Goal: Task Accomplishment & Management: Use online tool/utility

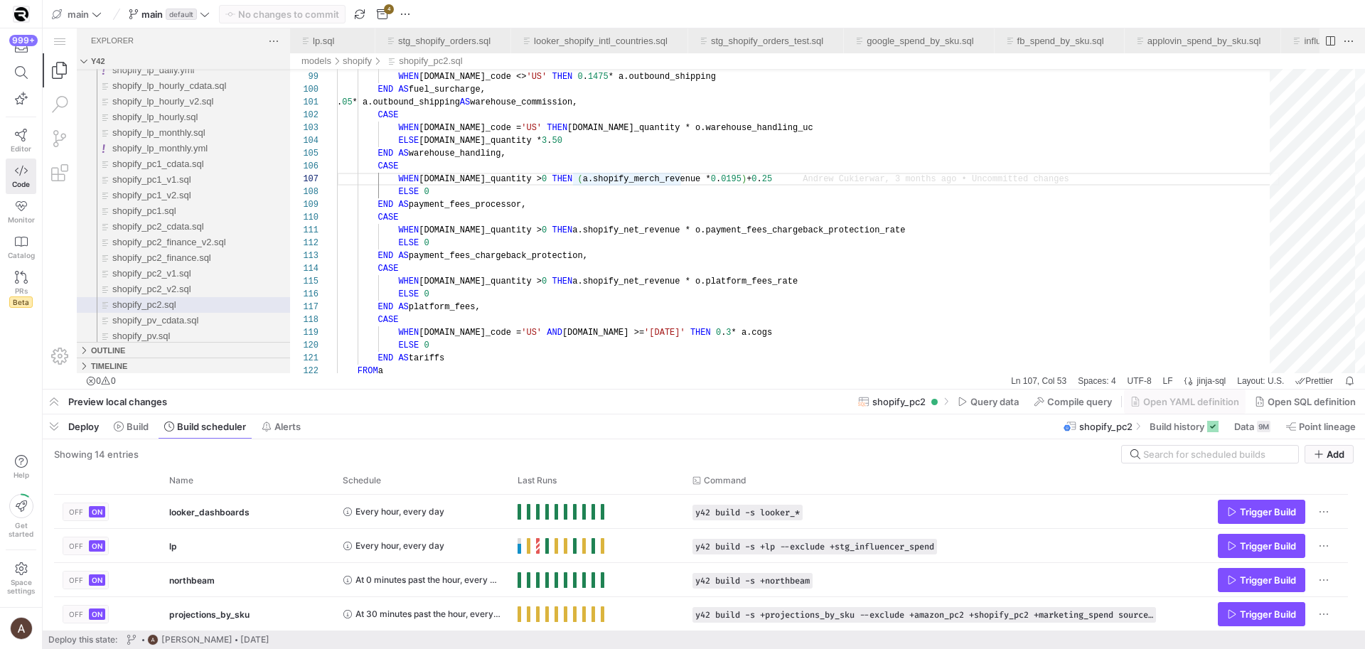
scroll to position [77, 267]
click at [769, 160] on div "WHEN a.total_quantity > 0 THEN a.shopify_net_revenue * o.platform_fees_rate CAS…" at bounding box center [808, 197] width 943 height 2762
click at [733, 201] on div "WHEN a.total_quantity > 0 THEN a.shopify_net_revenue * o.platform_fees_rate CAS…" at bounding box center [808, 197] width 943 height 2762
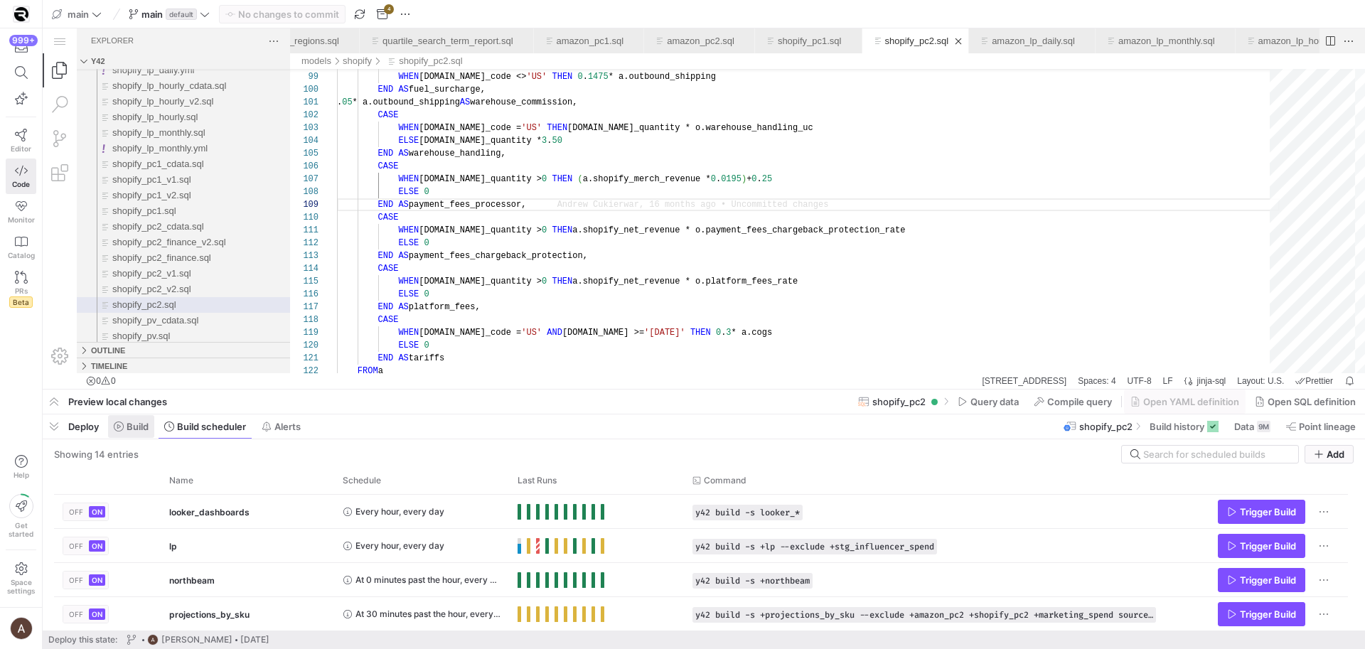
click at [122, 420] on span at bounding box center [131, 426] width 46 height 23
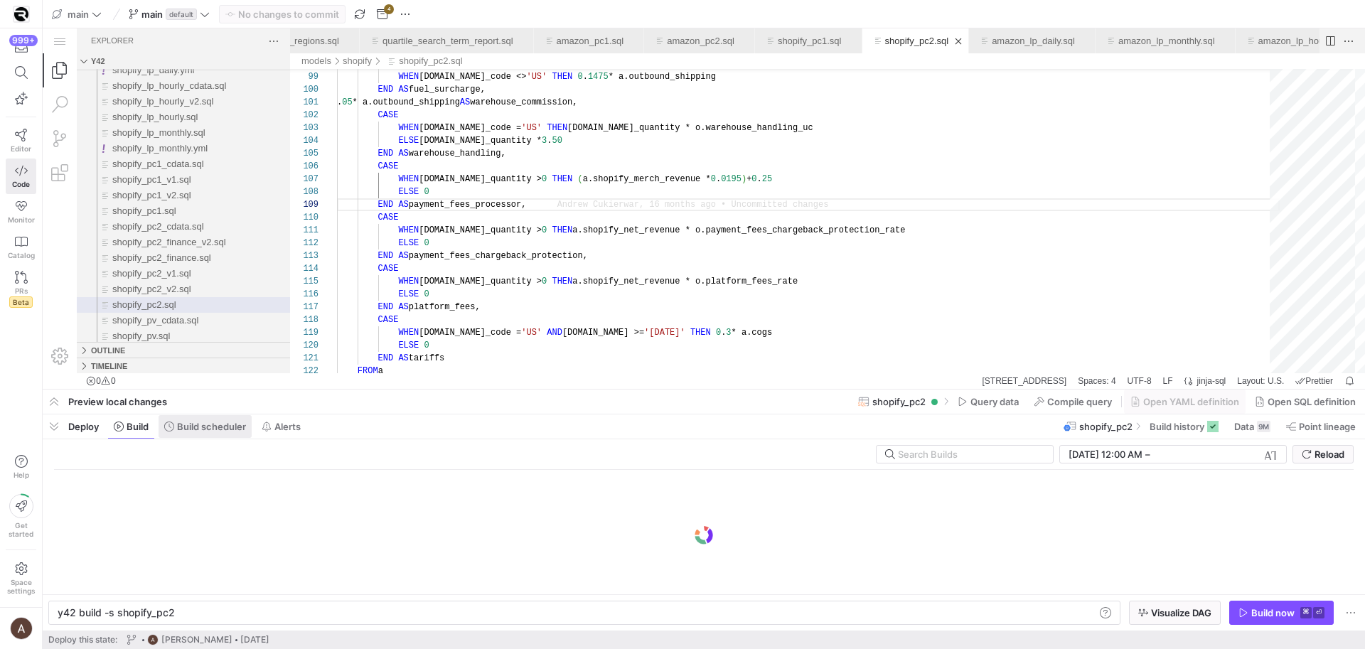
scroll to position [102, 196]
click at [188, 428] on span "Build scheduler" at bounding box center [211, 426] width 69 height 11
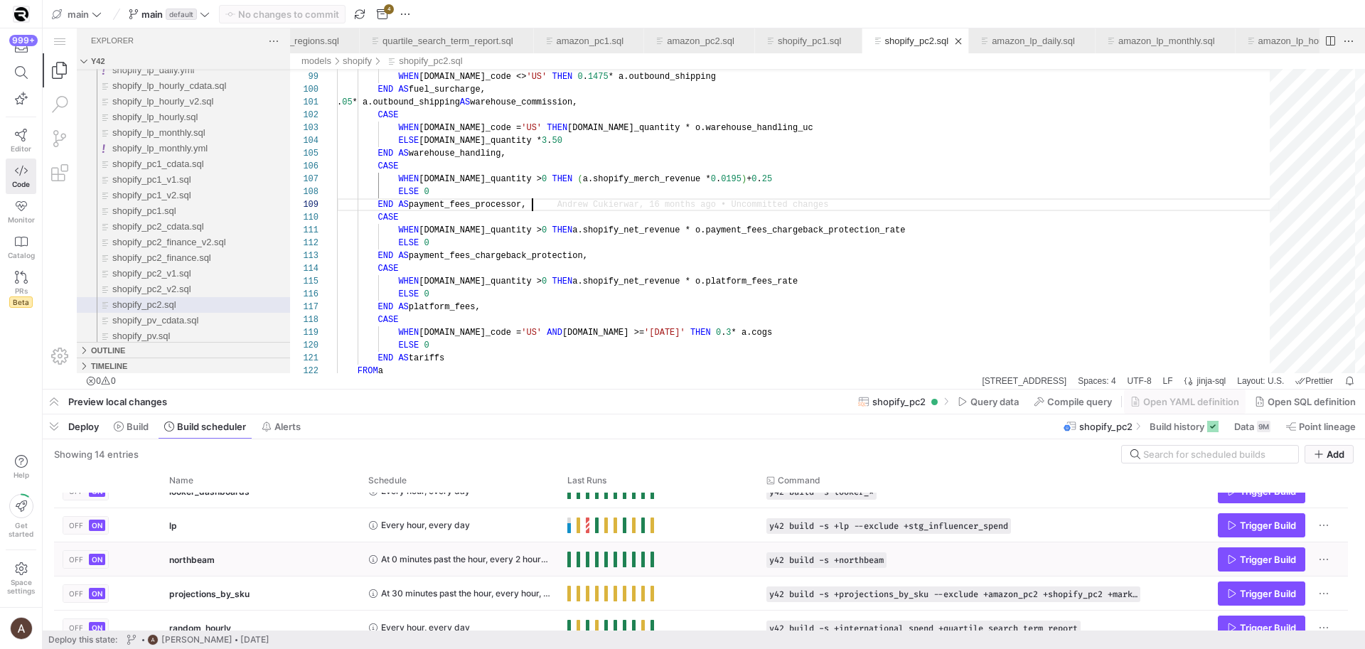
scroll to position [186, 0]
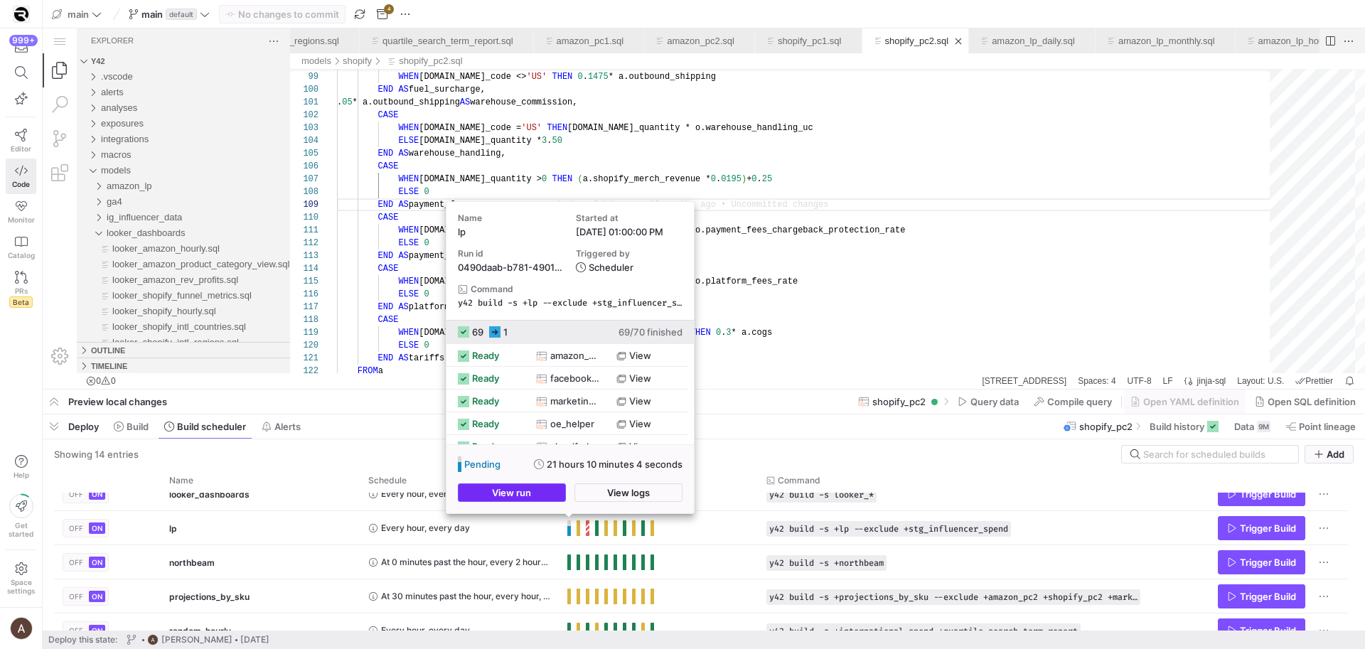
click at [558, 493] on span "button" at bounding box center [512, 492] width 107 height 17
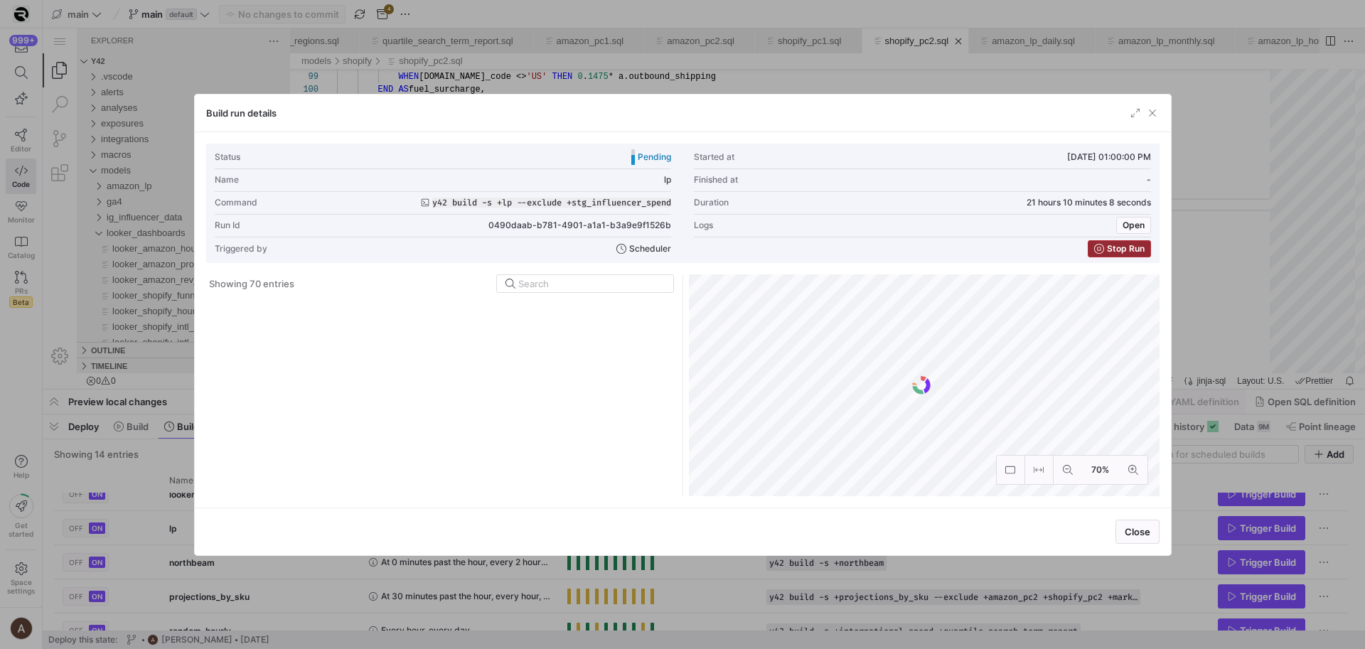
click at [1093, 242] on span "button" at bounding box center [1120, 249] width 62 height 16
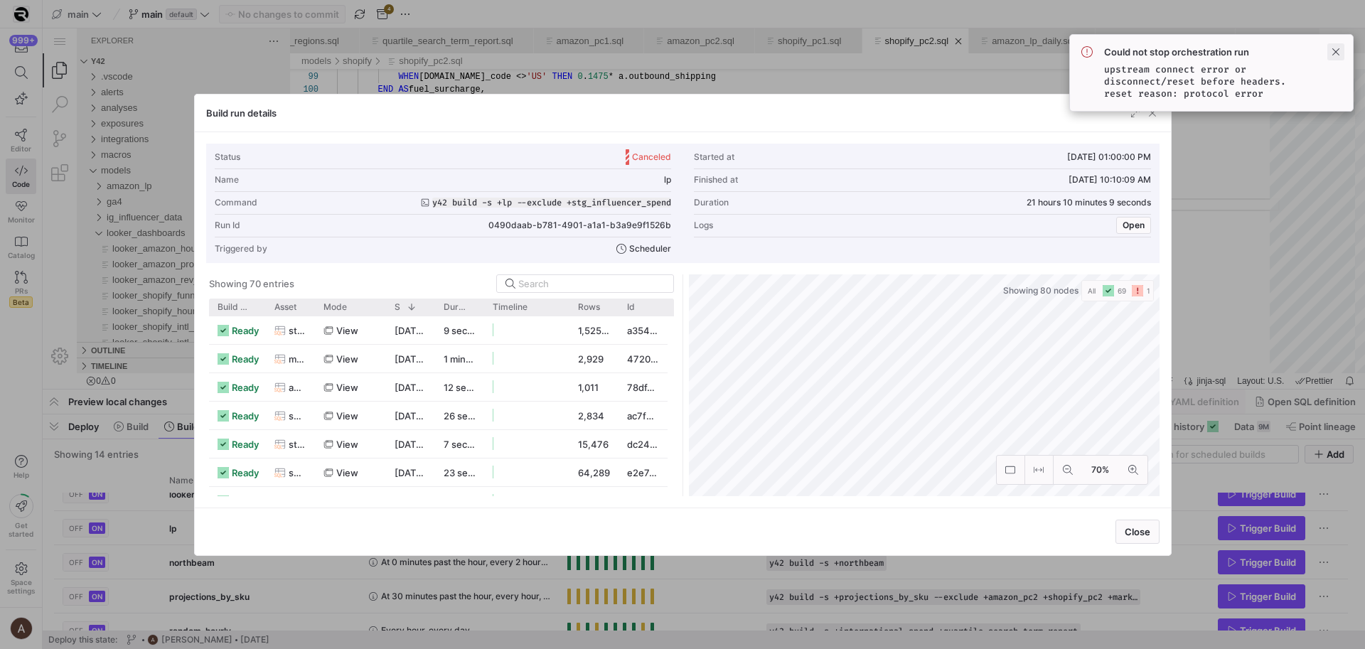
click at [1338, 50] on span at bounding box center [1336, 51] width 17 height 17
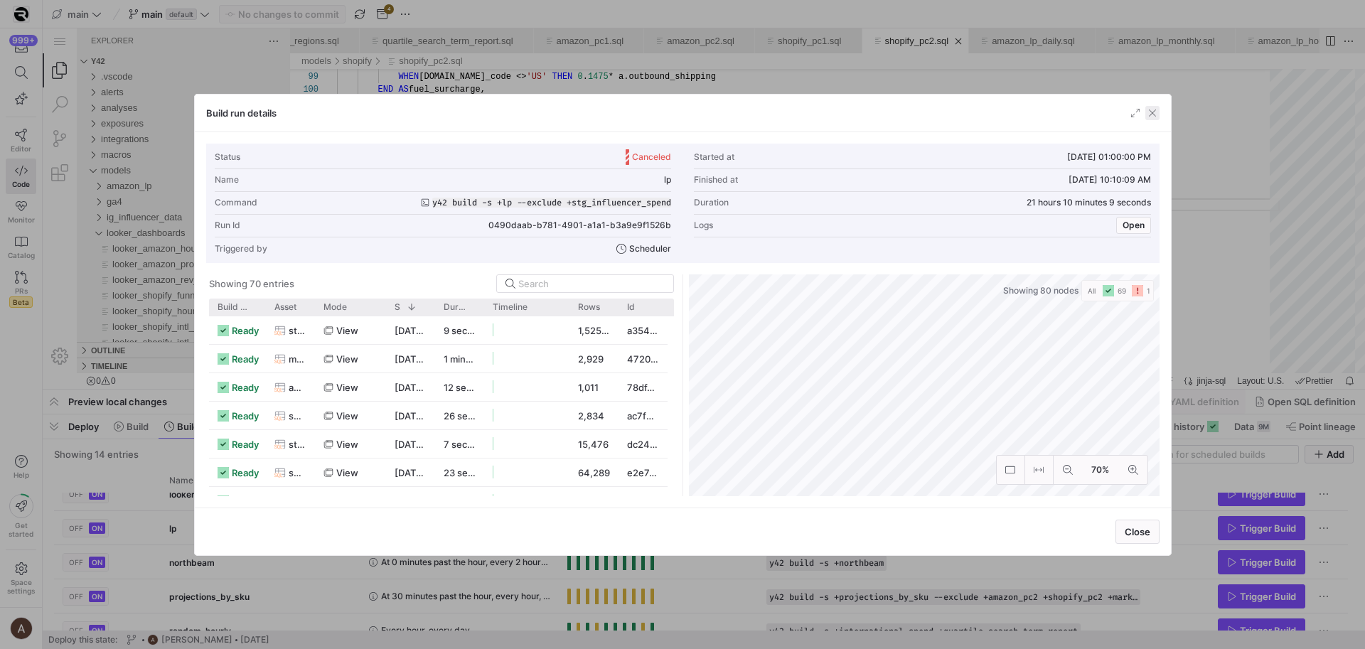
click at [1156, 117] on span "button" at bounding box center [1153, 113] width 14 height 14
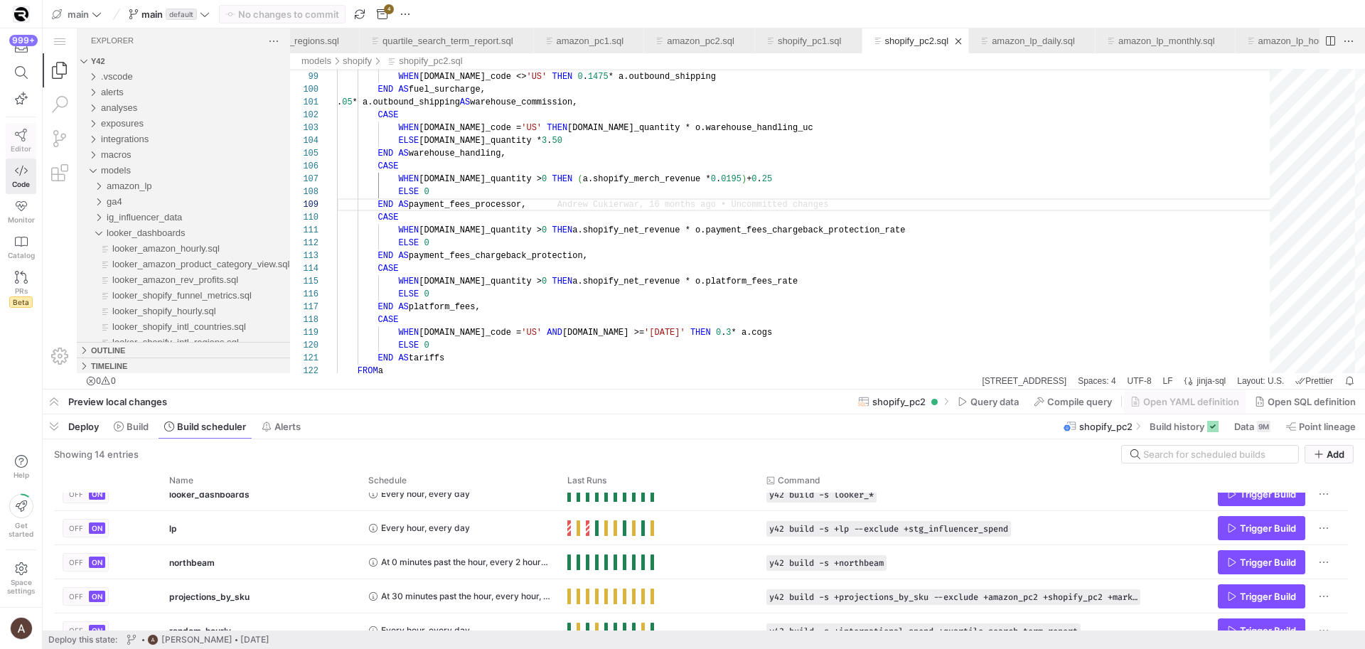
click at [17, 138] on icon at bounding box center [21, 135] width 13 height 13
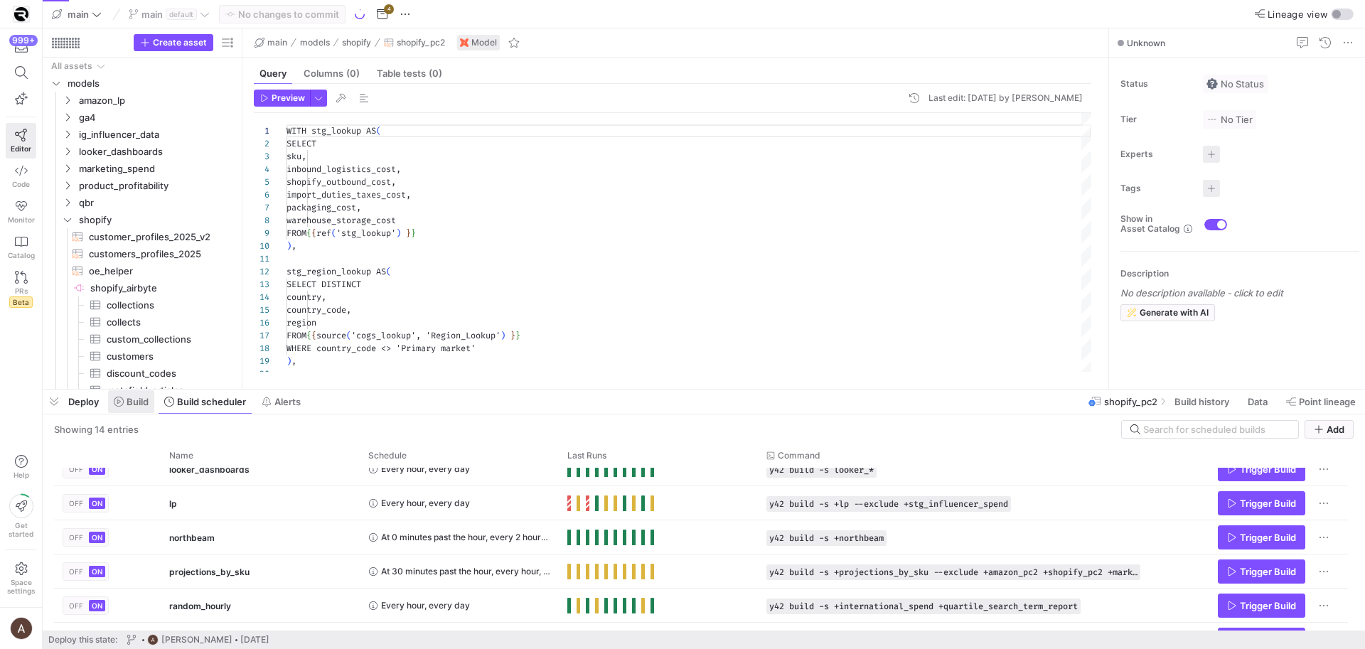
scroll to position [128, 0]
drag, startPoint x: 46, startPoint y: 401, endPoint x: 76, endPoint y: 380, distance: 36.9
click at [46, 401] on span "button" at bounding box center [54, 402] width 23 height 24
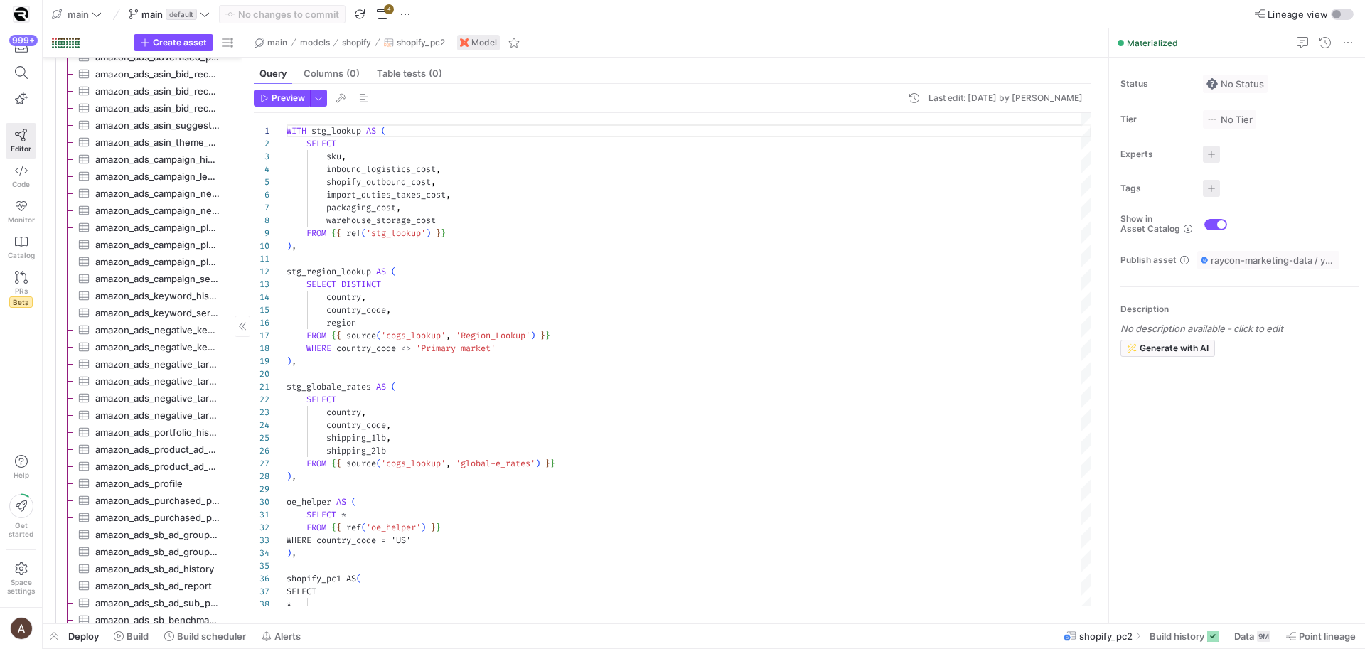
scroll to position [2456, 0]
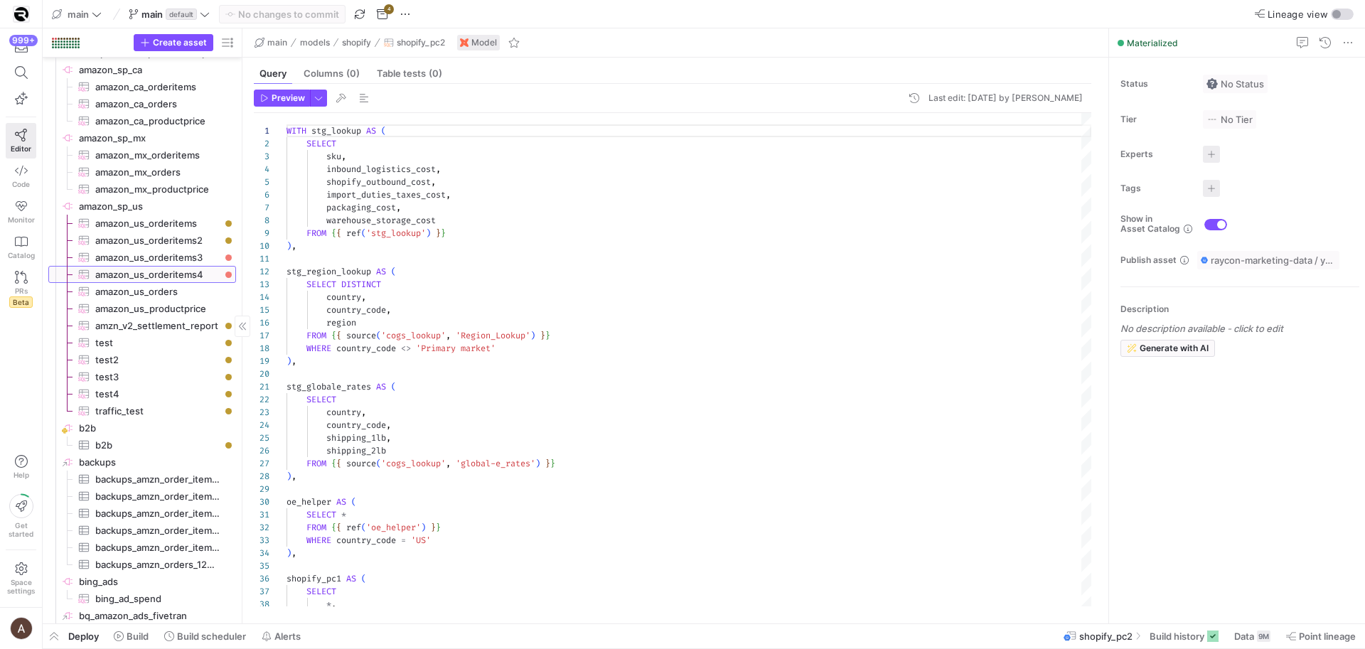
click at [158, 279] on span "amazon_us_orderitems4​​​​​​​​​" at bounding box center [157, 275] width 124 height 16
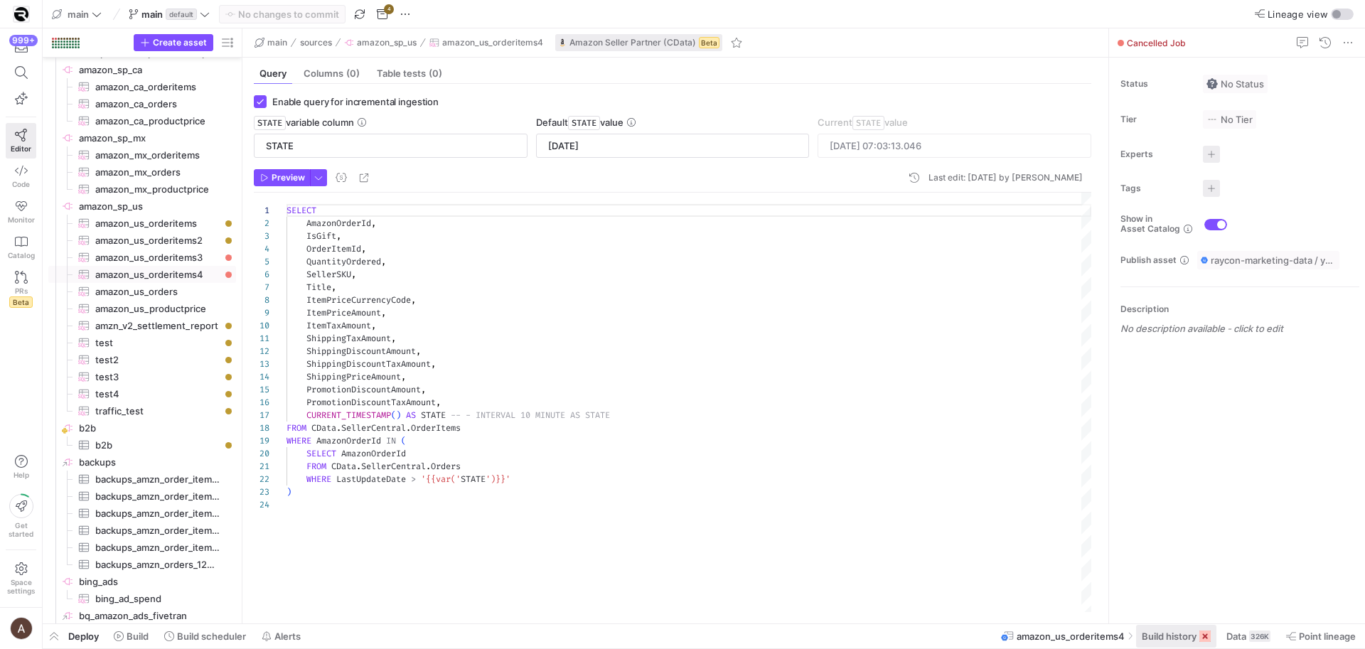
click at [1189, 631] on span "Build history" at bounding box center [1169, 636] width 55 height 11
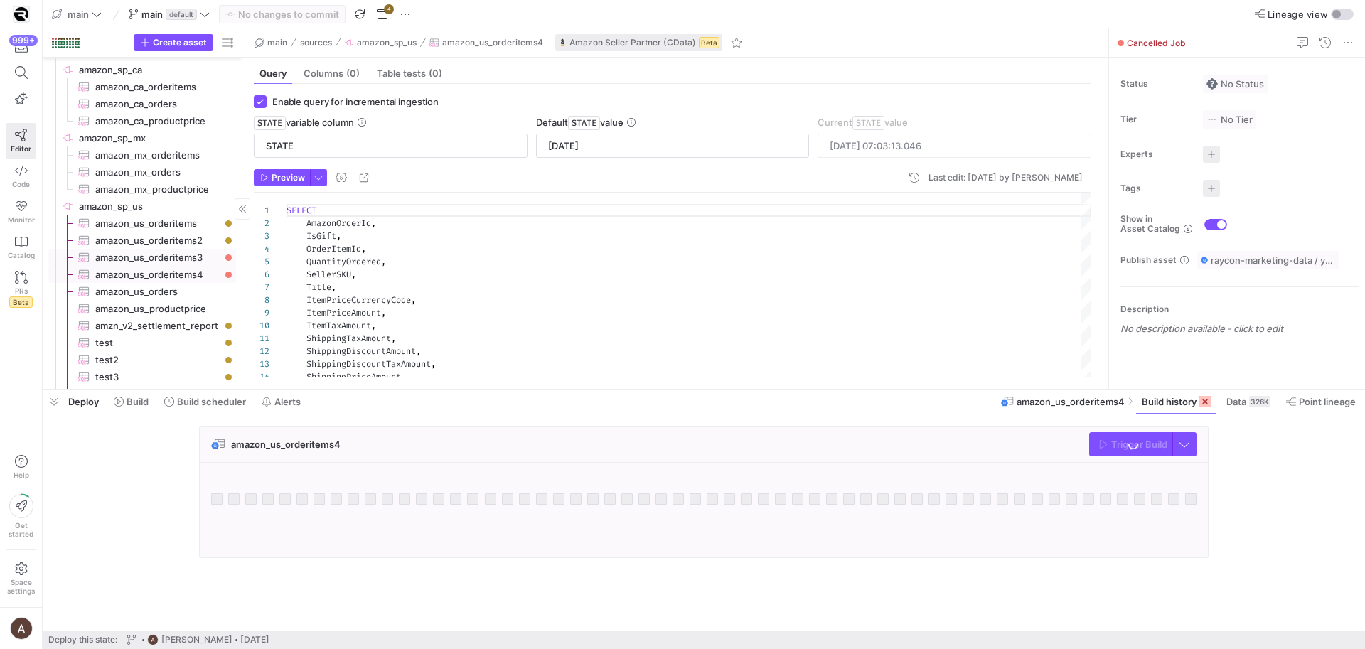
click at [177, 262] on span "amazon_us_orderitems3​​​​​​​​​" at bounding box center [157, 258] width 124 height 16
type input "2025-03-16"
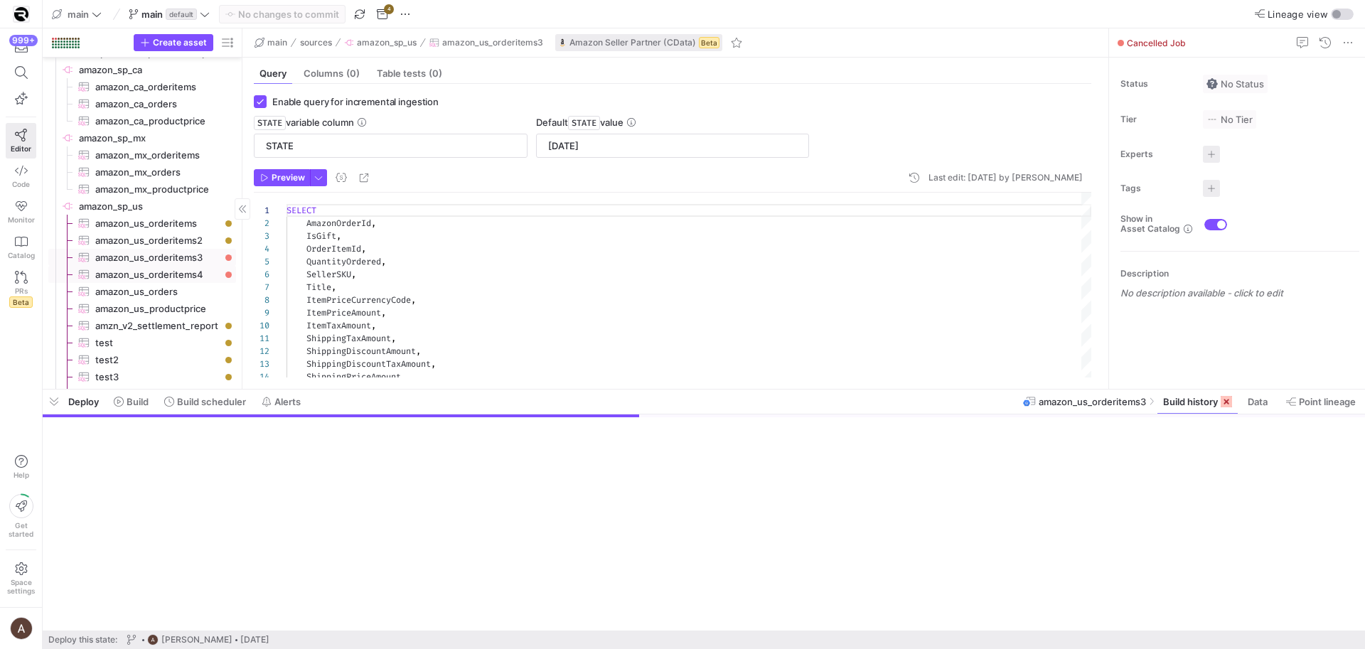
click at [168, 272] on span "amazon_us_orderitems4​​​​​​​​​" at bounding box center [157, 275] width 124 height 16
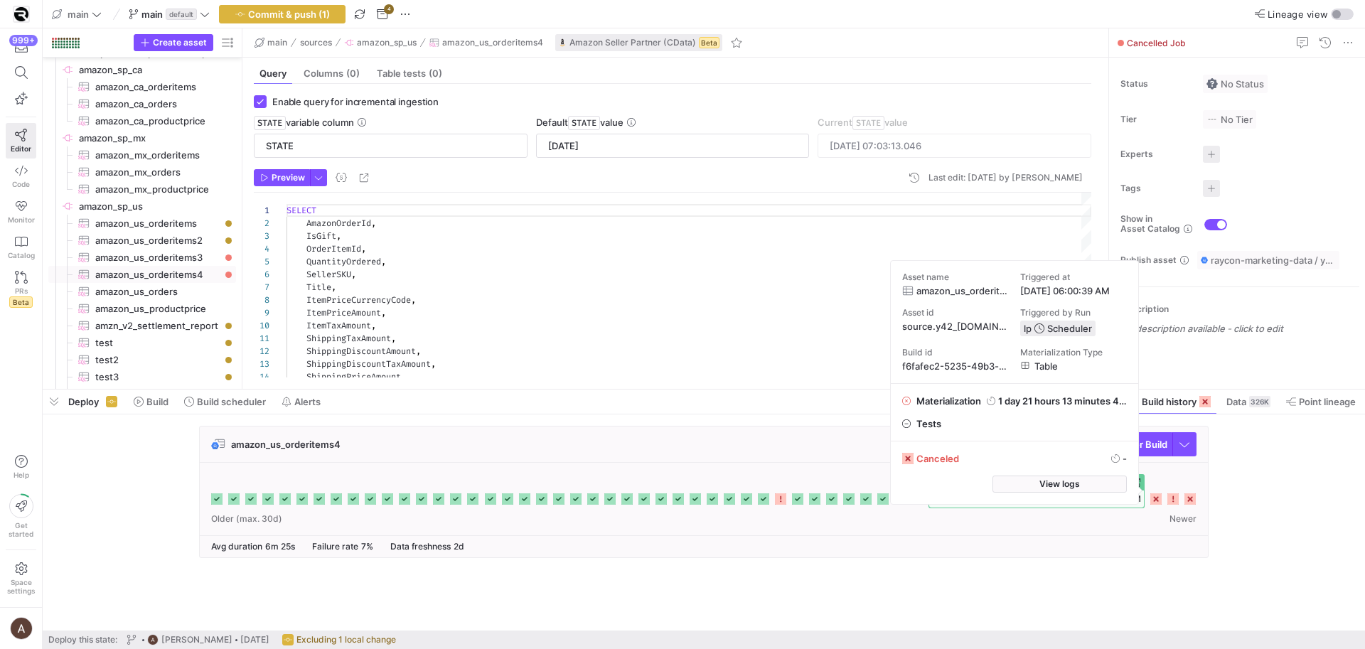
click at [1156, 502] on icon at bounding box center [1156, 499] width 11 height 11
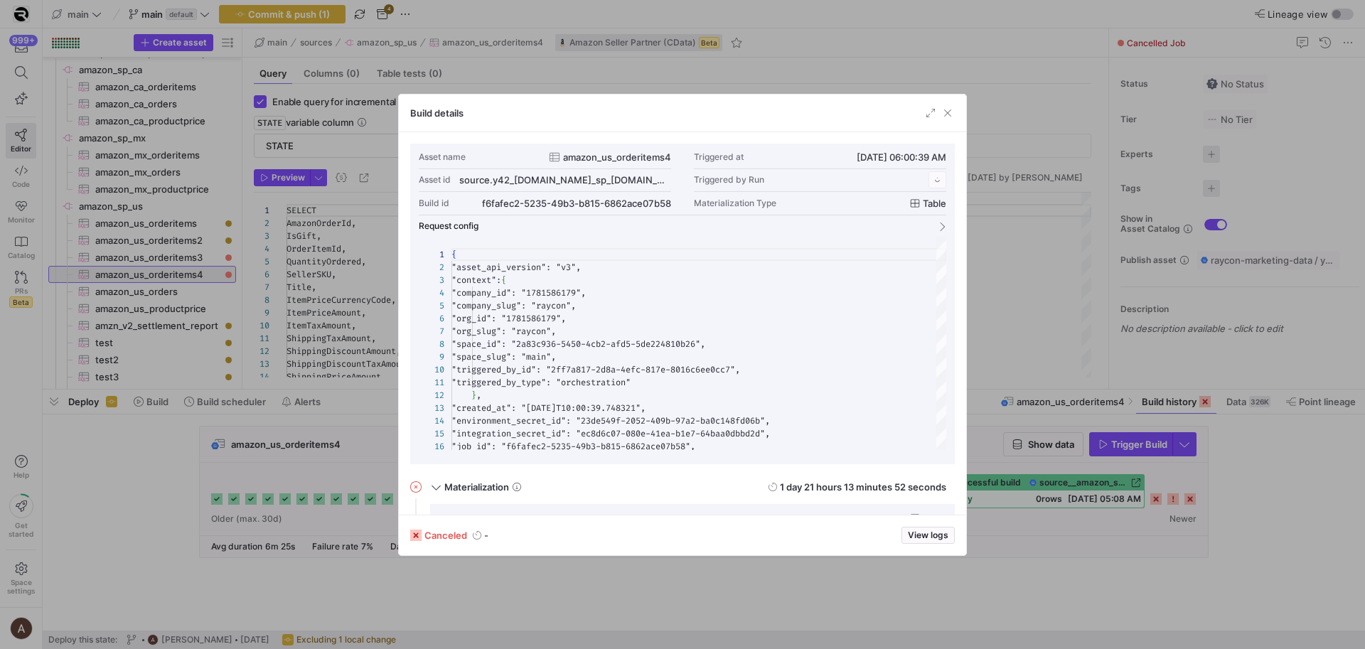
scroll to position [128, 0]
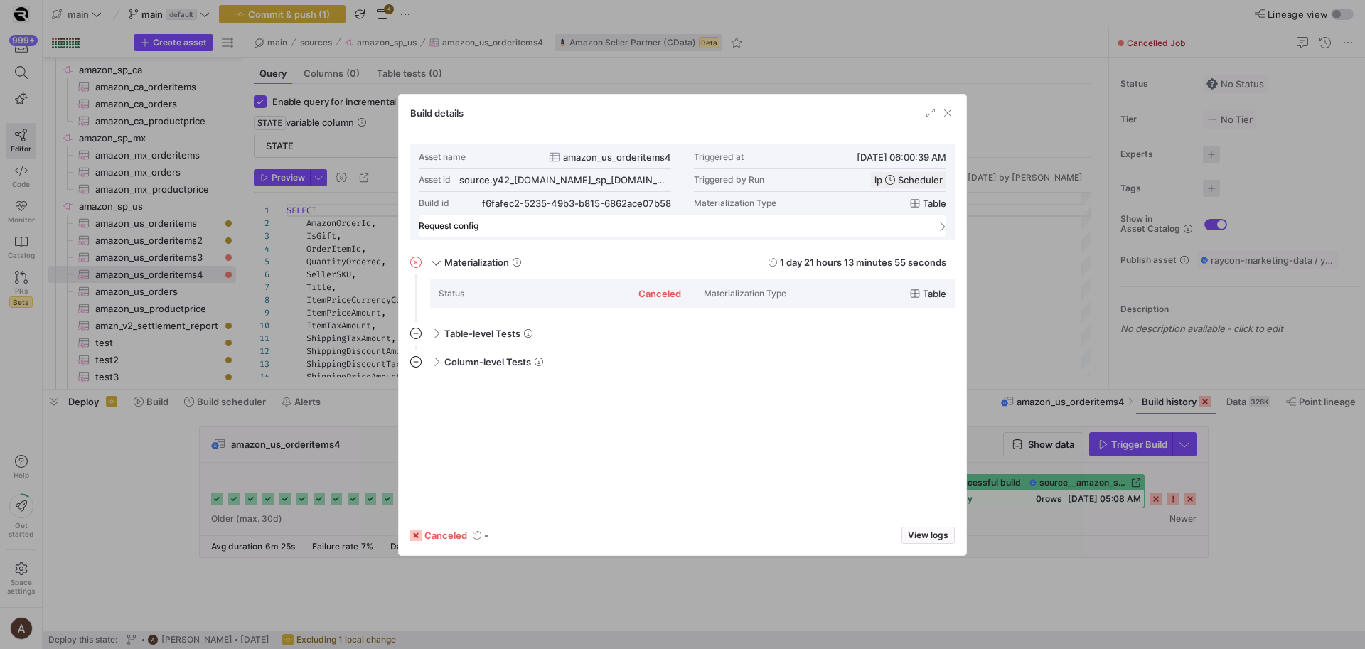
click at [907, 235] on mat-expansion-panel-header "Request config" at bounding box center [683, 225] width 528 height 21
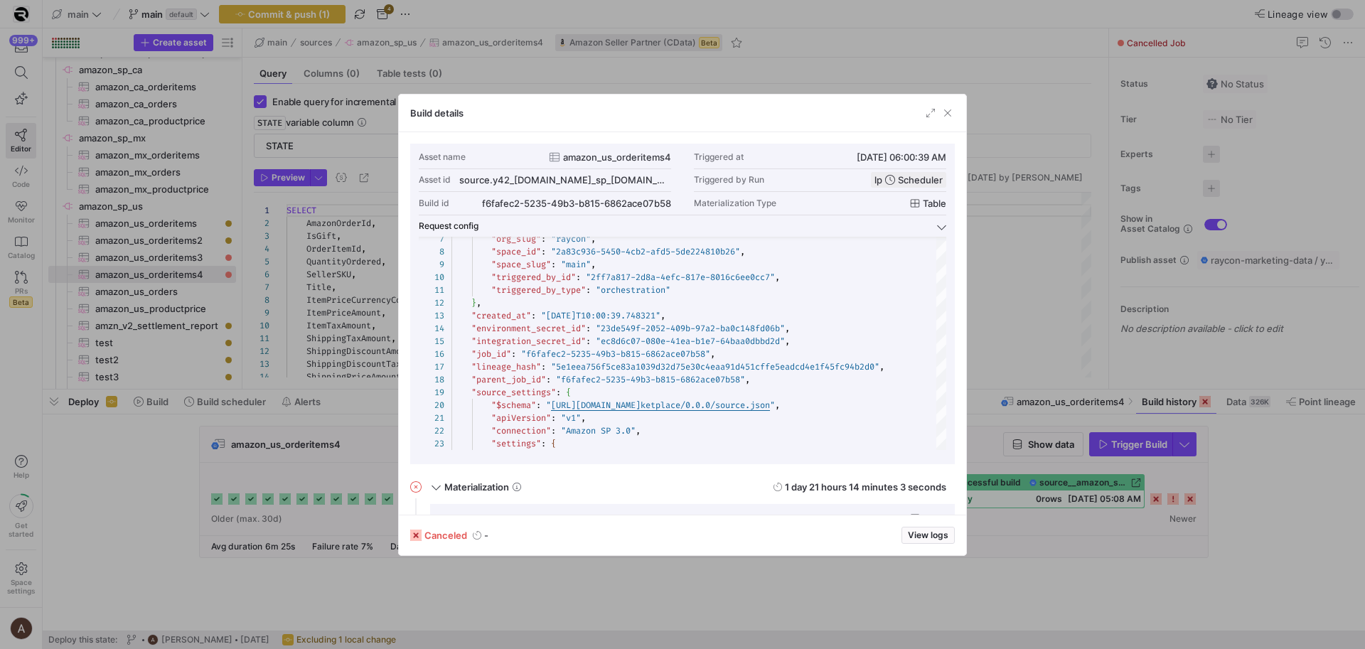
drag, startPoint x: 951, startPoint y: 116, endPoint x: 938, endPoint y: 127, distance: 16.7
click at [951, 117] on span "button" at bounding box center [948, 113] width 14 height 14
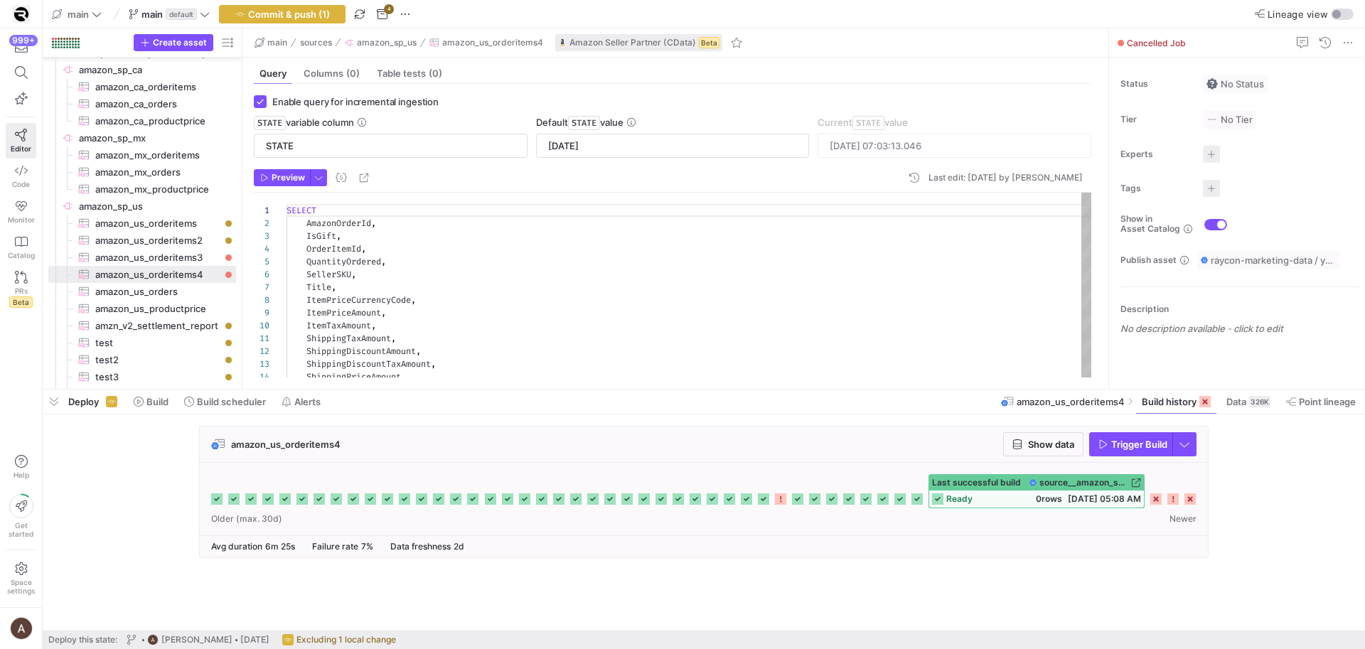
click at [846, 247] on div "OrderItemId ," at bounding box center [689, 248] width 805 height 13
click at [343, 223] on div "SELECT AmazonOrderId , IsGift , OrderItemId , QuantityOrdered , SellerSKU , Tit…" at bounding box center [689, 352] width 805 height 319
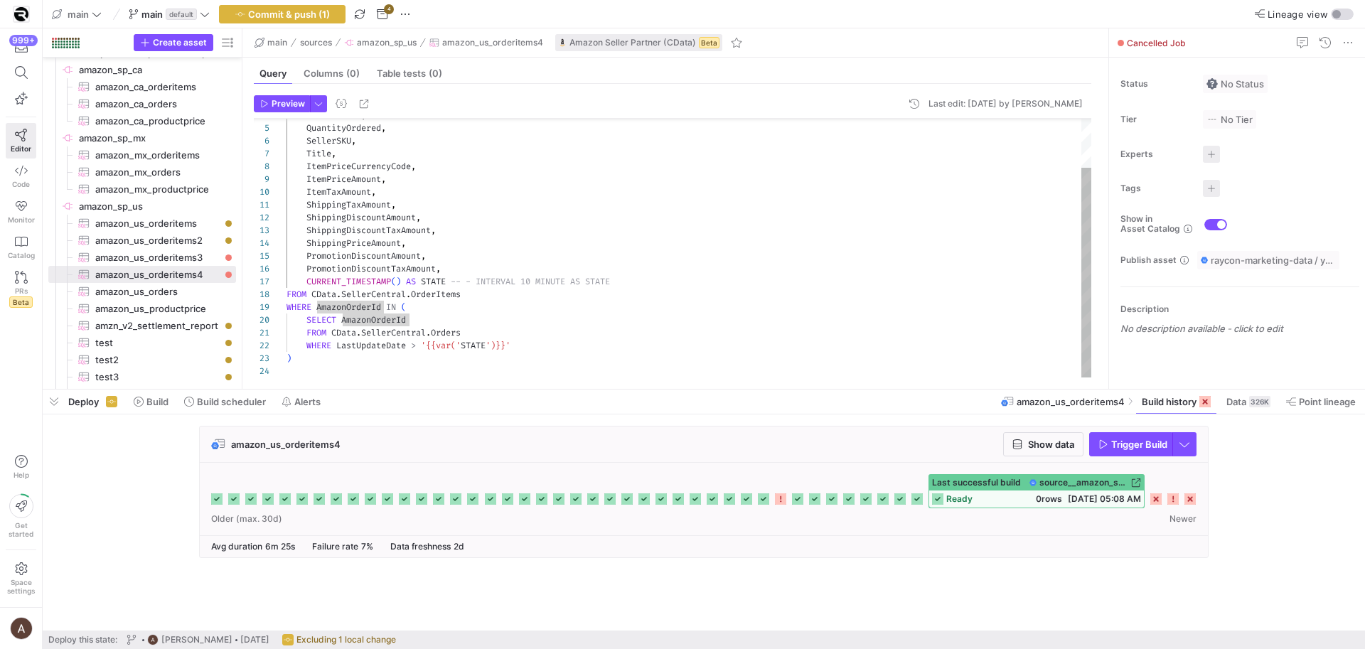
scroll to position [38, 0]
click at [379, 366] on div "OrderItemId , QuantityOrdered , SellerSKU , Title , ItemPriceCurrencyCode , Ite…" at bounding box center [689, 218] width 805 height 319
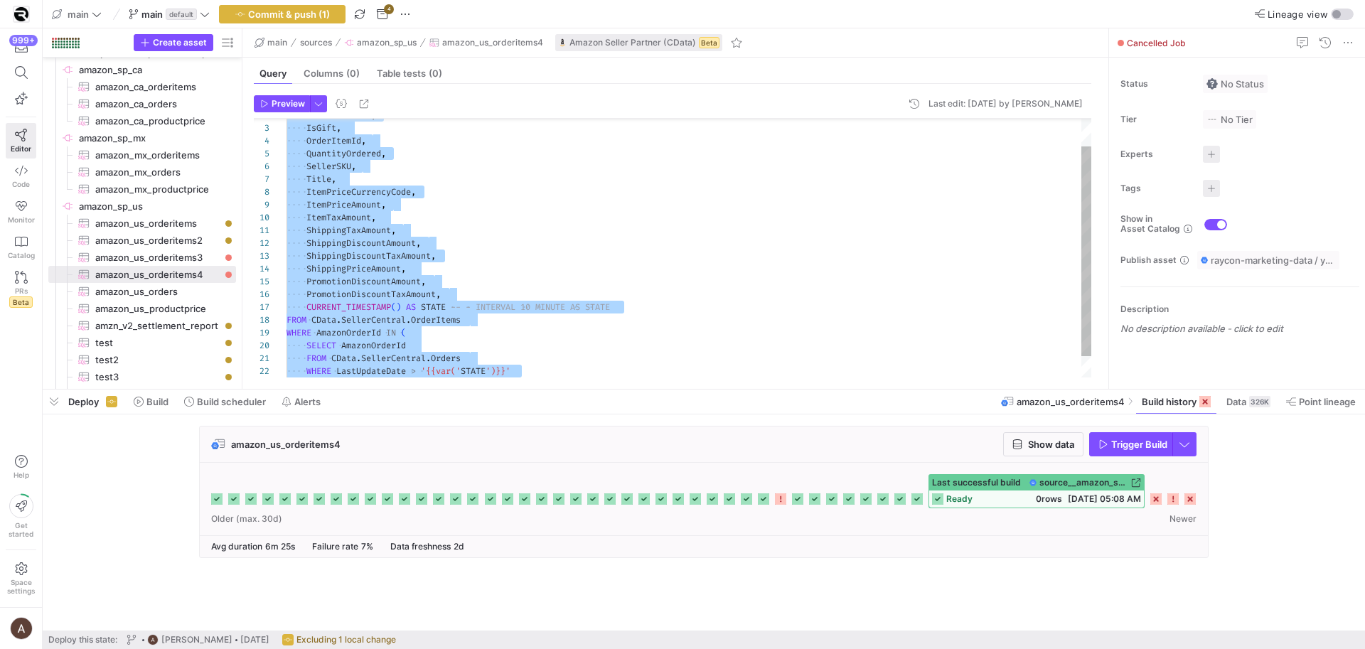
click at [366, 254] on div "OrderItemId , QuantityOrdered , SellerSKU , Title , ItemPriceCurrencyCode , Ite…" at bounding box center [689, 244] width 805 height 319
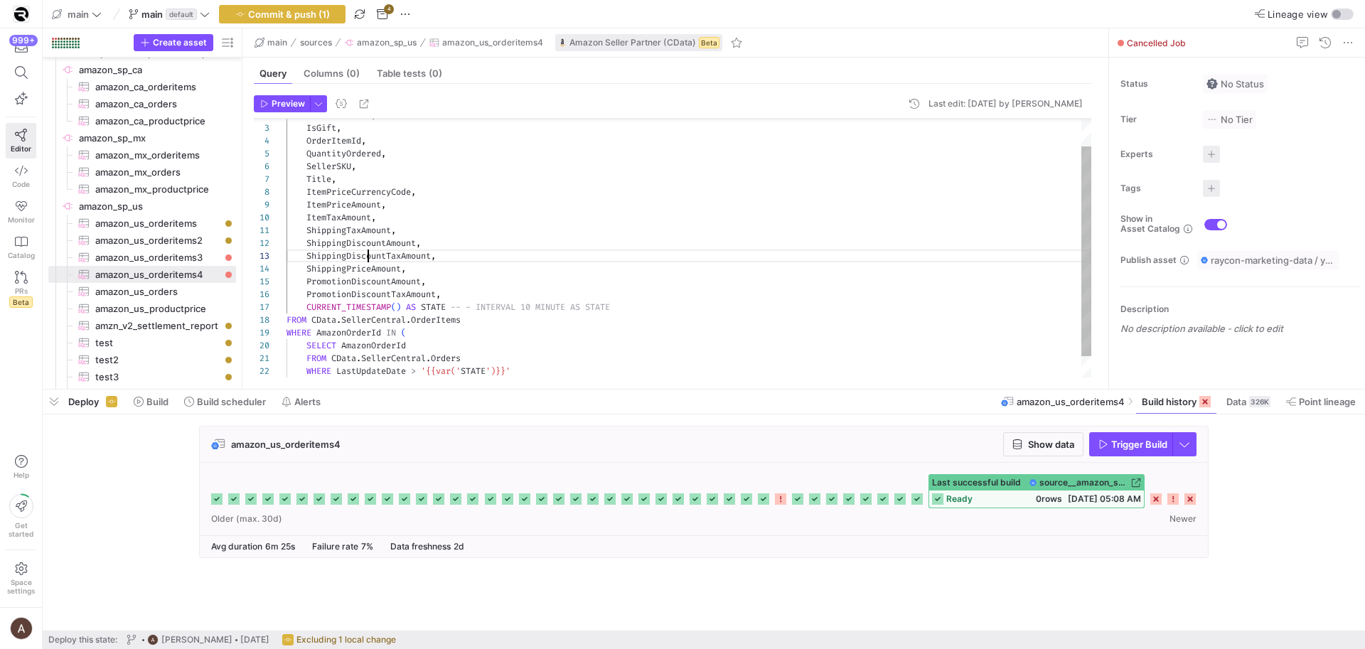
scroll to position [26, 82]
click at [436, 212] on div "OrderItemId , QuantityOrdered , SellerSKU , Title , ItemPriceCurrencyCode , Ite…" at bounding box center [689, 244] width 805 height 319
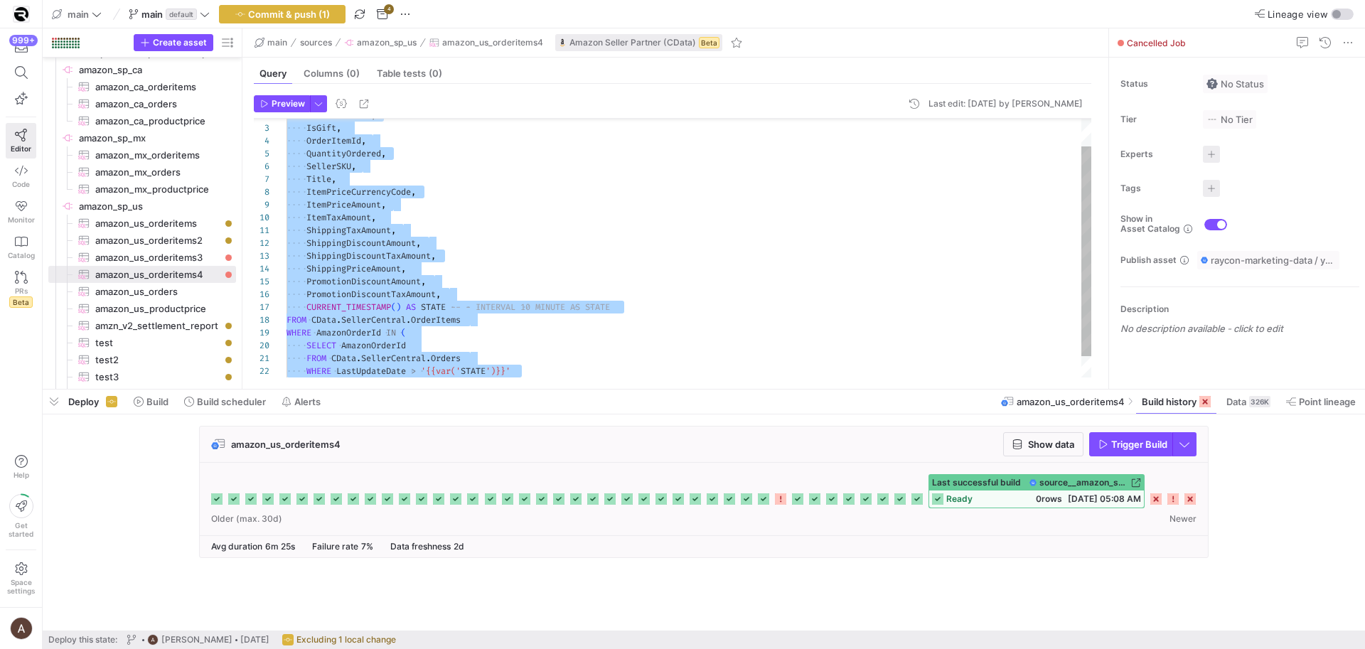
type textarea "SELECT AmazonOrderId, IsGift, OrderItemId, QuantityOrdered, SellerSKU, Title, I…"
click at [434, 212] on div "OrderItemId , QuantityOrdered , SellerSKU , Title , ItemPriceCurrencyCode , Ite…" at bounding box center [689, 244] width 805 height 319
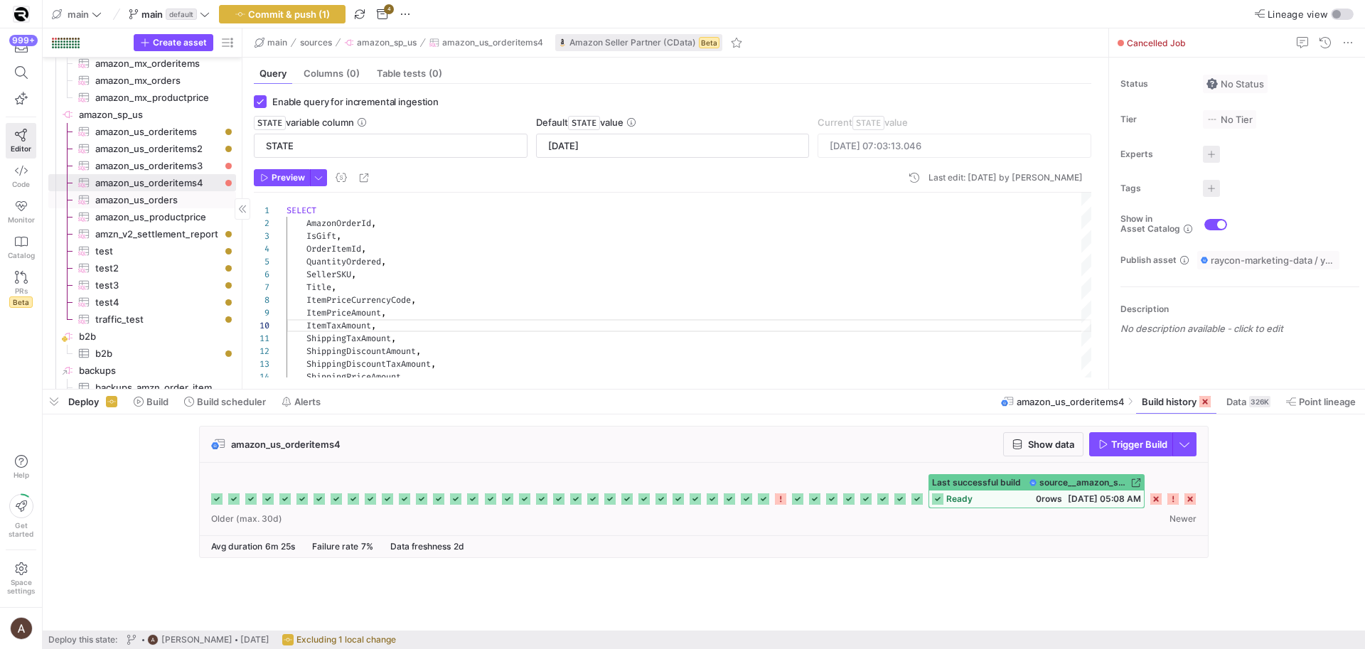
scroll to position [4049, 0]
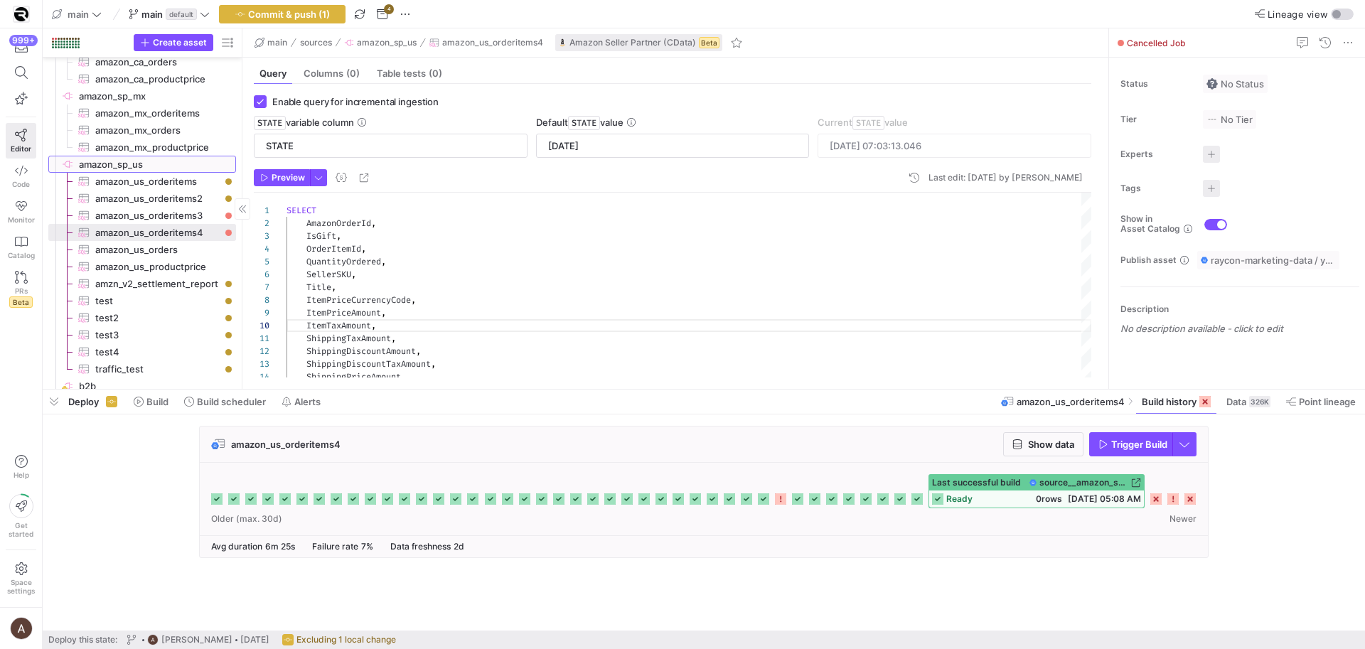
click at [176, 171] on span "amazon_sp_us​​​​​​​​" at bounding box center [156, 164] width 155 height 16
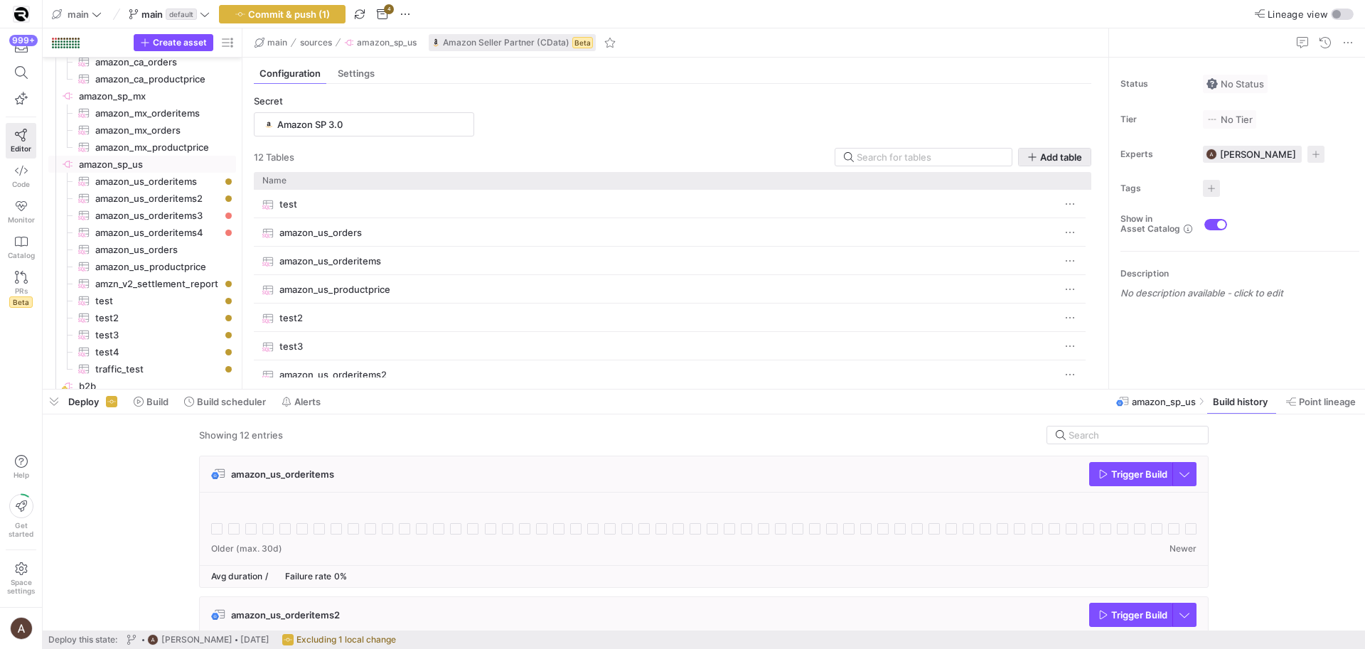
click at [1061, 159] on span "Add table" at bounding box center [1061, 156] width 42 height 11
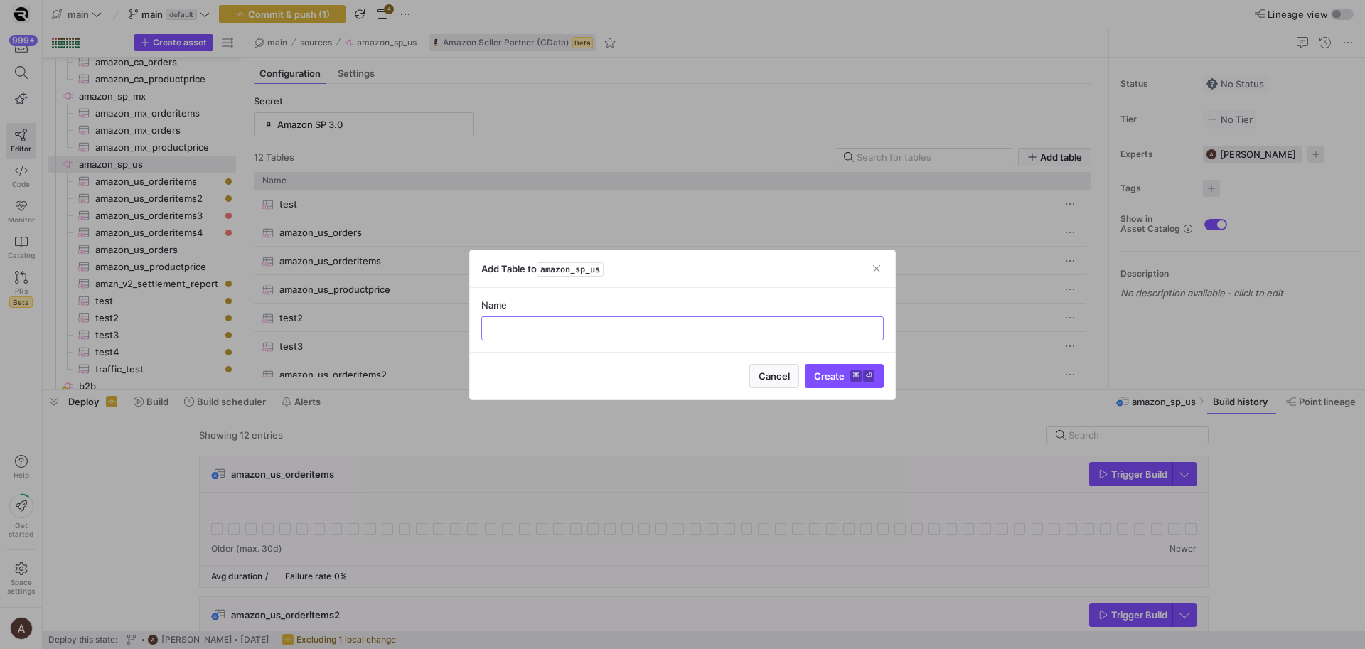
type input "SELECT AmazonOrderId, IsGift, OrderItemId, QuantityOrdered, SellerSKU, Title, I…"
type input "amazon_us_orderitems5"
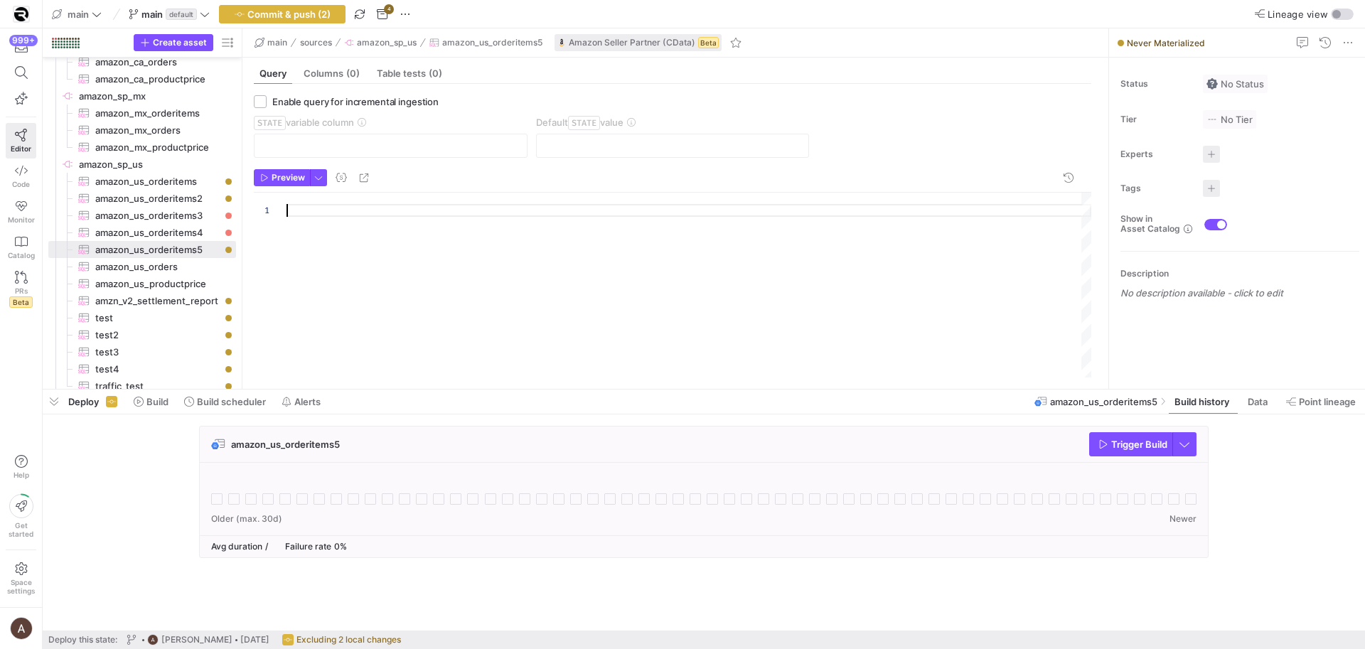
click at [441, 250] on div at bounding box center [689, 285] width 805 height 185
click at [193, 238] on span "amazon_us_orderitems4​​​​​​​​​" at bounding box center [157, 233] width 124 height 16
checkbox input "true"
type input "STATE"
type input "2025-03-16"
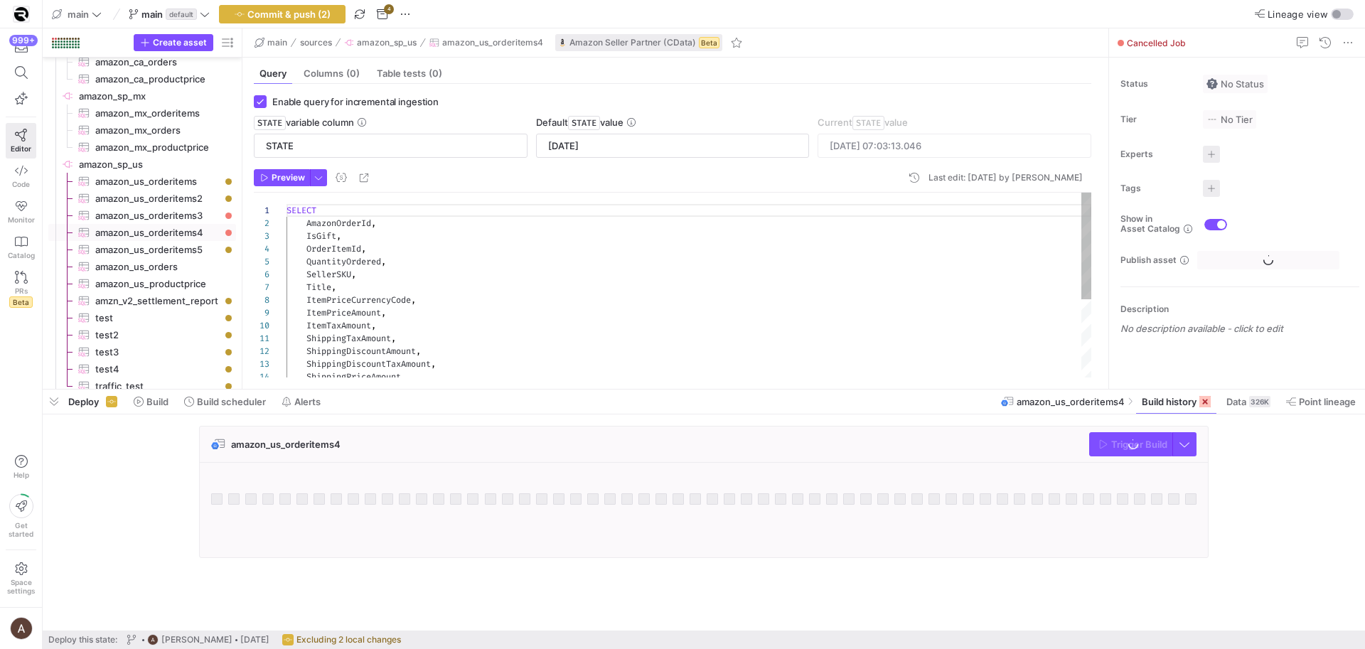
click at [481, 259] on div "SELECT AmazonOrderId , IsGift , OrderItemId , QuantityOrdered , SellerSKU , Tit…" at bounding box center [689, 352] width 805 height 319
type textarea "SELECT AmazonOrderId, IsGift, OrderItemId, QuantityOrdered, SellerSKU, Title, I…"
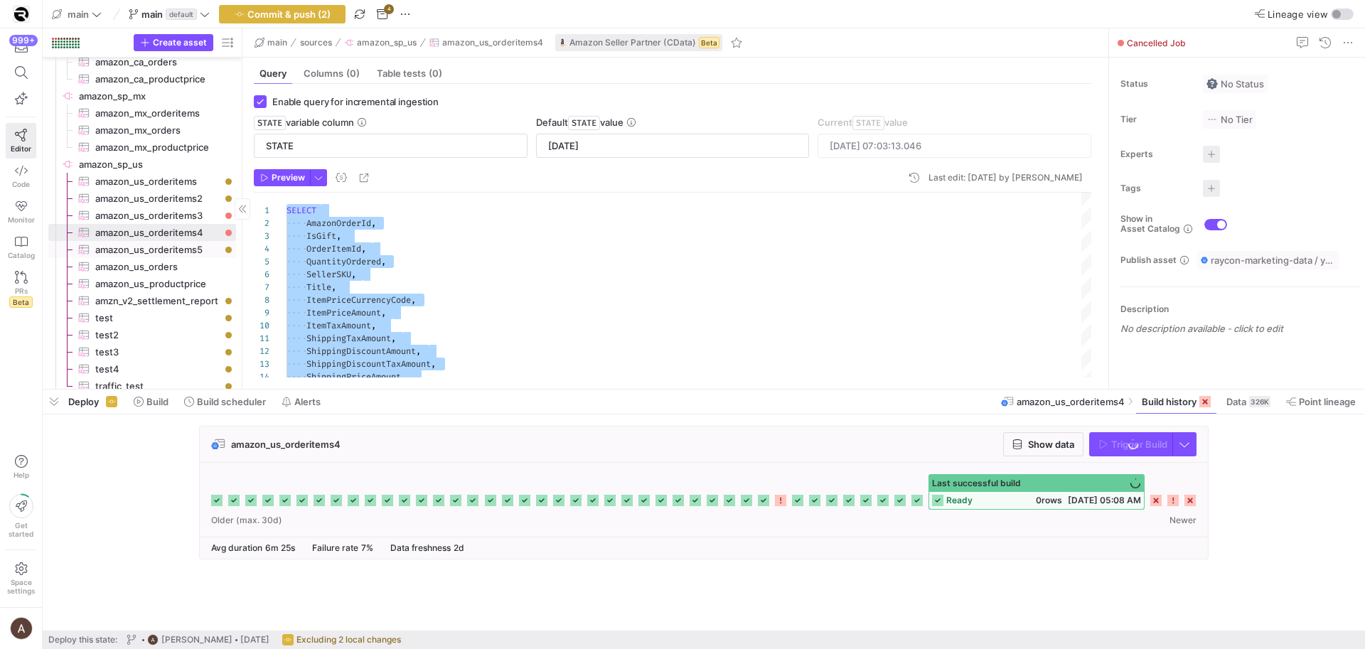
click at [166, 243] on span "amazon_us_orderitems5​​​​​​​​​" at bounding box center [157, 250] width 124 height 16
checkbox input "false"
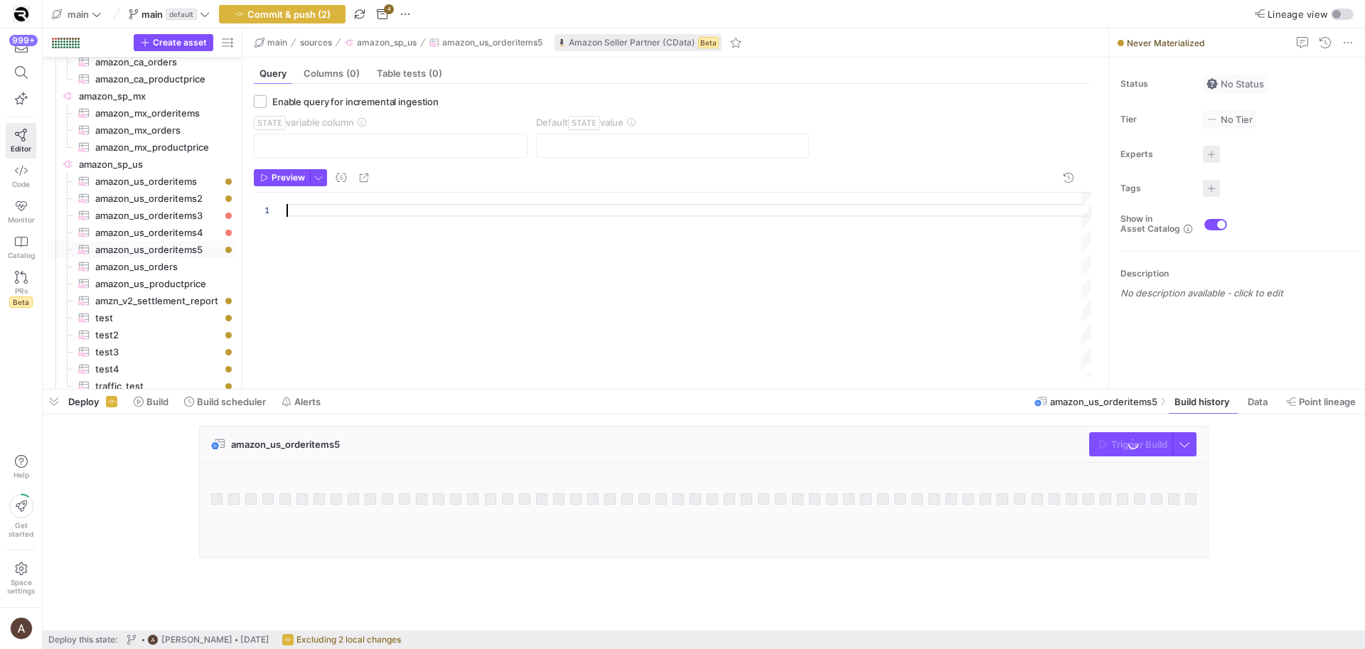
click at [529, 261] on div at bounding box center [689, 322] width 805 height 259
type textarea "FROM CData.SellerCentral.Orders WHERE LastUpdateDate > '{{var('STATE')}}' )"
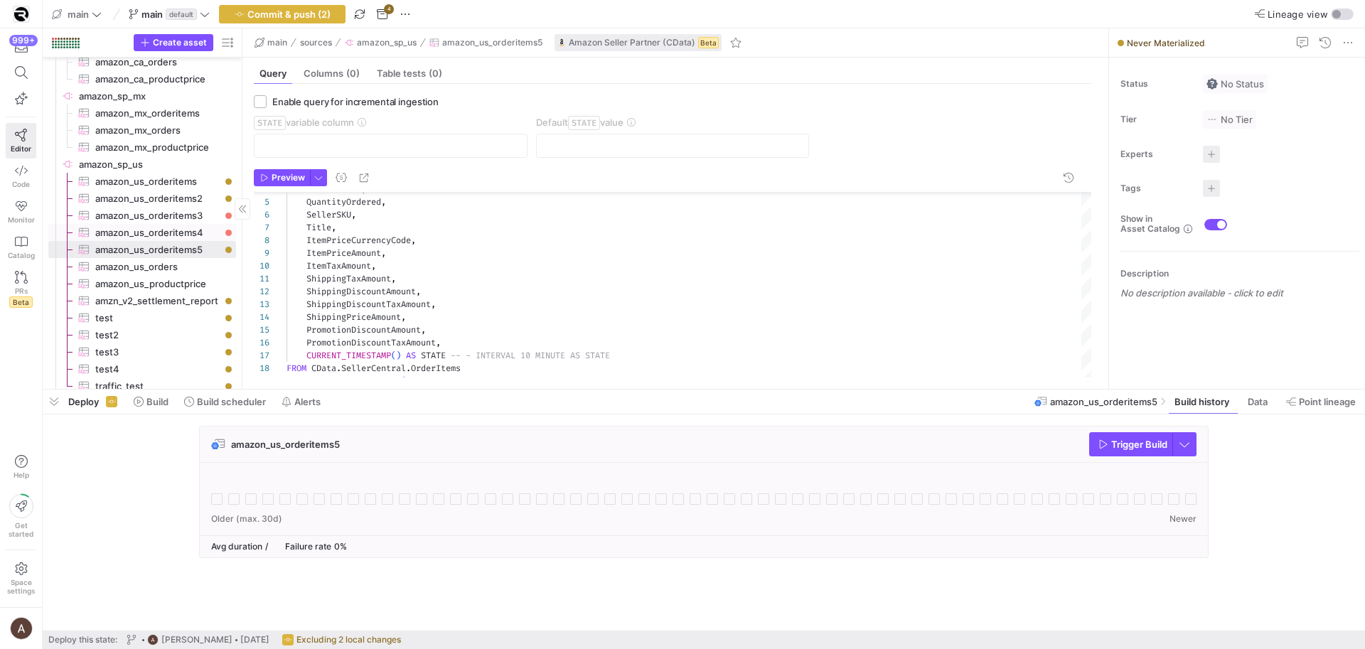
click at [142, 230] on span "amazon_us_orderitems4​​​​​​​​​" at bounding box center [157, 233] width 124 height 16
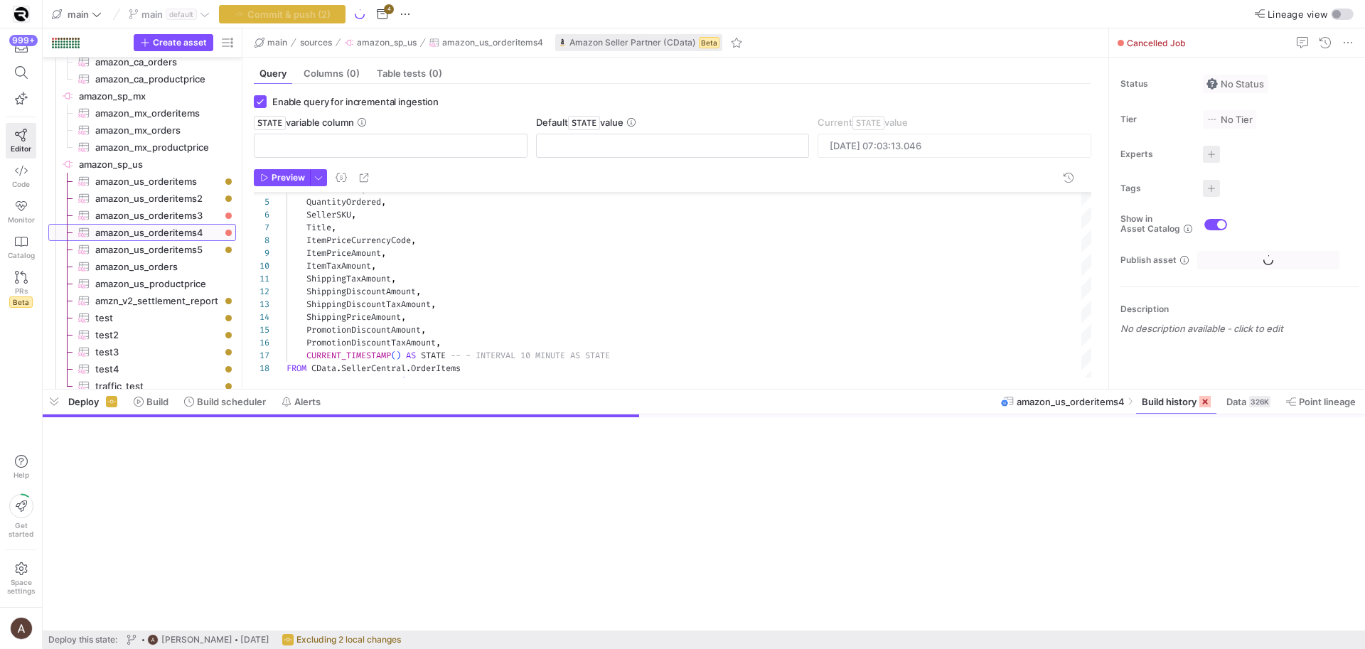
checkbox input "true"
type input "STATE"
type input "2025-03-16"
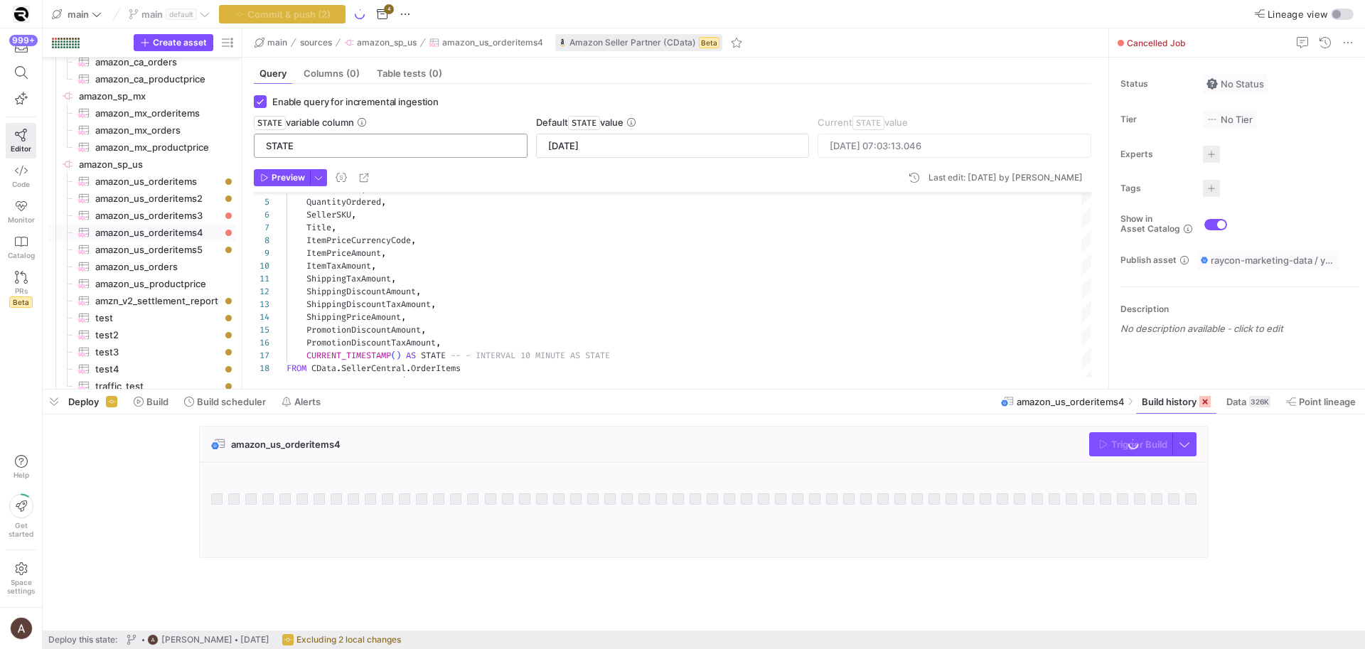
click at [364, 151] on input "STATE" at bounding box center [391, 145] width 250 height 11
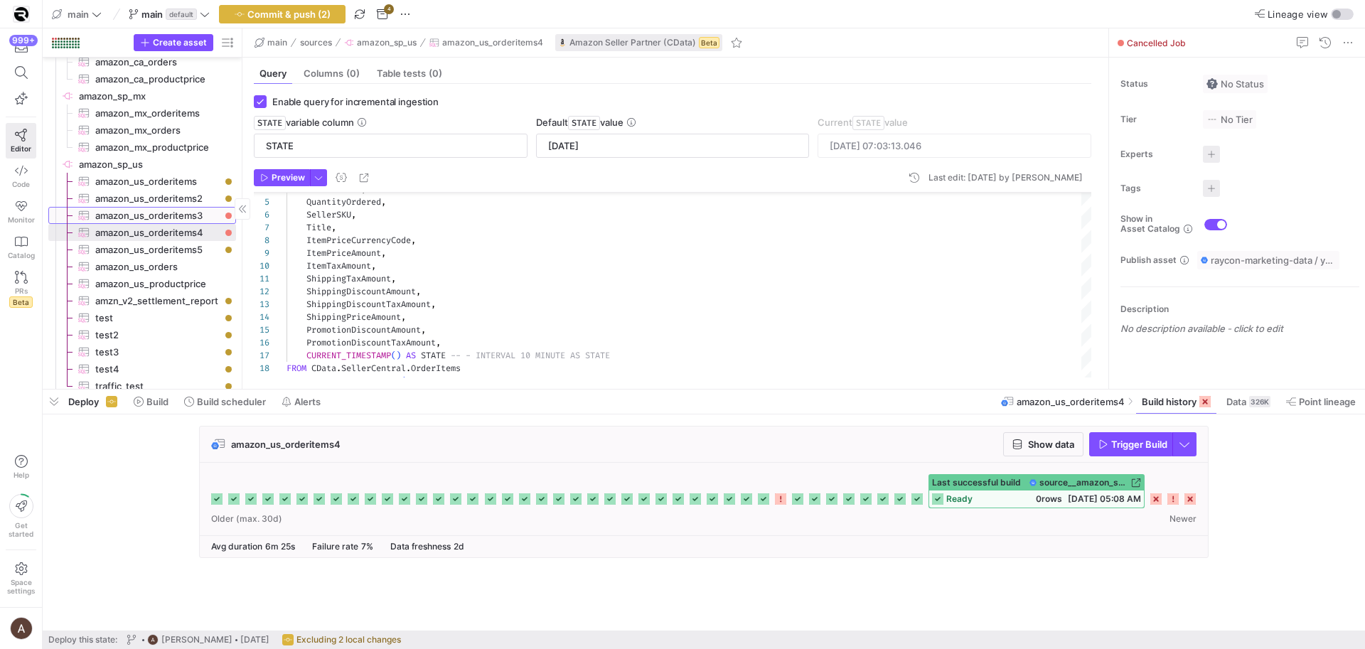
click at [164, 218] on span "amazon_us_orderitems3​​​​​​​​​" at bounding box center [157, 216] width 124 height 16
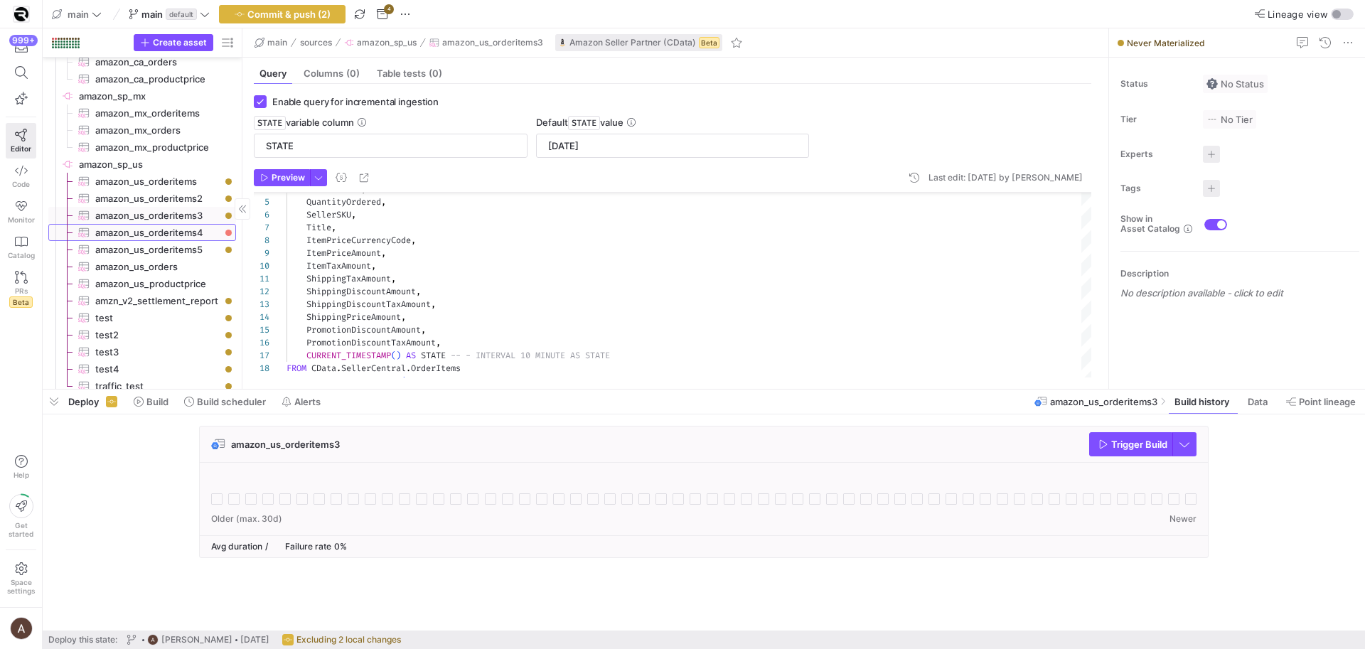
click at [160, 233] on span "amazon_us_orderitems4​​​​​​​​​" at bounding box center [157, 233] width 124 height 16
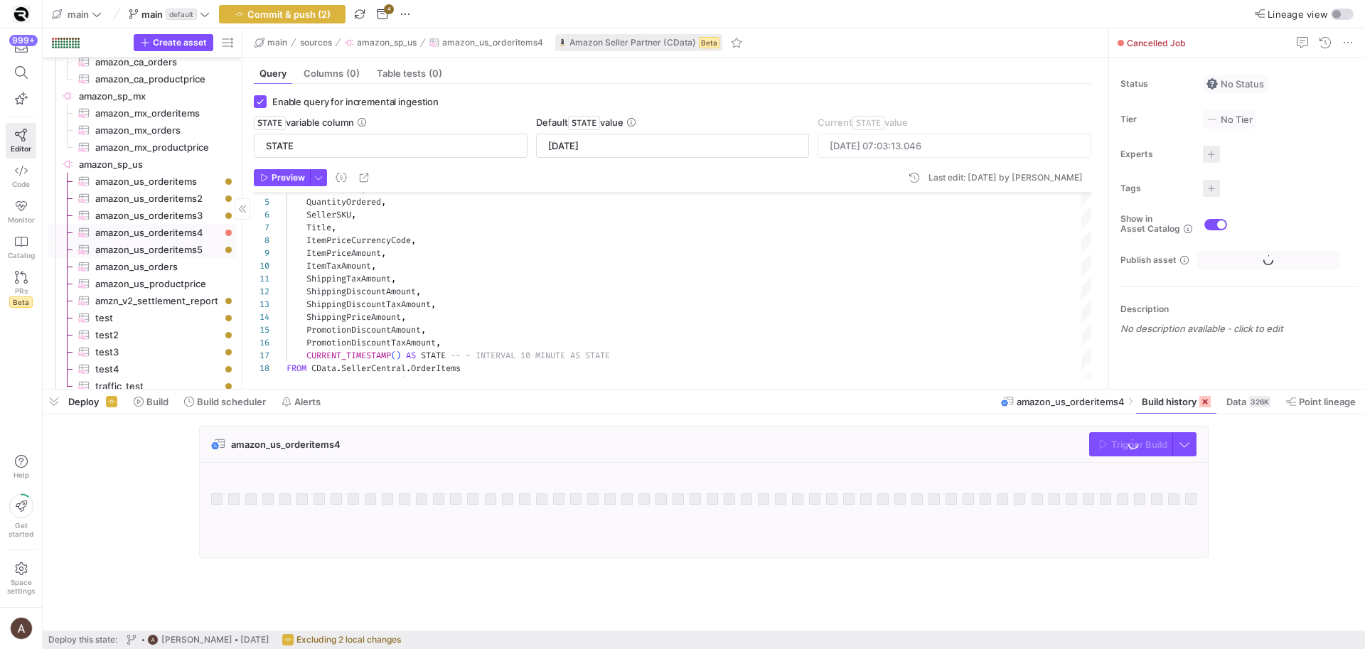
click at [159, 249] on span "amazon_us_orderitems5​​​​​​​​​" at bounding box center [157, 250] width 124 height 16
checkbox input "false"
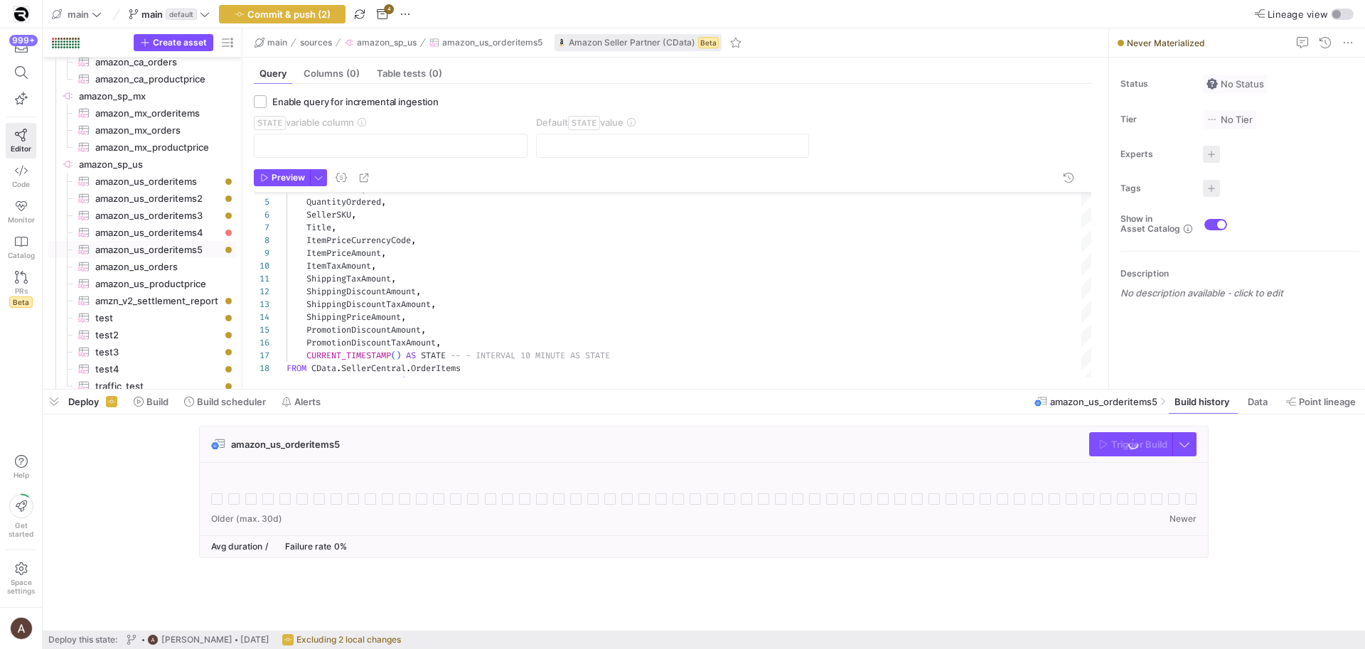
click at [289, 103] on span "Enable query for incremental ingestion" at bounding box center [355, 101] width 166 height 11
click at [267, 103] on input "Enable query for incremental ingestion" at bounding box center [260, 101] width 13 height 13
checkbox input "true"
click at [294, 145] on input "text" at bounding box center [391, 145] width 250 height 11
paste input "STATE"
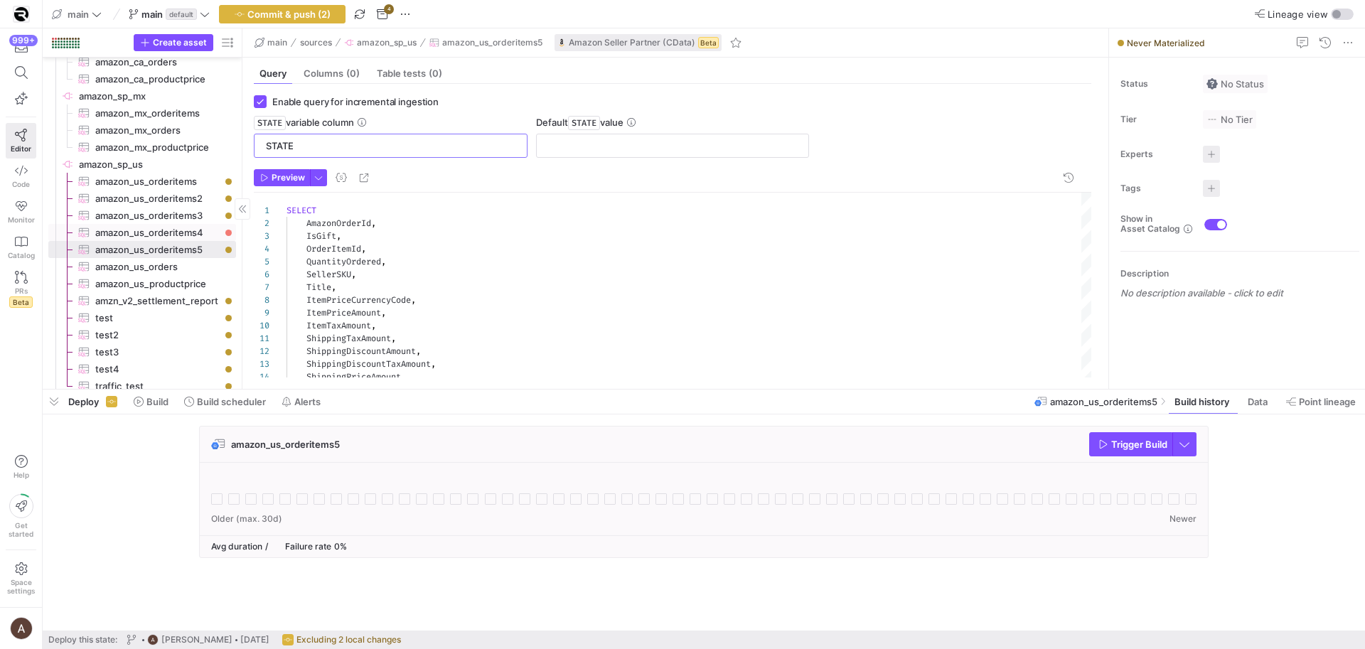
type input "STATE"
click at [186, 233] on span "amazon_us_orderitems4​​​​​​​​​" at bounding box center [157, 233] width 124 height 16
type input "2025-03-16"
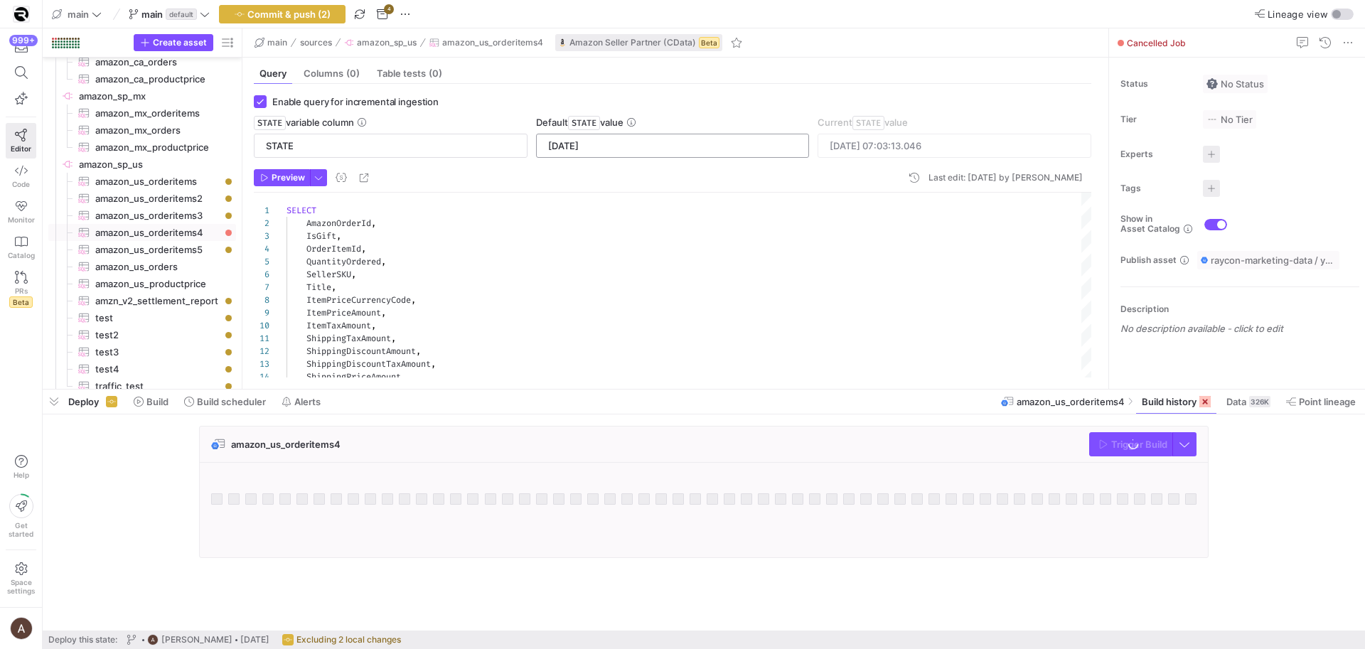
click at [618, 145] on input "2025-03-16" at bounding box center [673, 145] width 250 height 11
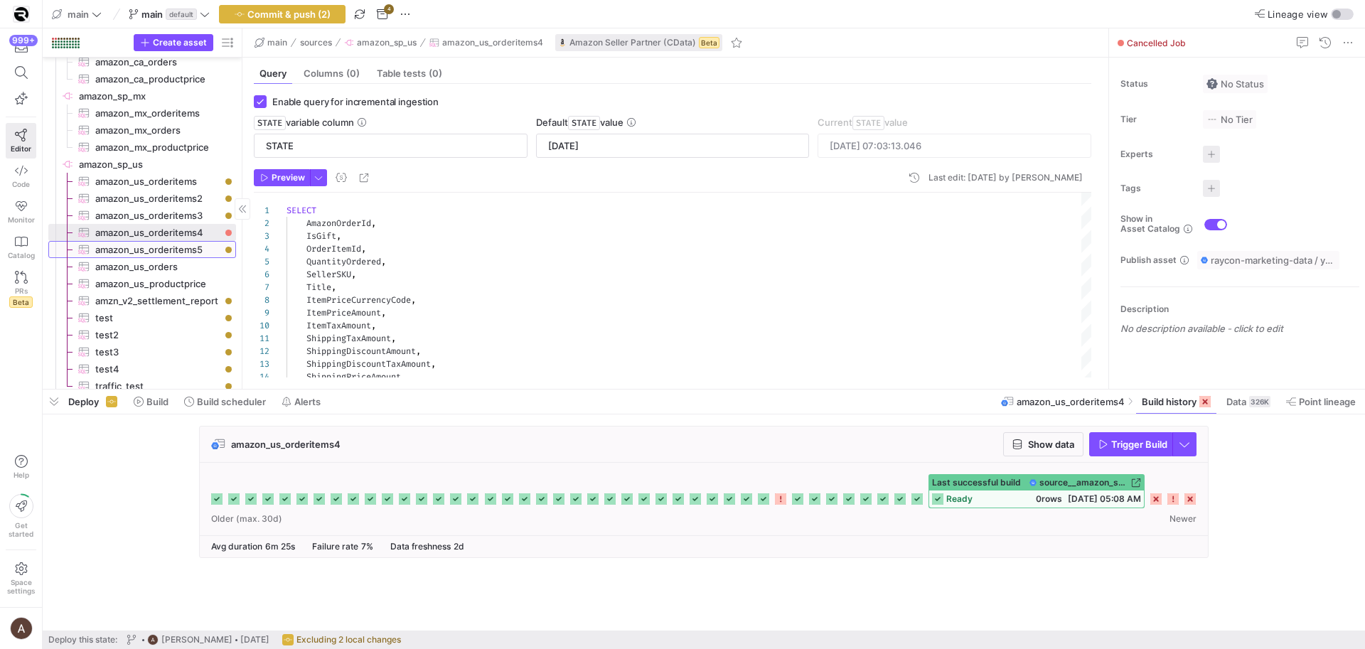
click at [164, 243] on span "amazon_us_orderitems5​​​​​​​​​" at bounding box center [157, 250] width 124 height 16
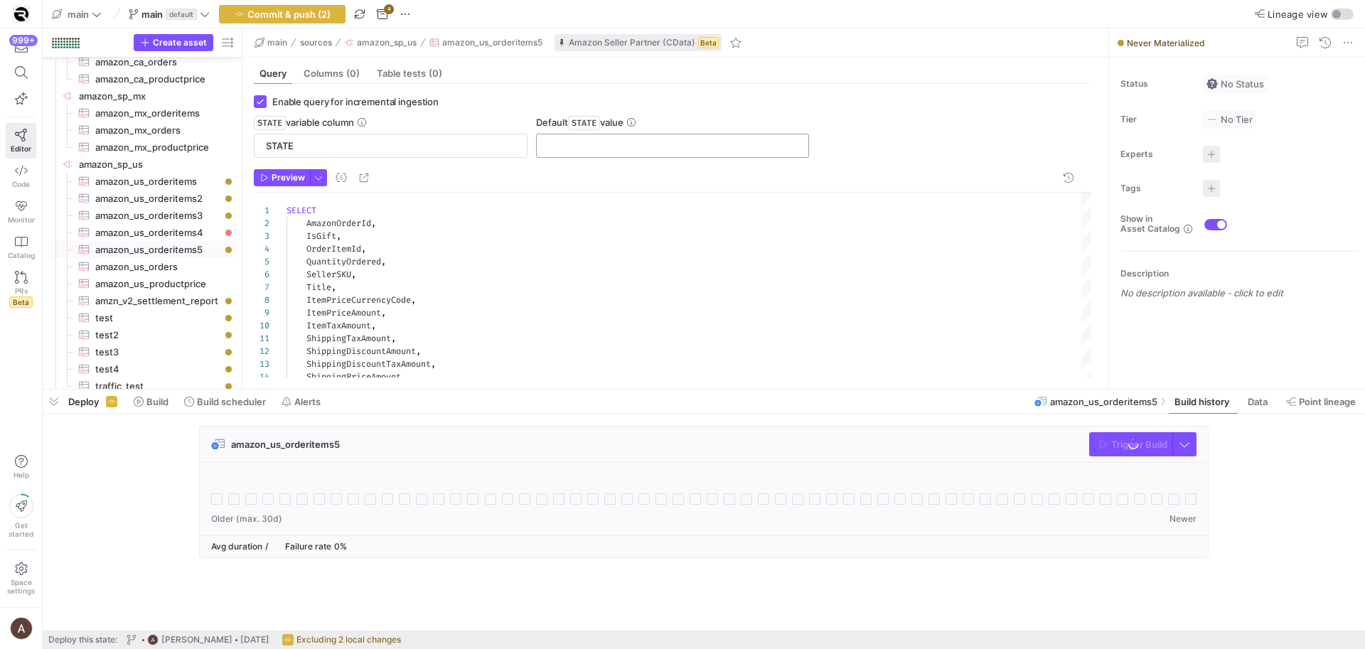
click at [562, 146] on input "text" at bounding box center [673, 145] width 250 height 11
type input "2025-10-06"
click at [303, 178] on span "Preview" at bounding box center [288, 178] width 33 height 10
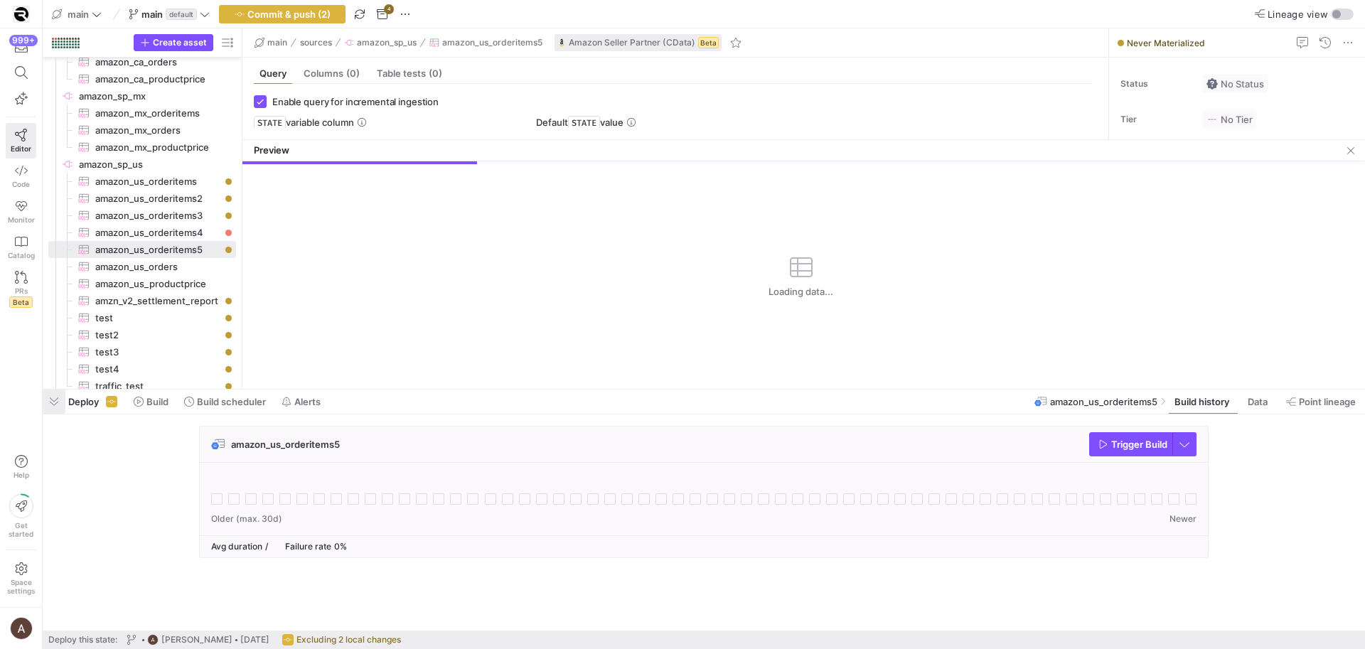
click at [46, 407] on span "button" at bounding box center [54, 402] width 23 height 24
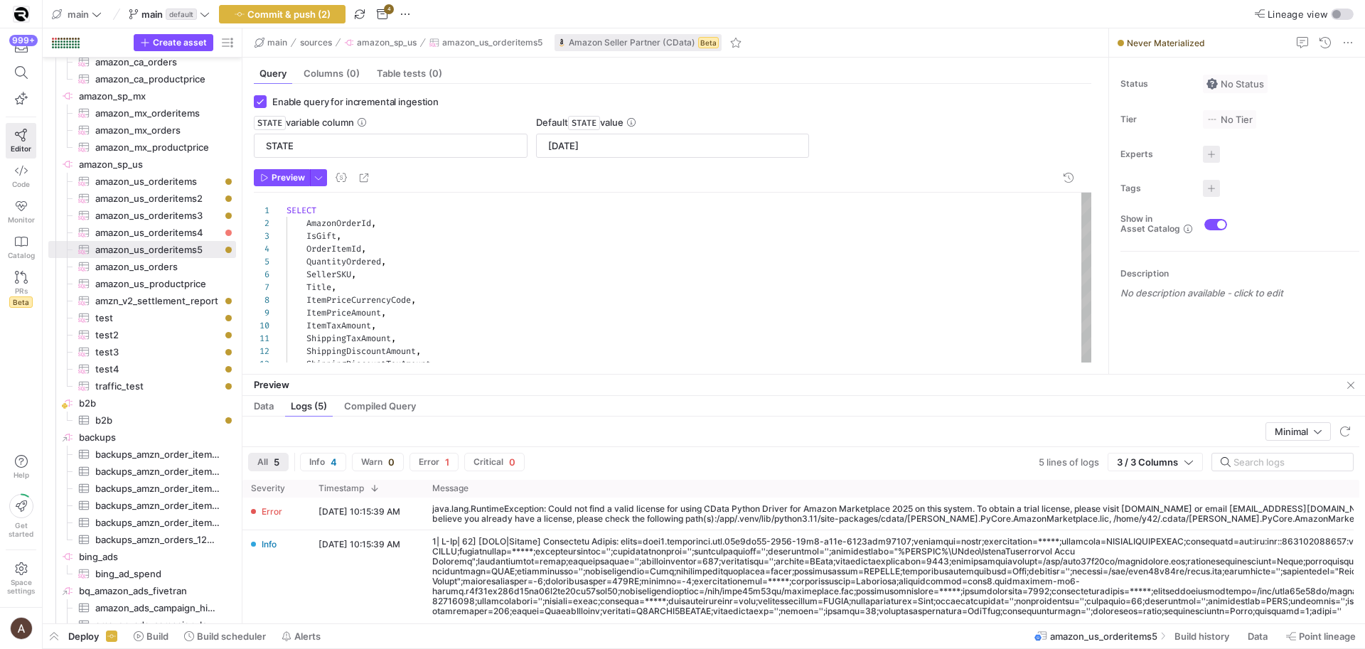
type textarea "SELECT AmazonOrderId, IsGift, OrderItemId, QuantityOrdered, SellerSKU, Title, I…"
click at [594, 258] on div "QuantityOrdered , SellerSKU , Title , ItemPriceCurrencyCode , ItemPriceAmount ,…" at bounding box center [689, 352] width 805 height 319
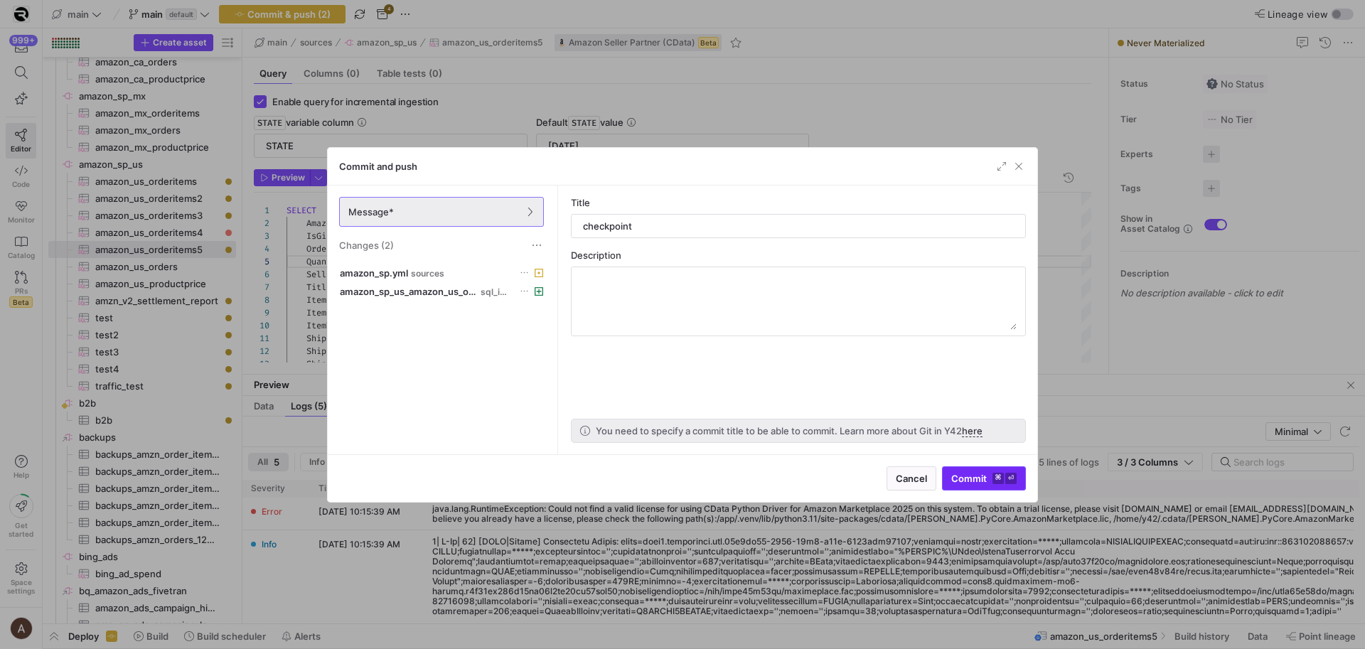
click at [954, 475] on button "Commit ⌘ ⏎" at bounding box center [984, 479] width 84 height 24
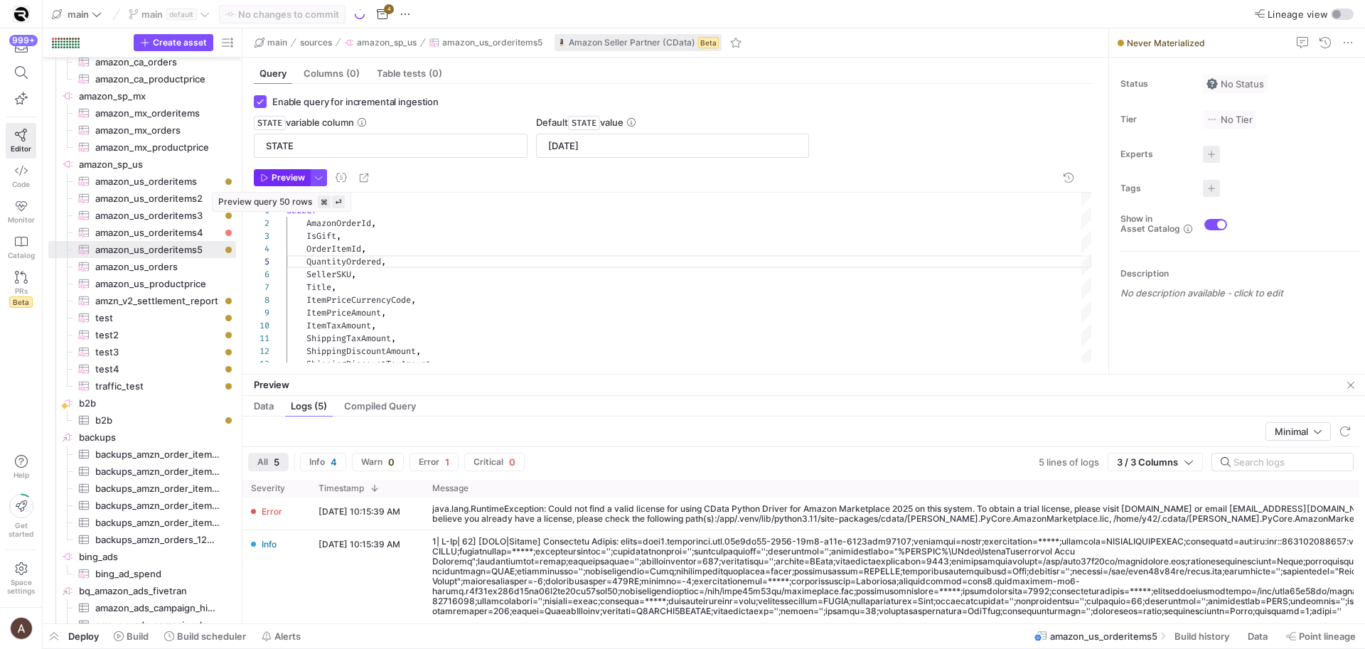
click at [272, 179] on span "Preview" at bounding box center [288, 178] width 33 height 10
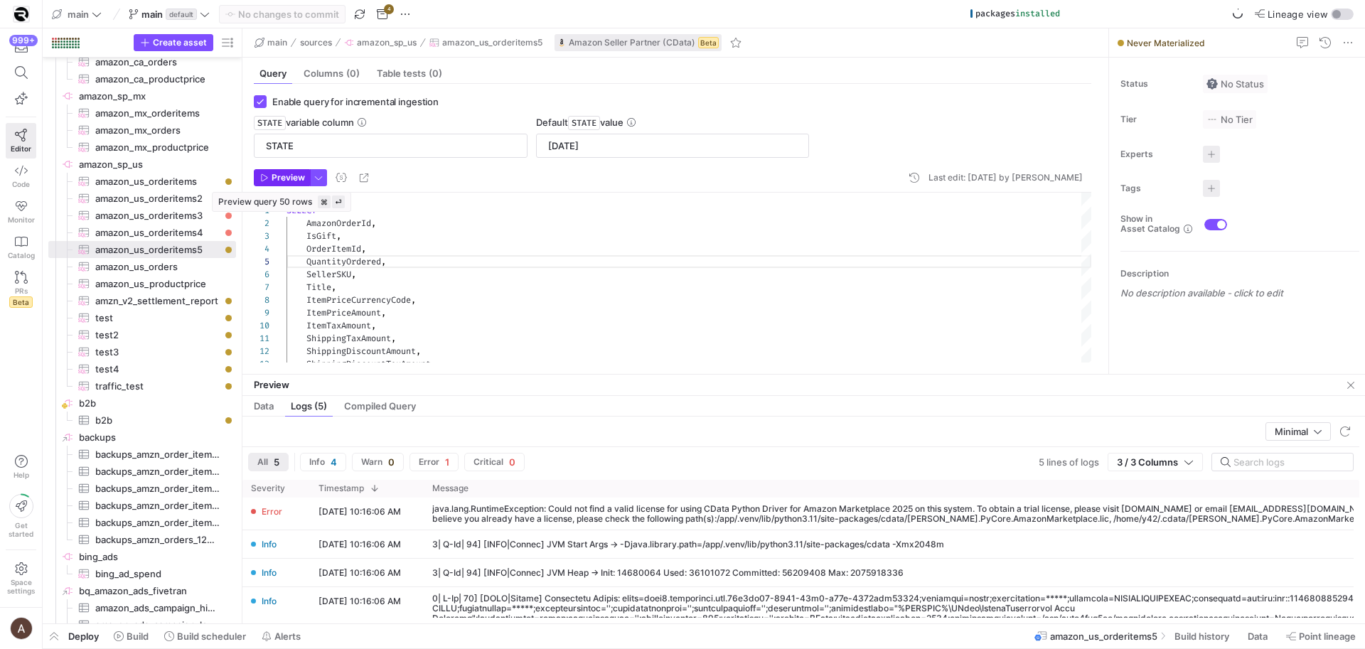
click at [270, 179] on span "Preview" at bounding box center [282, 178] width 45 height 10
click at [1345, 395] on div "Preview" at bounding box center [803, 385] width 1123 height 21
click at [1349, 388] on span "button" at bounding box center [1351, 385] width 17 height 17
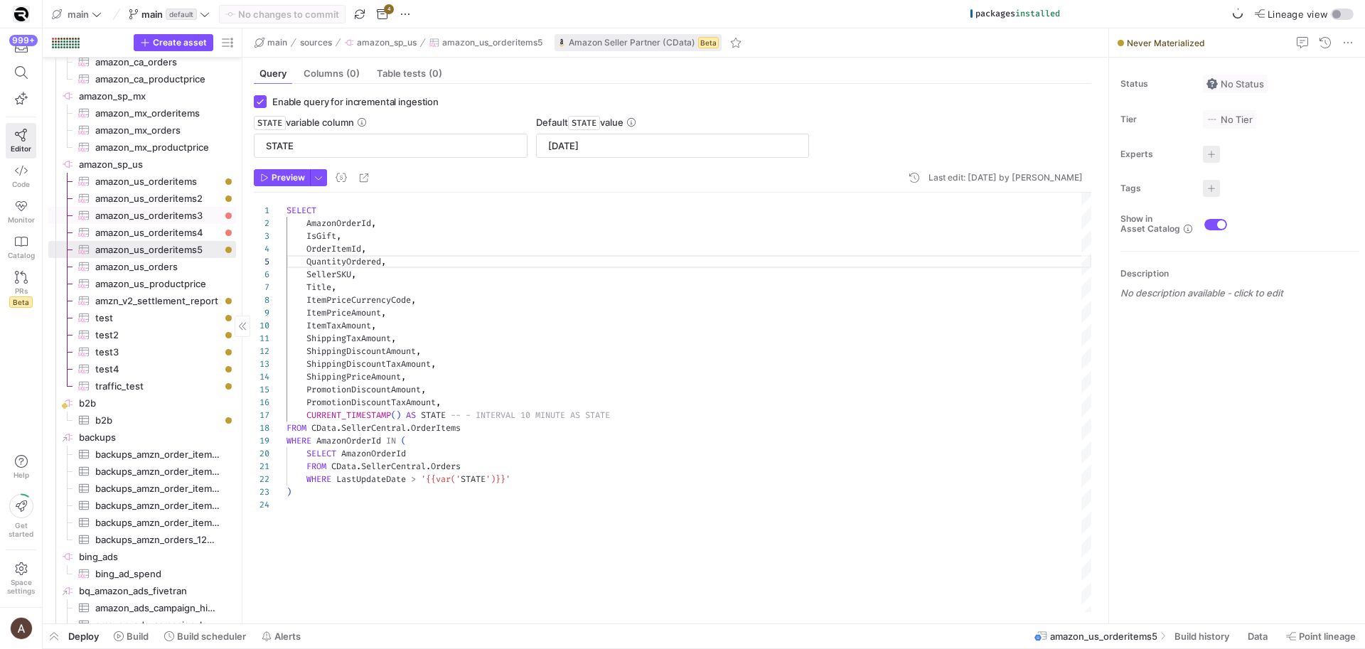
scroll to position [51, 102]
click at [181, 230] on span "amazon_us_orderitems4​​​​​​​​​" at bounding box center [157, 233] width 124 height 16
click at [174, 244] on span "amazon_us_orderitems5​​​​​​​​​" at bounding box center [157, 250] width 124 height 16
type input "2025-10-06"
click at [25, 181] on span "Code" at bounding box center [21, 184] width 18 height 9
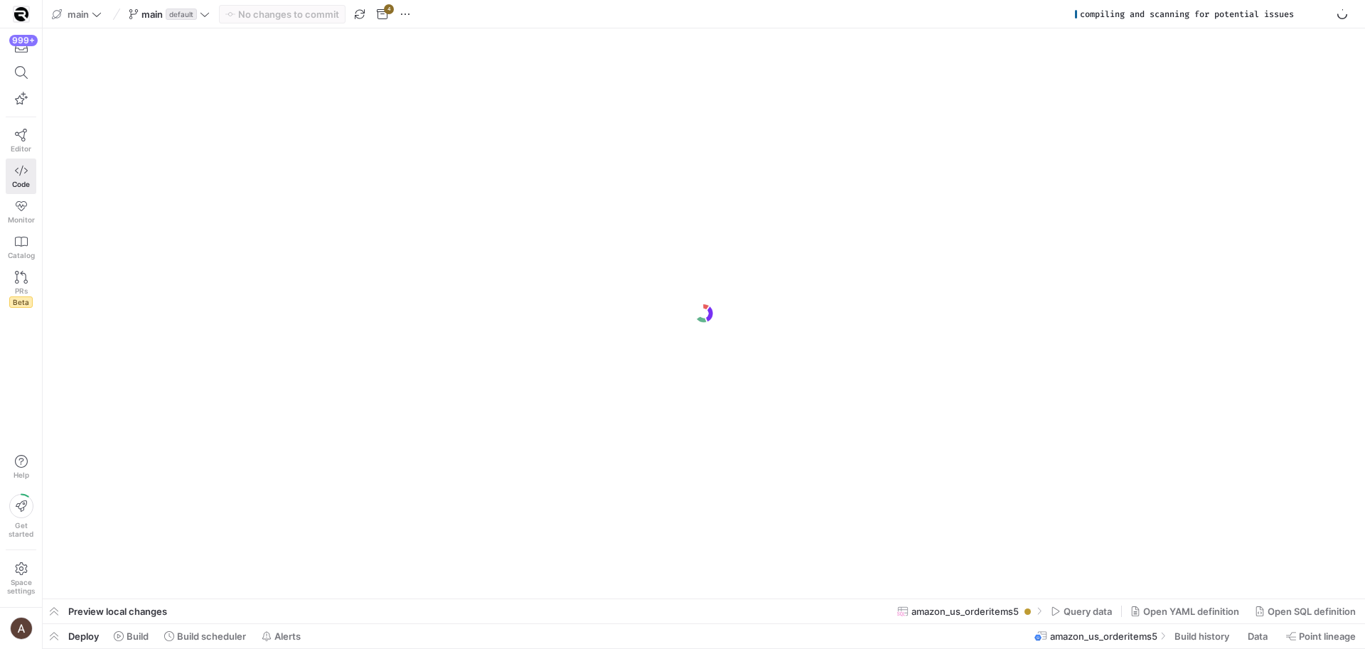
scroll to position [0, 1237]
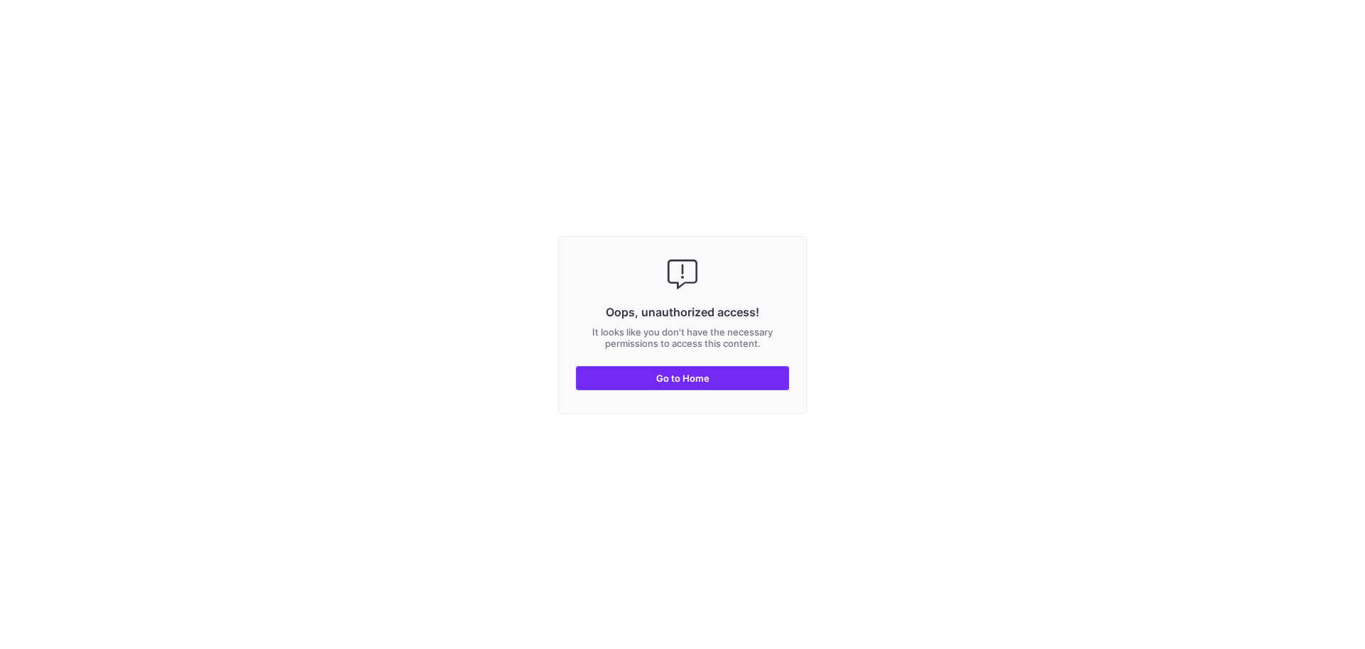
click at [770, 376] on span "button" at bounding box center [683, 378] width 212 height 23
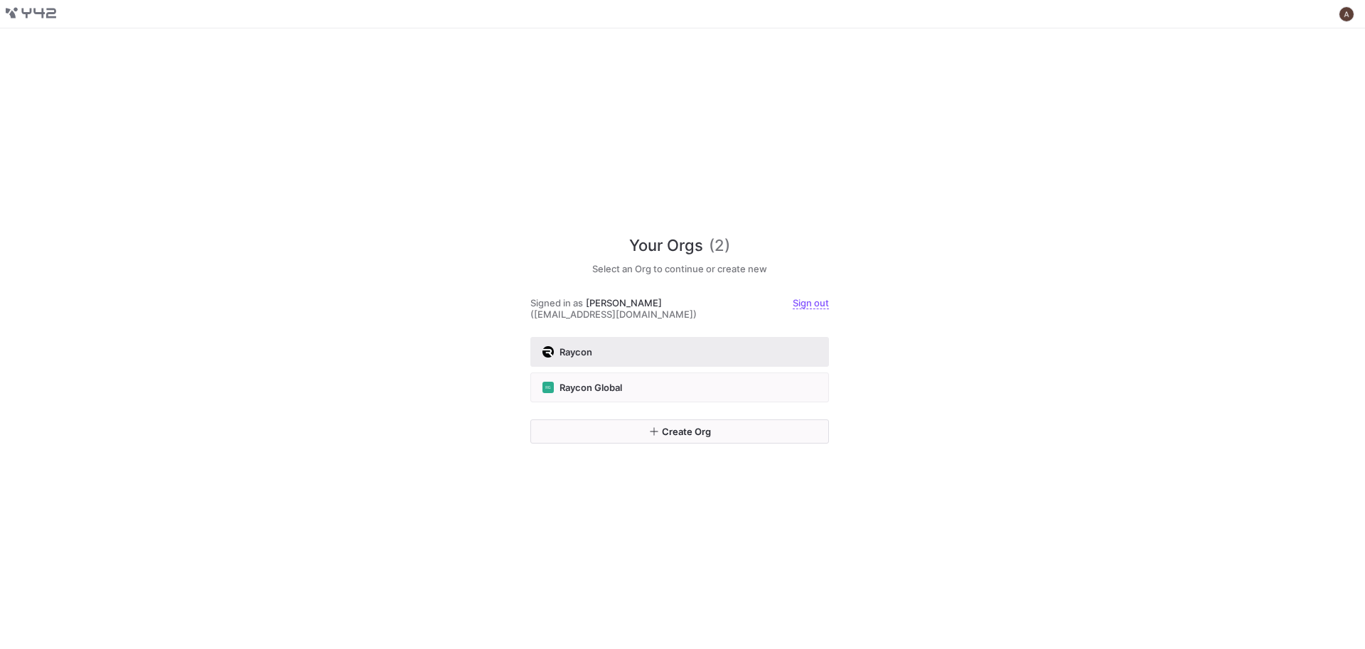
click at [754, 352] on div "Raycon" at bounding box center [680, 351] width 274 height 11
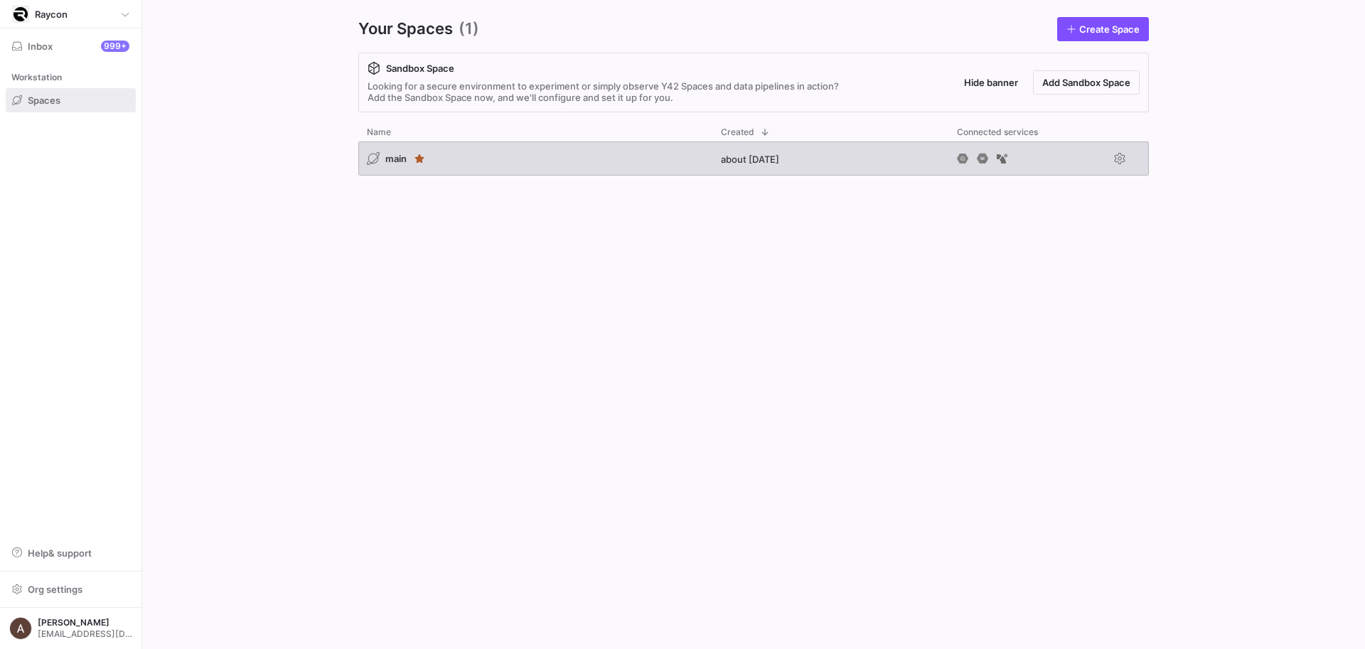
click at [531, 159] on div "main" at bounding box center [535, 159] width 354 height 34
click at [468, 150] on div "main" at bounding box center [535, 159] width 354 height 34
click at [759, 159] on span "about 1 year ago" at bounding box center [750, 159] width 58 height 11
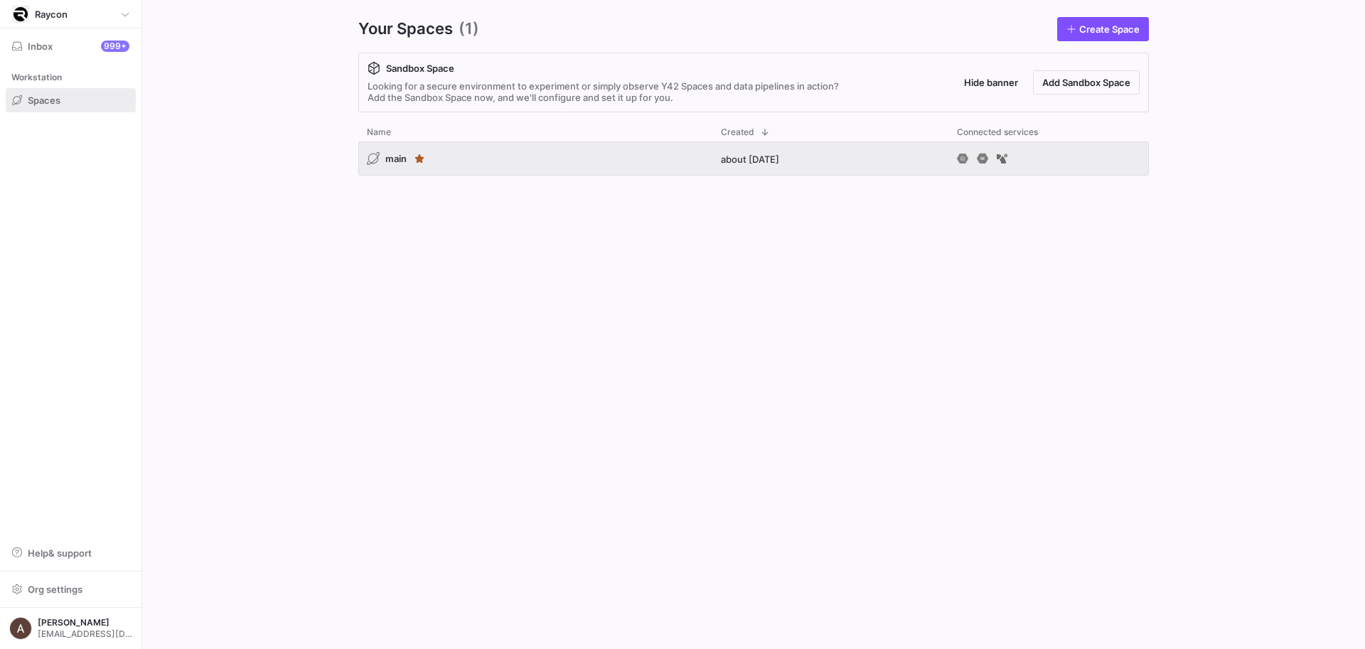
click at [798, 198] on div "main about 1 year ago" at bounding box center [753, 384] width 791 height 485
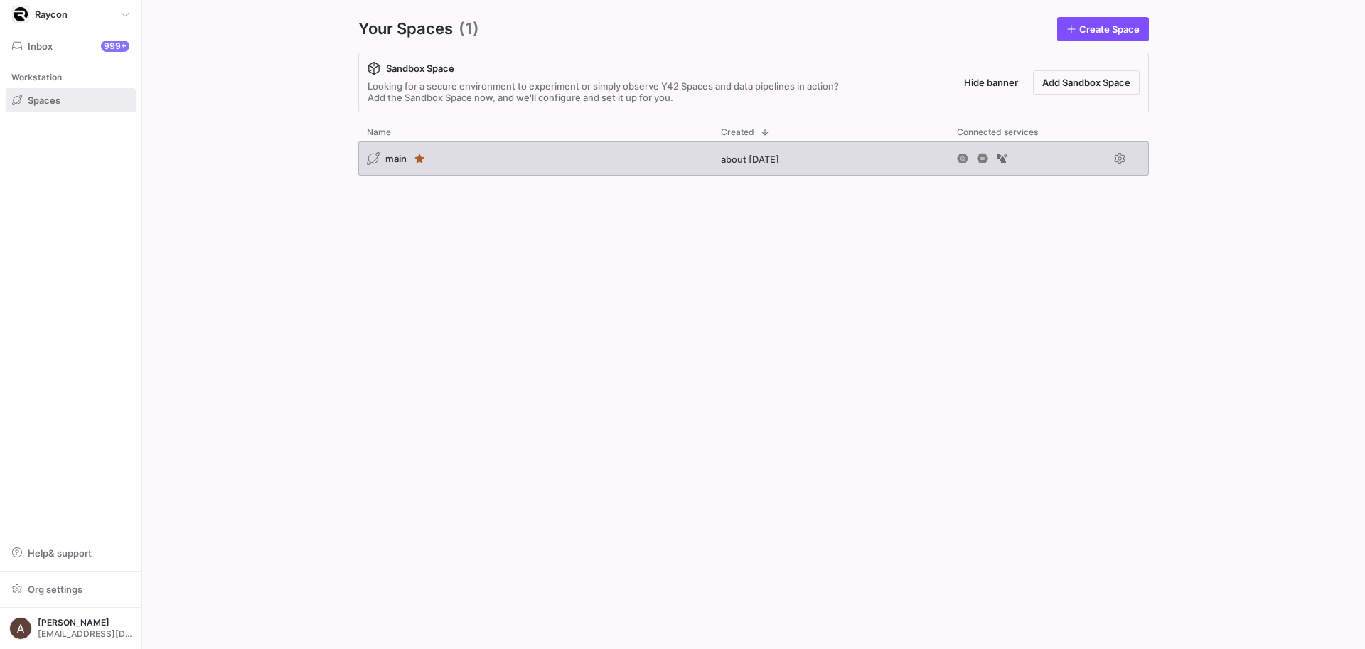
click at [778, 166] on div "about 1 year ago" at bounding box center [831, 159] width 236 height 34
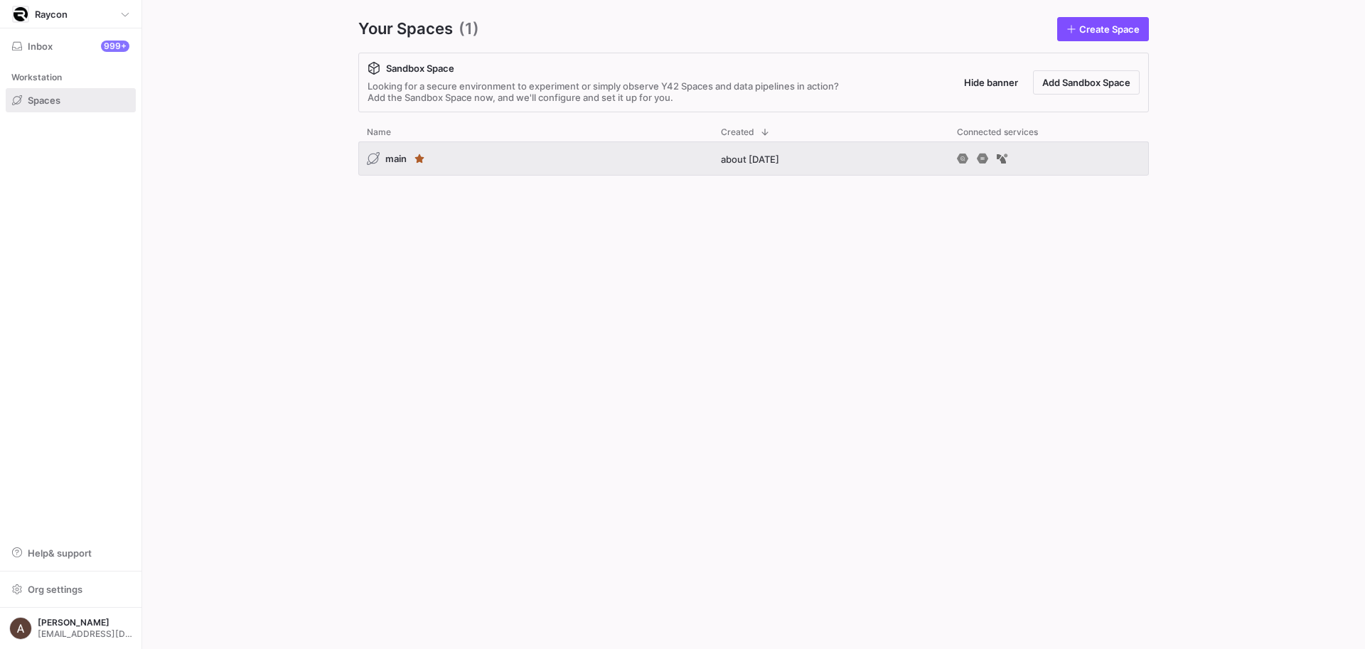
drag, startPoint x: 744, startPoint y: 198, endPoint x: 252, endPoint y: 68, distance: 508.3
click at [744, 198] on div "main about 1 year ago" at bounding box center [753, 384] width 791 height 485
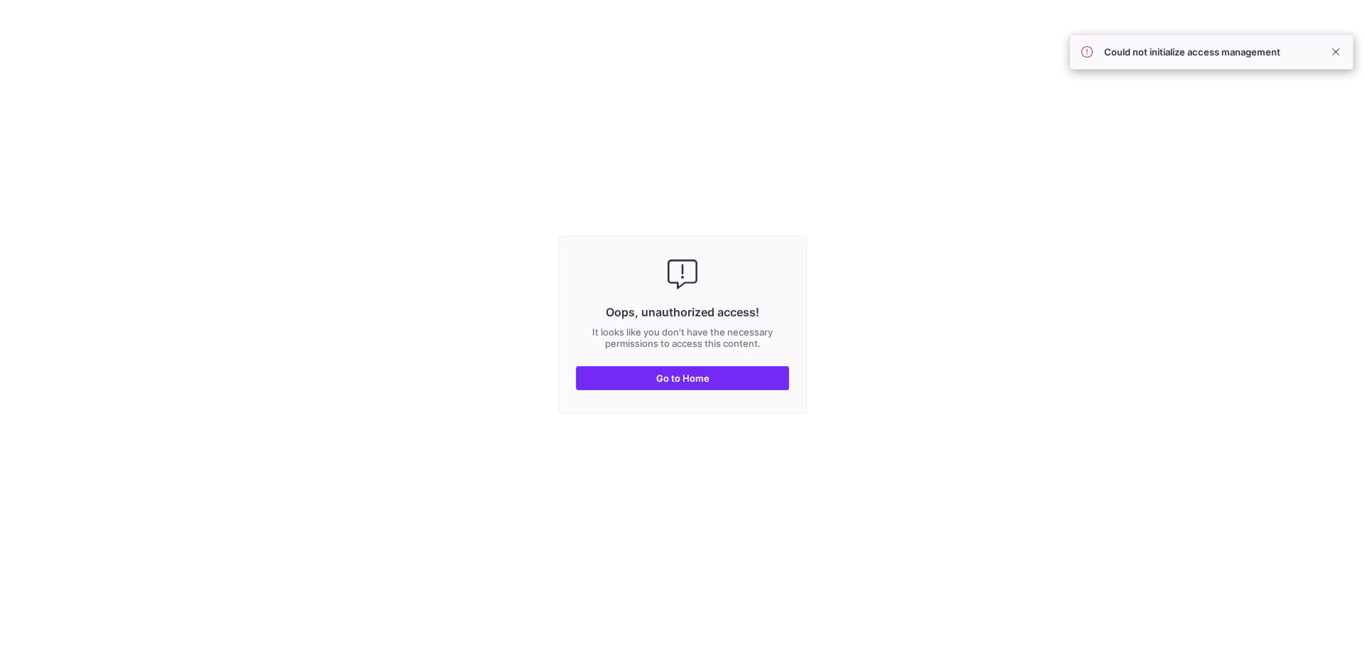
click at [702, 383] on span "button" at bounding box center [683, 378] width 212 height 23
click at [1333, 51] on span at bounding box center [1336, 51] width 17 height 17
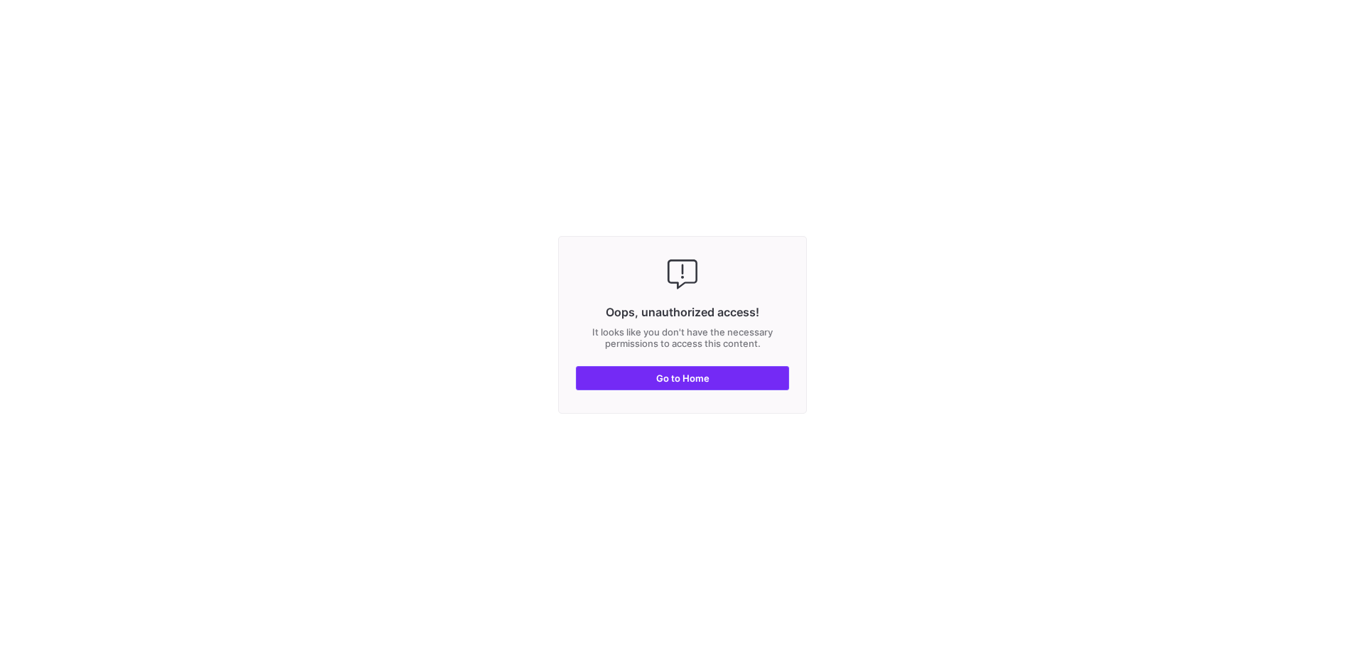
click at [646, 381] on span "button" at bounding box center [683, 378] width 212 height 23
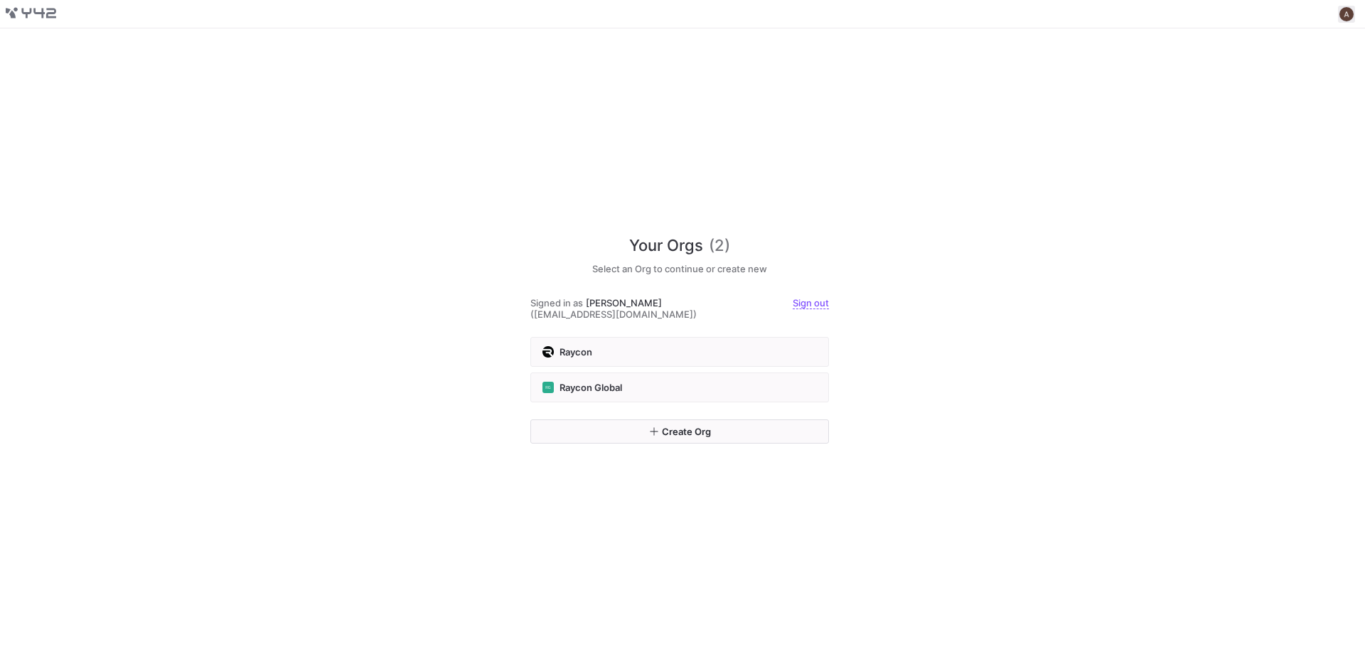
click at [1347, 16] on span at bounding box center [1346, 14] width 17 height 17
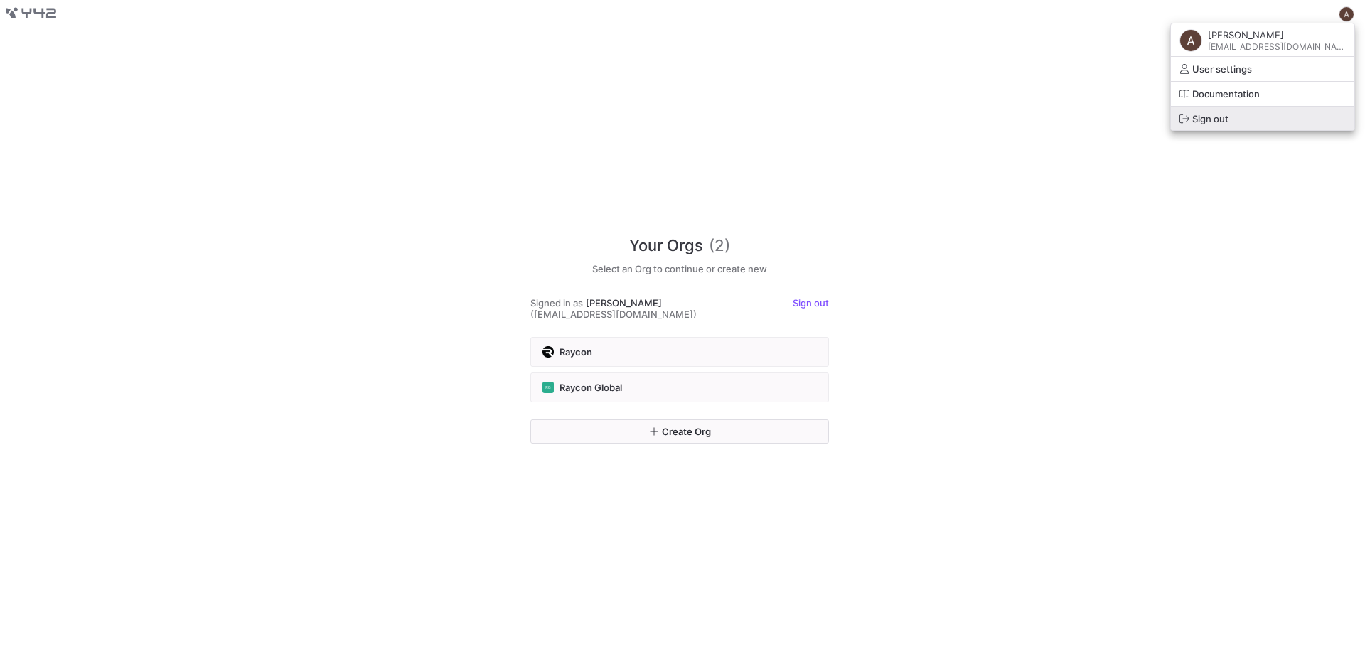
click at [1281, 111] on button "Sign out" at bounding box center [1262, 118] width 183 height 23
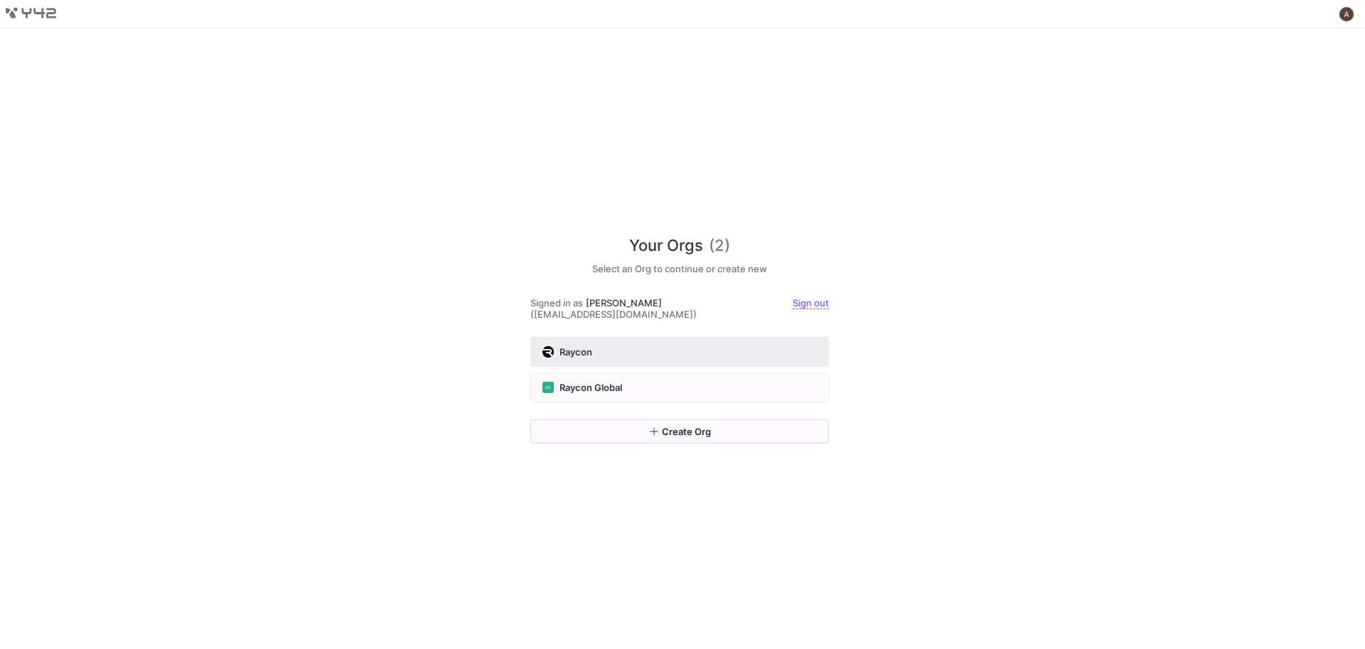
click at [646, 339] on button "Raycon" at bounding box center [680, 352] width 299 height 30
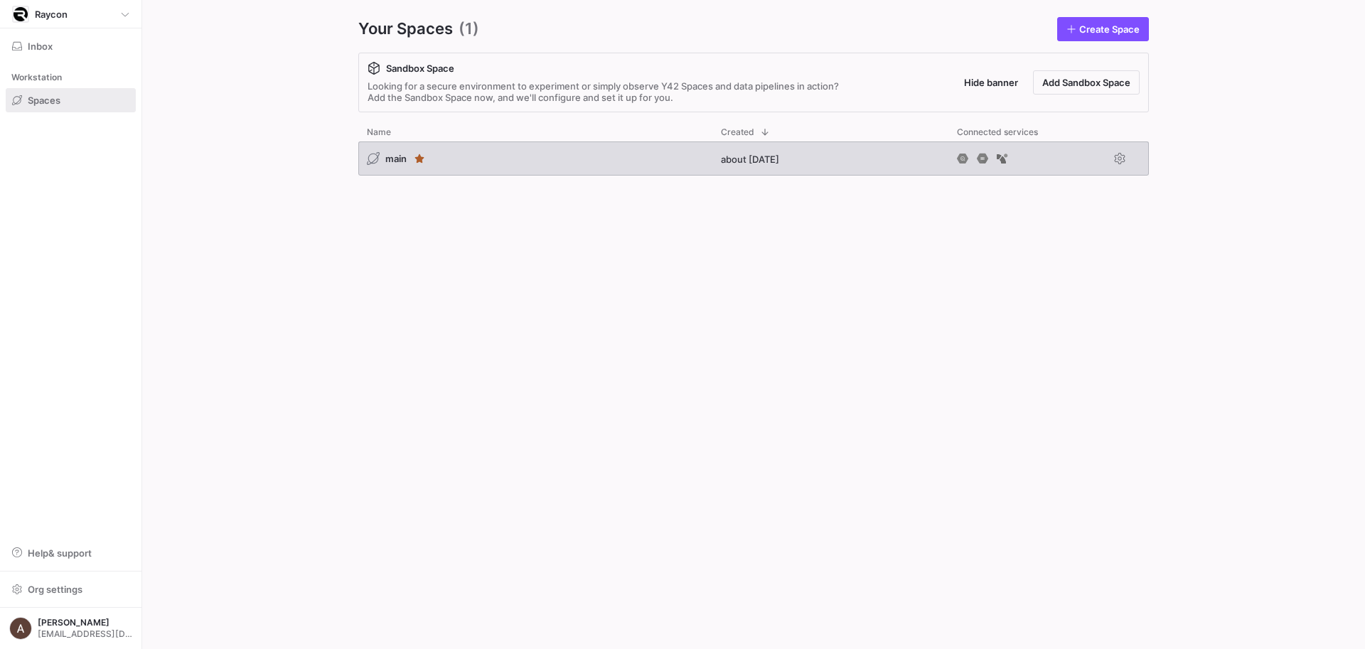
click at [850, 152] on div "about 1 year ago" at bounding box center [831, 159] width 236 height 34
click at [614, 161] on div "main" at bounding box center [535, 159] width 354 height 34
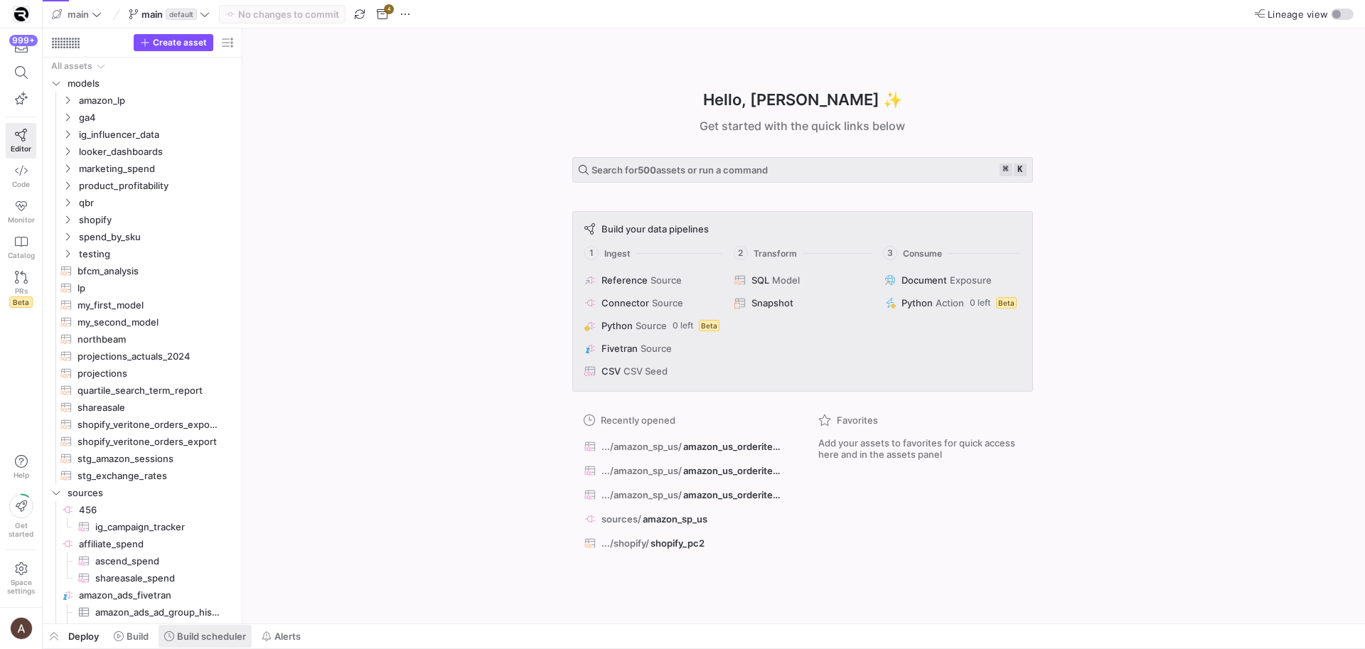
click at [235, 629] on span at bounding box center [205, 636] width 93 height 23
click at [229, 633] on span "Build scheduler" at bounding box center [211, 636] width 69 height 11
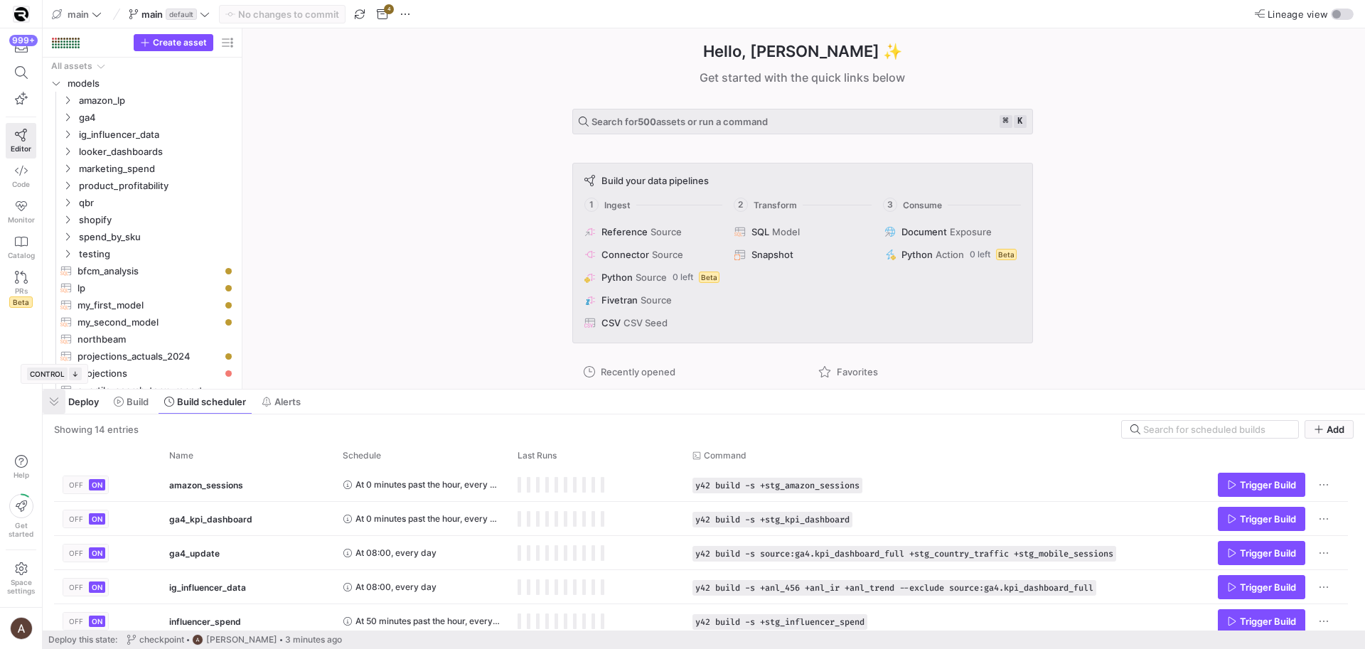
click at [57, 400] on span "button" at bounding box center [54, 402] width 23 height 24
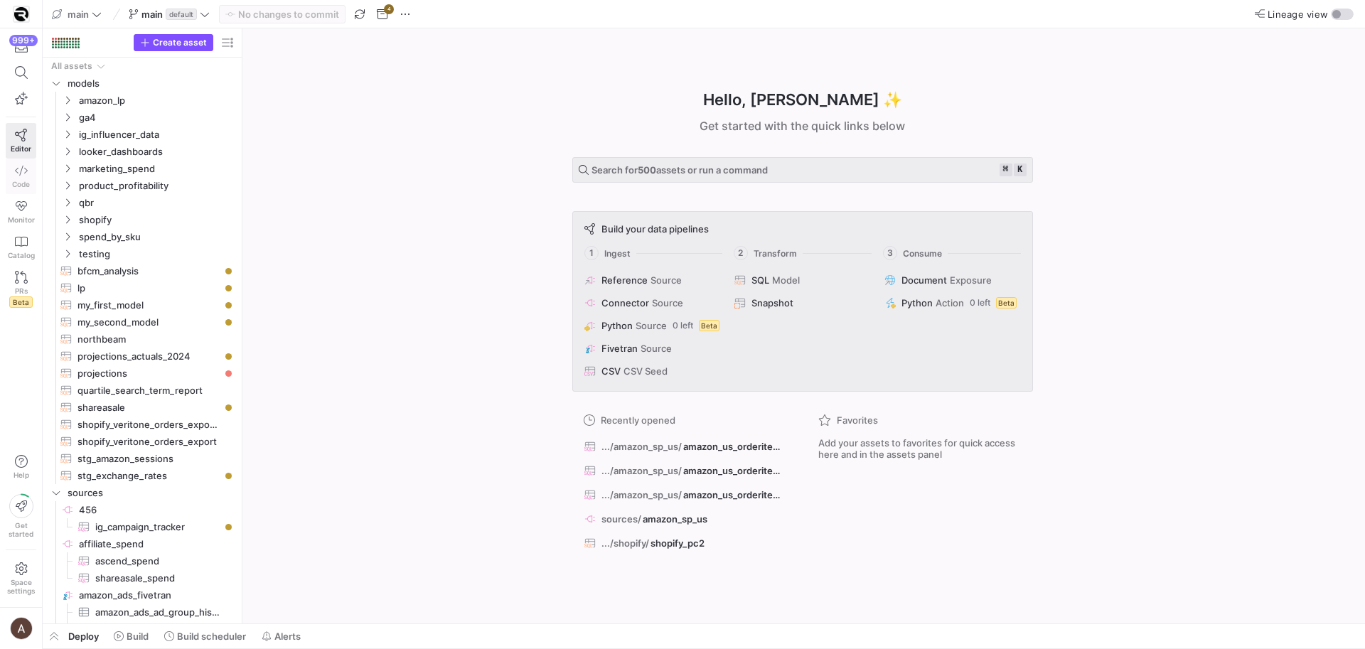
click at [35, 188] on link "Code" at bounding box center [21, 177] width 31 height 36
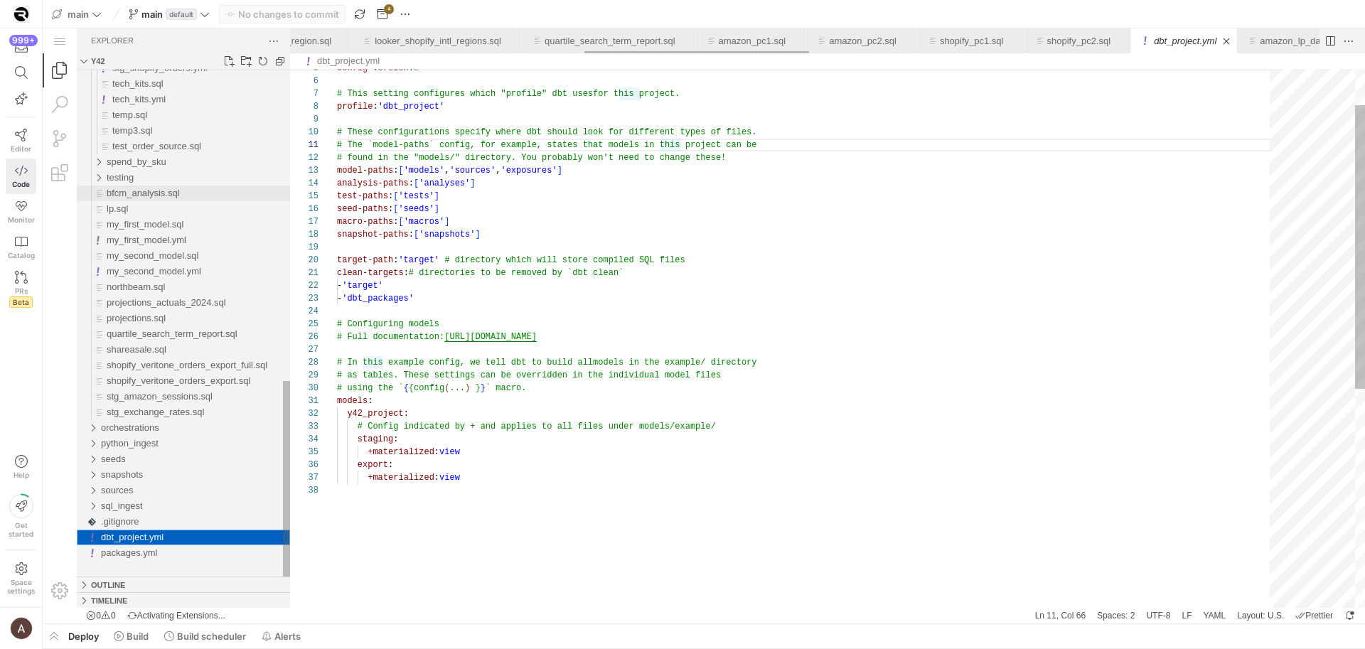
scroll to position [0, 334]
click at [145, 186] on div "bfcm_analysis.sql" at bounding box center [198, 194] width 183 height 16
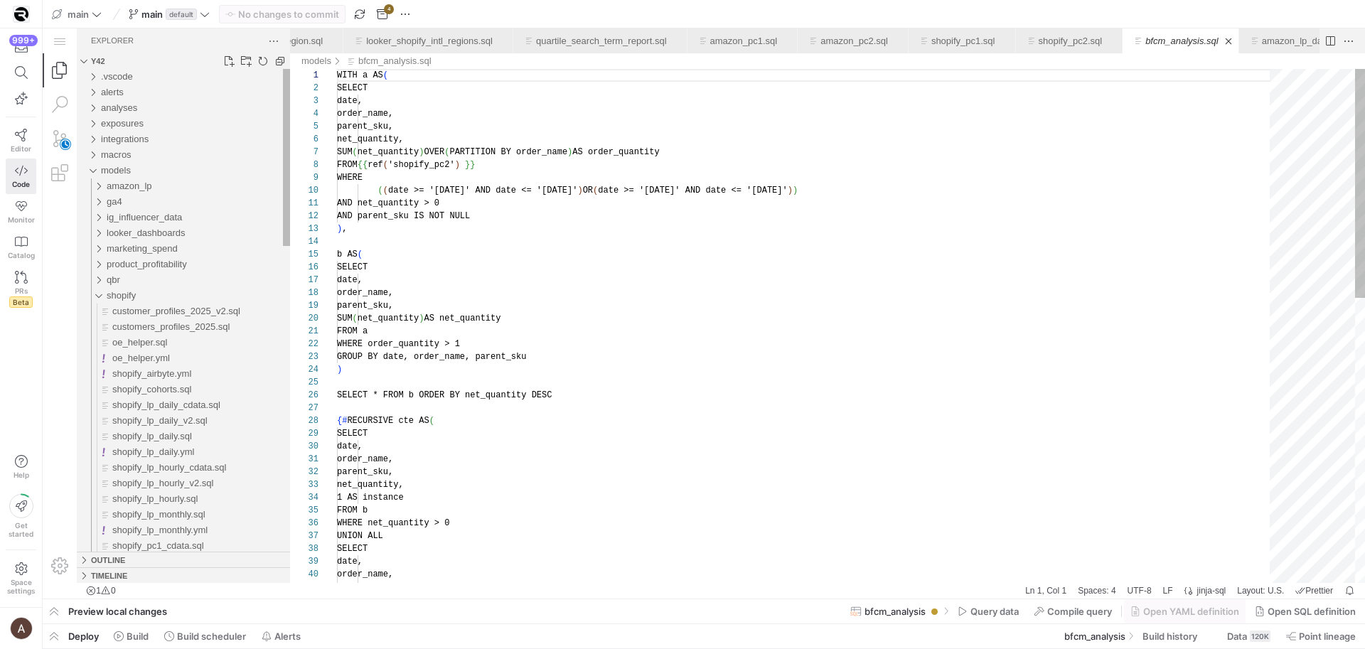
scroll to position [128, 0]
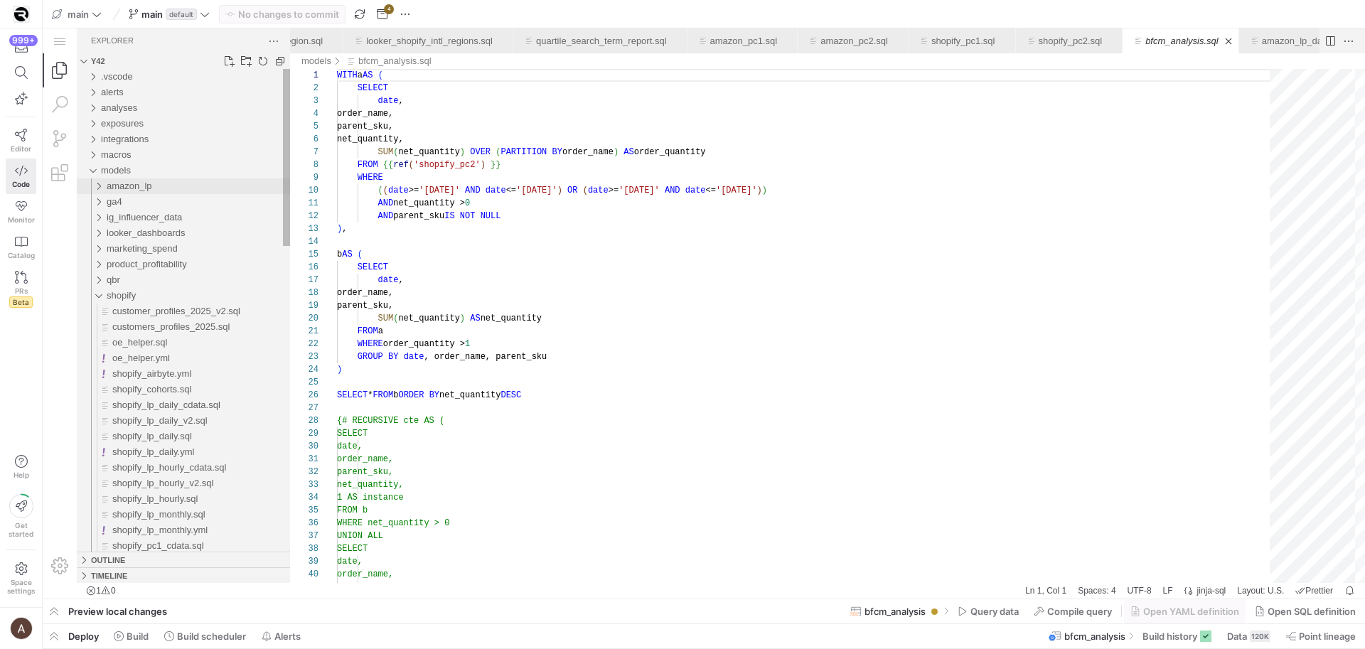
click at [141, 185] on span "amazon_lp" at bounding box center [130, 186] width 46 height 11
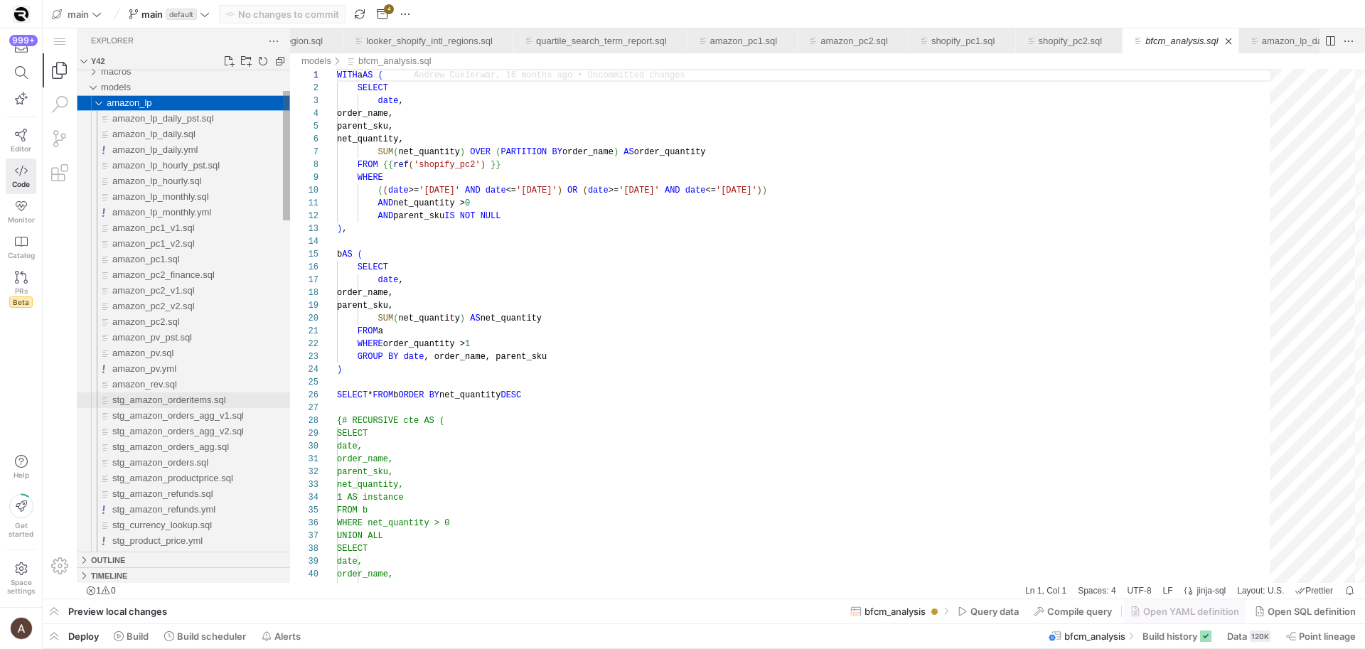
click at [187, 403] on span "stg_amazon_orderitems.sql" at bounding box center [169, 400] width 114 height 11
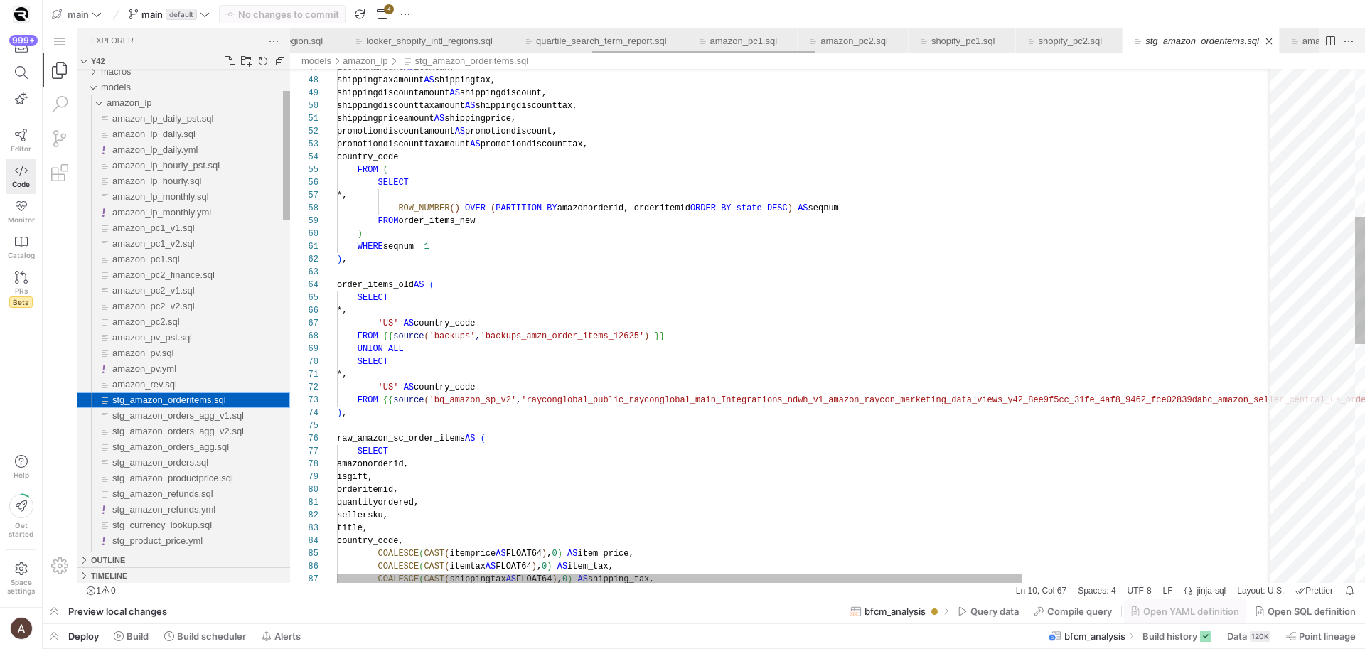
scroll to position [0, 1398]
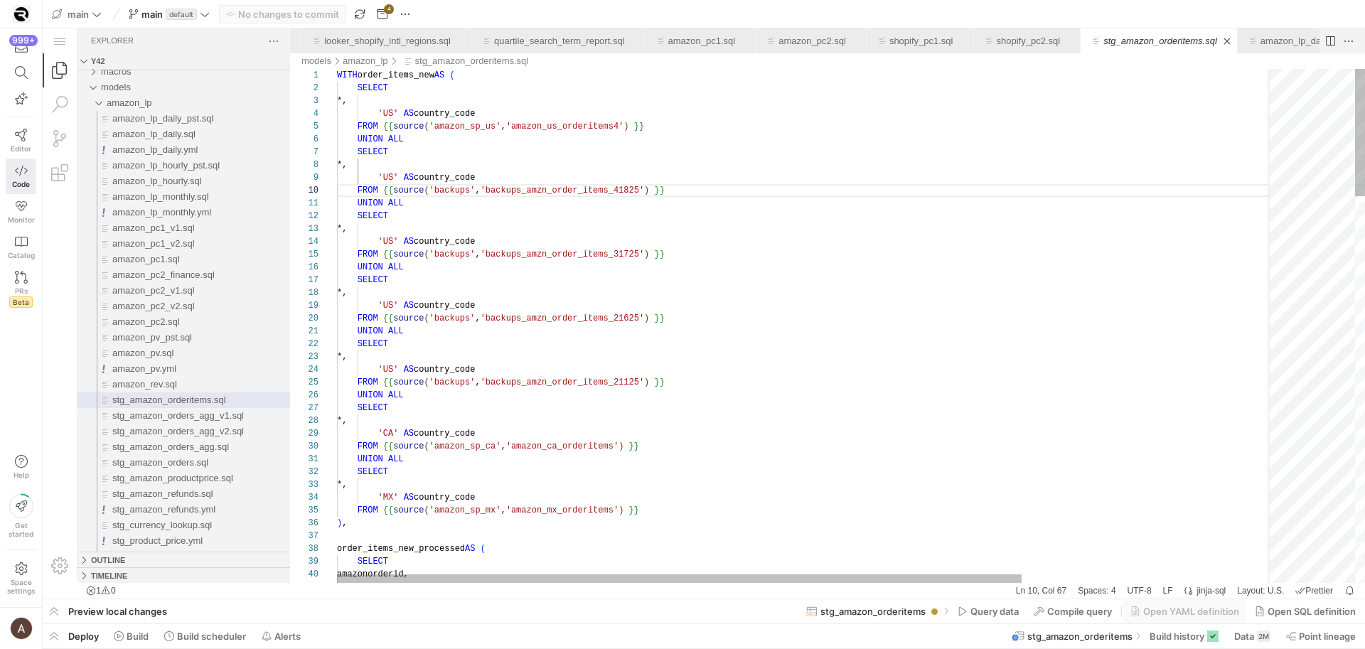
scroll to position [13, 51]
type textarea "WITH order_items_new AS ( SELECT *, 'US' AS country_code FROM {{ source('amazon…"
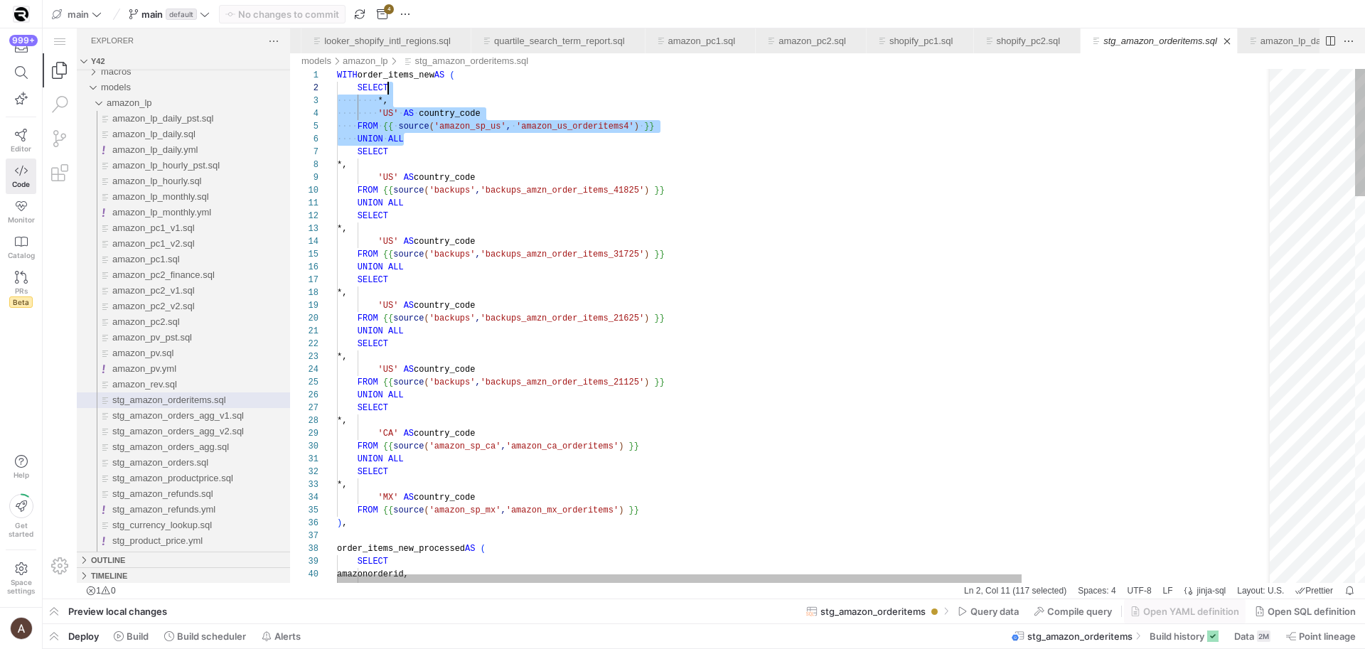
scroll to position [0, 129]
drag, startPoint x: 431, startPoint y: 124, endPoint x: 476, endPoint y: 77, distance: 65.4
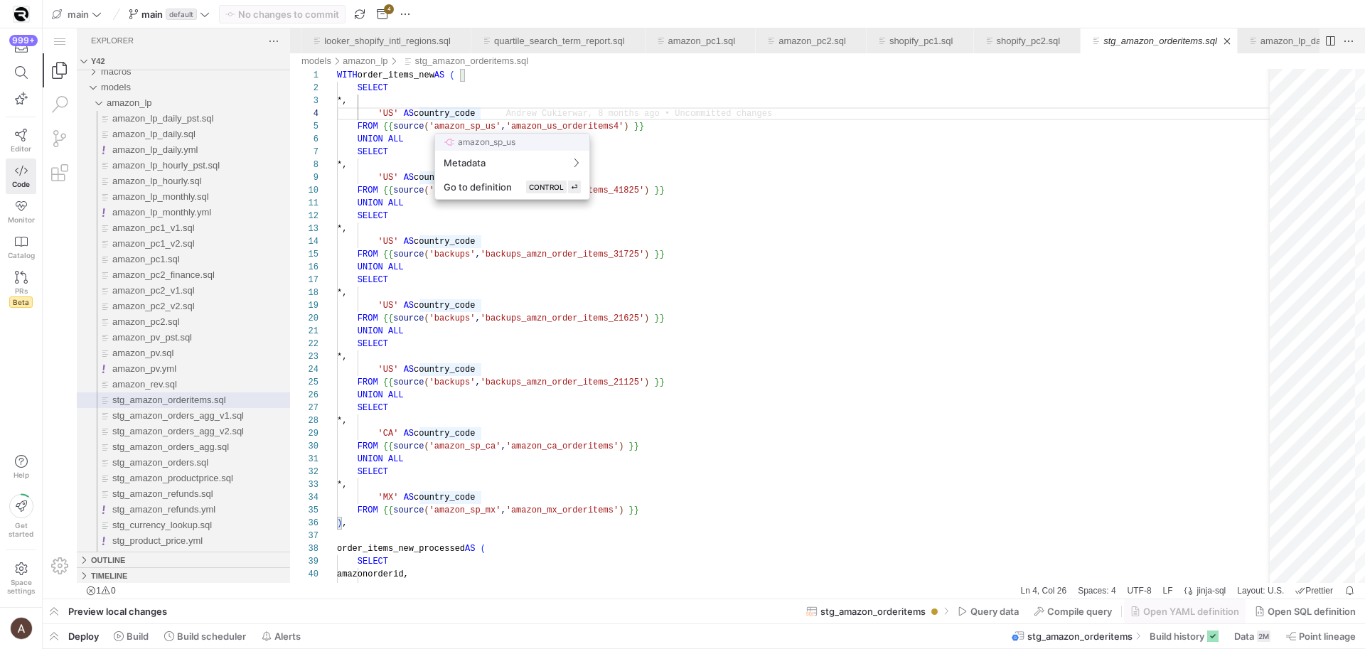
click at [466, 133] on div "amazon_sp_us Metadata Go to definition CONTROL ⏎" at bounding box center [513, 166] width 156 height 67
click at [471, 128] on div at bounding box center [682, 324] width 1365 height 649
click at [474, 120] on div at bounding box center [682, 324] width 1365 height 649
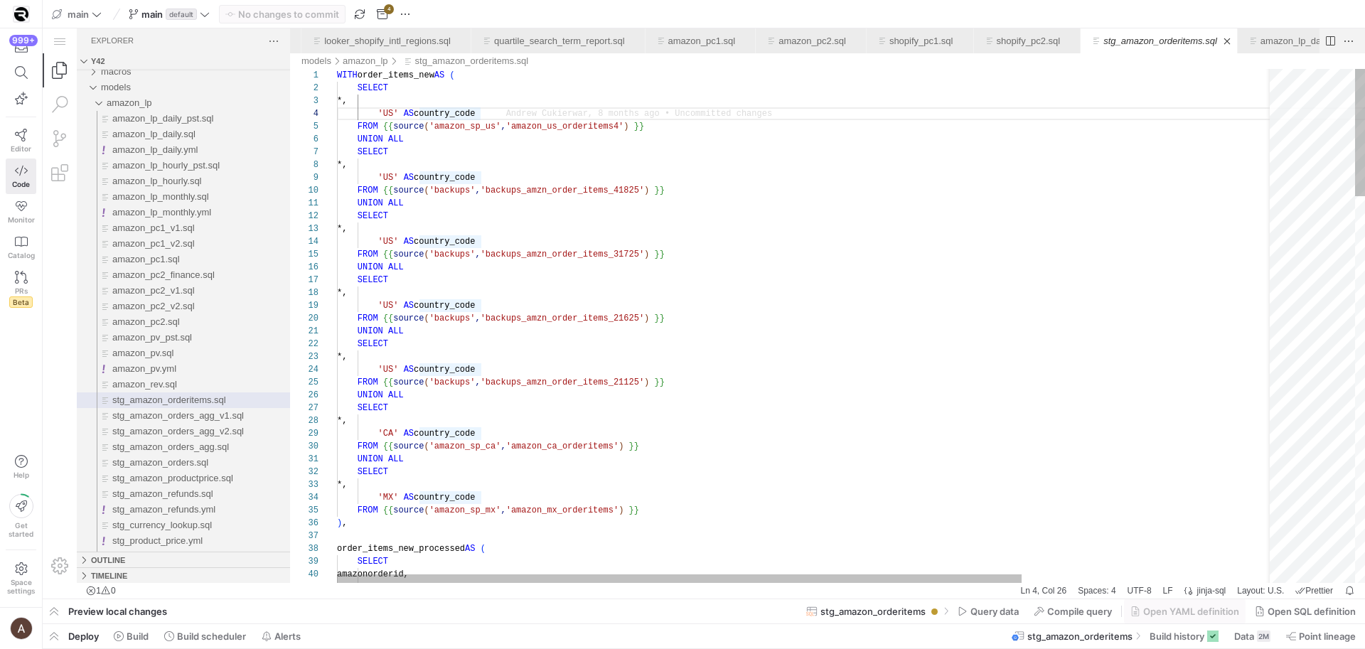
scroll to position [38, 144]
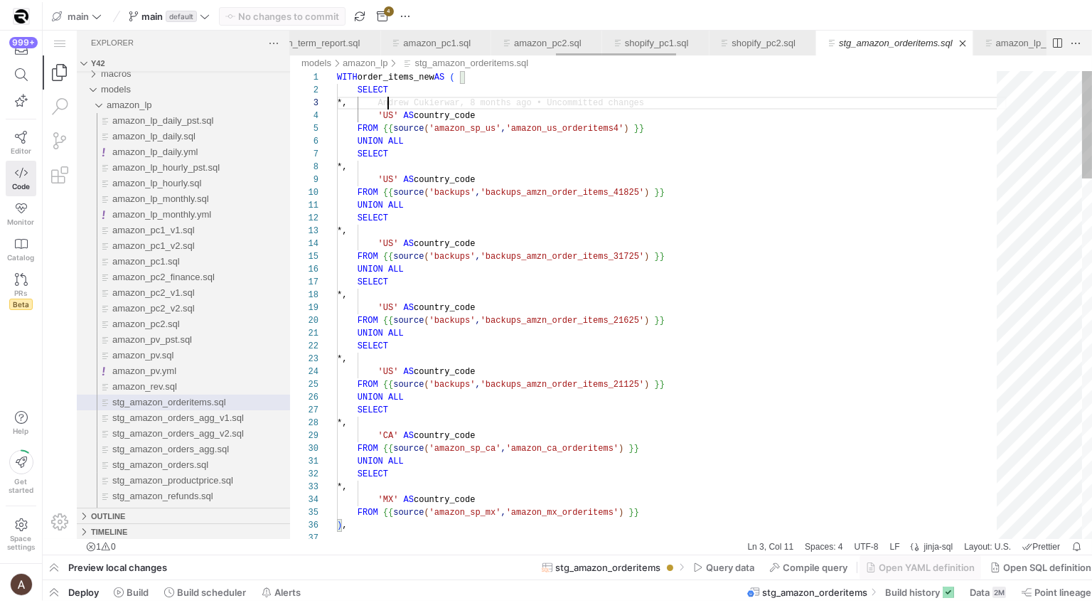
scroll to position [0, 1671]
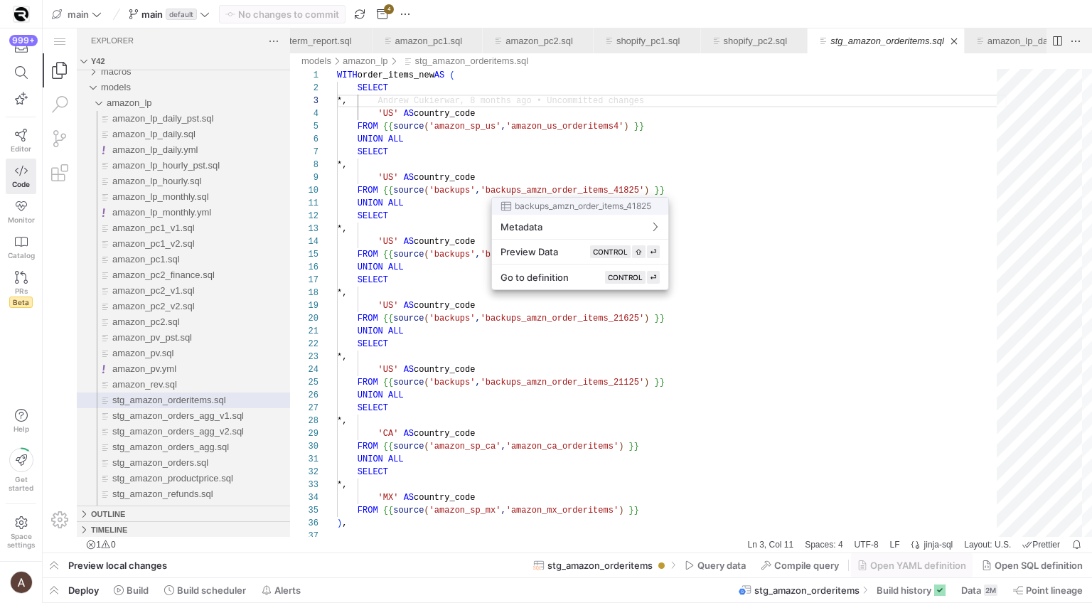
drag, startPoint x: 497, startPoint y: 191, endPoint x: 516, endPoint y: 191, distance: 18.5
click at [516, 191] on div at bounding box center [546, 301] width 1092 height 603
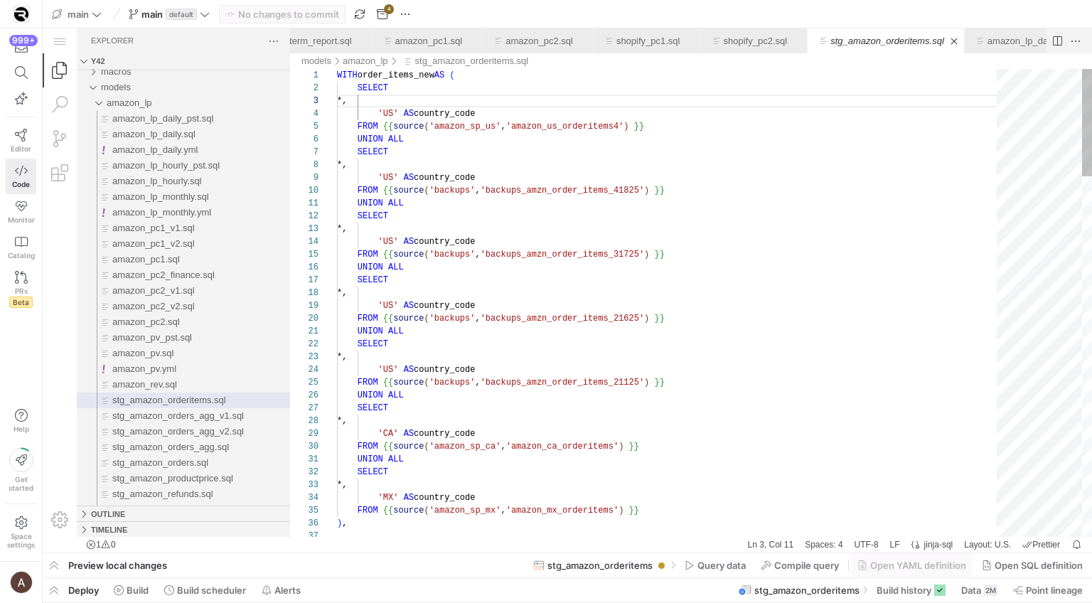
scroll to position [115, 169]
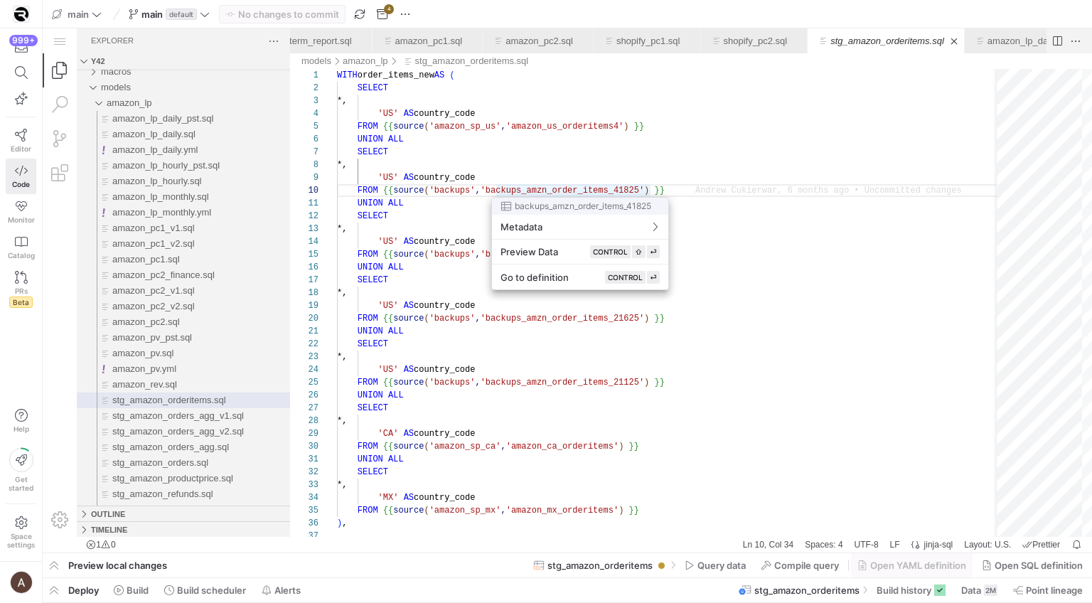
click at [497, 189] on div at bounding box center [546, 301] width 1092 height 603
click at [494, 188] on div at bounding box center [546, 301] width 1092 height 603
click at [496, 187] on div at bounding box center [546, 301] width 1092 height 603
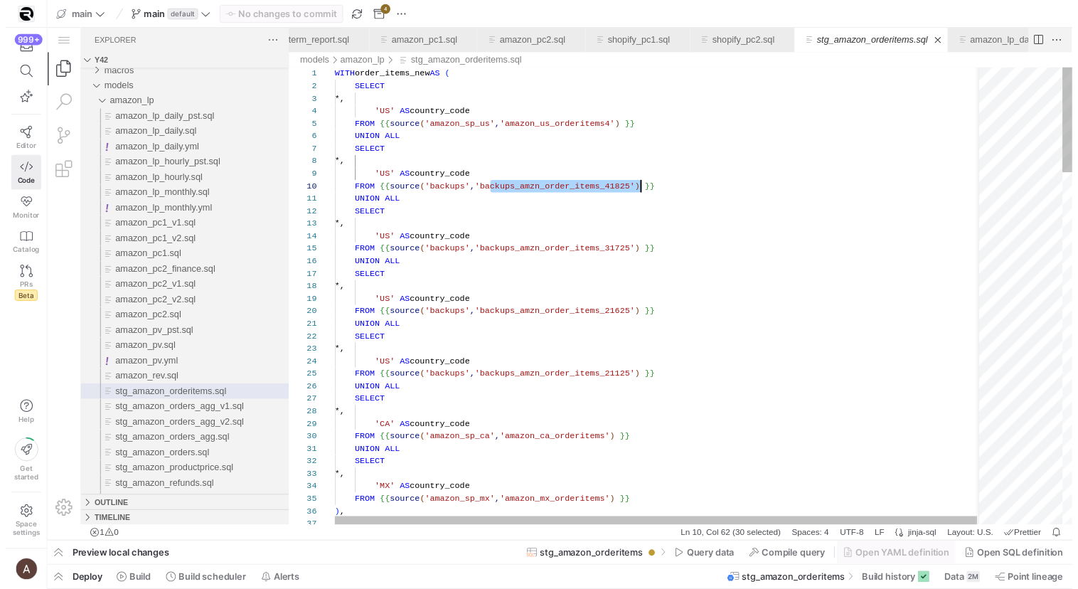
scroll to position [26, 51]
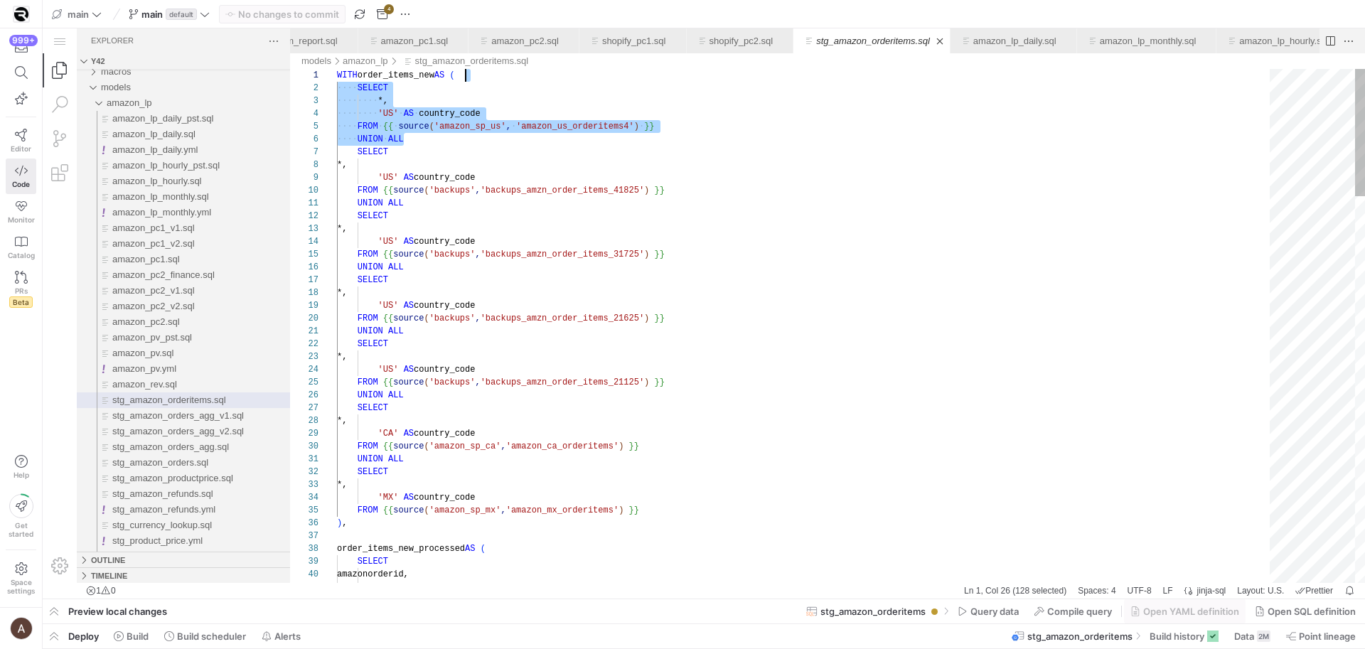
scroll to position [0, 129]
drag, startPoint x: 427, startPoint y: 140, endPoint x: 485, endPoint y: 78, distance: 84.5
click at [484, 78] on span "stg_amazon_orderitems.sql, preview" at bounding box center [606, 75] width 302 height 10
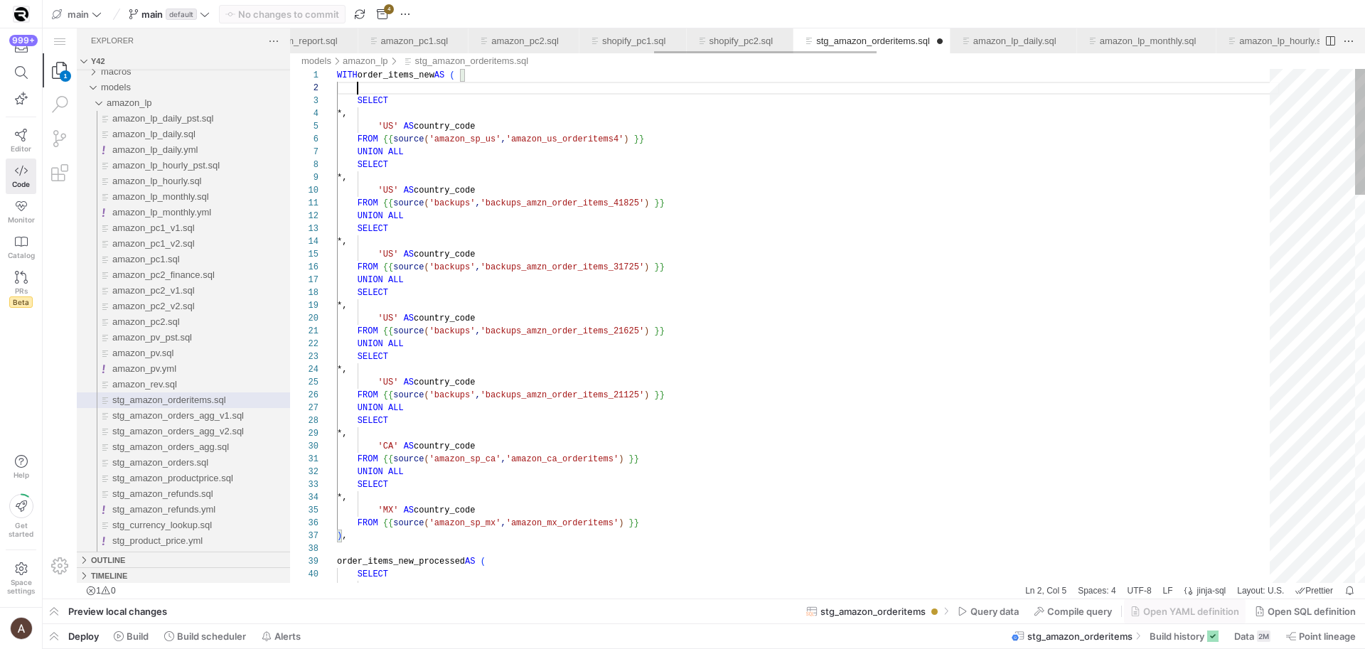
paste textarea "stg_amazon_orderitems.sql, preview"
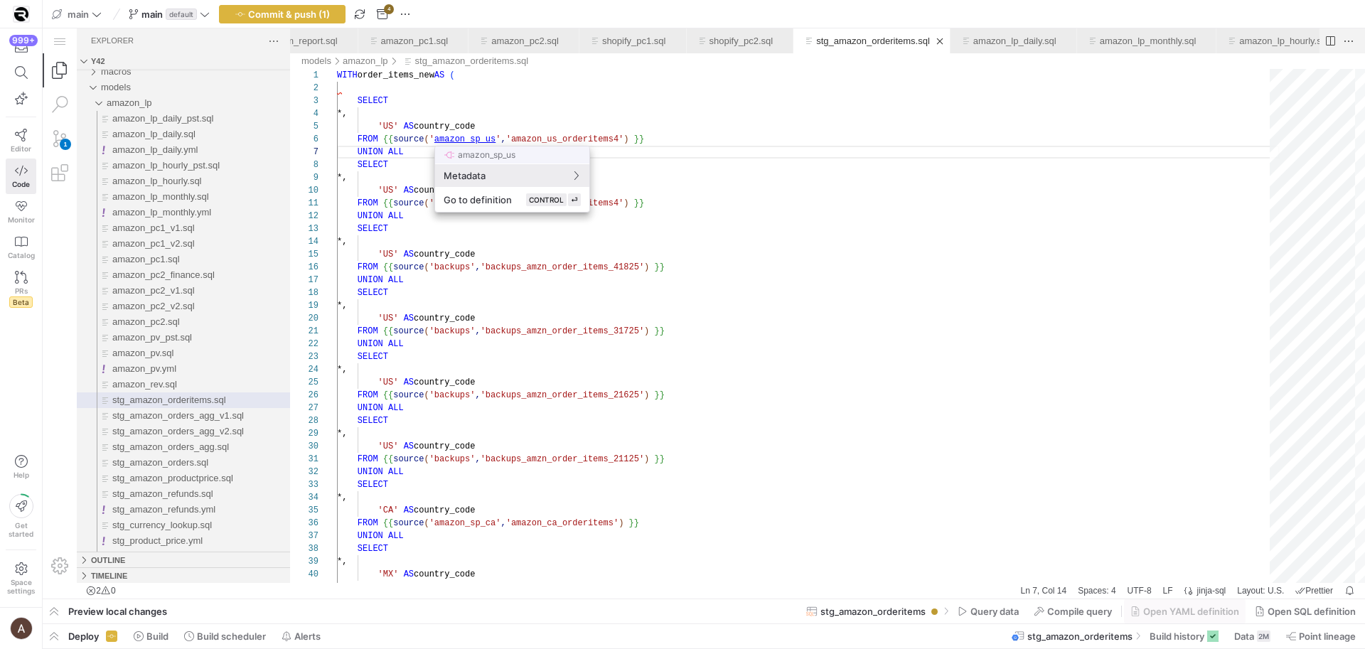
click at [387, 94] on div at bounding box center [682, 324] width 1365 height 649
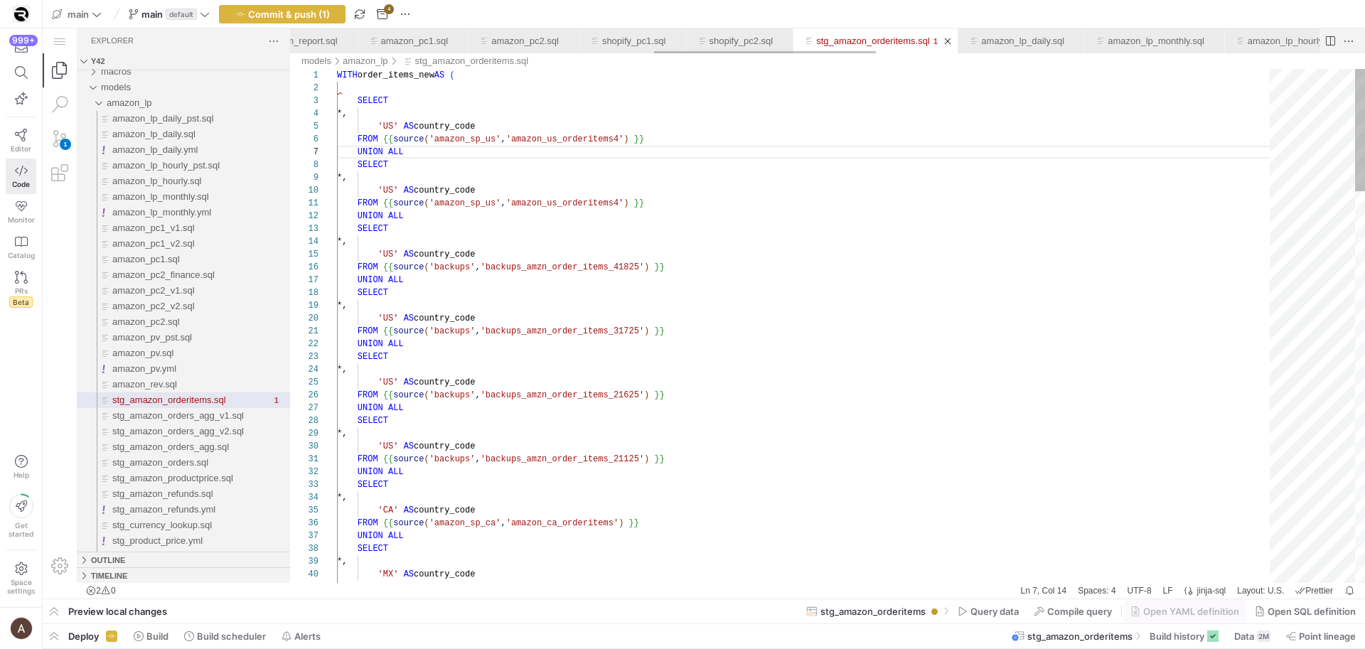
scroll to position [13, 0]
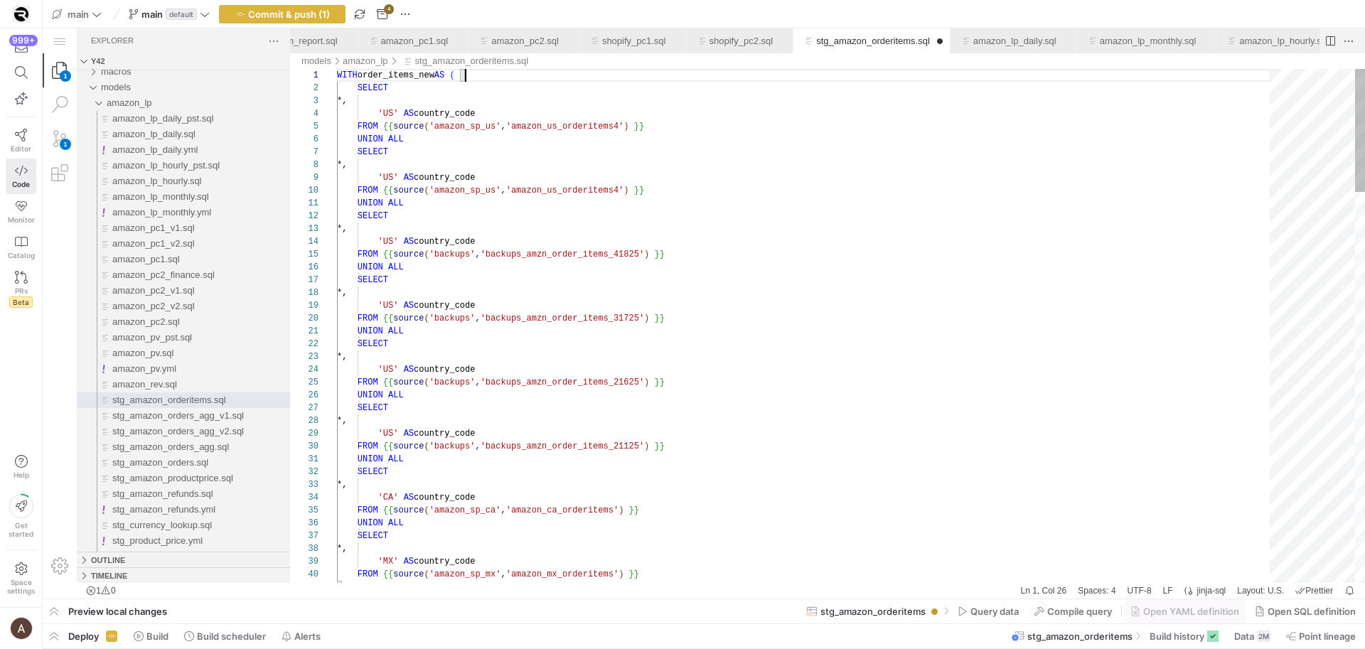
scroll to position [0, 129]
drag, startPoint x: 531, startPoint y: 271, endPoint x: 530, endPoint y: 239, distance: 32.0
click at [435, 255] on div at bounding box center [682, 324] width 1365 height 649
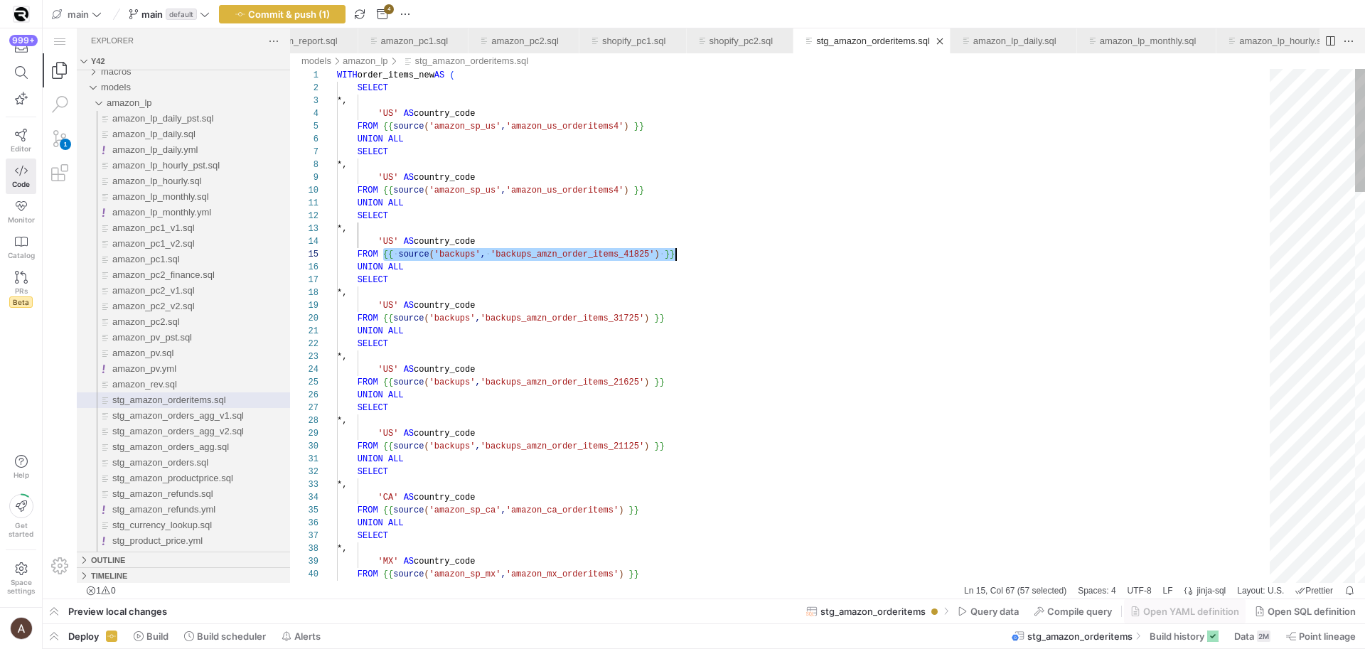
drag, startPoint x: 385, startPoint y: 254, endPoint x: 667, endPoint y: 224, distance: 283.2
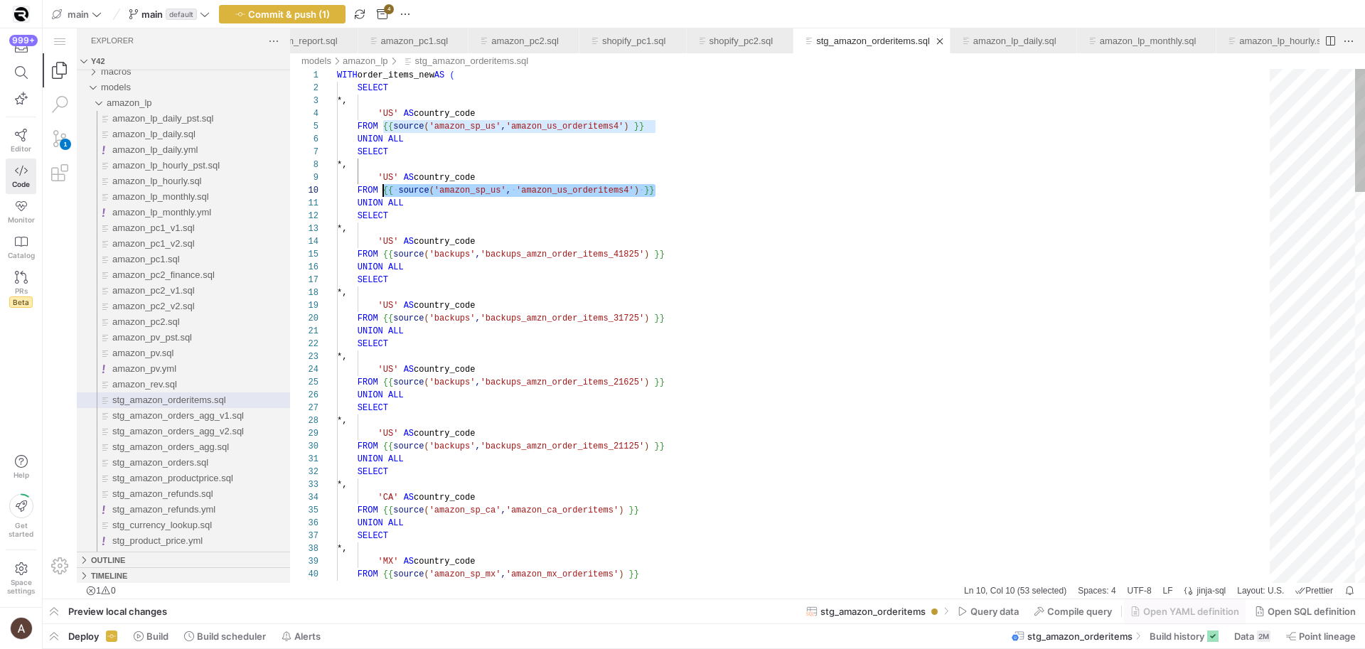
drag, startPoint x: 648, startPoint y: 190, endPoint x: 384, endPoint y: 189, distance: 263.8
paste textarea "backups', 'backups_amzn_order_items_41825"
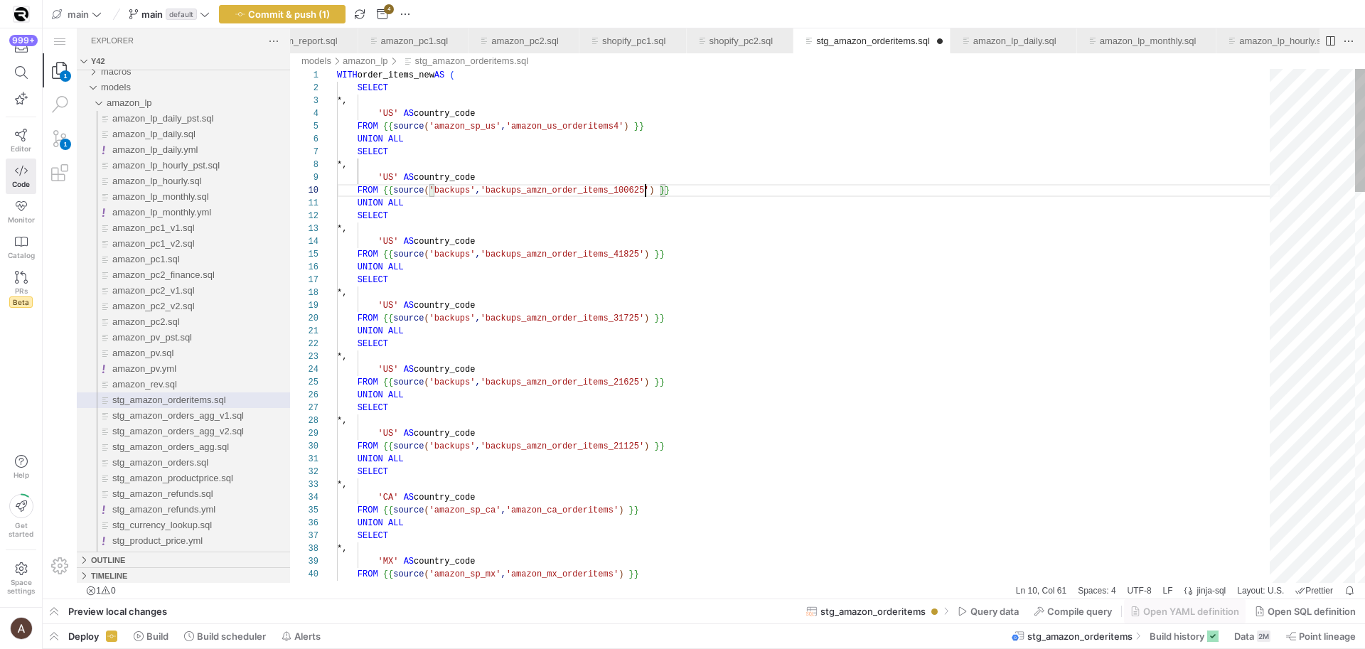
scroll to position [115, 309]
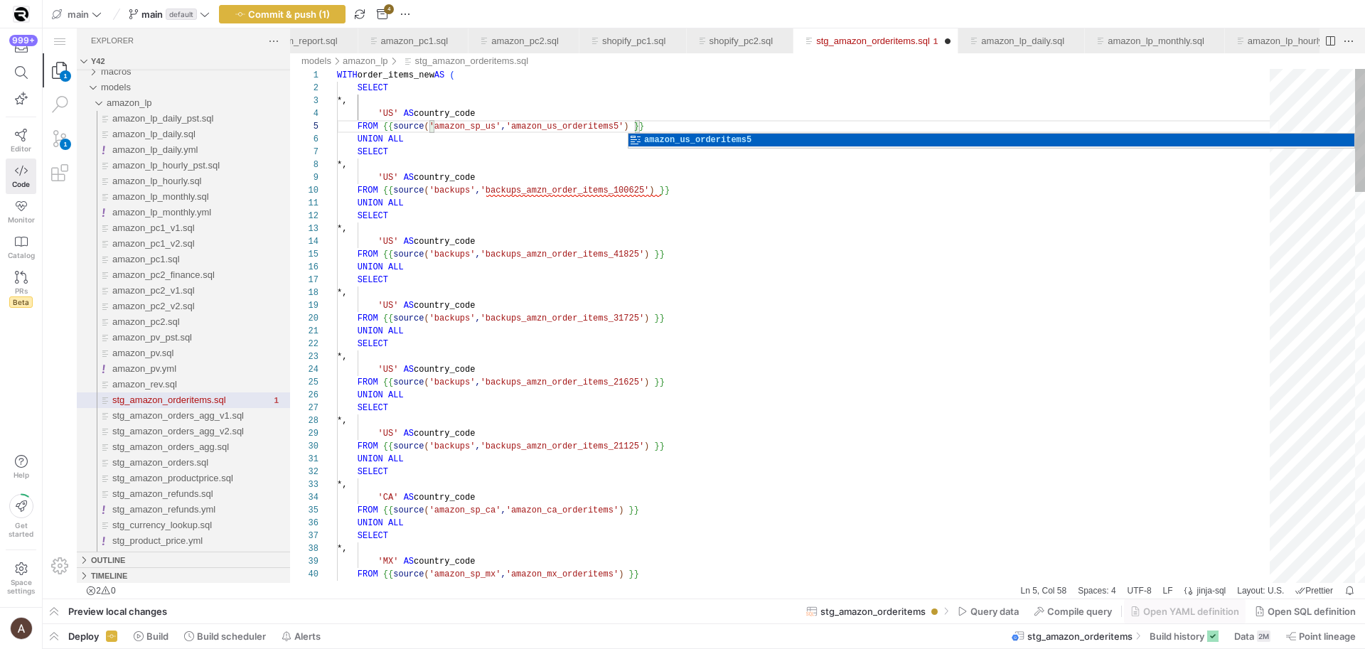
click at [618, 154] on div "SELECT" at bounding box center [808, 152] width 943 height 13
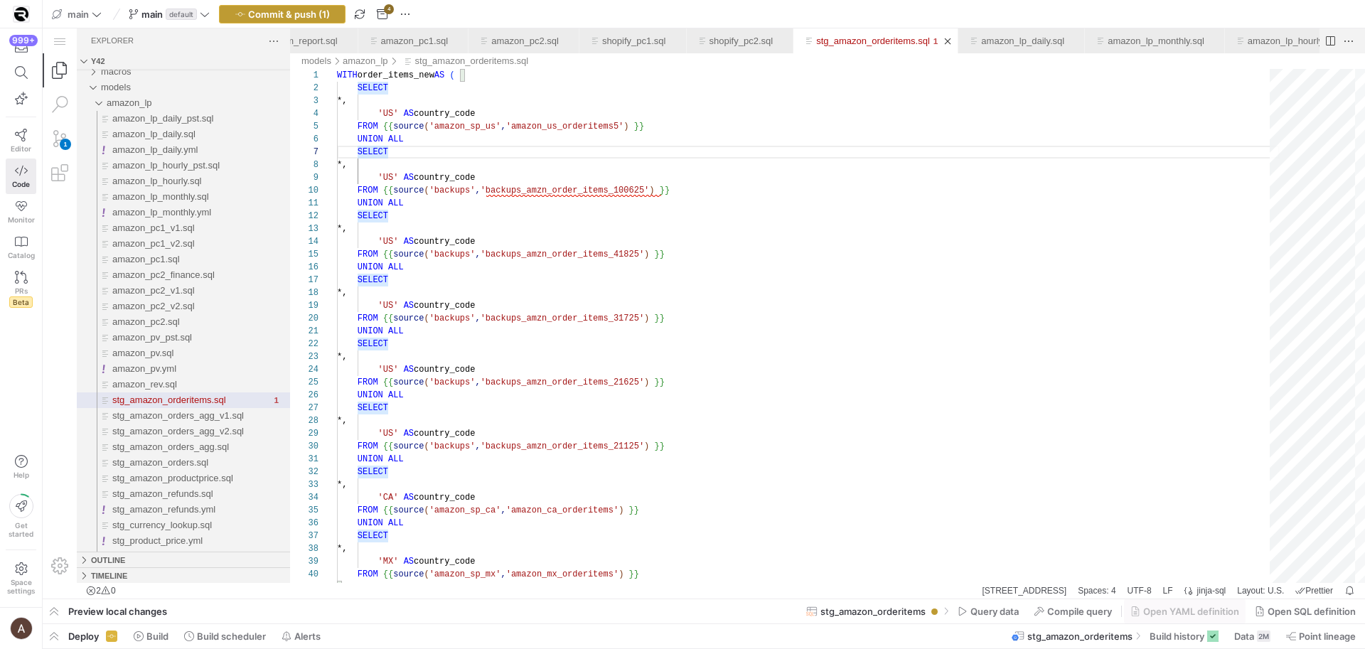
type textarea "WITH order_items_new AS ( SELECT *, 'US' AS country_code FROM {{ source('amazon…"
click at [254, 18] on span "Commit & push (1)" at bounding box center [289, 14] width 82 height 11
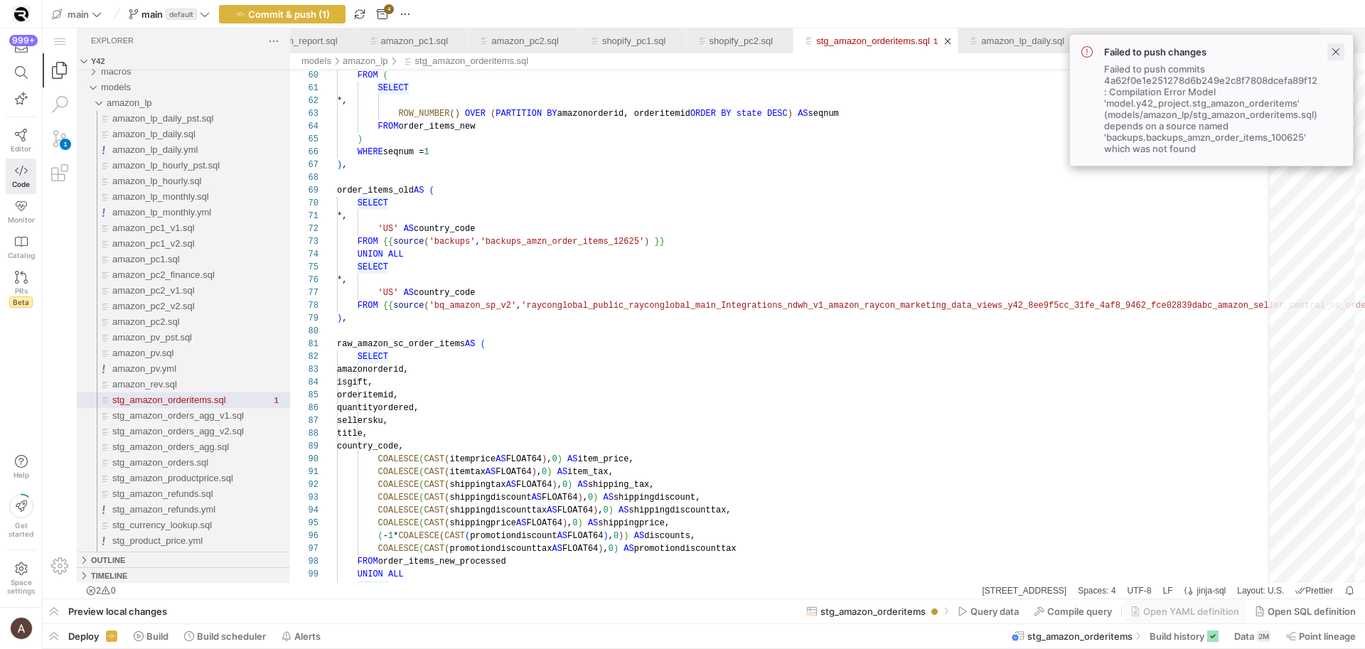
click at [1334, 48] on span at bounding box center [1336, 51] width 17 height 17
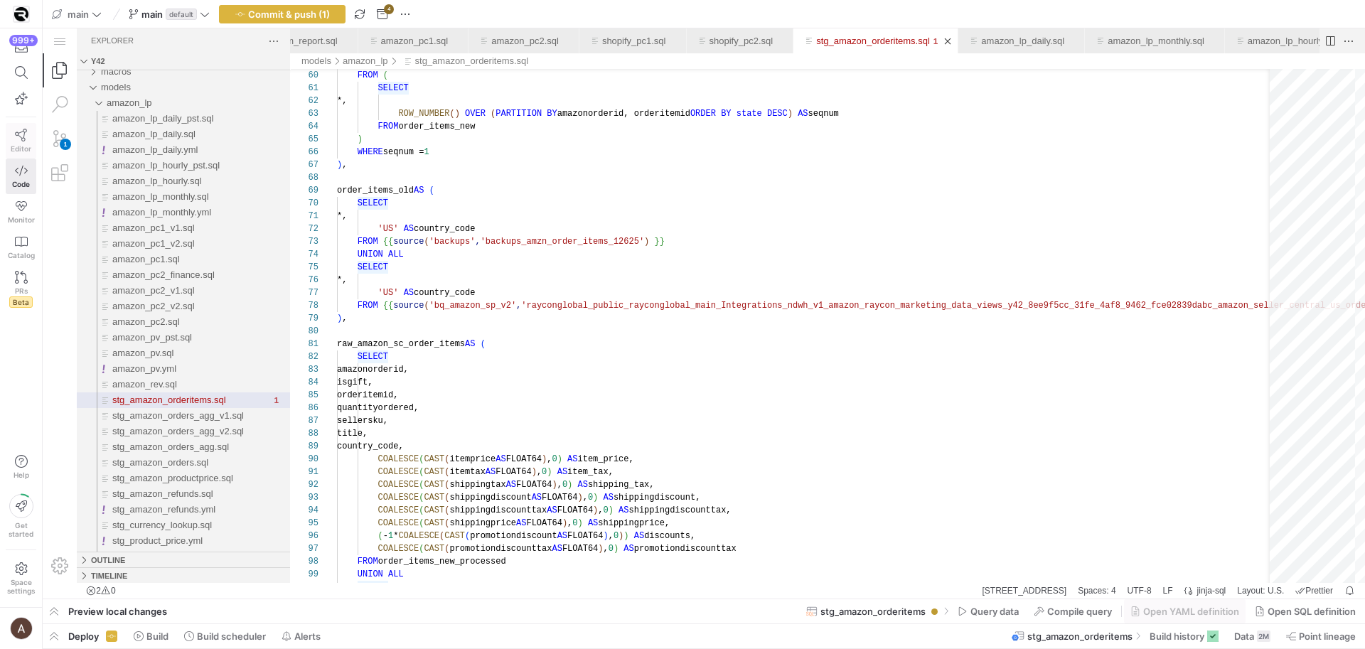
click at [21, 134] on icon at bounding box center [21, 135] width 13 height 13
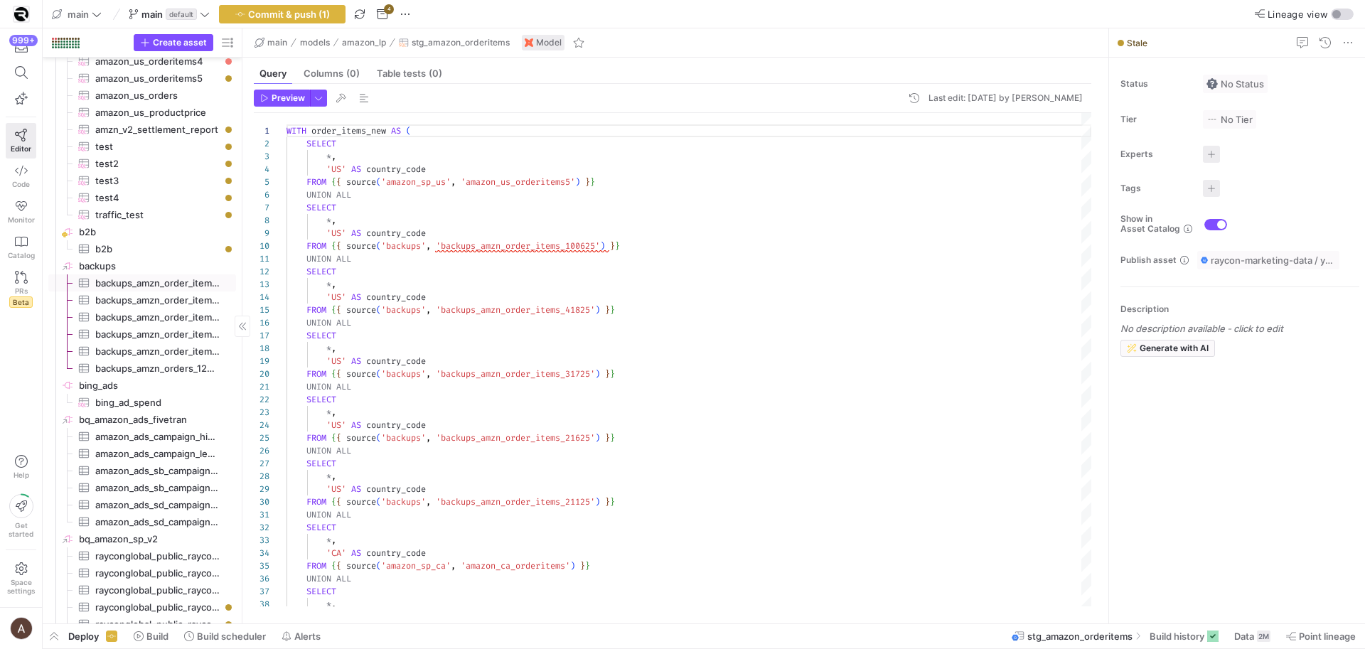
scroll to position [3489, 0]
click at [157, 270] on span "backups​​​​​​​​" at bounding box center [156, 264] width 155 height 16
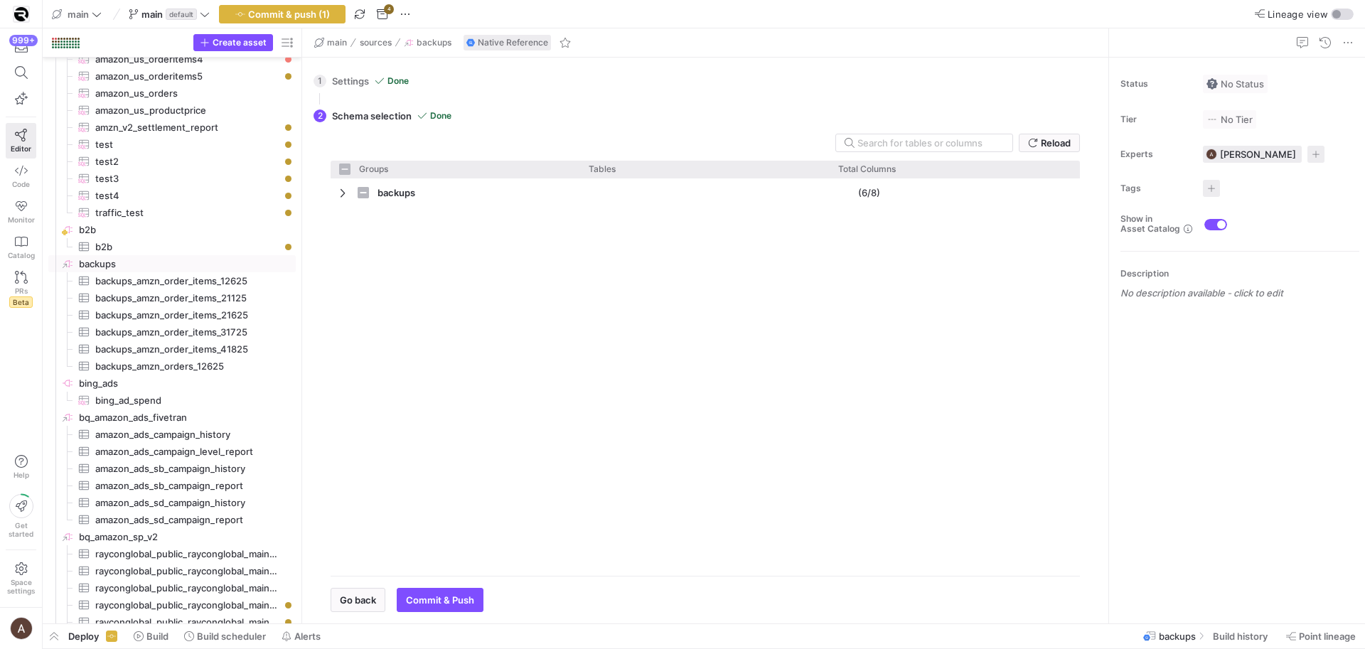
drag, startPoint x: 242, startPoint y: 306, endPoint x: 302, endPoint y: 306, distance: 59.7
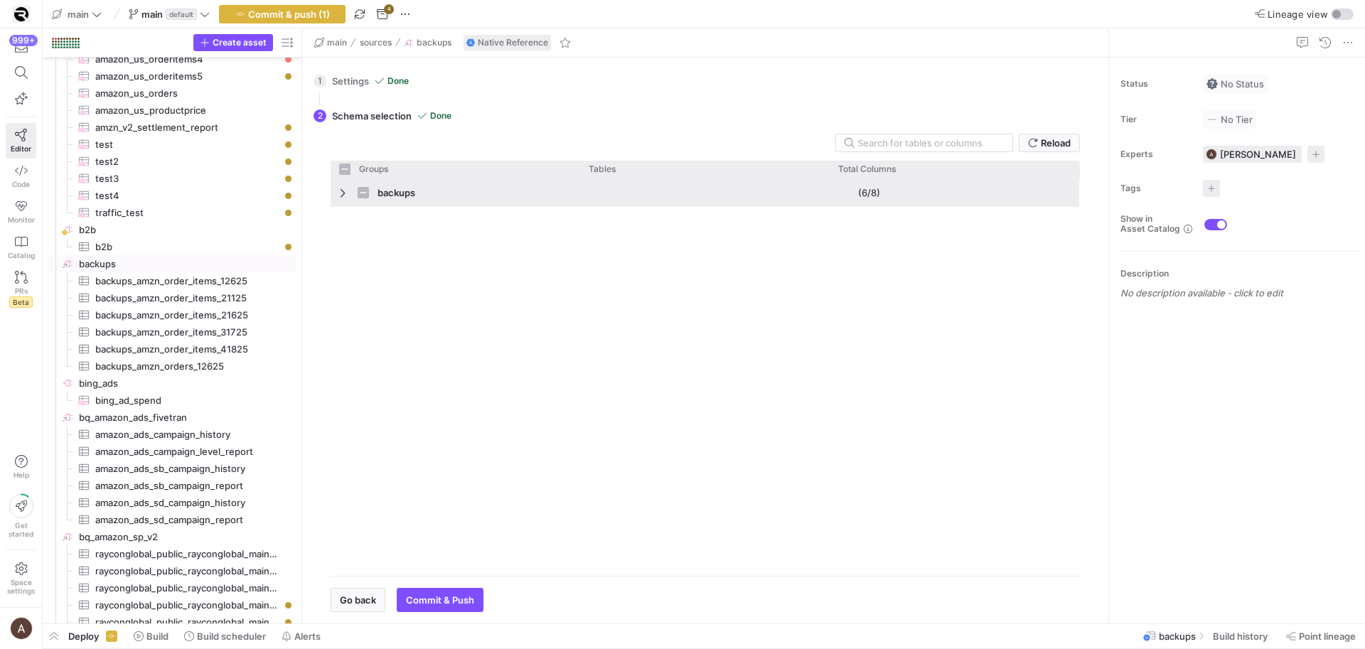
click at [343, 193] on span "Press SPACE to select this row." at bounding box center [344, 192] width 10 height 11
checkbox input "false"
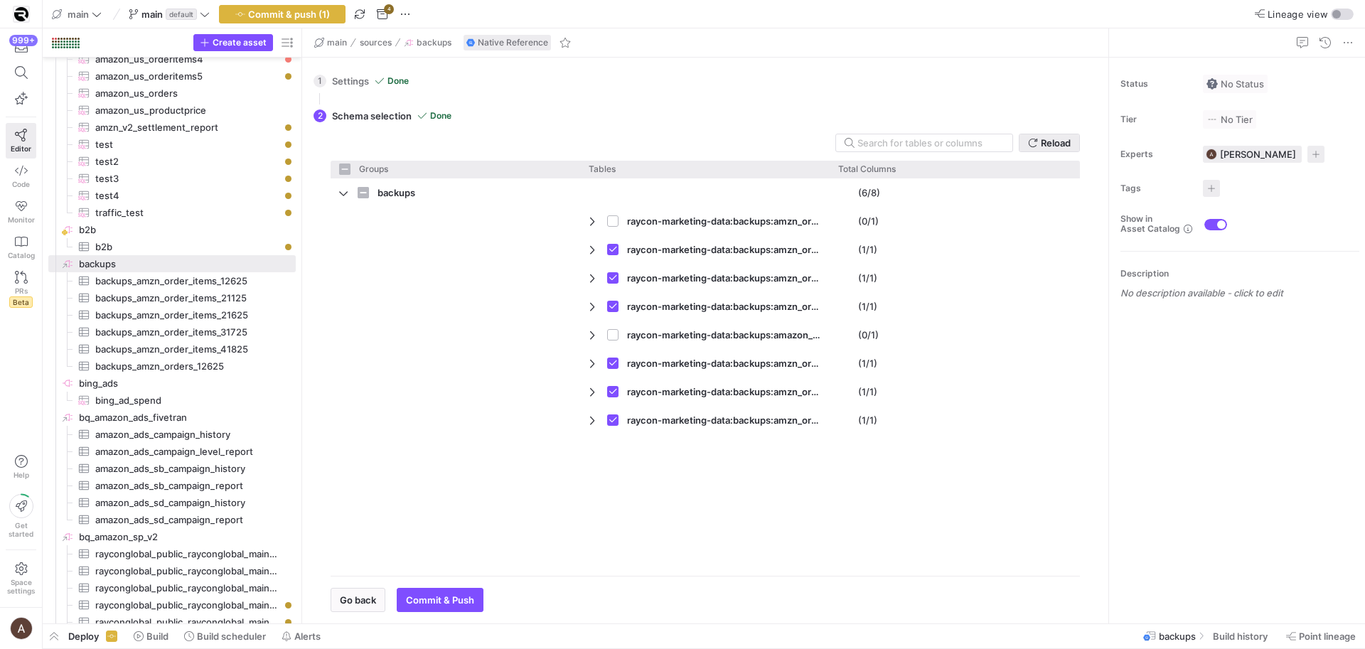
click at [1061, 139] on span "Reload" at bounding box center [1056, 142] width 30 height 11
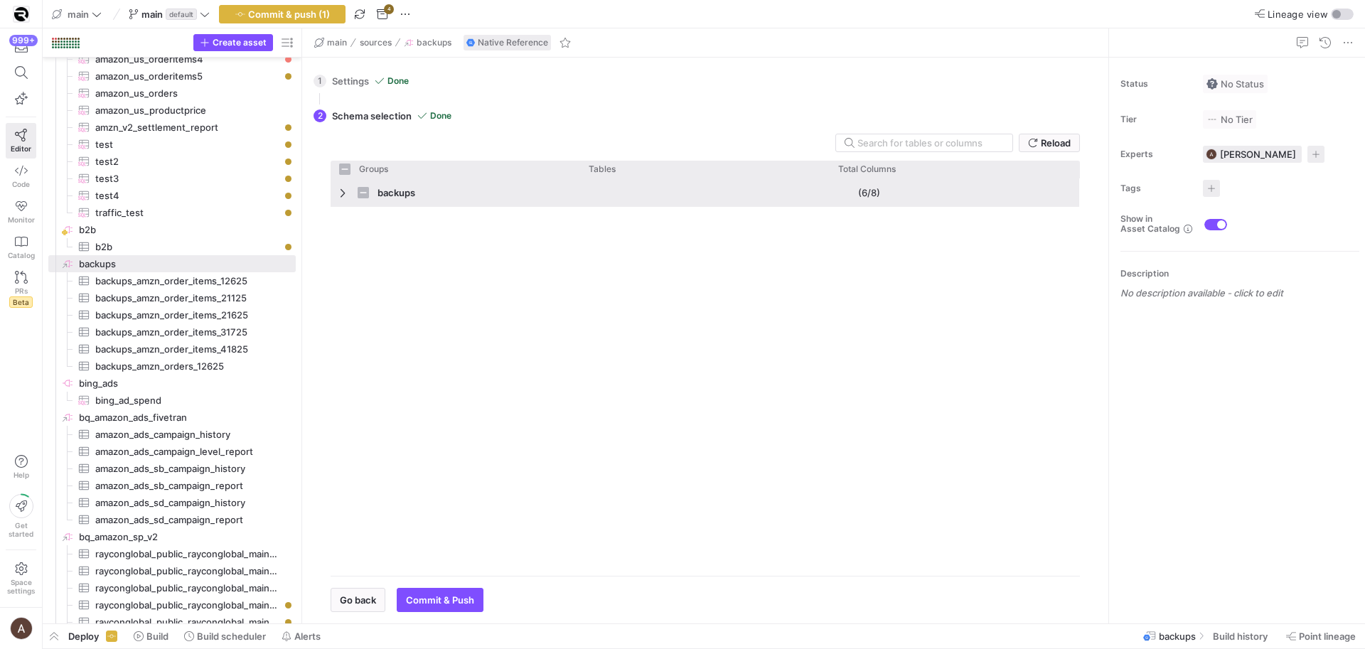
click at [340, 193] on span "Press SPACE to select this row." at bounding box center [344, 192] width 10 height 11
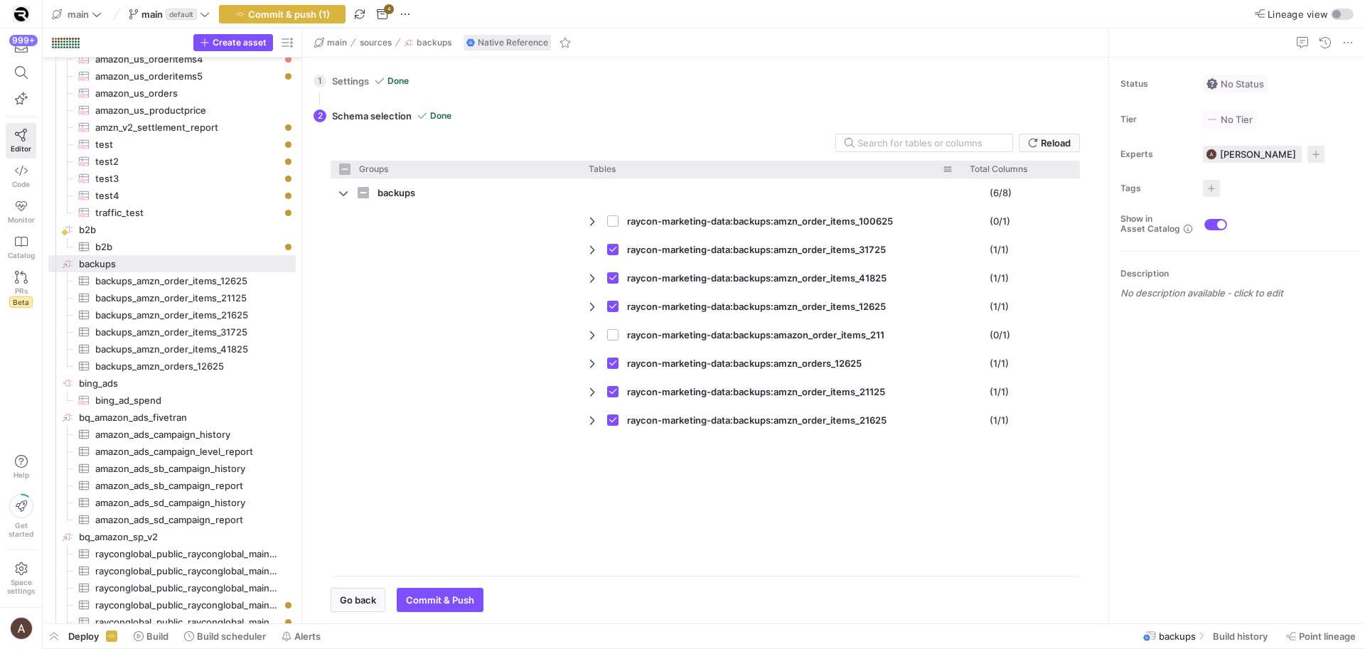
drag, startPoint x: 828, startPoint y: 168, endPoint x: 955, endPoint y: 169, distance: 126.6
click at [959, 169] on div at bounding box center [962, 169] width 6 height 17
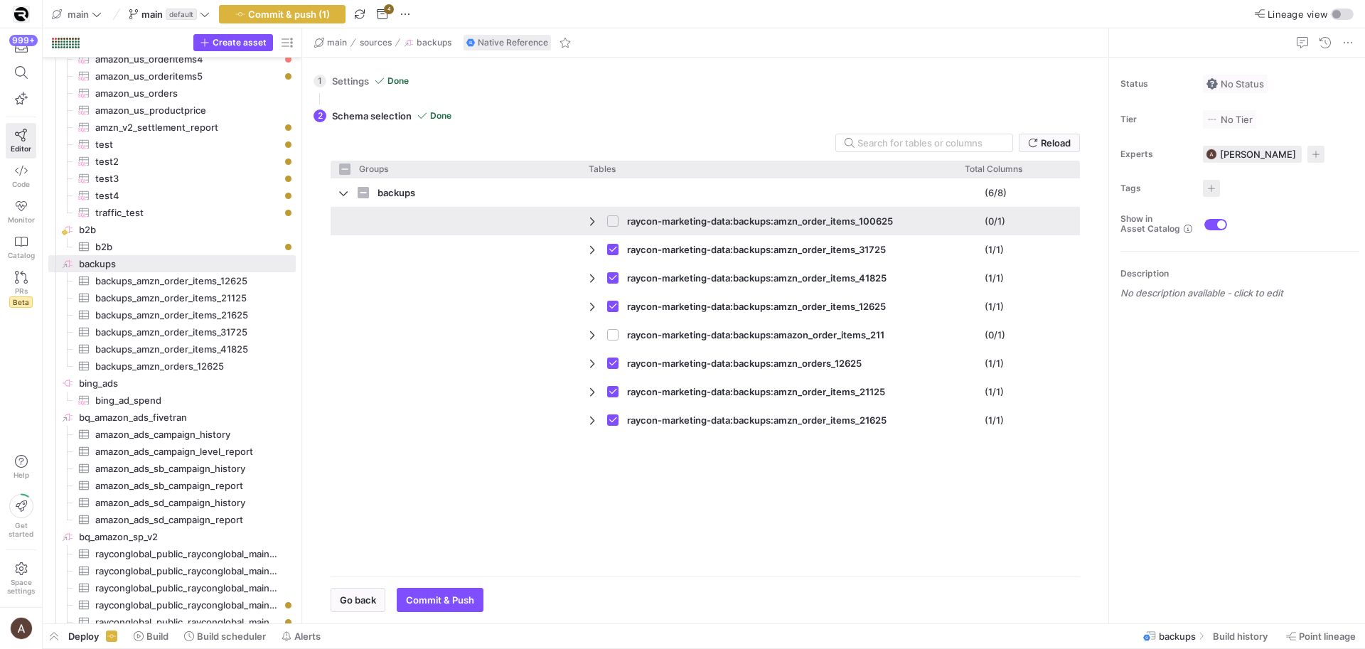
click at [737, 211] on span "raycon-marketing-data:backups:amzn_order_items_100625" at bounding box center [760, 222] width 266 height 28
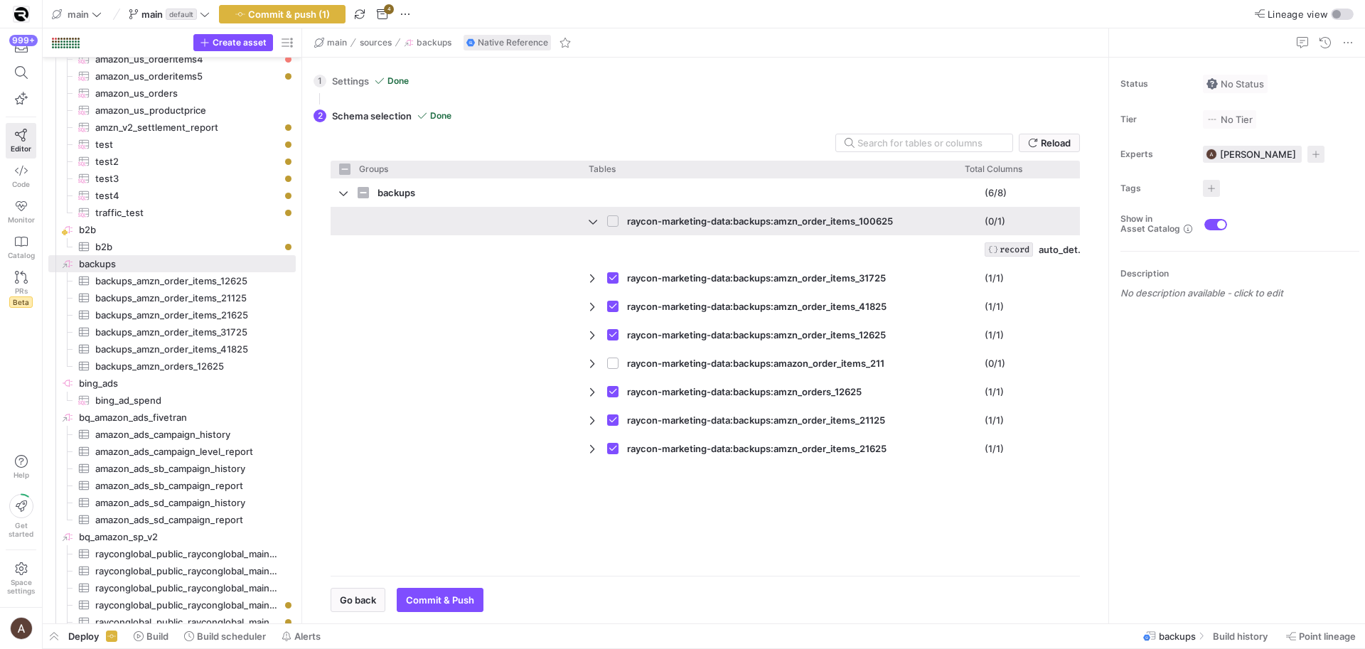
click at [672, 213] on span "raycon-marketing-data:backups:amzn_order_items_100625" at bounding box center [760, 222] width 266 height 28
checkbox input "false"
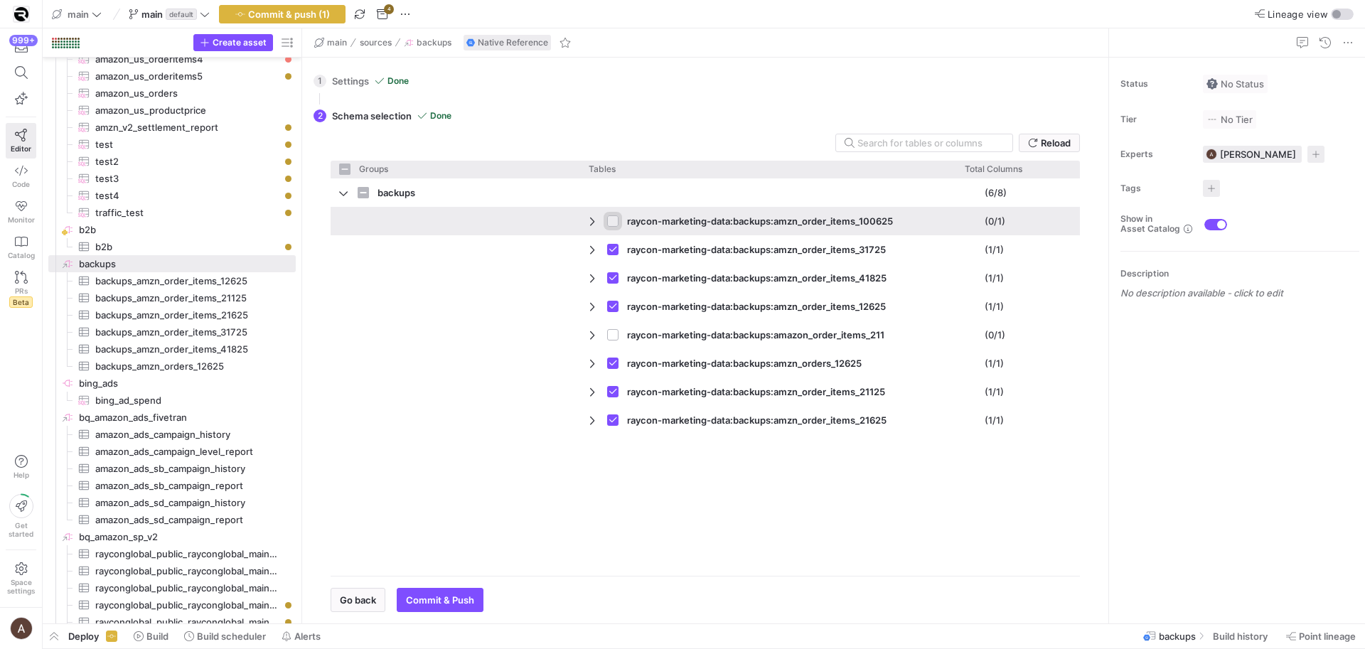
click at [613, 220] on input "Press Space to toggle row selection (unchecked)" at bounding box center [612, 220] width 11 height 11
checkbox input "true"
checkbox input "false"
checkbox input "true"
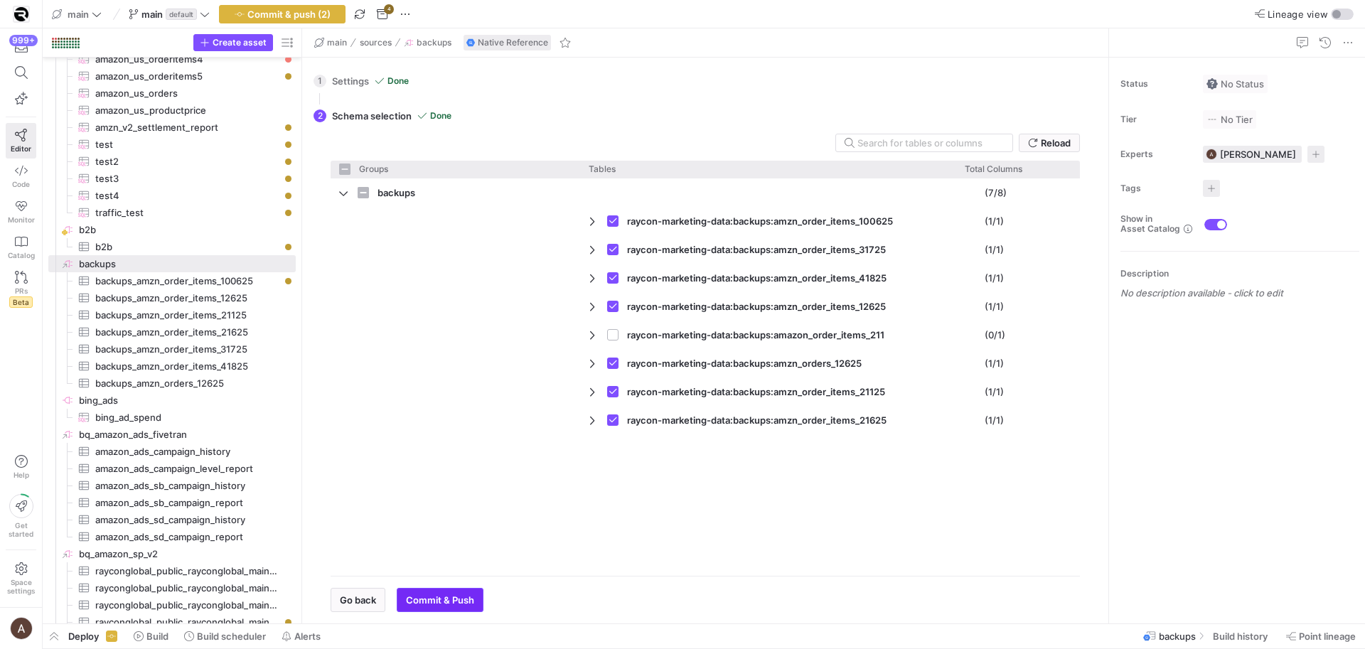
click at [466, 598] on span "Commit & Push" at bounding box center [440, 600] width 68 height 11
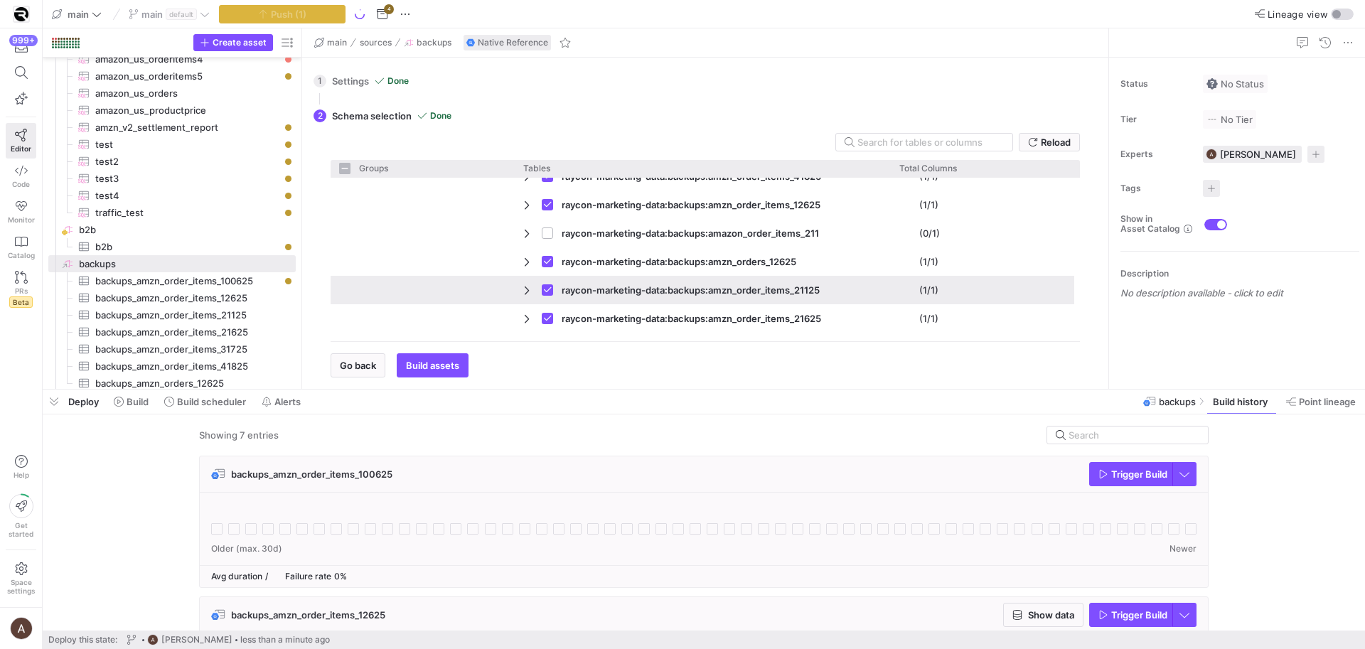
scroll to position [104, 0]
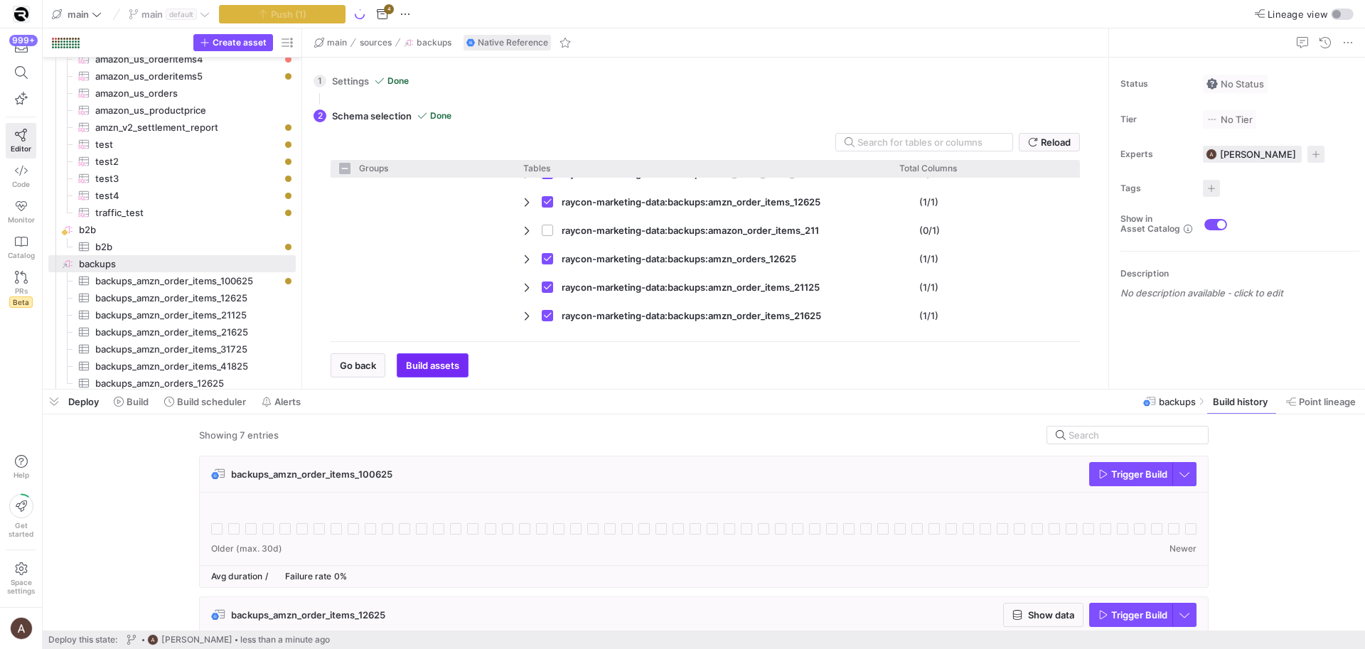
click at [424, 375] on span "button" at bounding box center [433, 365] width 70 height 23
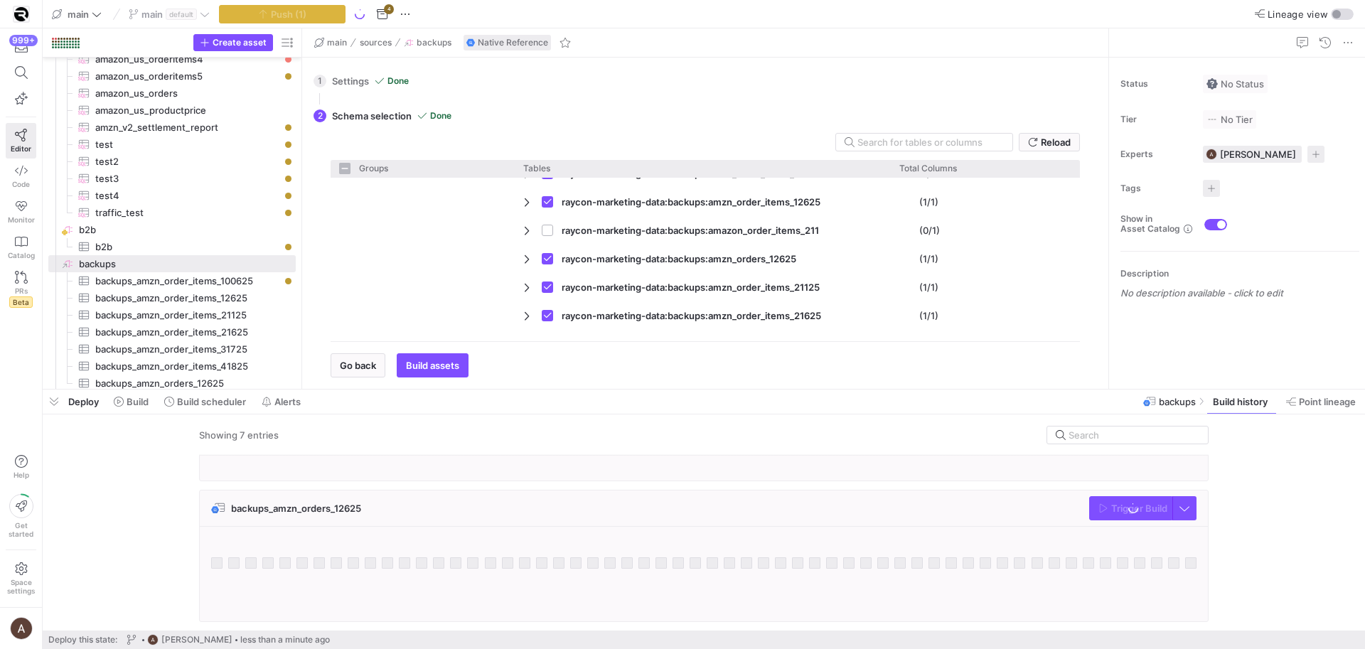
scroll to position [0, 0]
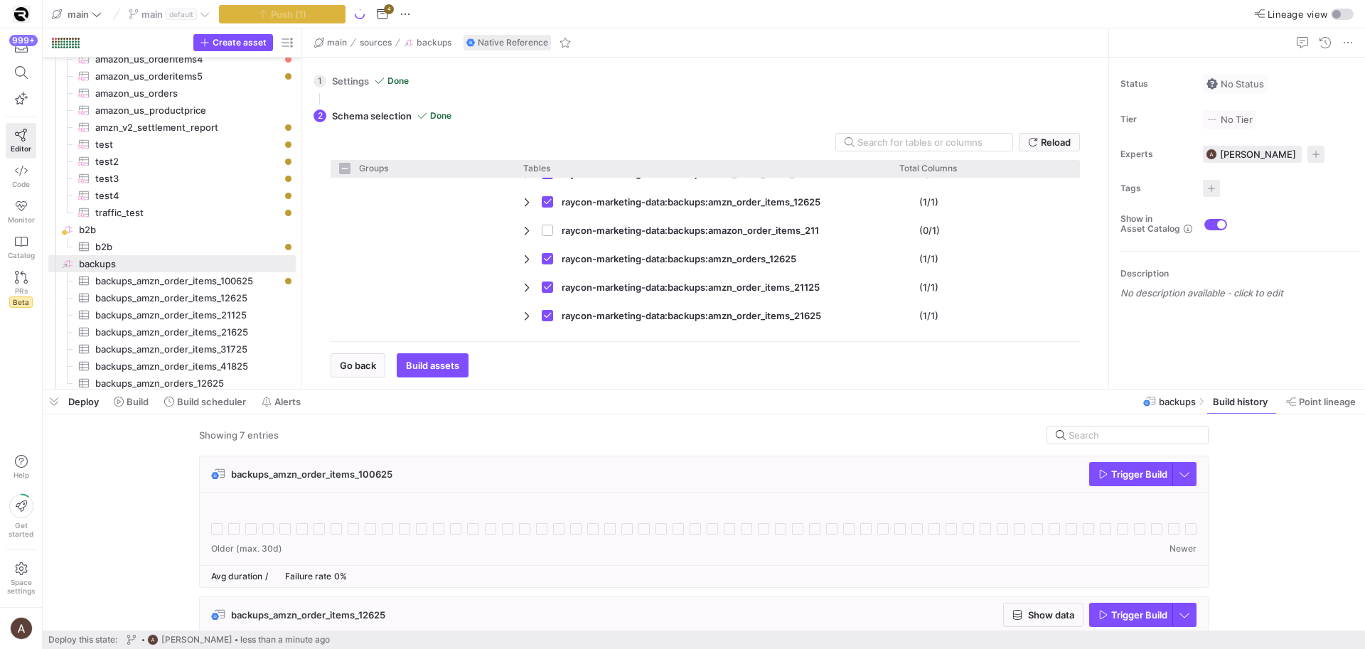
click at [1091, 484] on span "button" at bounding box center [1131, 474] width 82 height 23
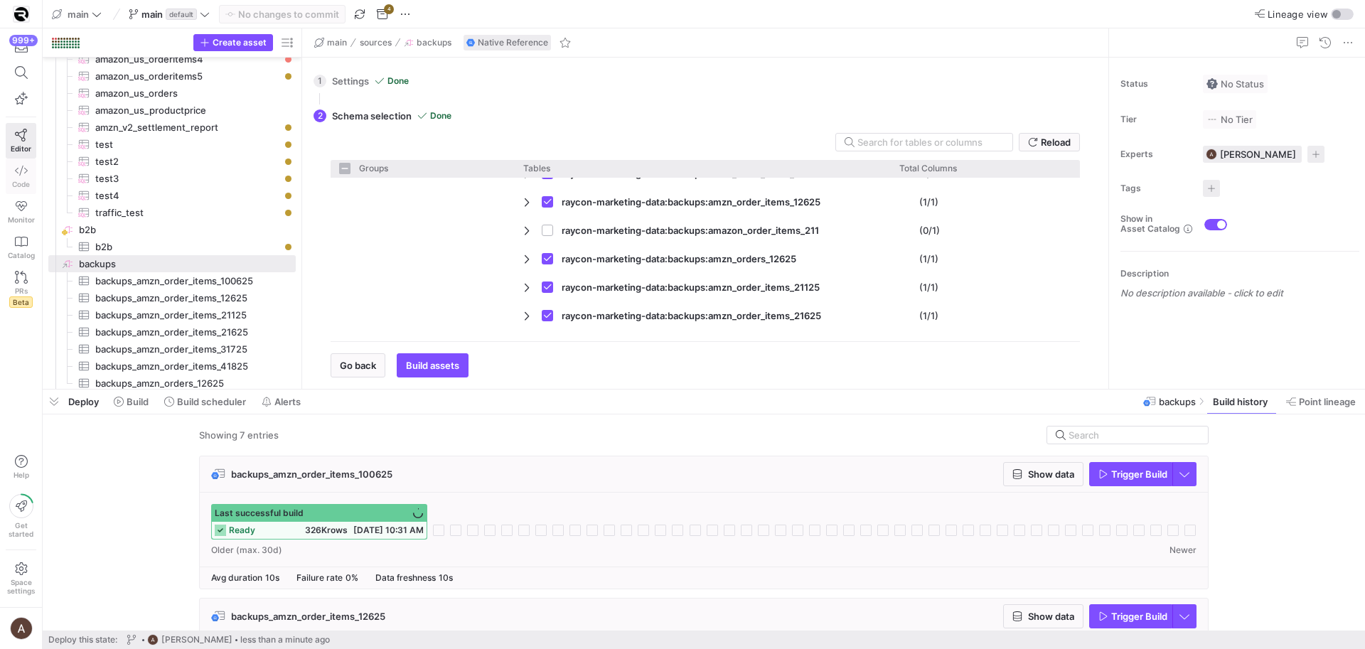
click at [27, 173] on link "Code" at bounding box center [21, 177] width 31 height 36
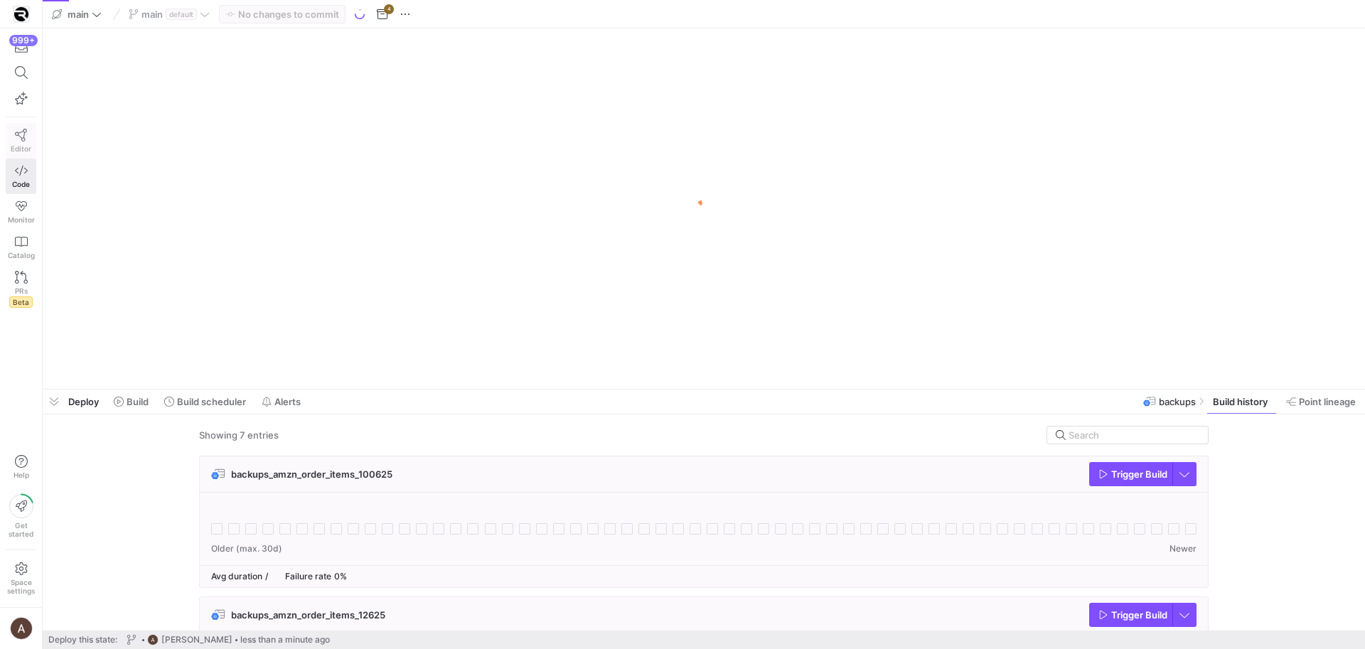
click at [14, 146] on span "Editor" at bounding box center [21, 148] width 21 height 9
click at [171, 405] on icon at bounding box center [169, 402] width 10 height 10
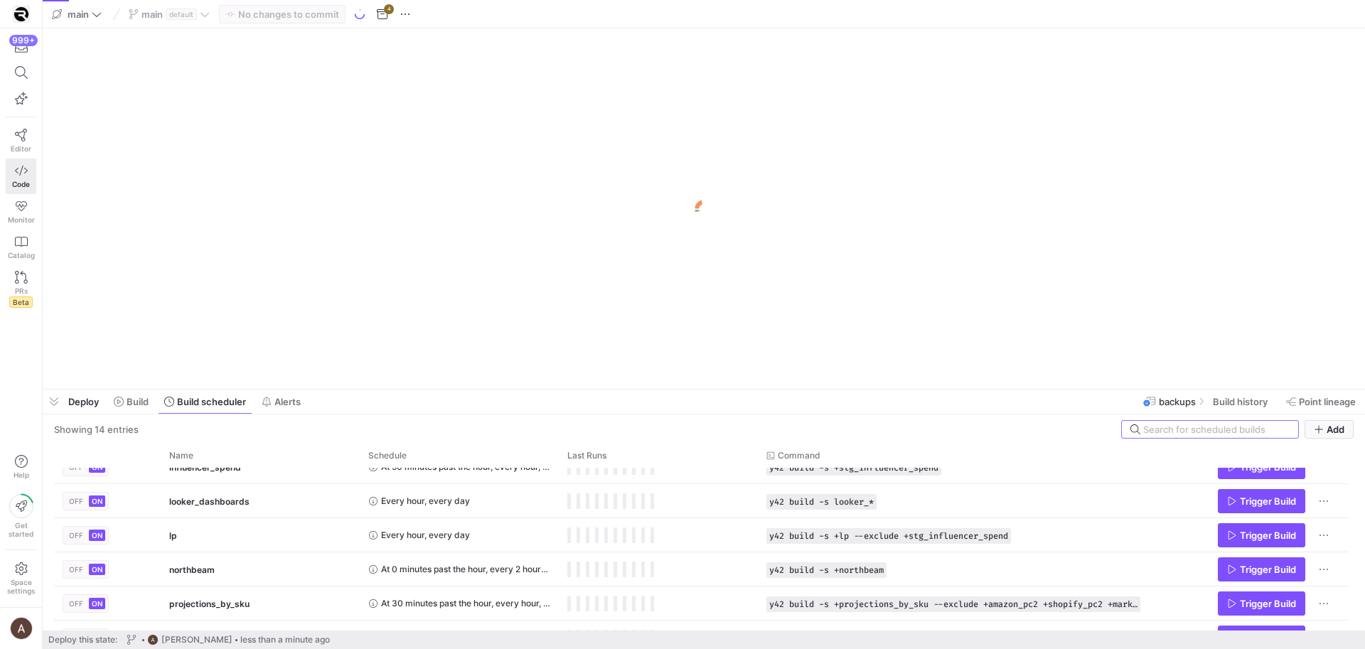
scroll to position [154, 0]
click at [1242, 530] on span "Trigger Build" at bounding box center [1268, 535] width 56 height 11
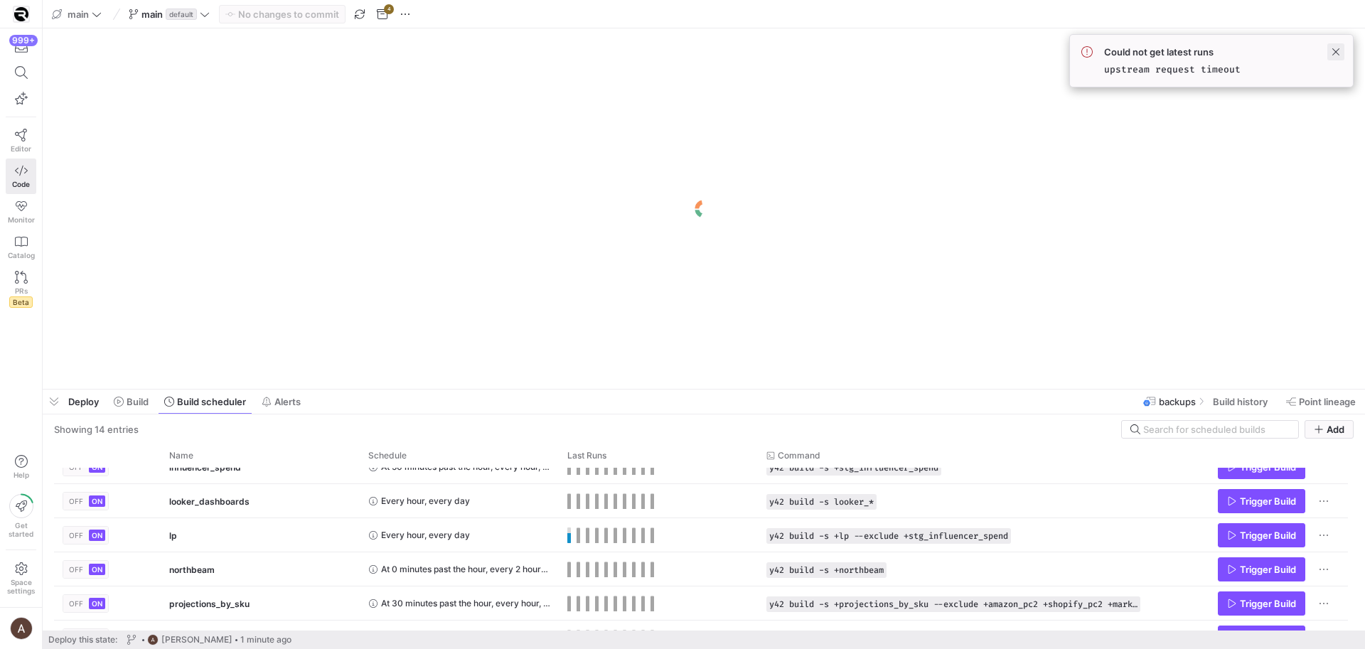
drag, startPoint x: 1331, startPoint y: 61, endPoint x: 1336, endPoint y: 46, distance: 15.7
click at [1332, 55] on div "Could not get latest runs upstream request timeout" at bounding box center [1212, 60] width 260 height 29
click at [1336, 46] on span at bounding box center [1336, 51] width 17 height 17
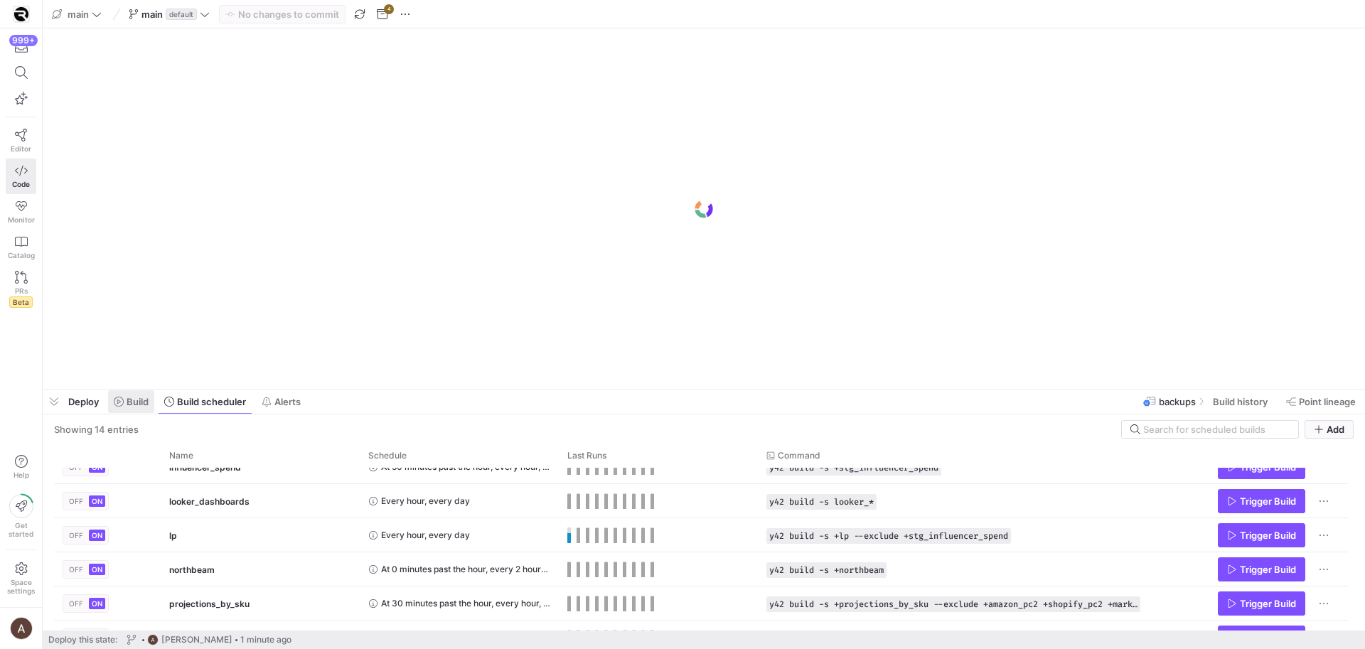
click at [151, 409] on span at bounding box center [131, 401] width 46 height 23
click at [142, 405] on span "Build" at bounding box center [138, 401] width 22 height 11
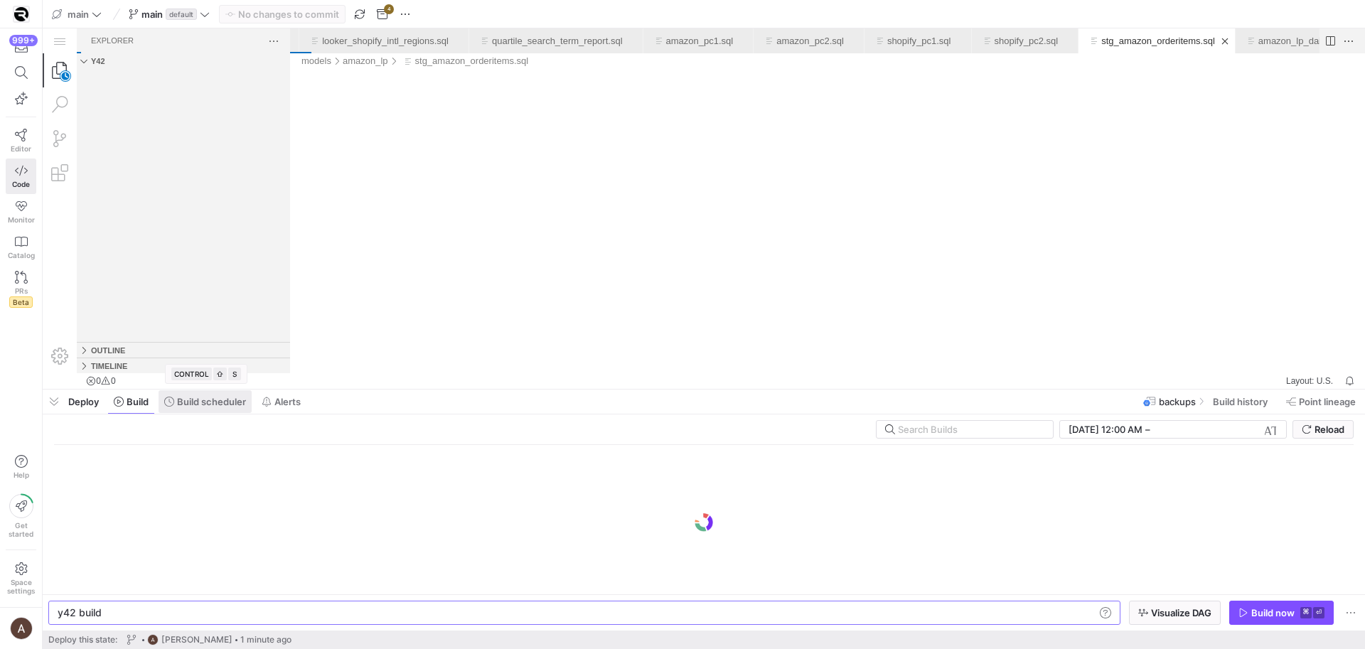
scroll to position [0, 43]
click at [181, 404] on span "Build scheduler" at bounding box center [211, 401] width 69 height 11
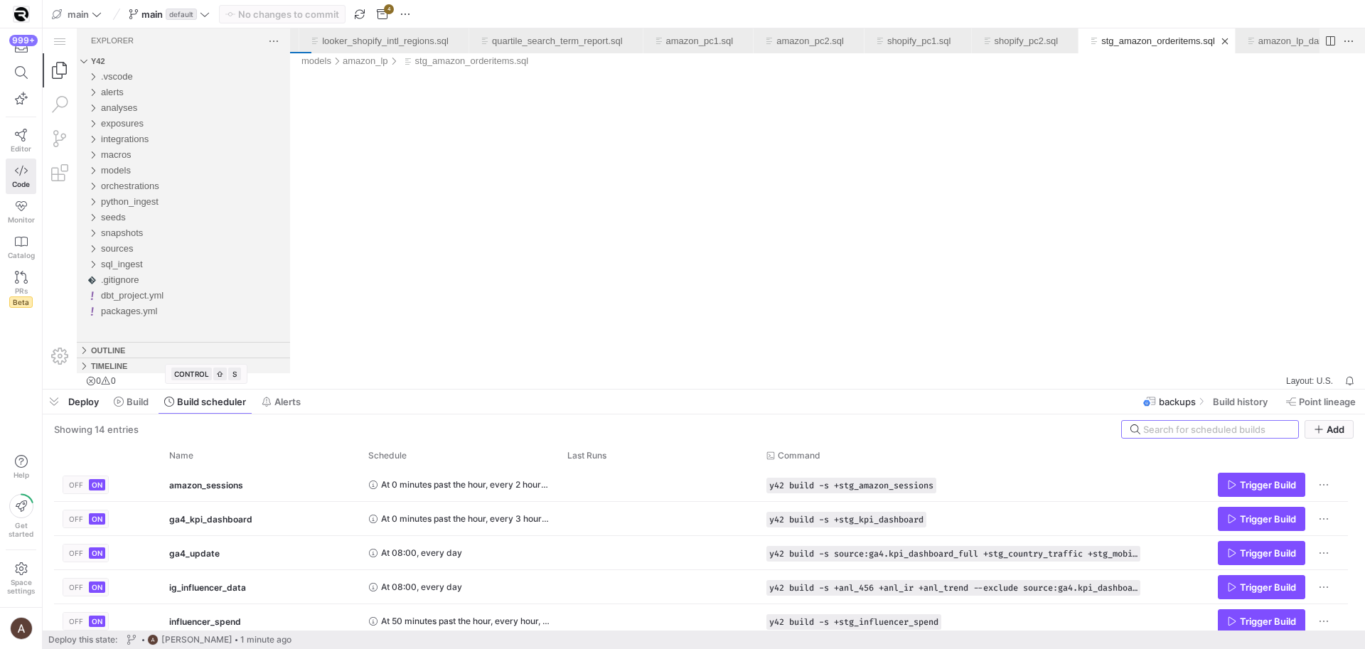
click at [593, 259] on div "stg_amazon_orderitems.sql" at bounding box center [827, 221] width 1075 height 304
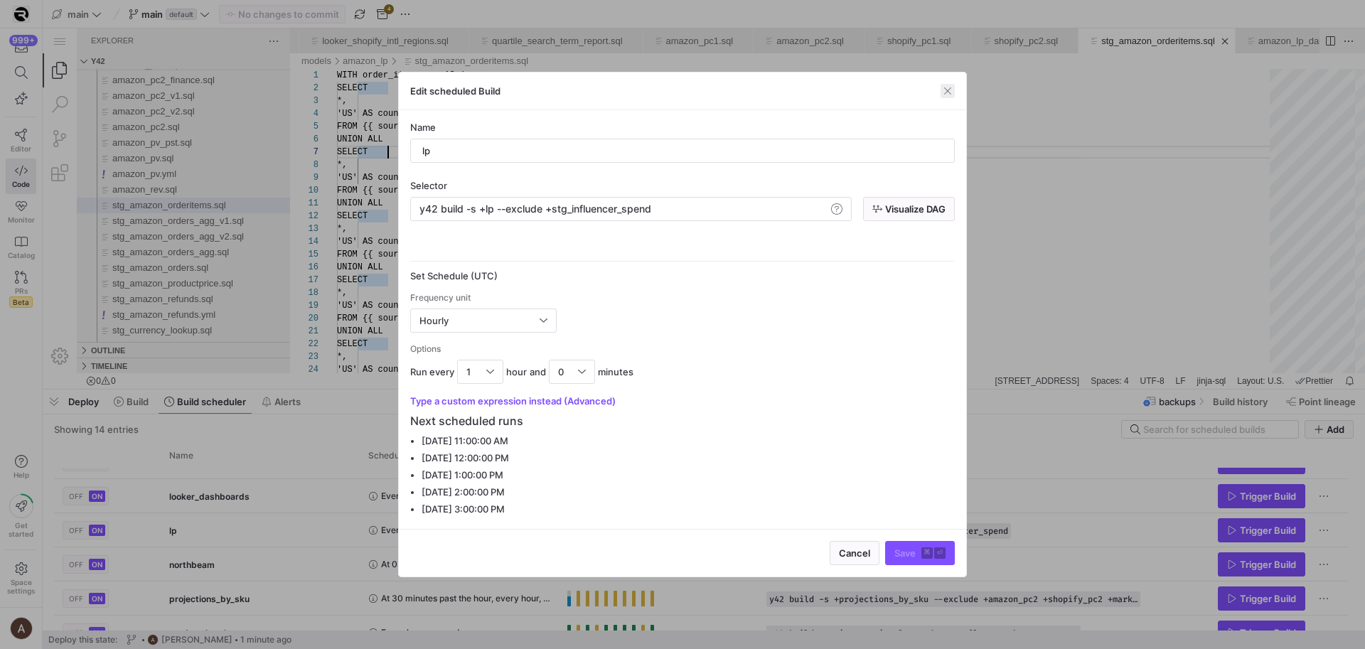
click at [951, 91] on span "button" at bounding box center [948, 91] width 14 height 14
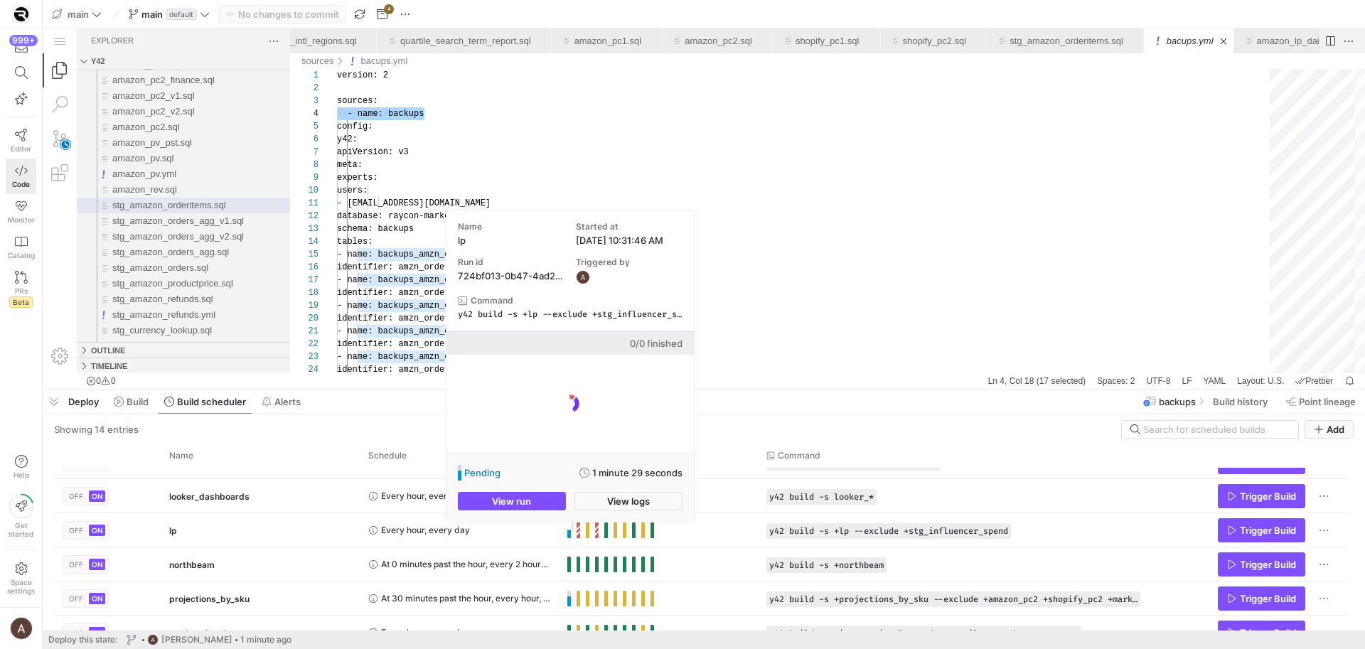
scroll to position [38, 87]
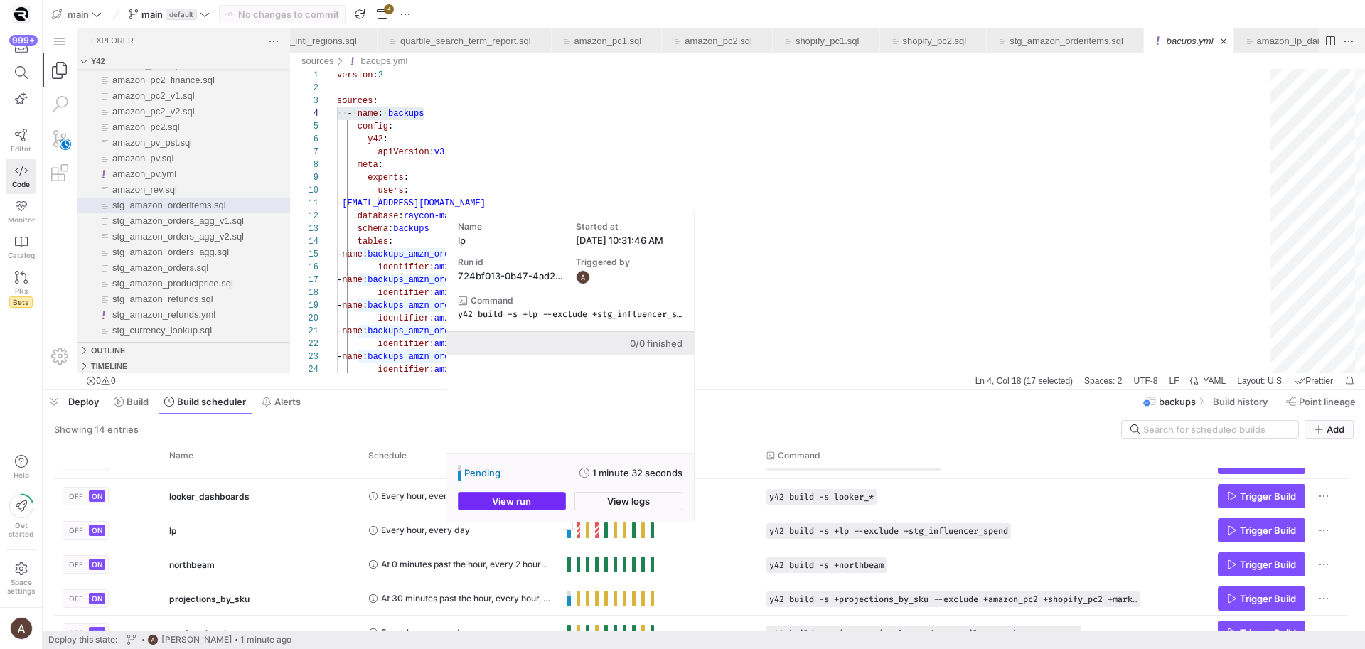
click at [543, 501] on span "button" at bounding box center [512, 501] width 107 height 17
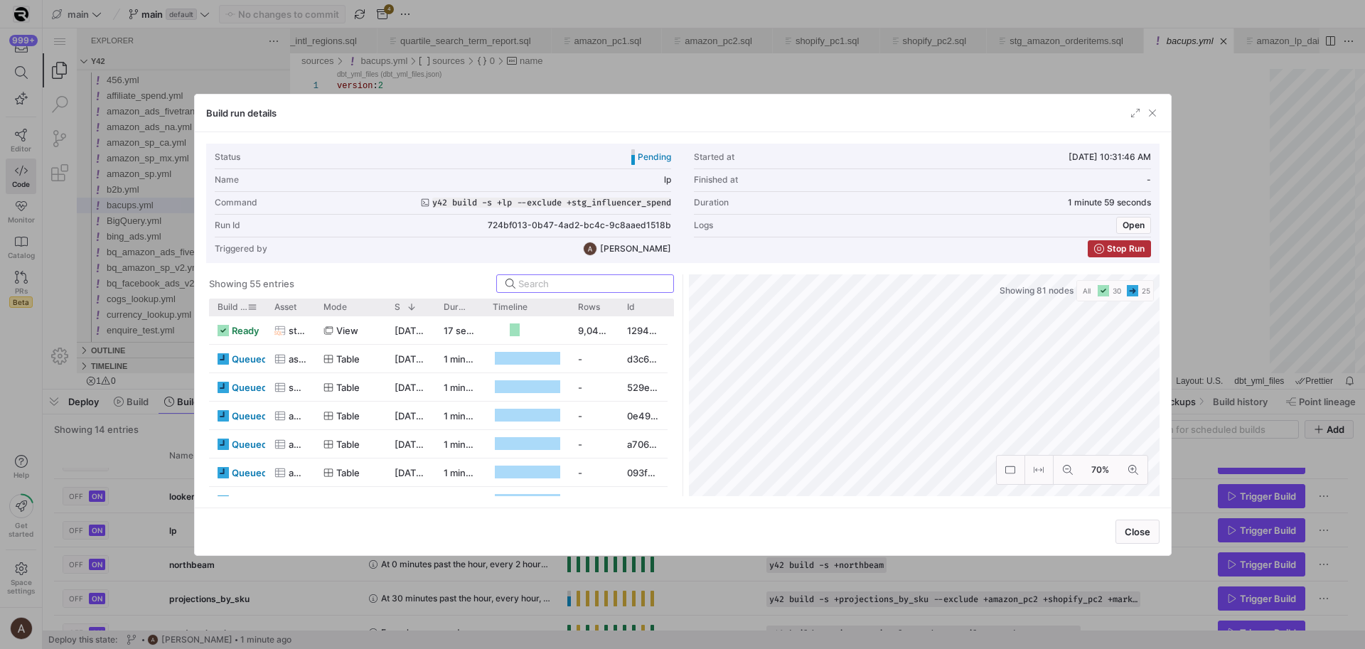
click at [221, 306] on span "Build status" at bounding box center [233, 307] width 30 height 10
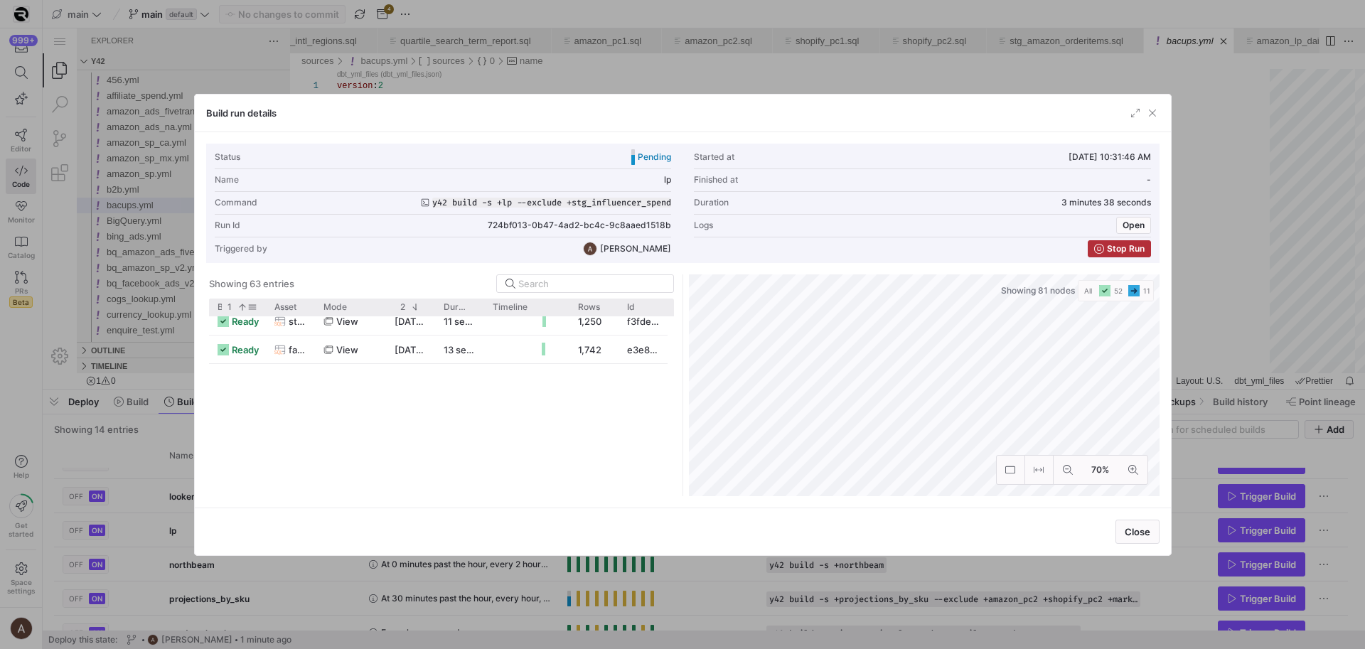
scroll to position [0, 0]
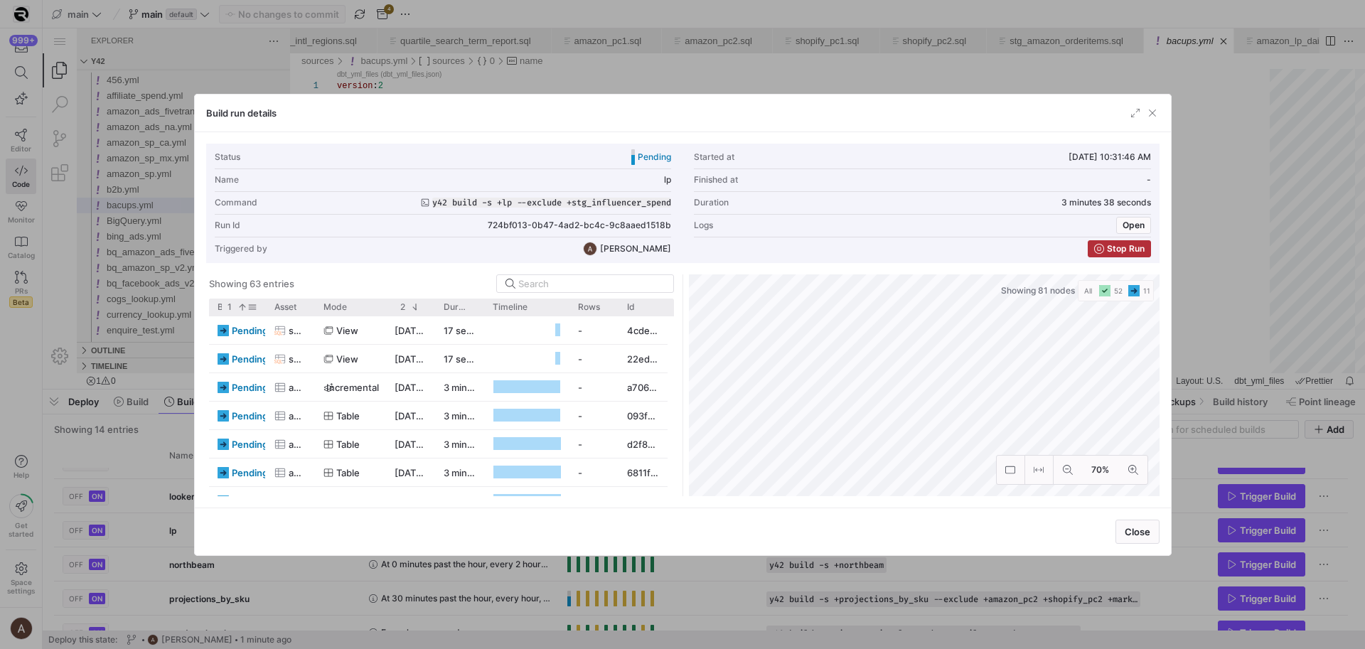
click at [228, 309] on span "1" at bounding box center [227, 307] width 10 height 10
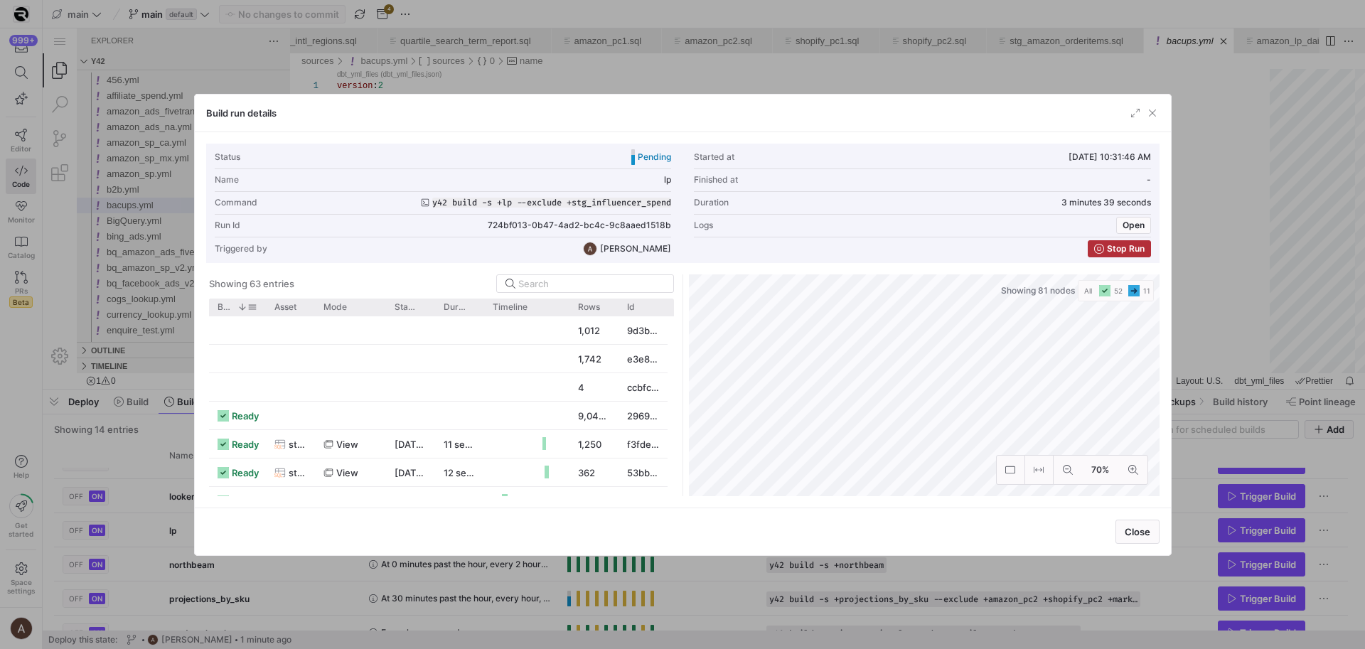
click at [228, 308] on span "Build status" at bounding box center [225, 307] width 14 height 10
click at [225, 308] on span "Build status" at bounding box center [233, 307] width 30 height 10
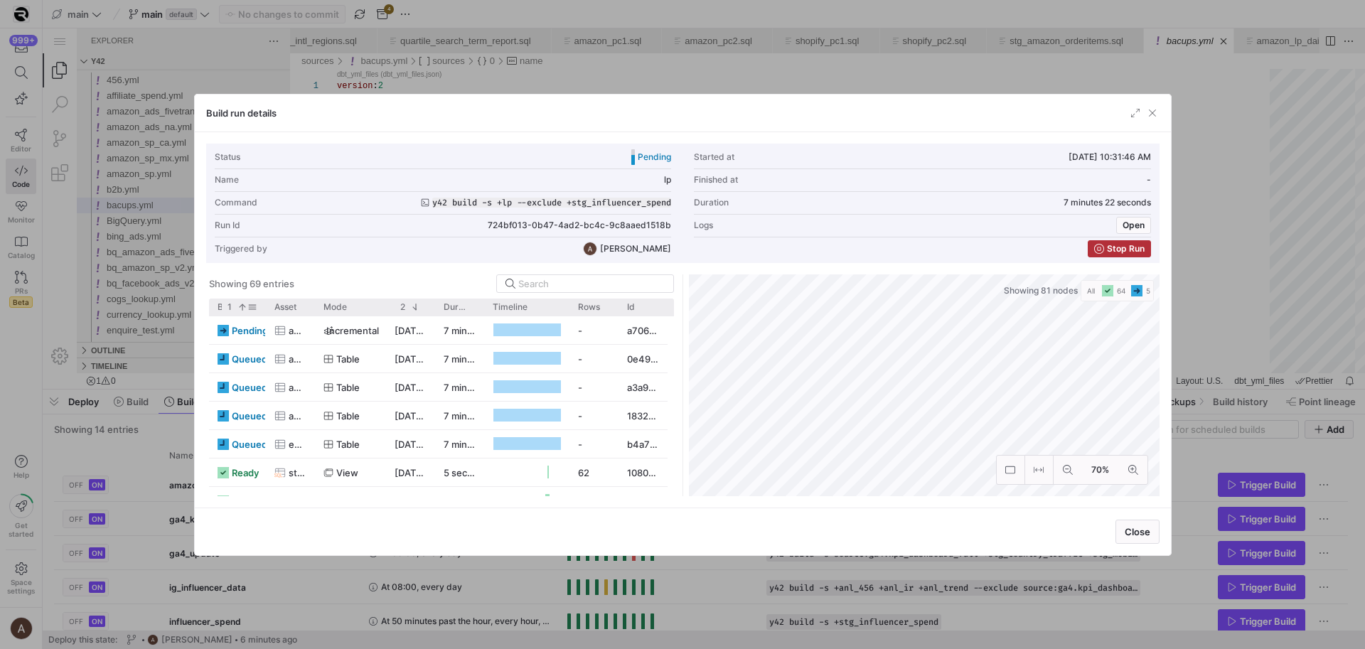
scroll to position [159, 0]
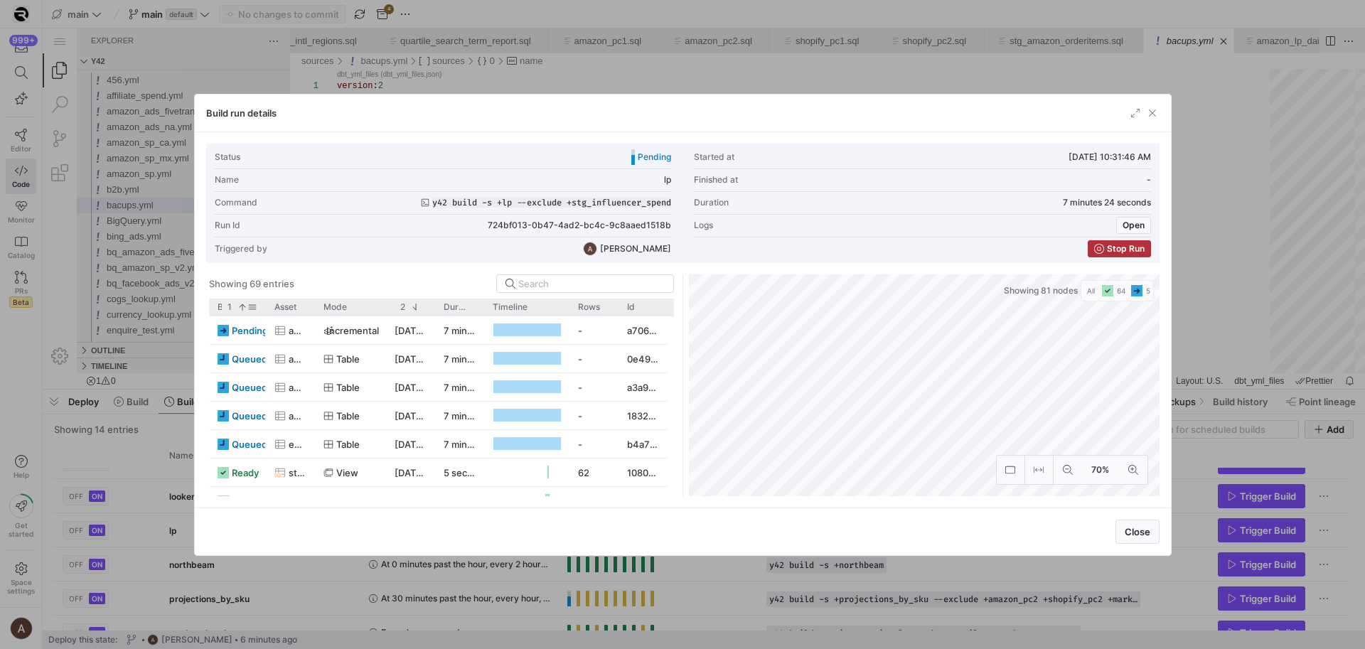
click at [232, 306] on span at bounding box center [240, 307] width 16 height 10
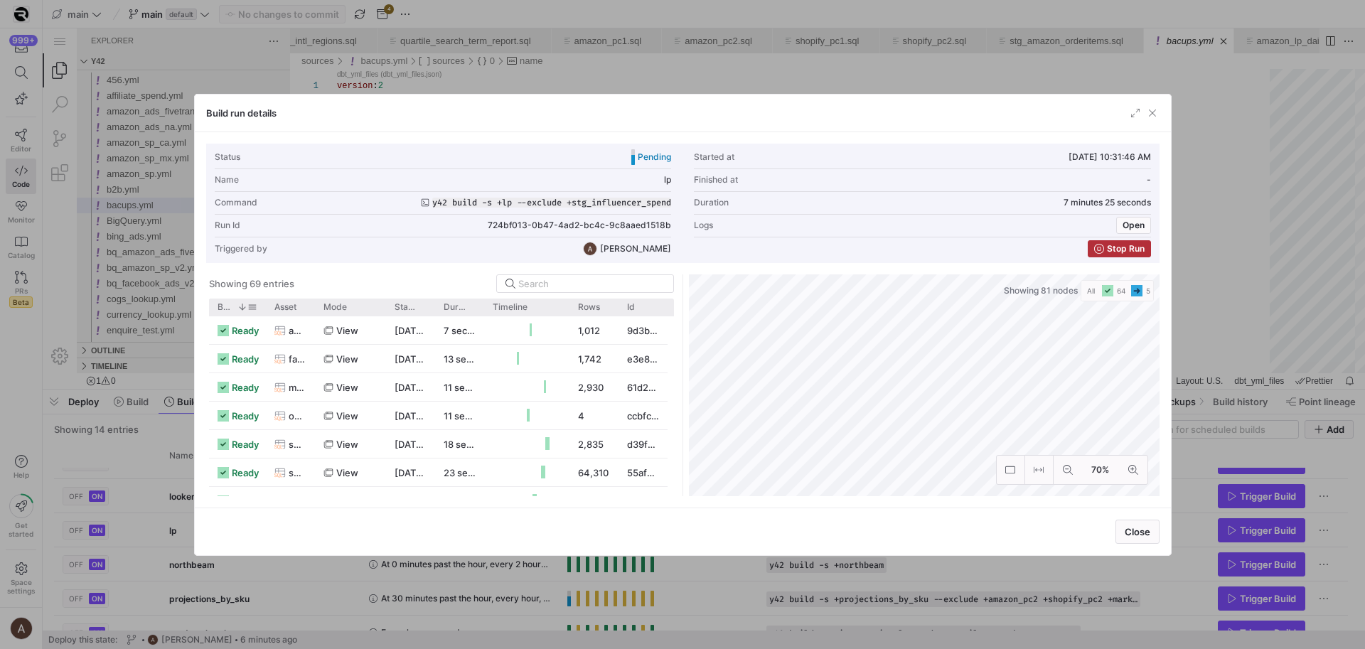
click at [232, 306] on span at bounding box center [240, 307] width 16 height 10
click at [223, 304] on span "Build status" at bounding box center [233, 307] width 30 height 10
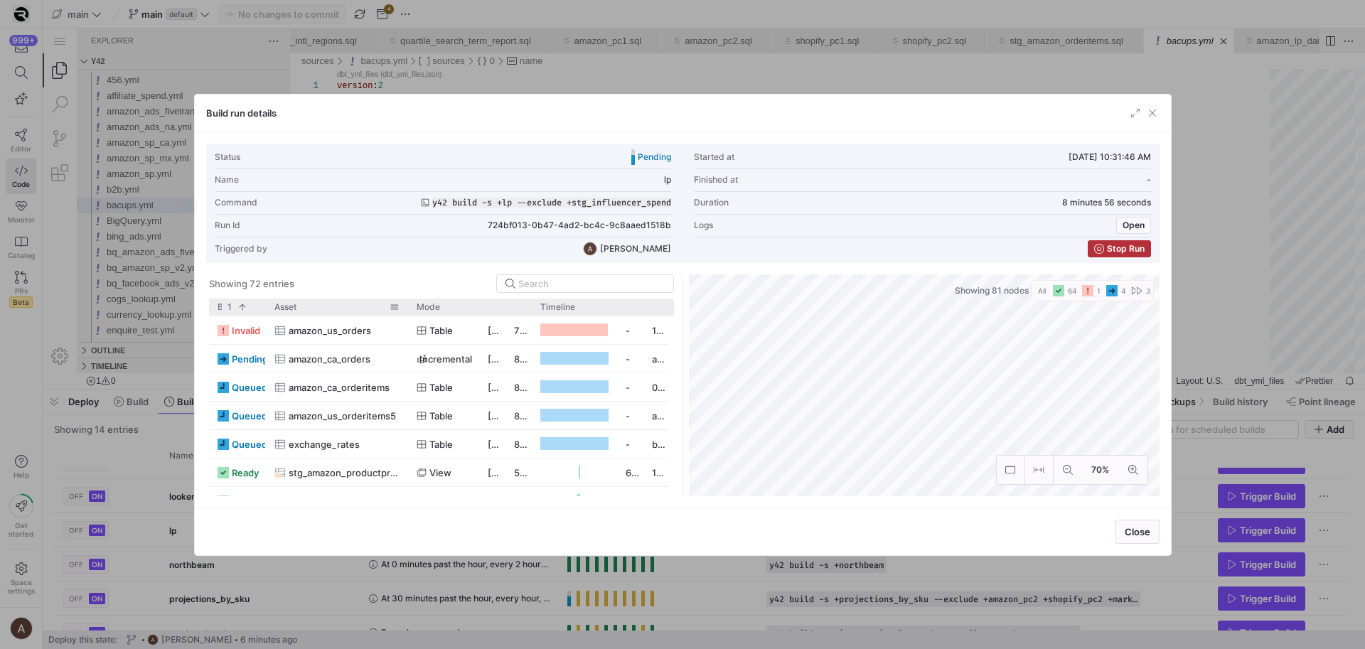
drag, startPoint x: 313, startPoint y: 303, endPoint x: 377, endPoint y: 307, distance: 64.1
click at [405, 300] on div at bounding box center [408, 307] width 6 height 17
click at [319, 326] on span "amazon_us_orders" at bounding box center [330, 331] width 82 height 28
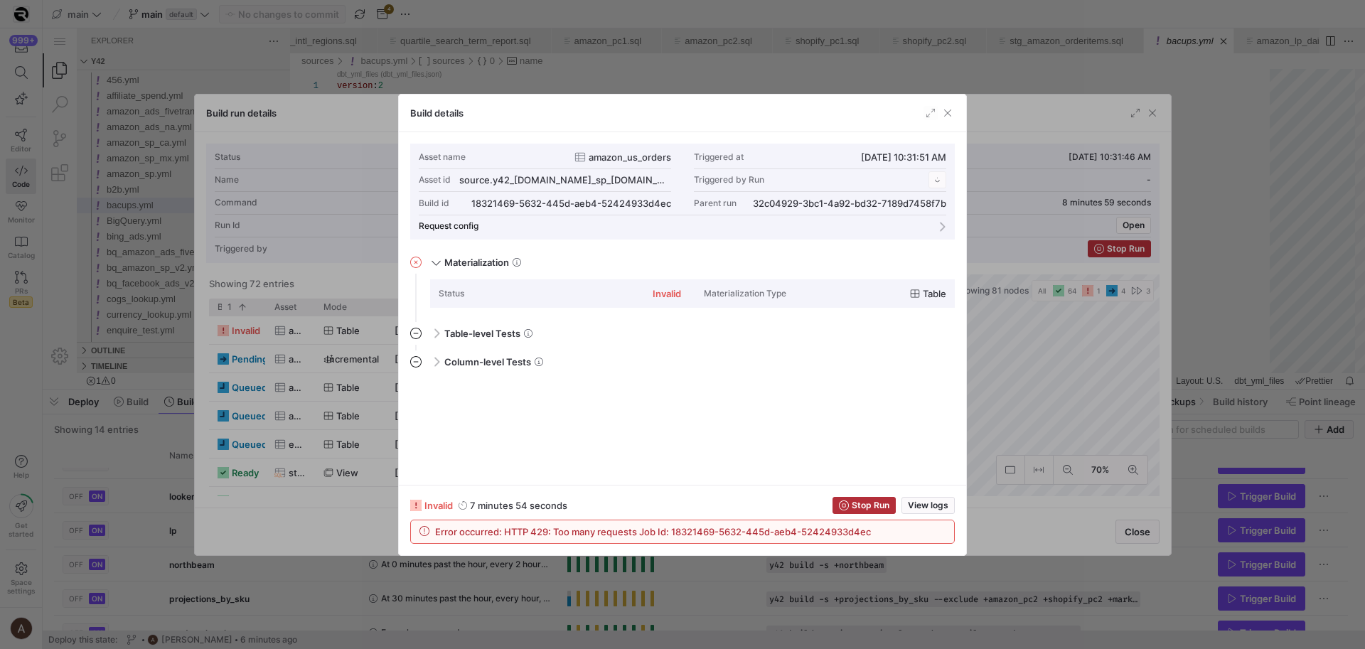
scroll to position [128, 0]
click at [319, 326] on div at bounding box center [682, 324] width 1365 height 649
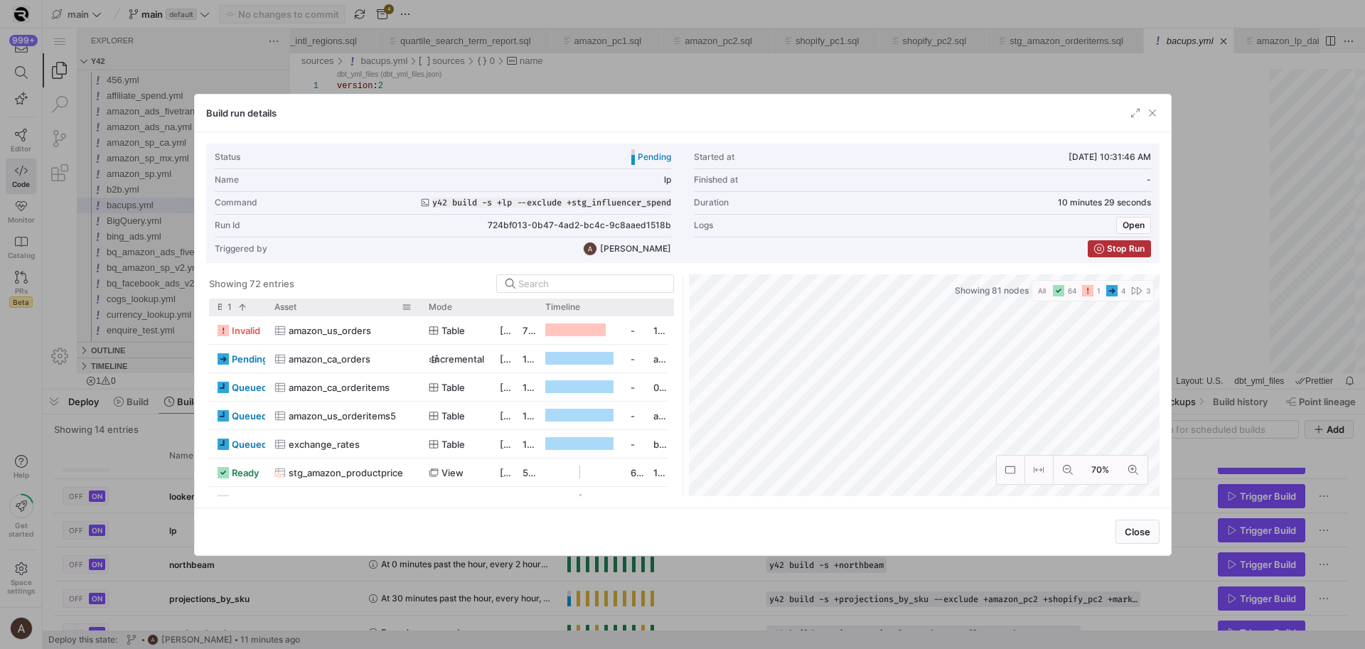
drag, startPoint x: 359, startPoint y: 308, endPoint x: 417, endPoint y: 311, distance: 58.4
click at [417, 311] on div at bounding box center [420, 307] width 6 height 17
click at [363, 408] on span "amazon_us_orderitems5" at bounding box center [342, 417] width 107 height 28
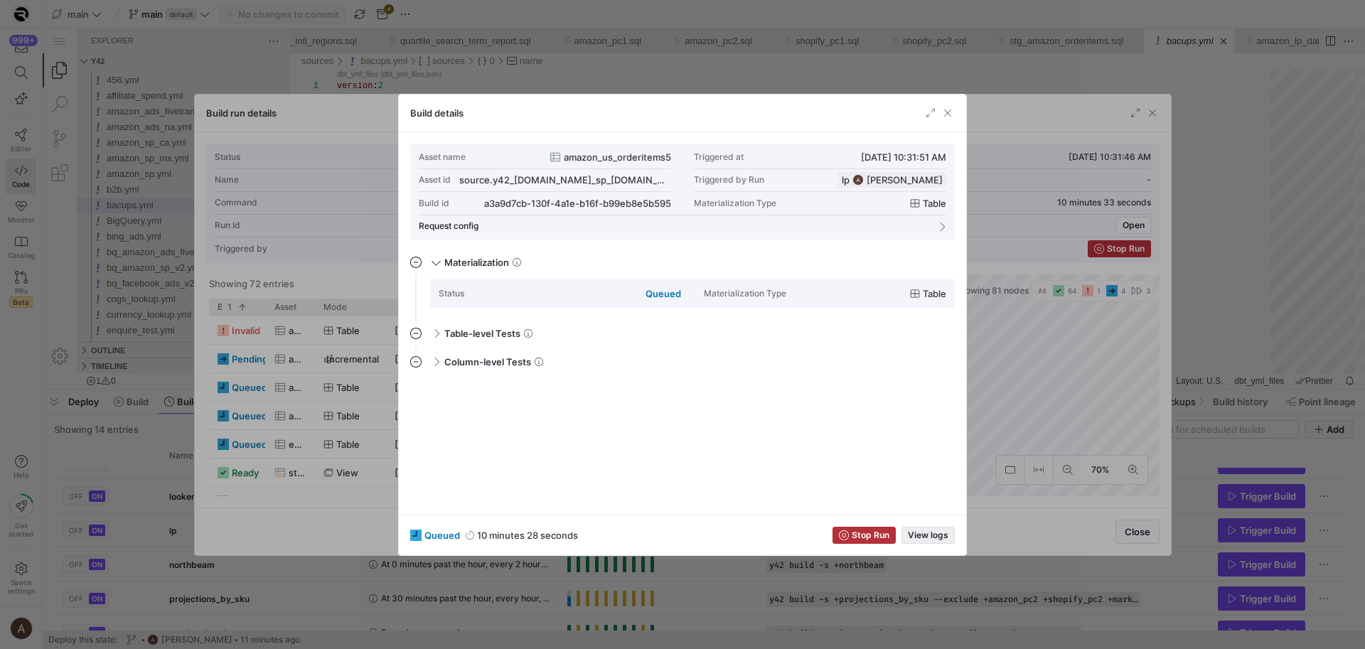
click at [928, 538] on span "View logs" at bounding box center [928, 536] width 41 height 10
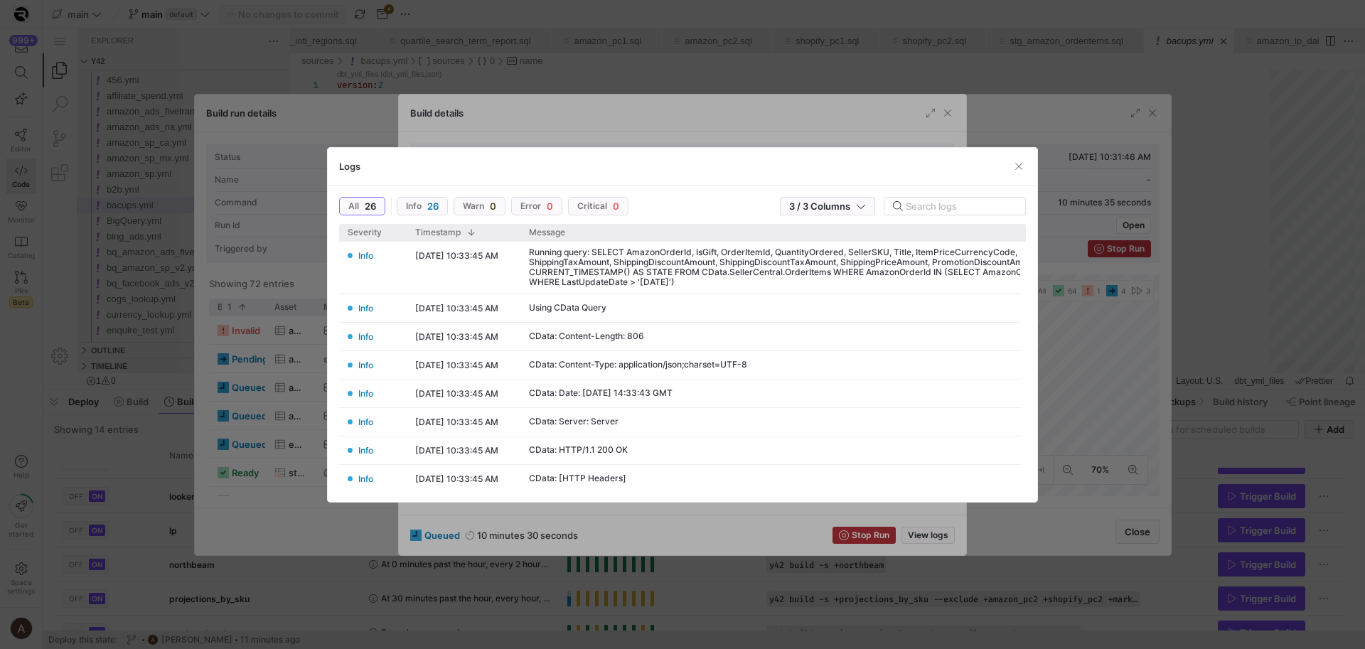
click at [1068, 363] on div at bounding box center [682, 324] width 1365 height 649
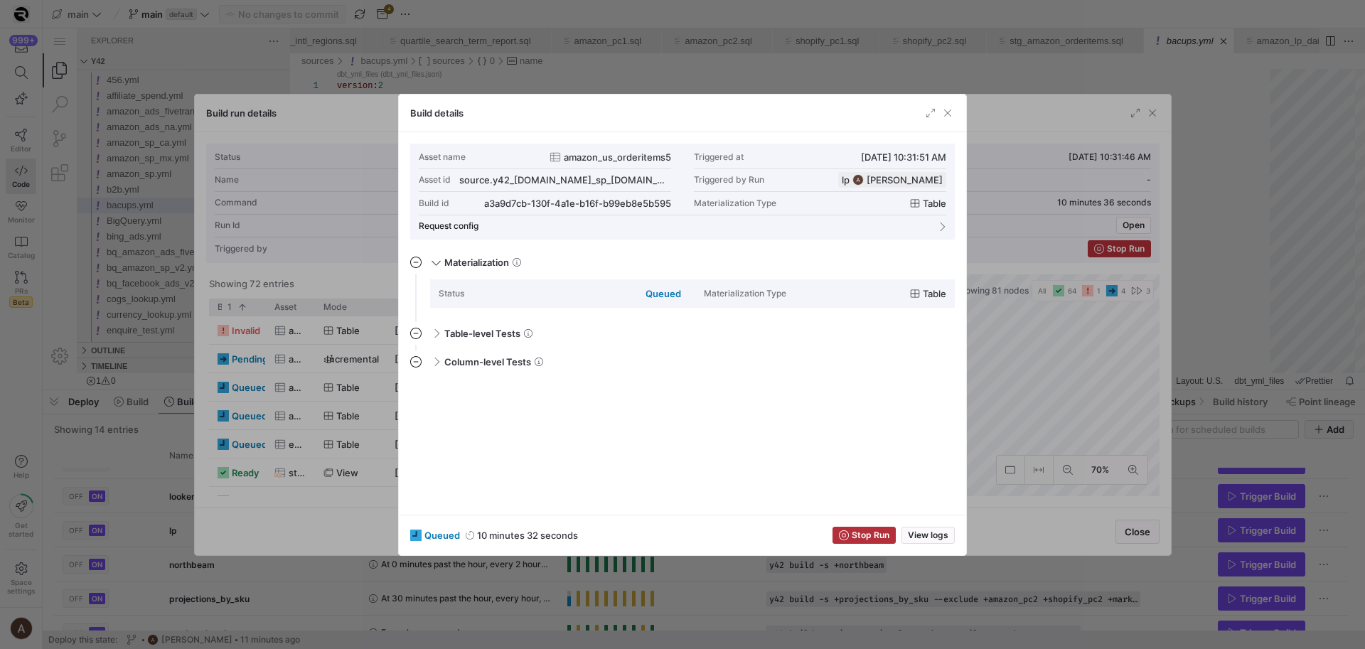
drag, startPoint x: 944, startPoint y: 107, endPoint x: 939, endPoint y: 117, distance: 11.1
click at [941, 110] on span "button" at bounding box center [948, 113] width 14 height 14
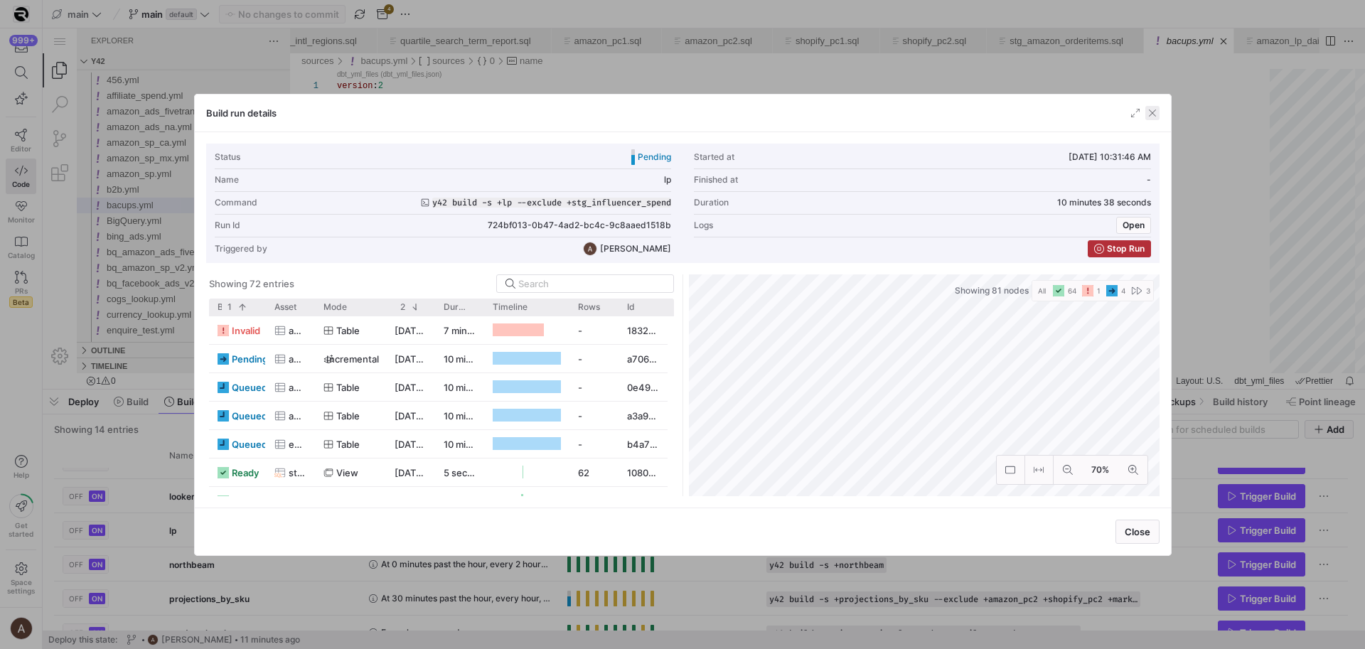
click at [1157, 119] on span "button" at bounding box center [1153, 113] width 14 height 14
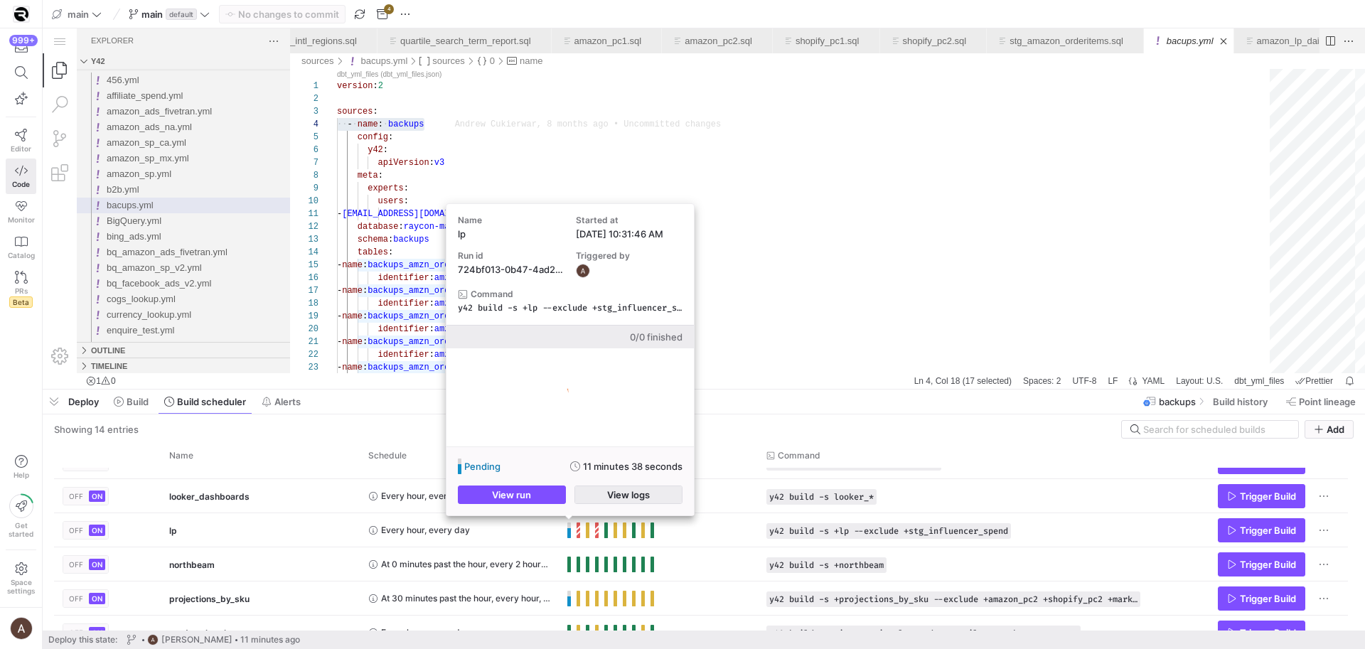
click at [596, 500] on span "button" at bounding box center [628, 494] width 107 height 17
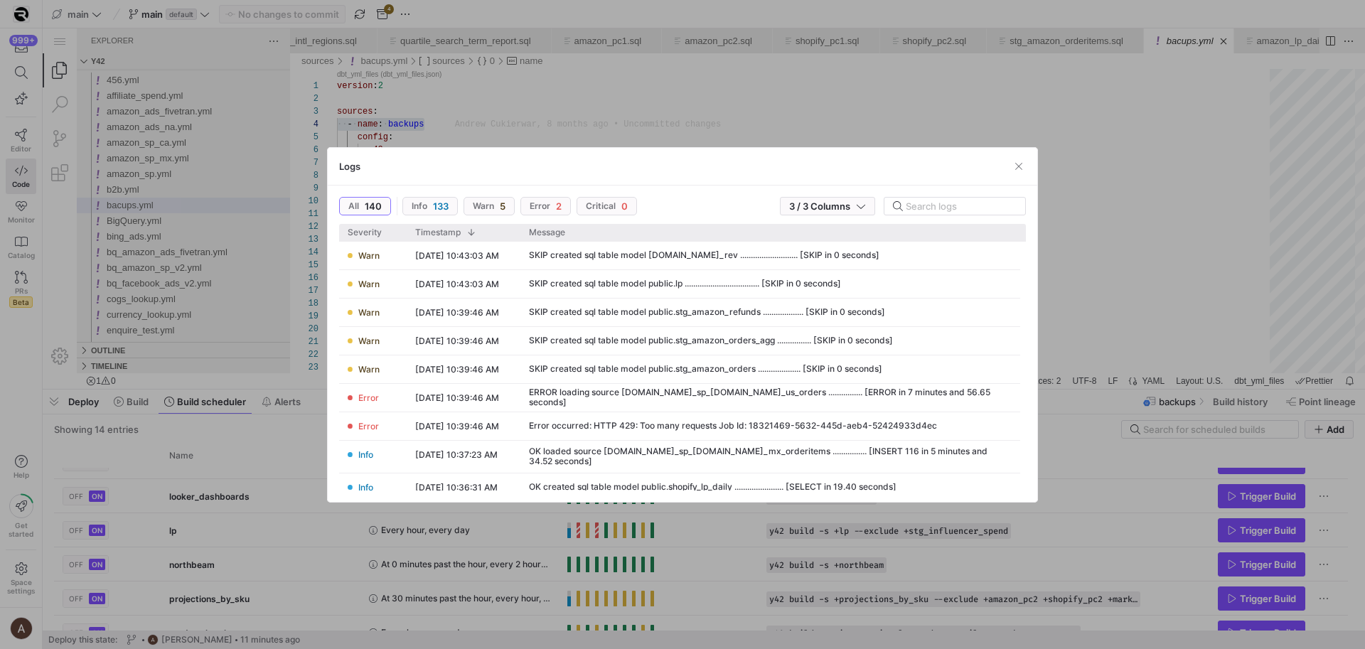
click at [594, 533] on div at bounding box center [682, 324] width 1365 height 649
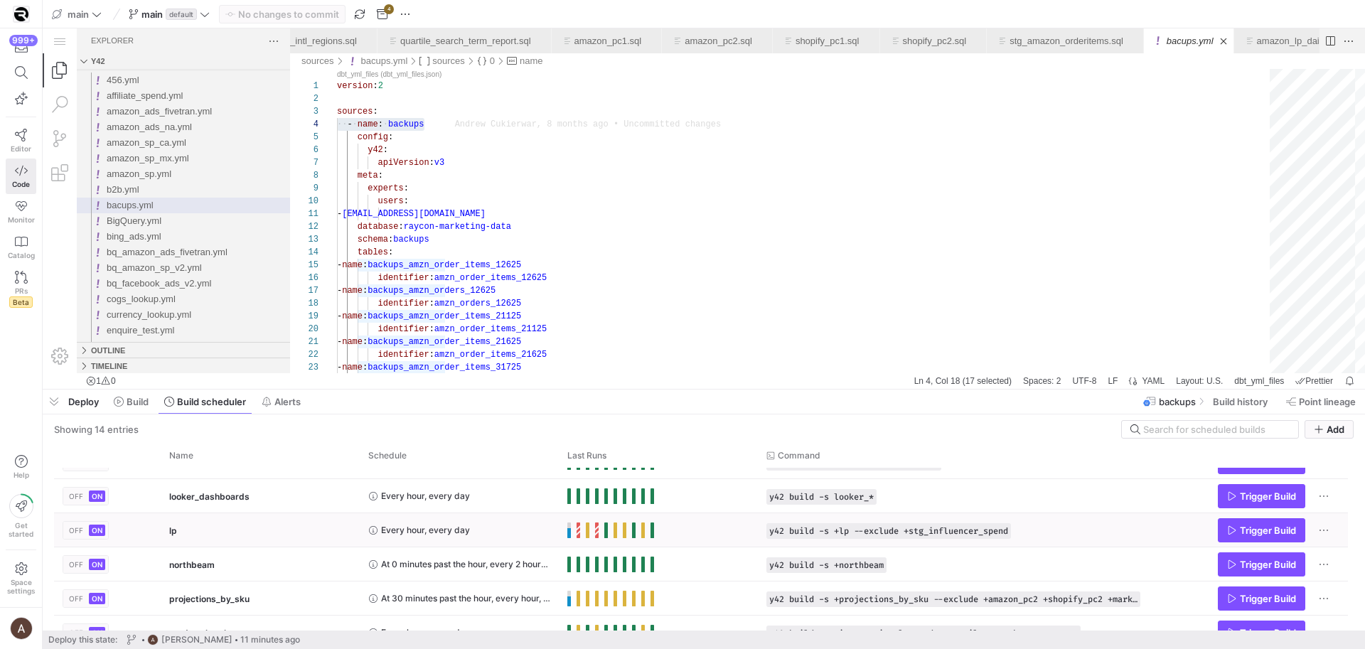
click at [567, 531] on span "Press SPACE to select this row." at bounding box center [569, 531] width 4 height 16
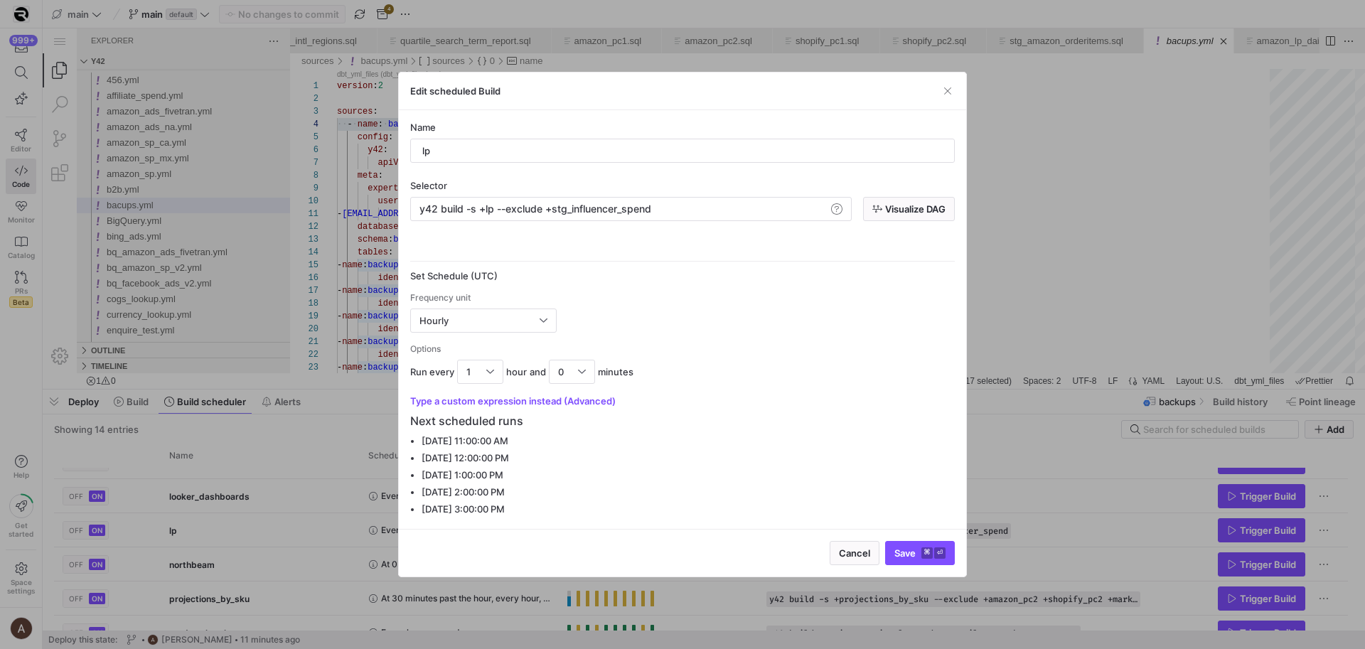
click at [371, 552] on div at bounding box center [682, 324] width 1365 height 649
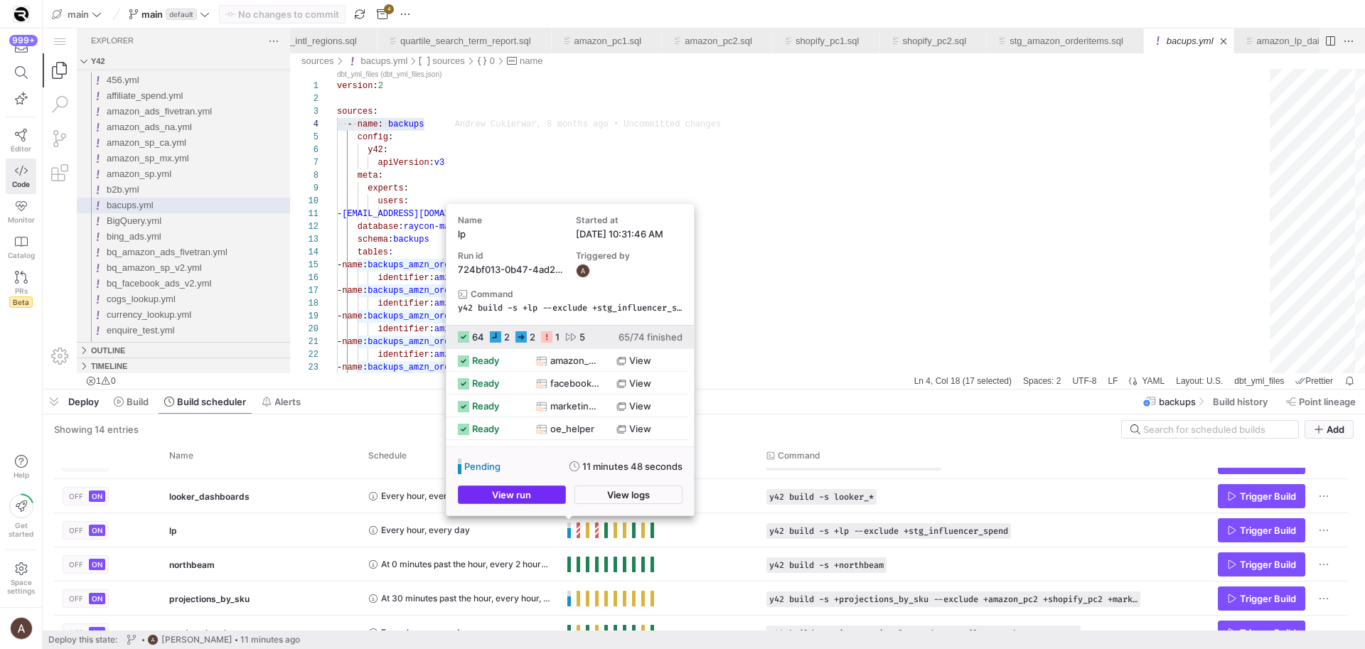
click at [549, 495] on span "button" at bounding box center [512, 494] width 107 height 17
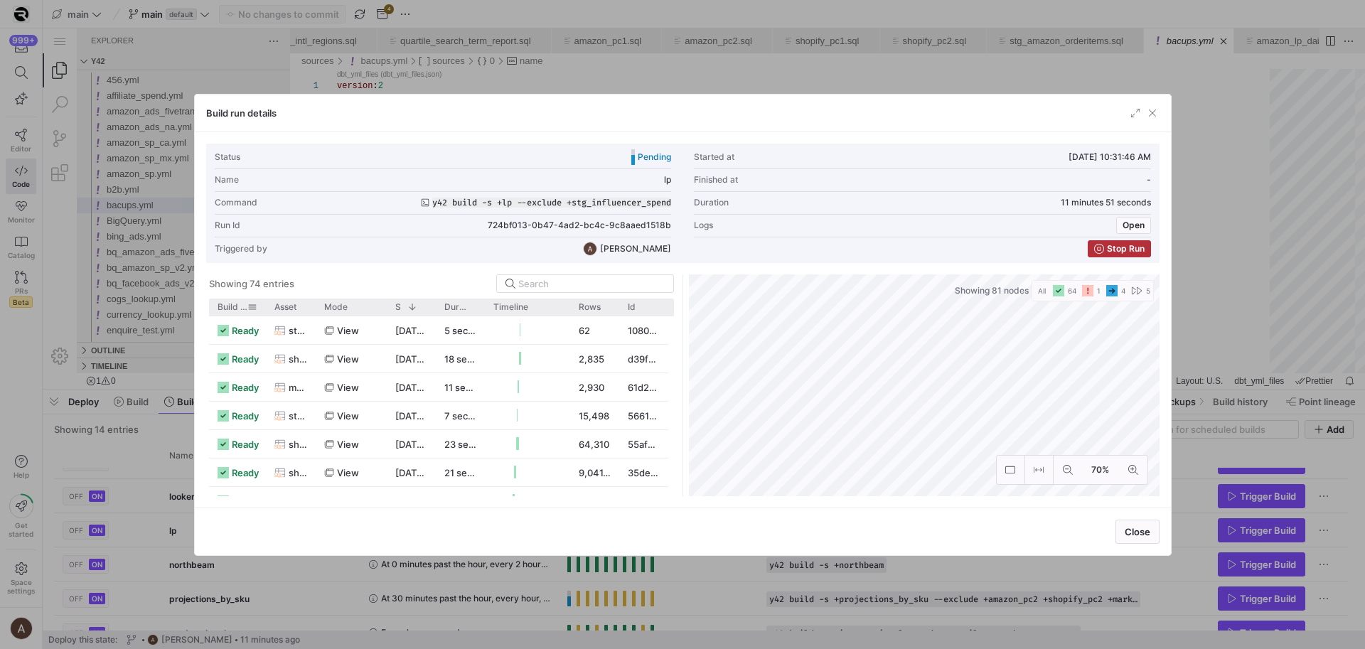
click at [223, 306] on span "Build status" at bounding box center [233, 307] width 30 height 10
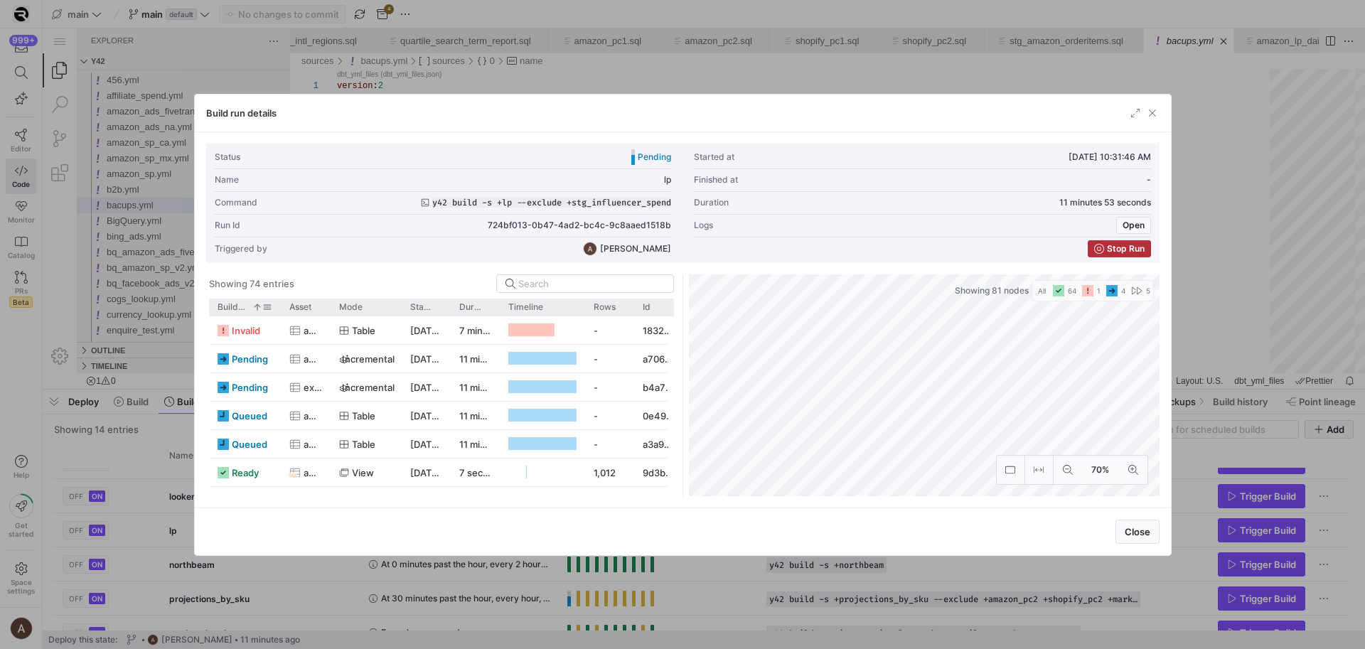
drag, startPoint x: 265, startPoint y: 305, endPoint x: 279, endPoint y: 305, distance: 14.9
click at [279, 305] on div at bounding box center [281, 307] width 6 height 17
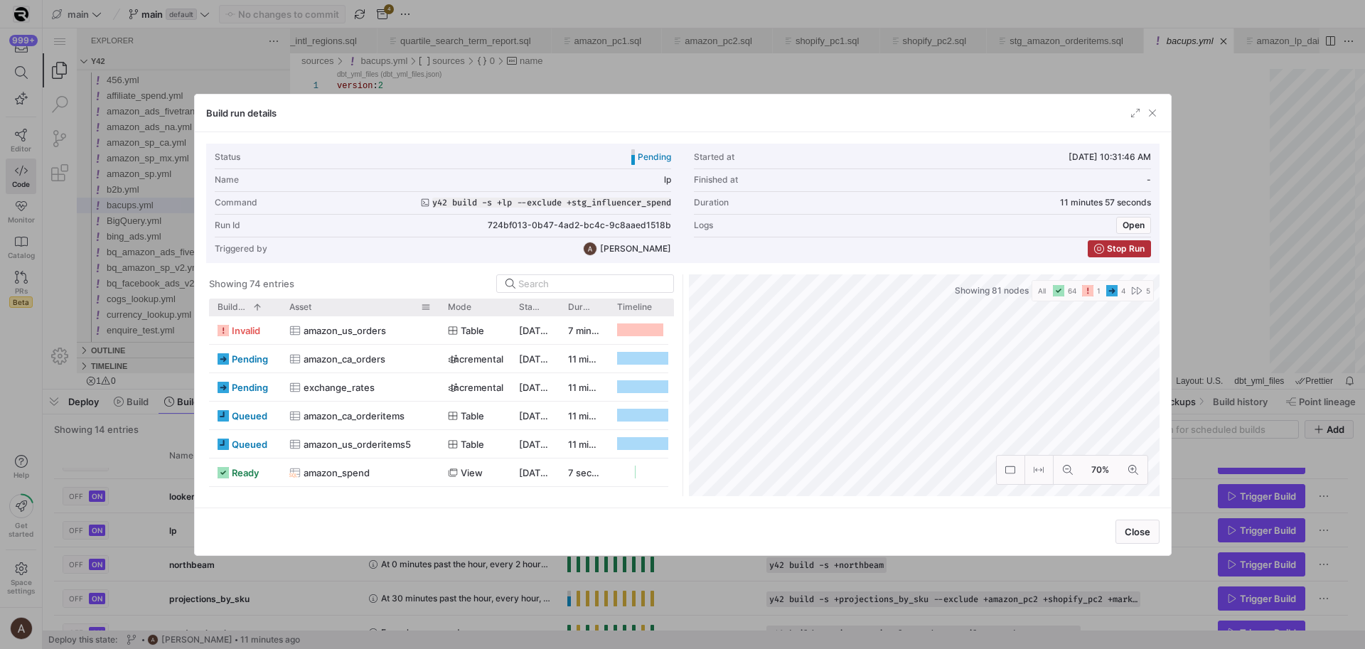
drag, startPoint x: 358, startPoint y: 308, endPoint x: 439, endPoint y: 304, distance: 81.1
click at [439, 304] on div at bounding box center [440, 307] width 6 height 17
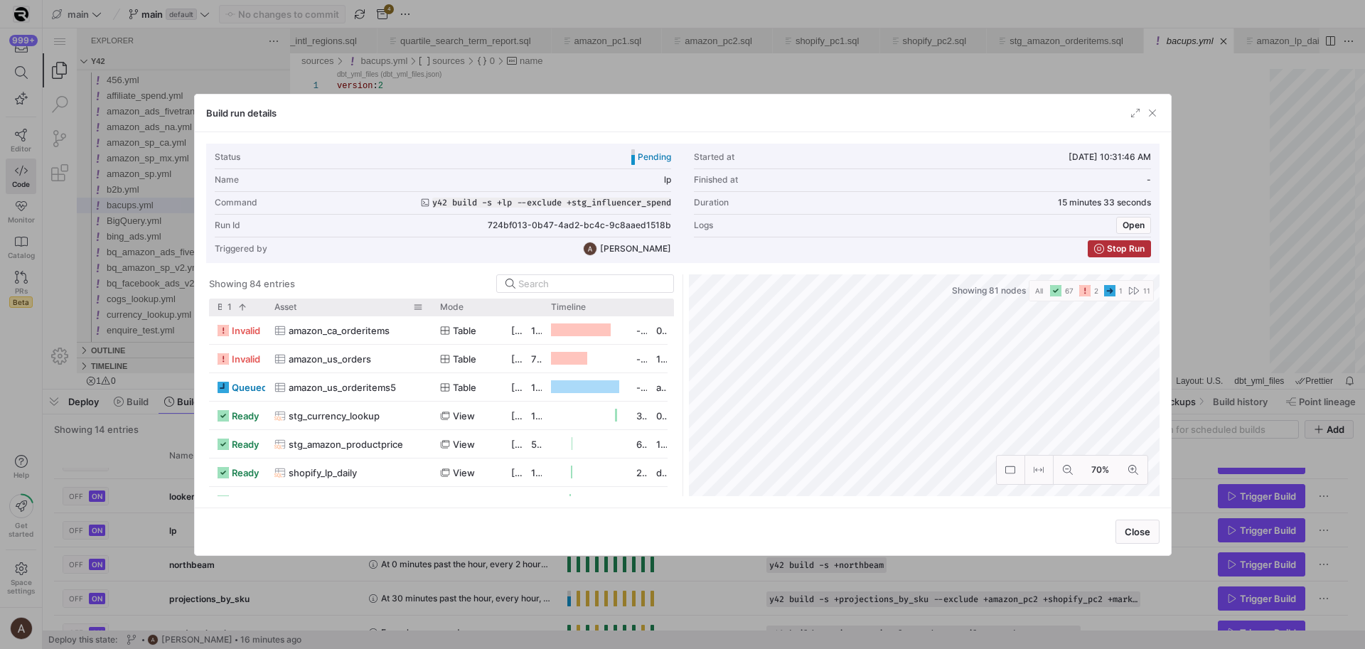
drag, startPoint x: 312, startPoint y: 304, endPoint x: 427, endPoint y: 302, distance: 115.2
click at [429, 302] on div at bounding box center [432, 307] width 6 height 17
click at [404, 280] on div "Showing 84 entries" at bounding box center [441, 283] width 465 height 18
click at [1151, 117] on span "button" at bounding box center [1153, 113] width 14 height 14
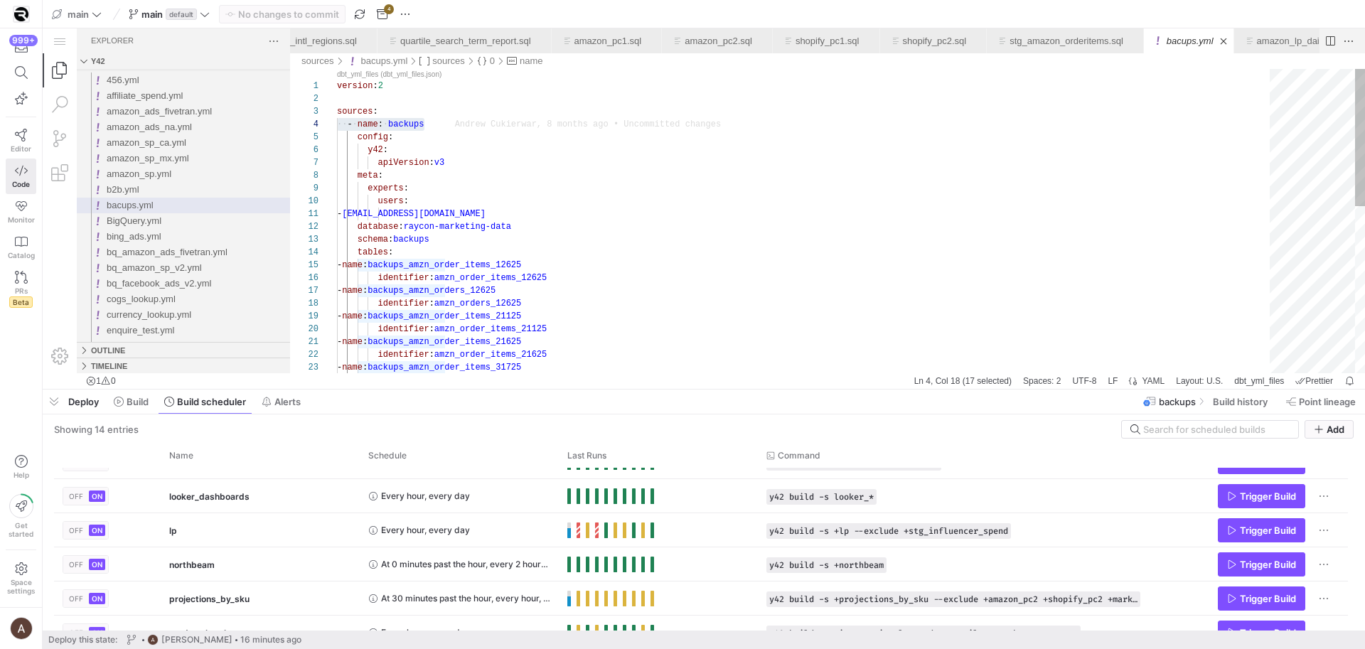
type textarea "- [EMAIL_ADDRESS][DOMAIN_NAME] database: raycon-marketing-data schema: backups …"
click at [966, 220] on div "version : 2 sources : ·‌·‌ - ·‌ name : ·‌ backups config : y42 : apiVersion : v…" at bounding box center [808, 405] width 943 height 673
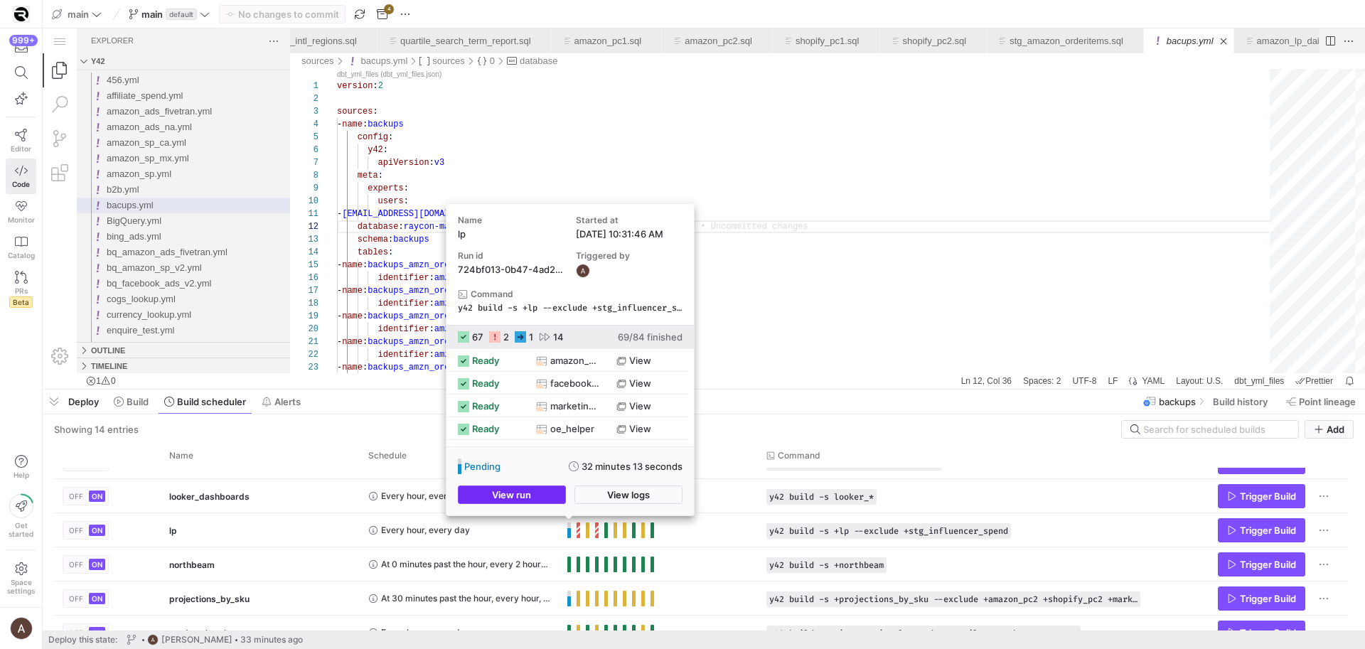
click at [560, 500] on span "button" at bounding box center [512, 494] width 107 height 17
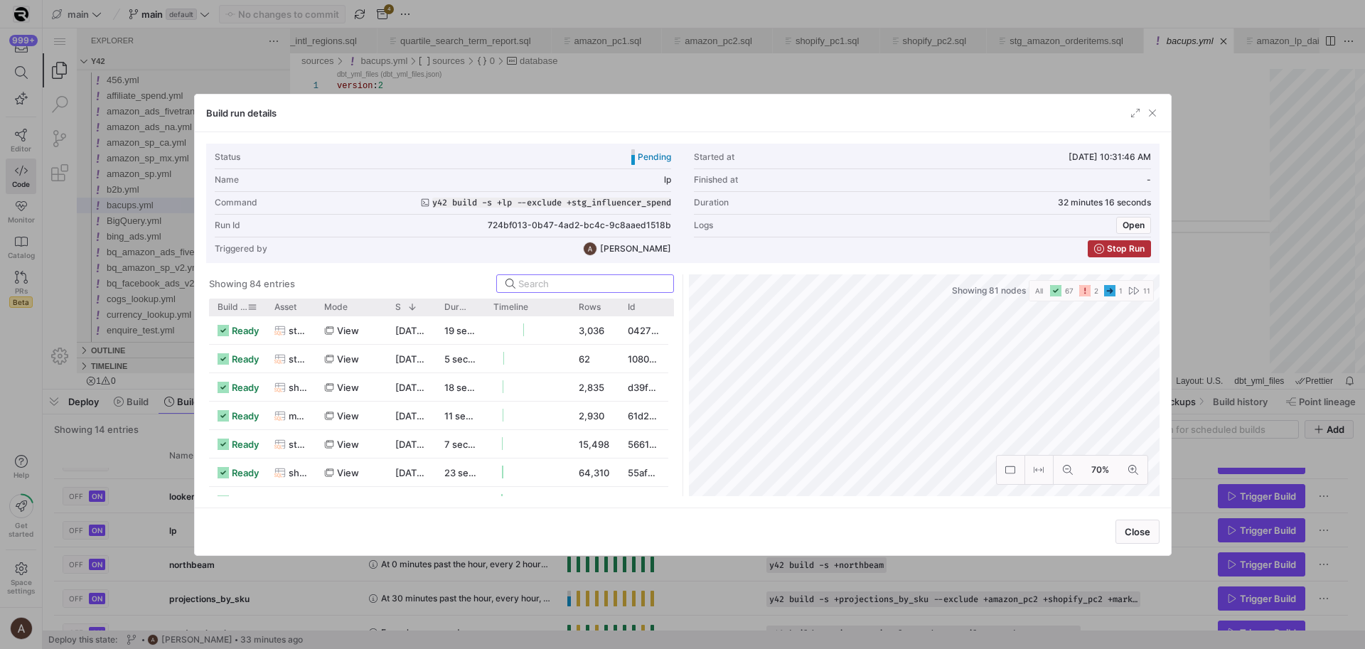
click at [222, 304] on span "Build status" at bounding box center [233, 307] width 30 height 10
click at [248, 385] on mat-tooltip-component "source.y42_[DOMAIN_NAME]_sp_[DOMAIN_NAME]_us_orders" at bounding box center [291, 397] width 142 height 37
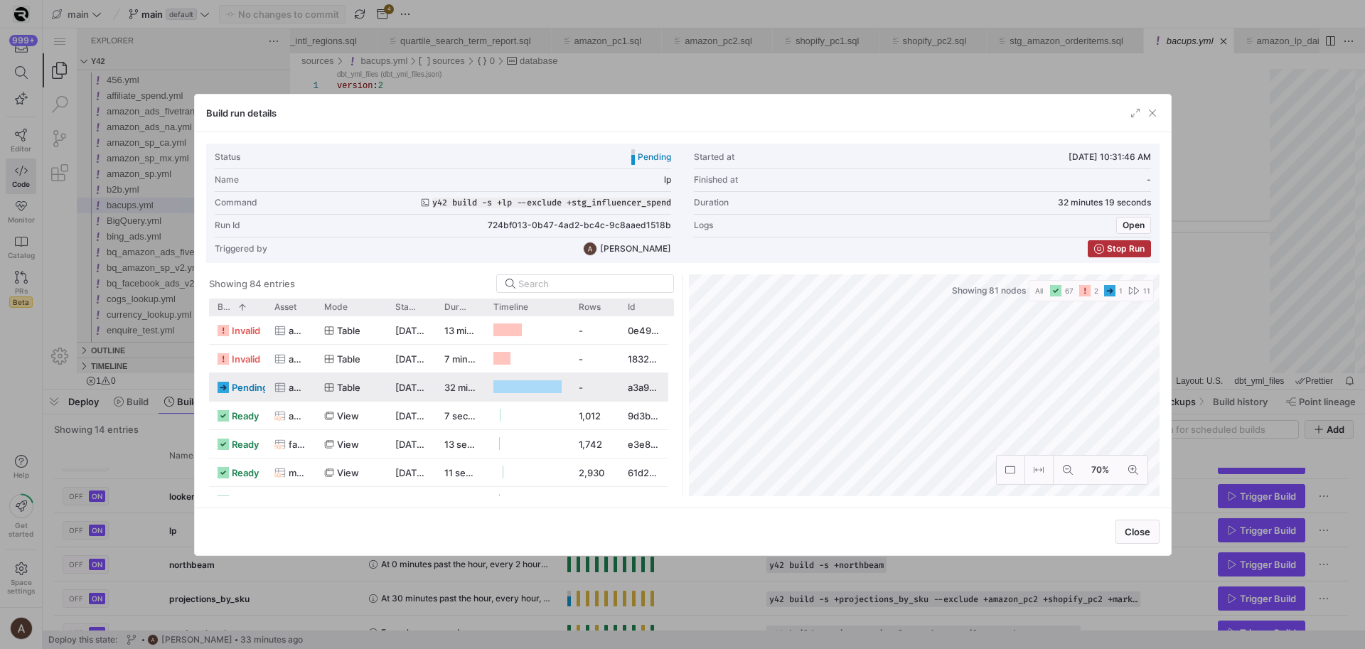
click at [489, 380] on div at bounding box center [527, 387] width 85 height 28
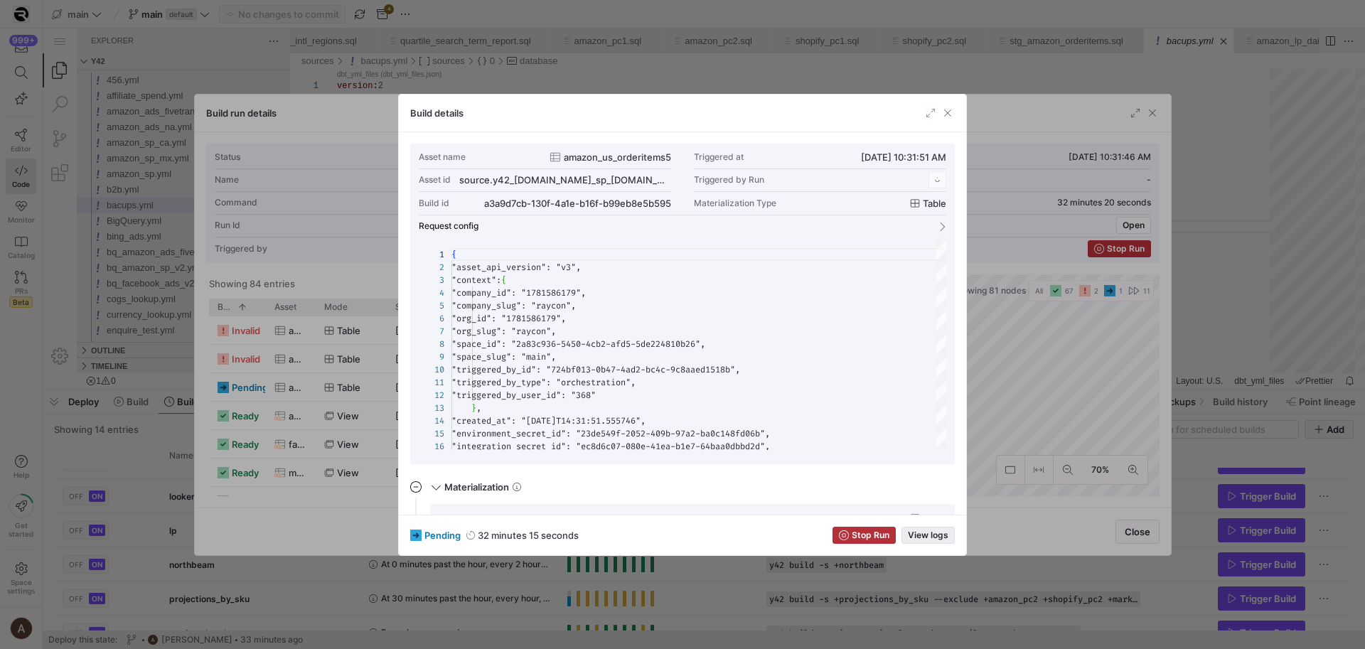
scroll to position [128, 0]
click at [922, 531] on span "View logs" at bounding box center [928, 536] width 41 height 10
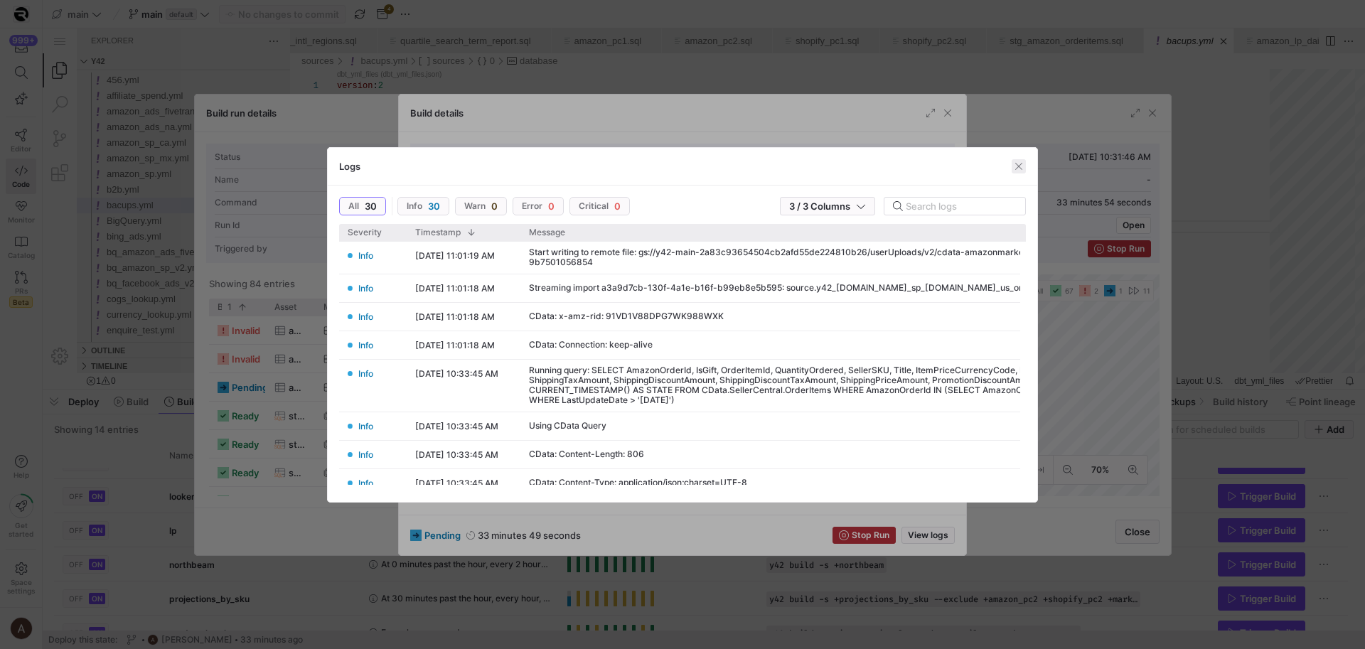
click at [1023, 169] on span "button" at bounding box center [1019, 166] width 14 height 14
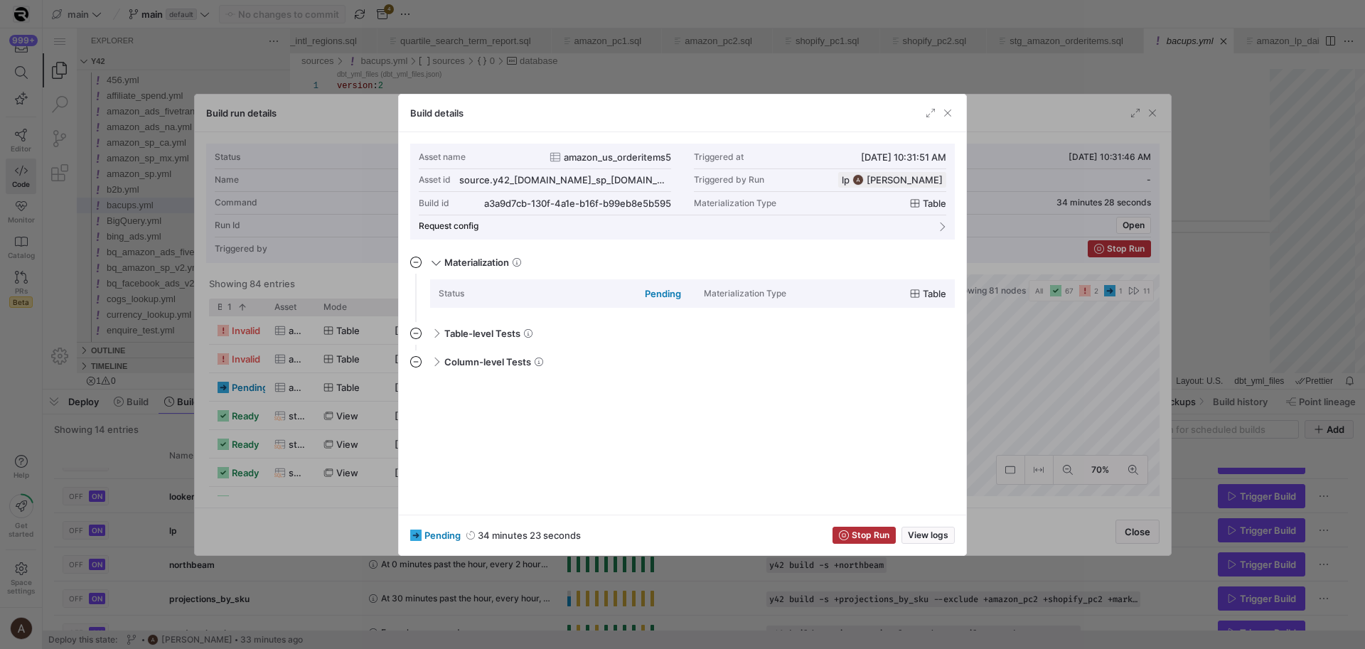
click at [1087, 105] on div at bounding box center [682, 324] width 1365 height 649
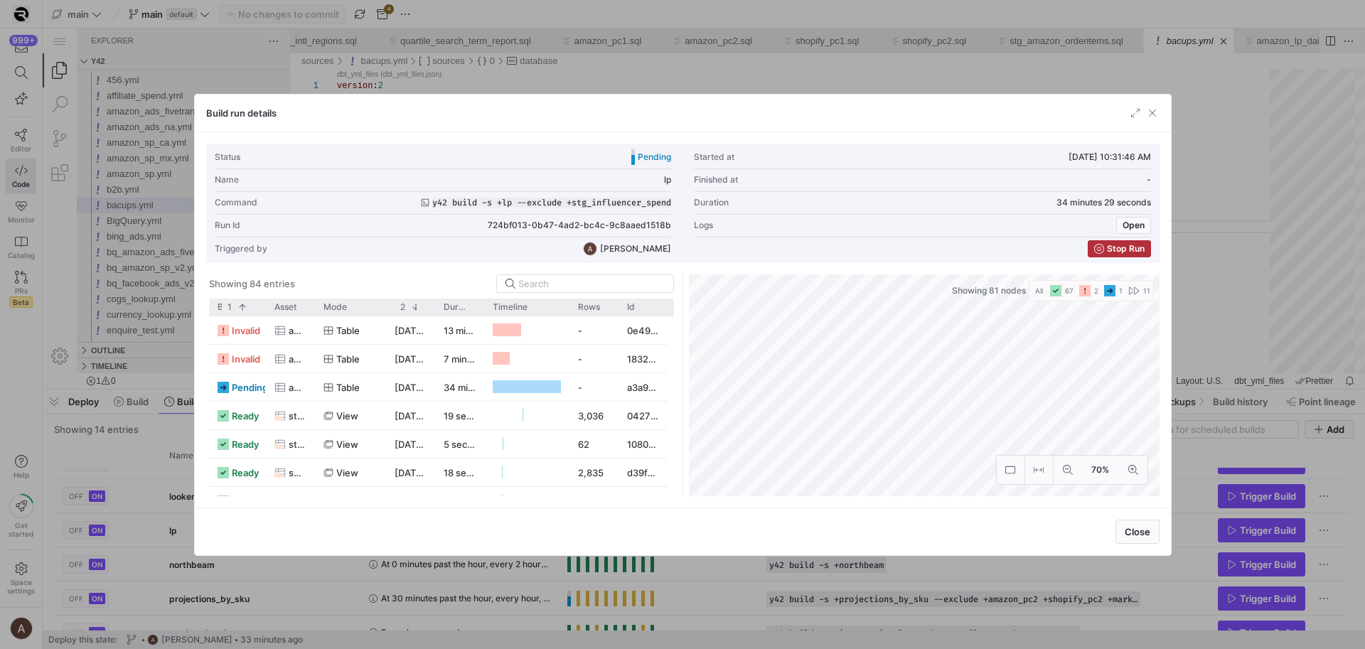
click at [1143, 110] on div at bounding box center [1144, 113] width 31 height 14
click at [1147, 110] on span "button" at bounding box center [1153, 113] width 14 height 14
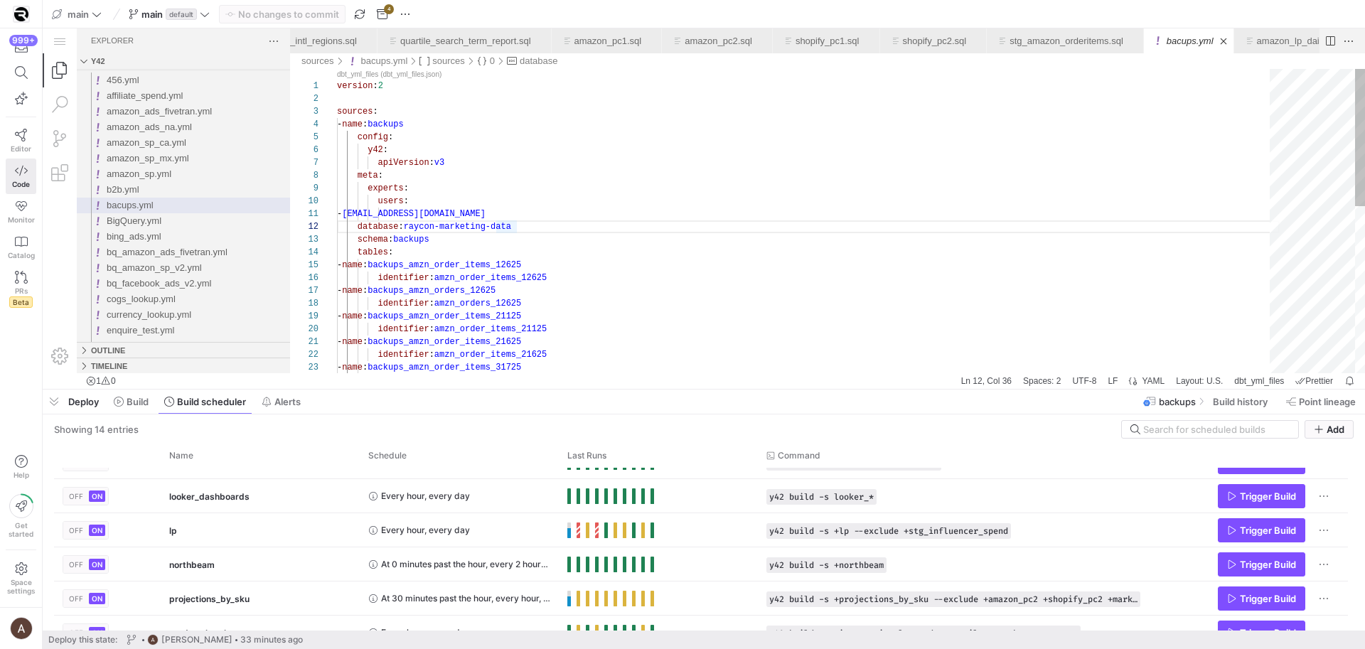
scroll to position [64, 51]
click at [974, 153] on div "y42 :" at bounding box center [808, 150] width 943 height 13
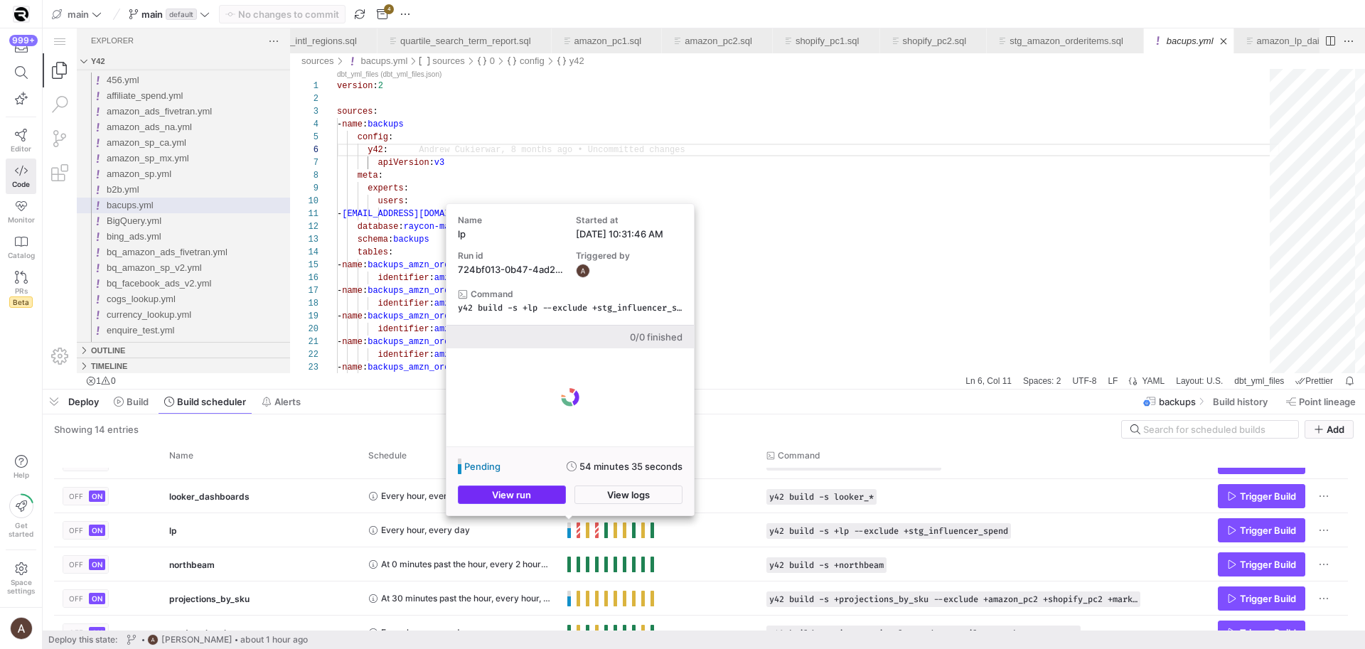
click at [552, 503] on button "View run" at bounding box center [512, 495] width 108 height 18
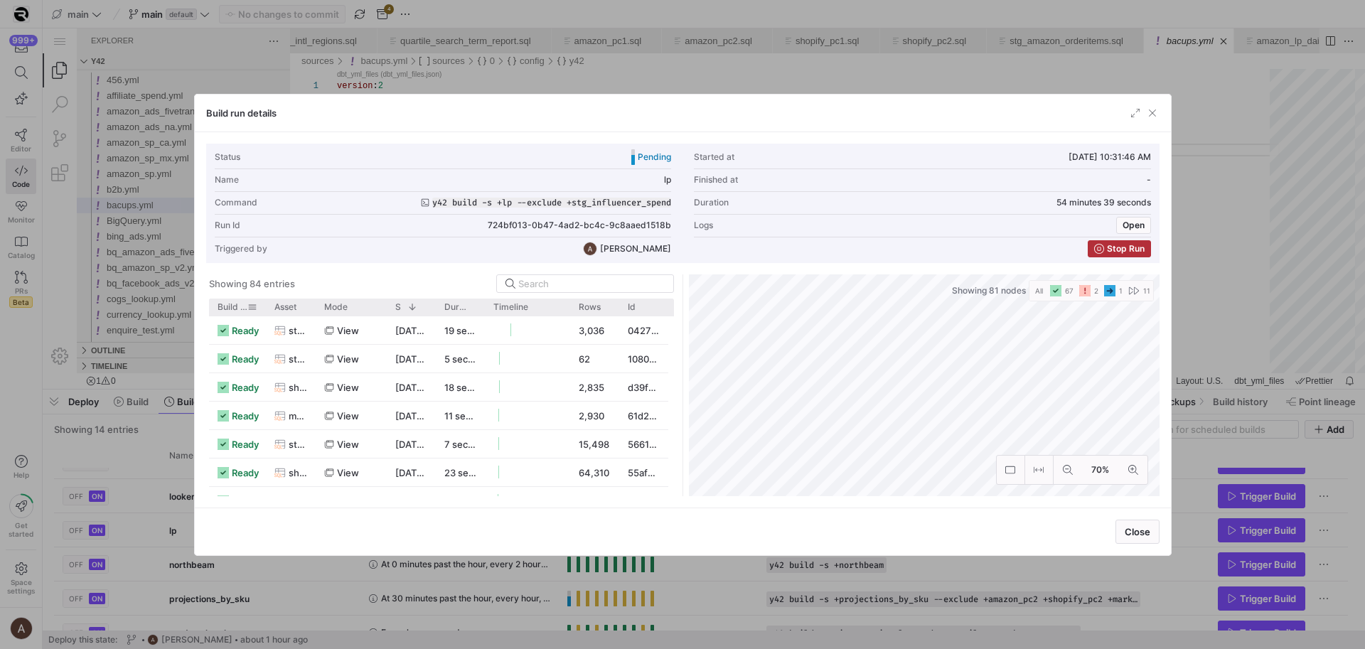
click at [222, 306] on span "Build status" at bounding box center [233, 307] width 30 height 10
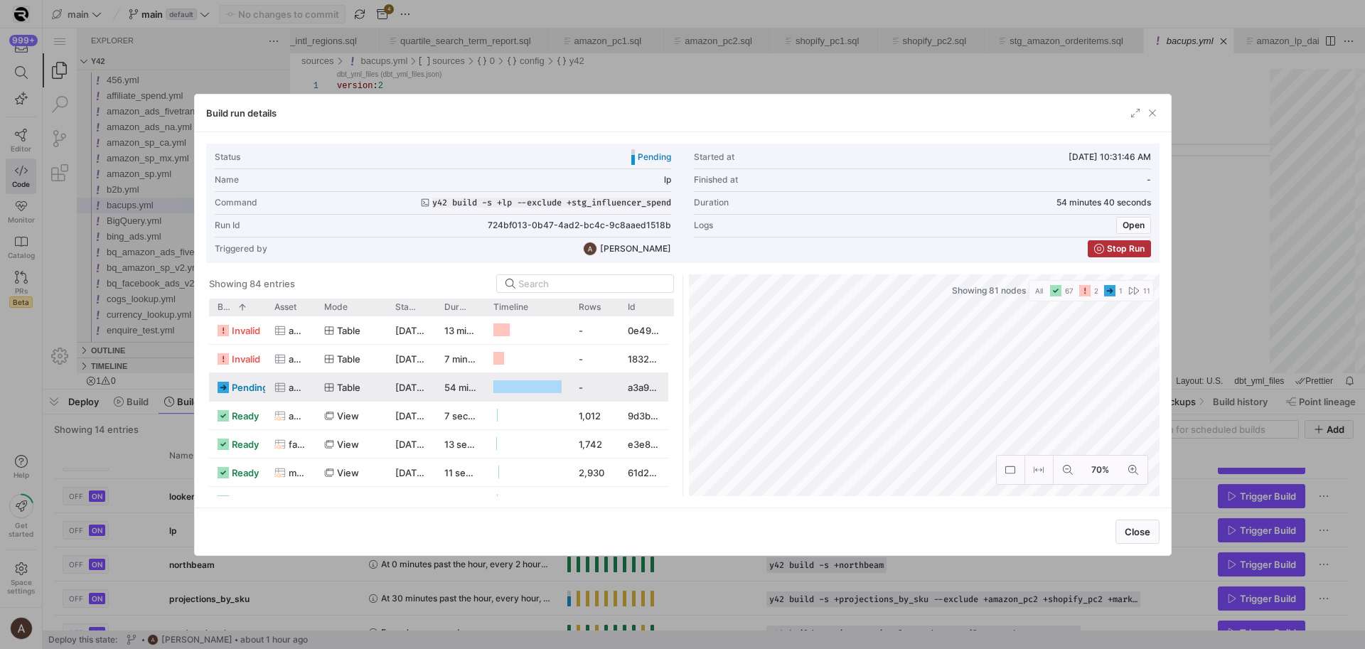
click at [242, 387] on span "pending" at bounding box center [250, 388] width 36 height 28
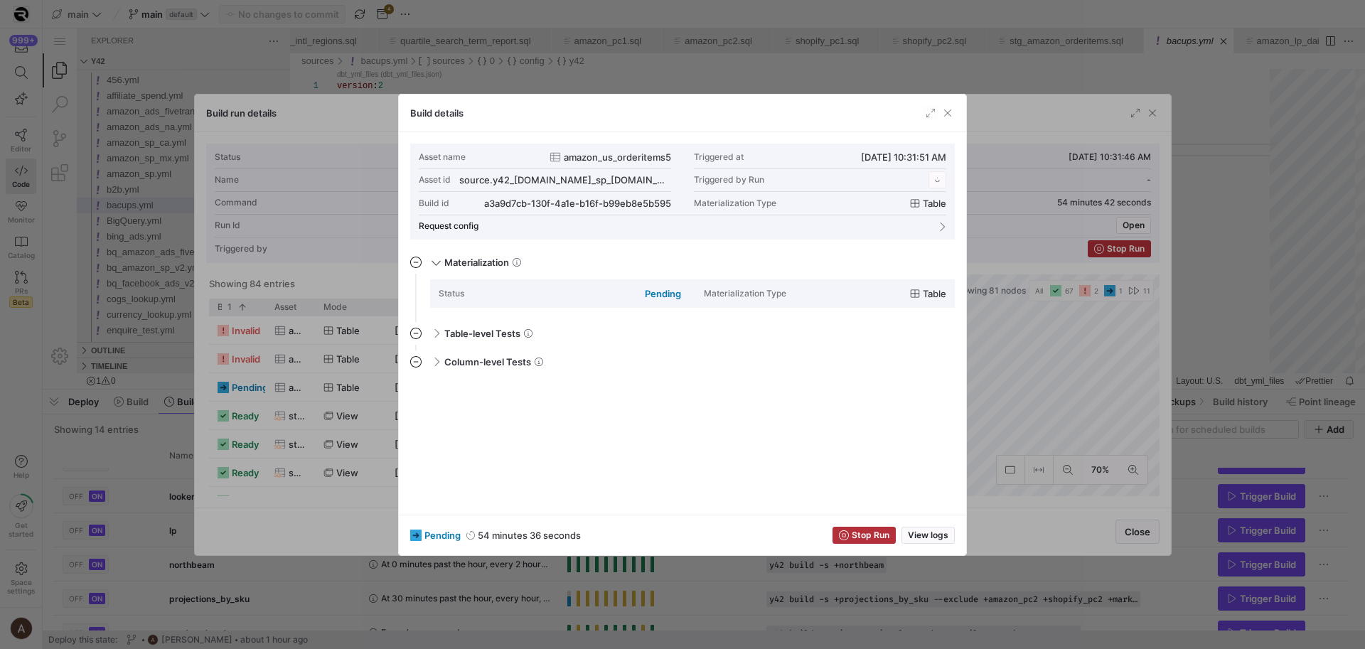
scroll to position [128, 0]
click at [942, 535] on span "View logs" at bounding box center [928, 536] width 41 height 10
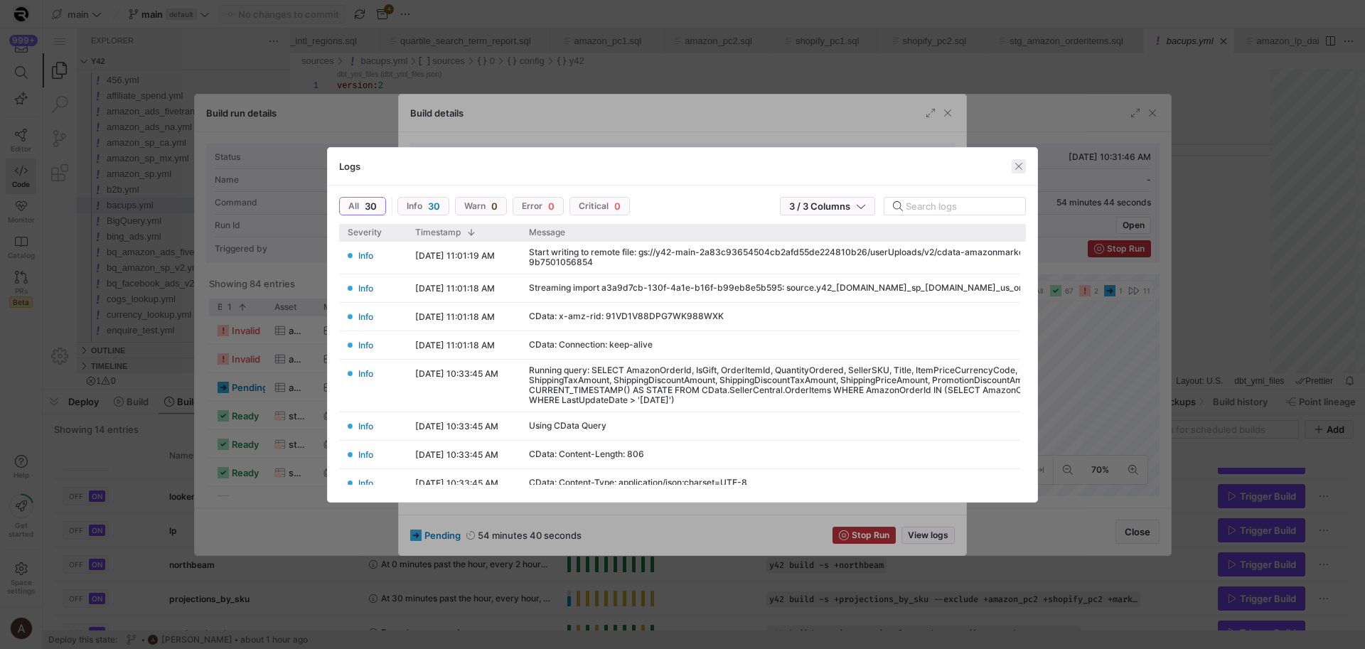
click at [1015, 164] on span "button" at bounding box center [1019, 166] width 14 height 14
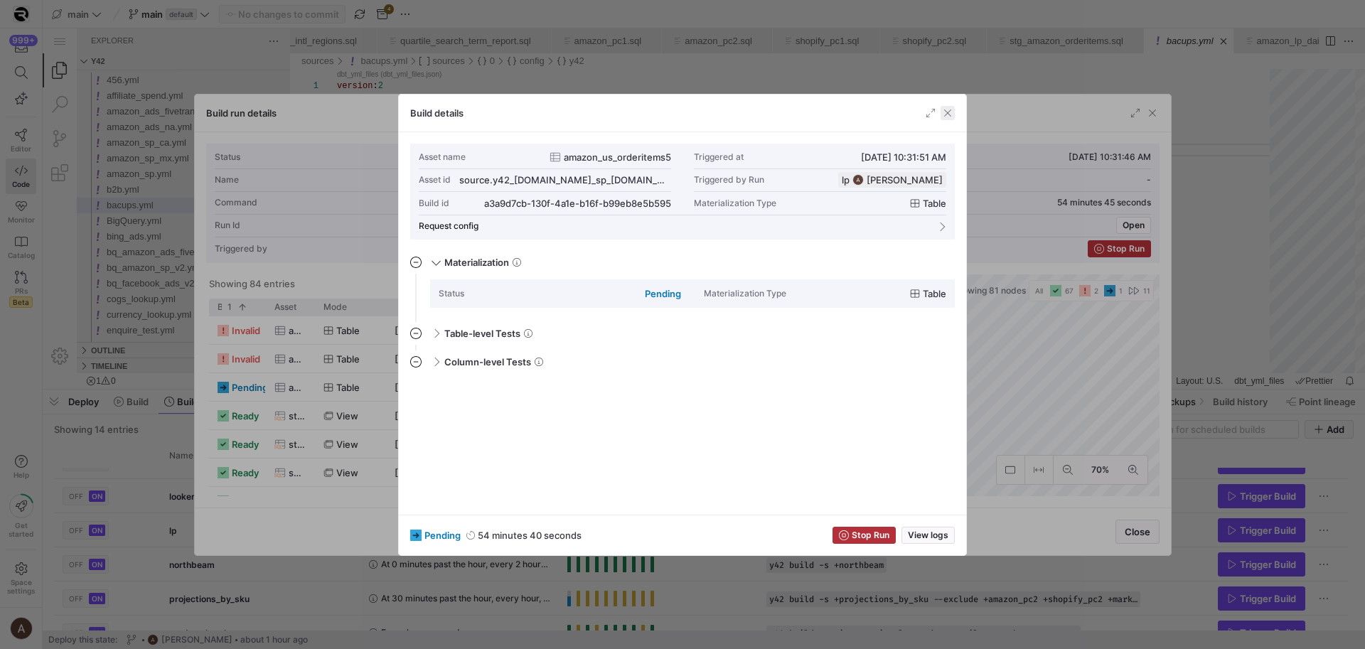
click at [954, 117] on span "button" at bounding box center [948, 113] width 14 height 14
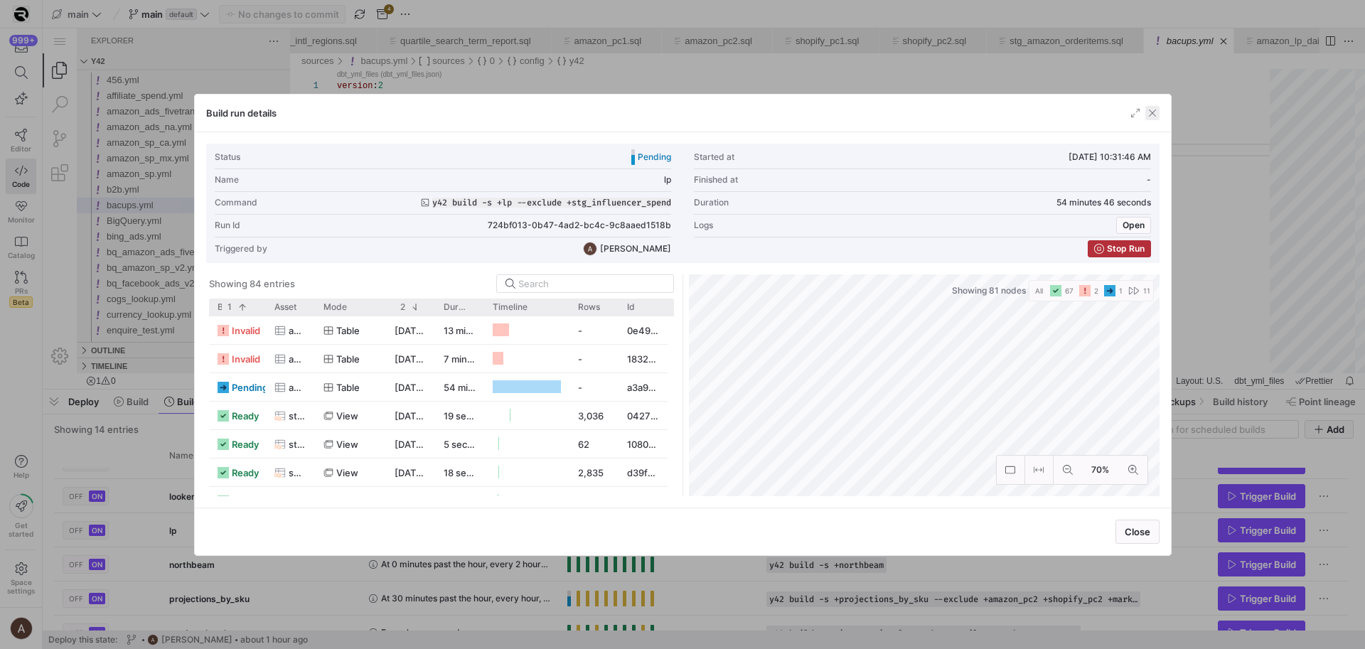
click at [1155, 112] on span "button" at bounding box center [1153, 113] width 14 height 14
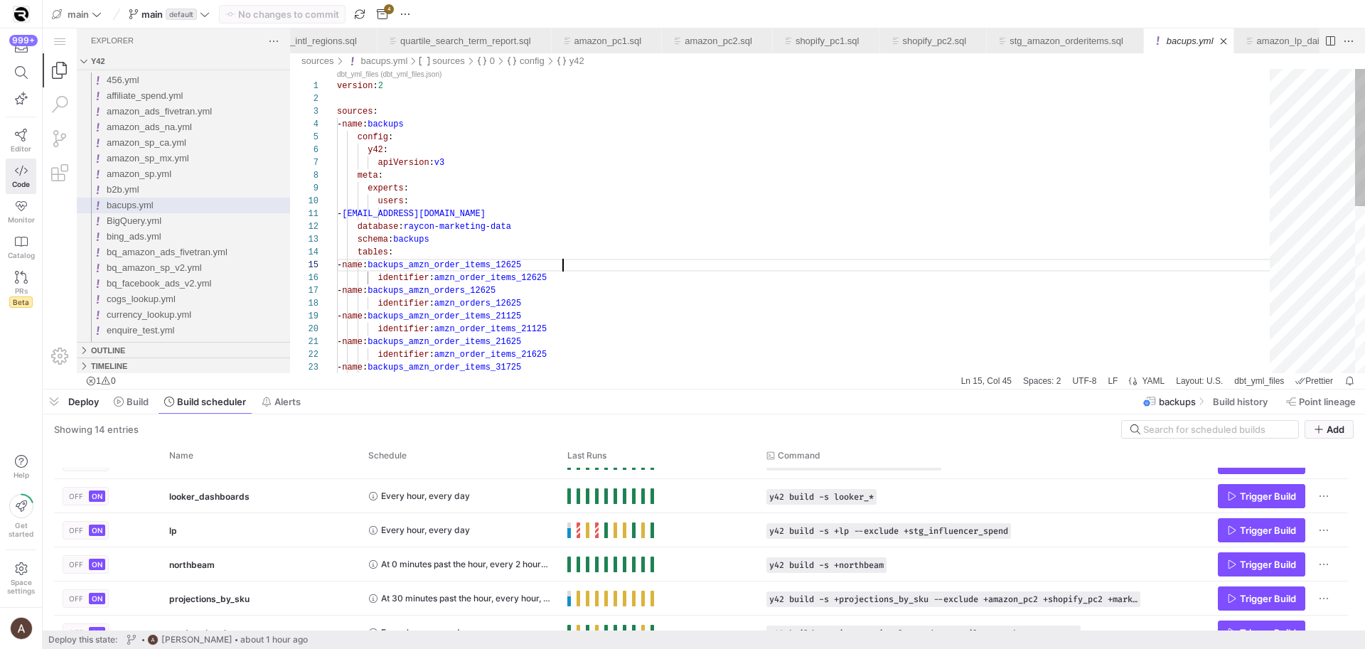
scroll to position [51, 225]
click at [1055, 262] on div "version : 2 sources : - name : backups config : y42 : apiVersion : v3 meta : ex…" at bounding box center [808, 405] width 943 height 673
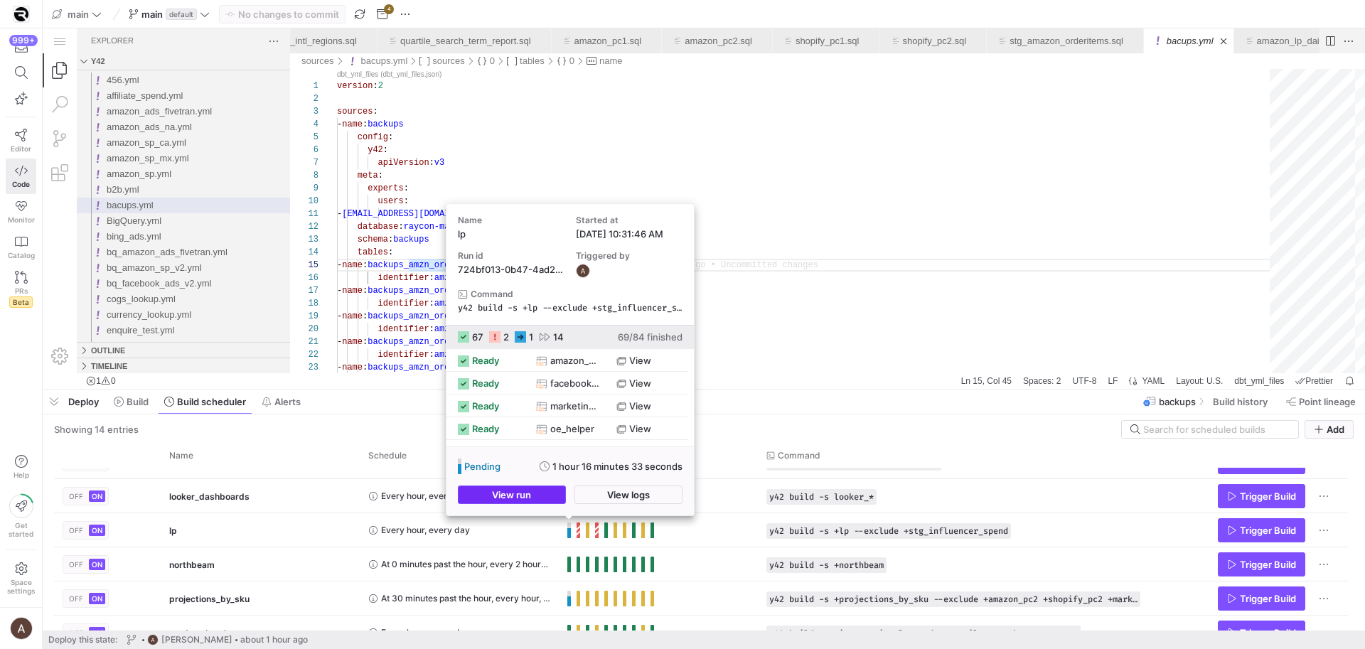
click at [542, 496] on span "button" at bounding box center [512, 494] width 107 height 17
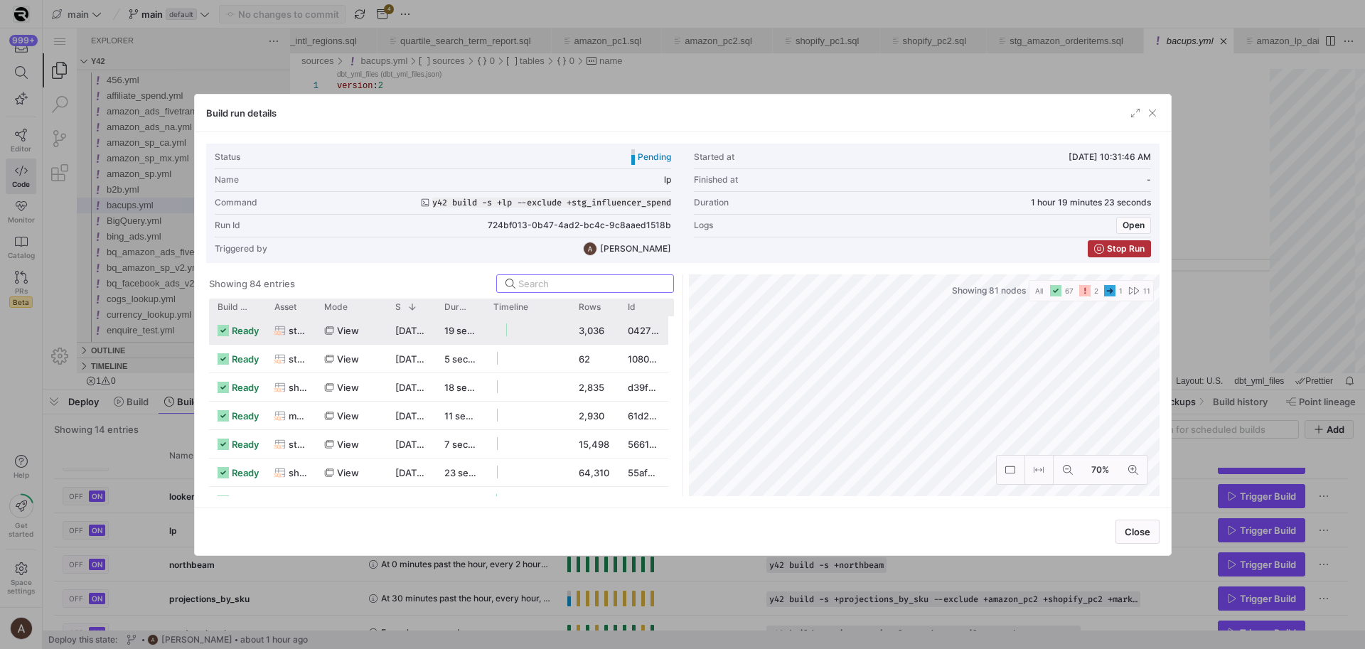
click at [239, 316] on div "ready" at bounding box center [237, 330] width 57 height 28
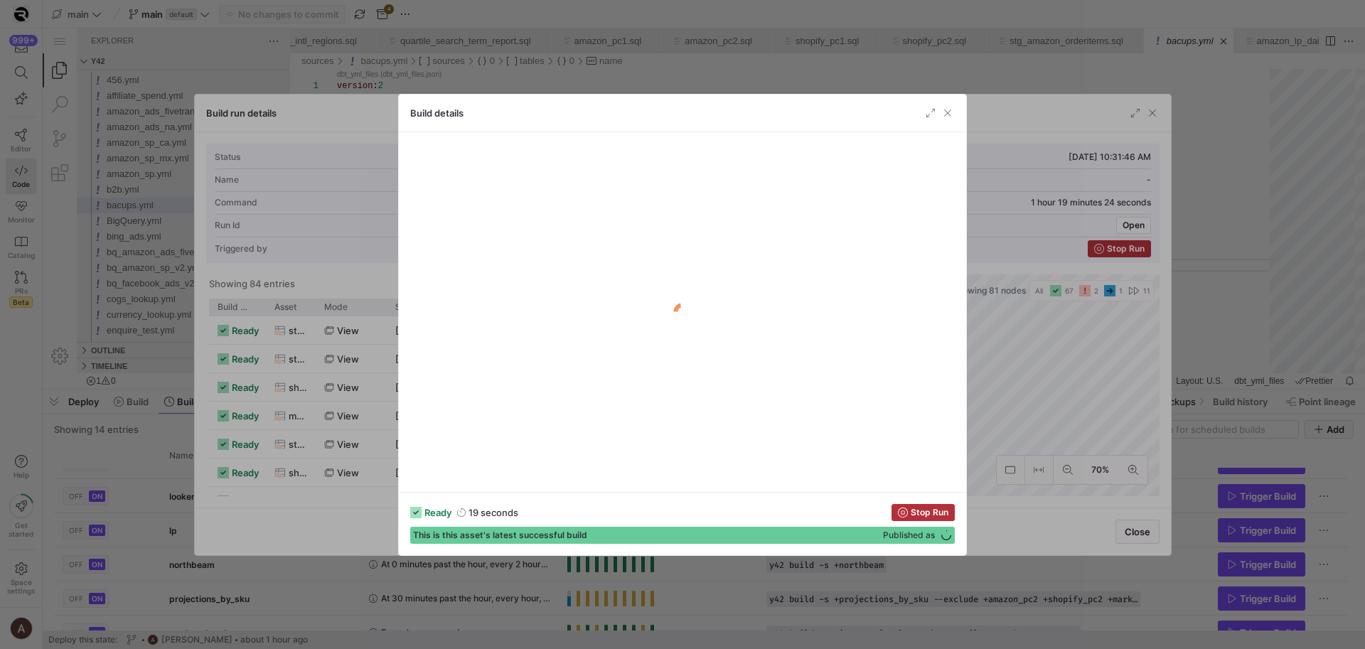
click at [238, 312] on div at bounding box center [682, 324] width 1365 height 649
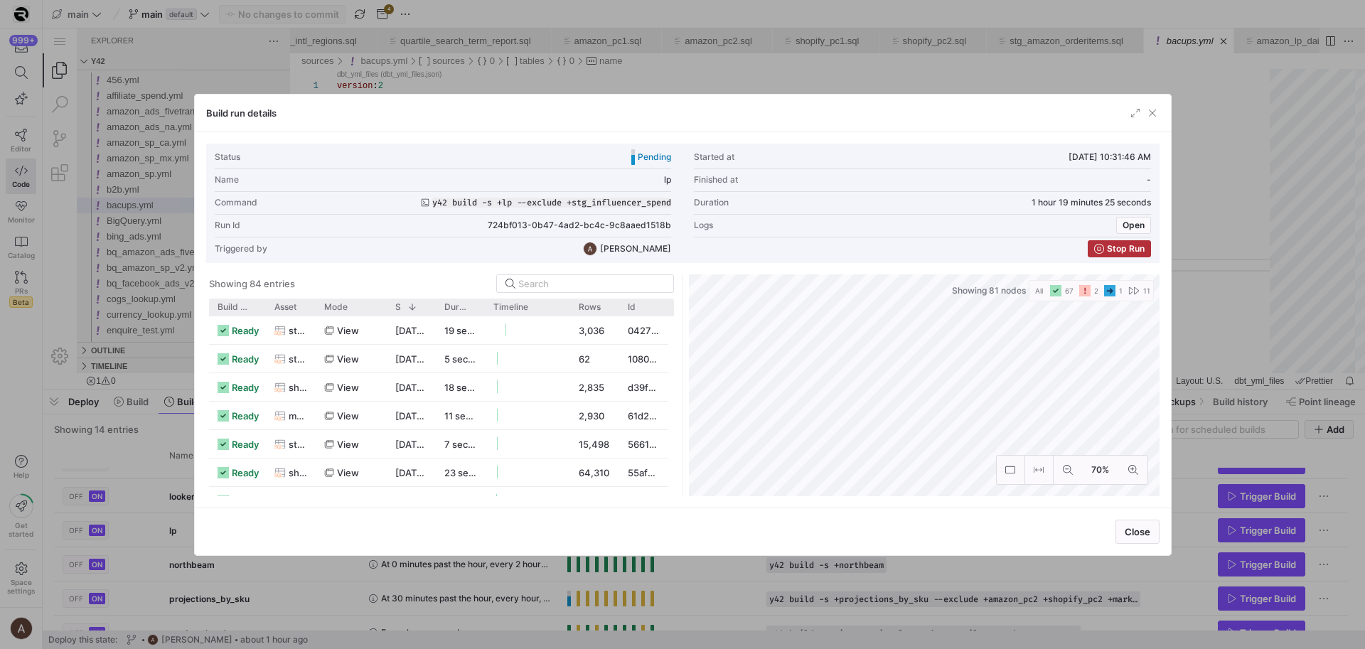
click at [174, 323] on div at bounding box center [682, 324] width 1365 height 649
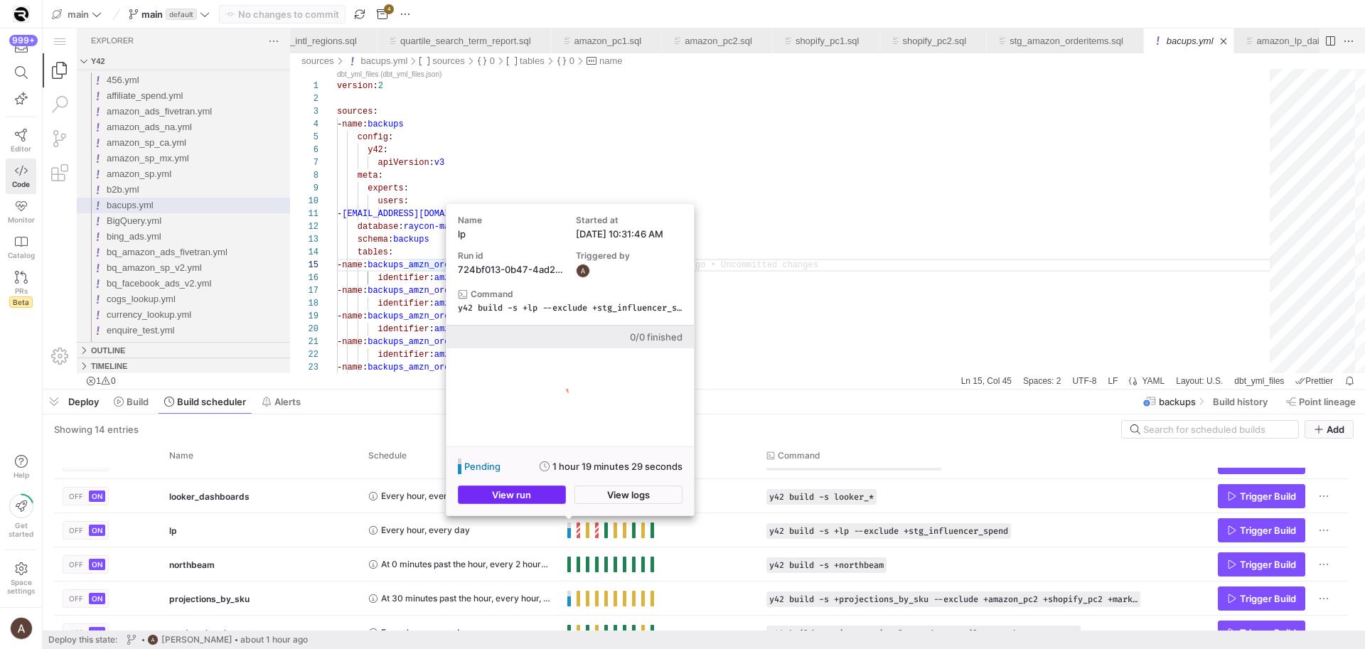
click at [535, 494] on span "button" at bounding box center [512, 494] width 107 height 17
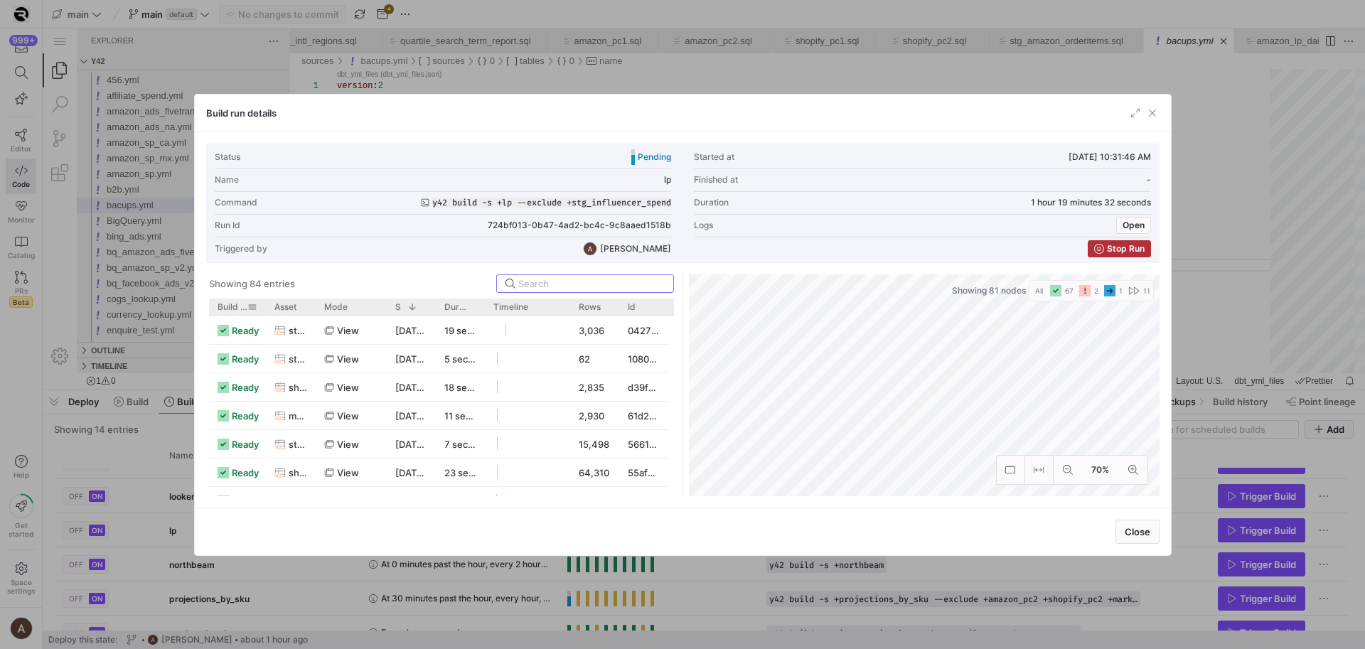
click at [228, 303] on span "Build status" at bounding box center [233, 307] width 30 height 10
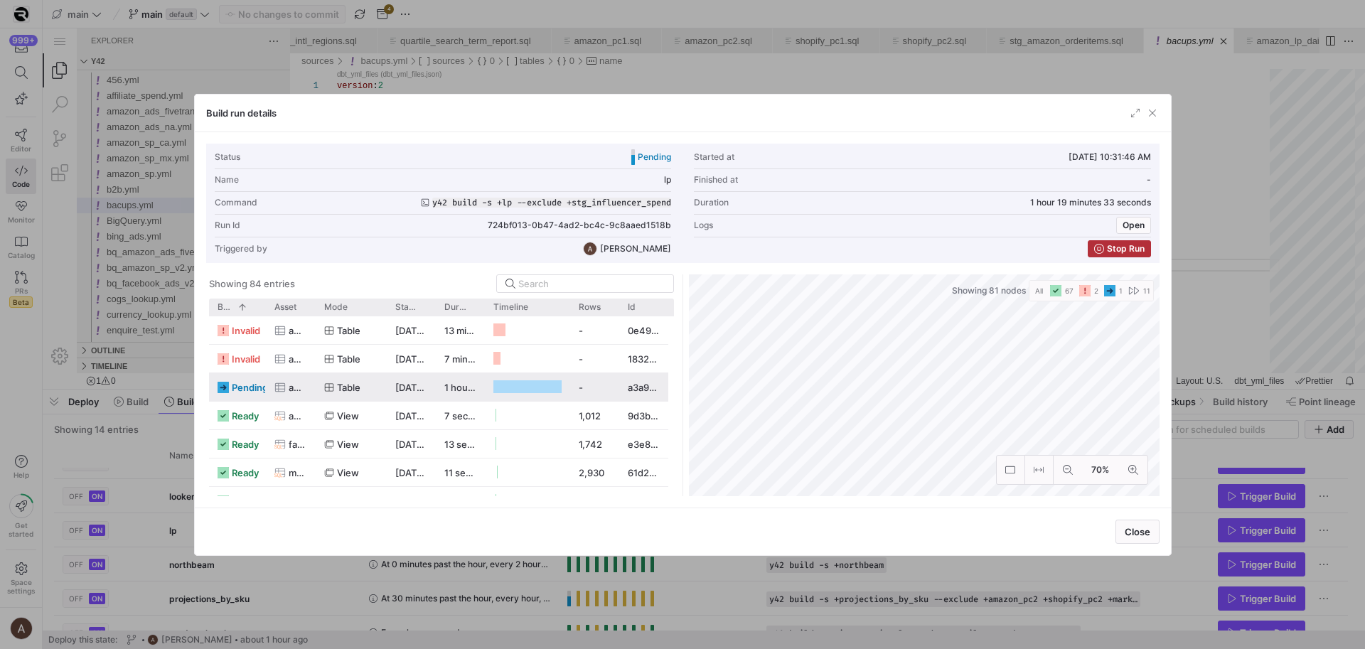
click at [233, 381] on span "pending" at bounding box center [250, 388] width 36 height 28
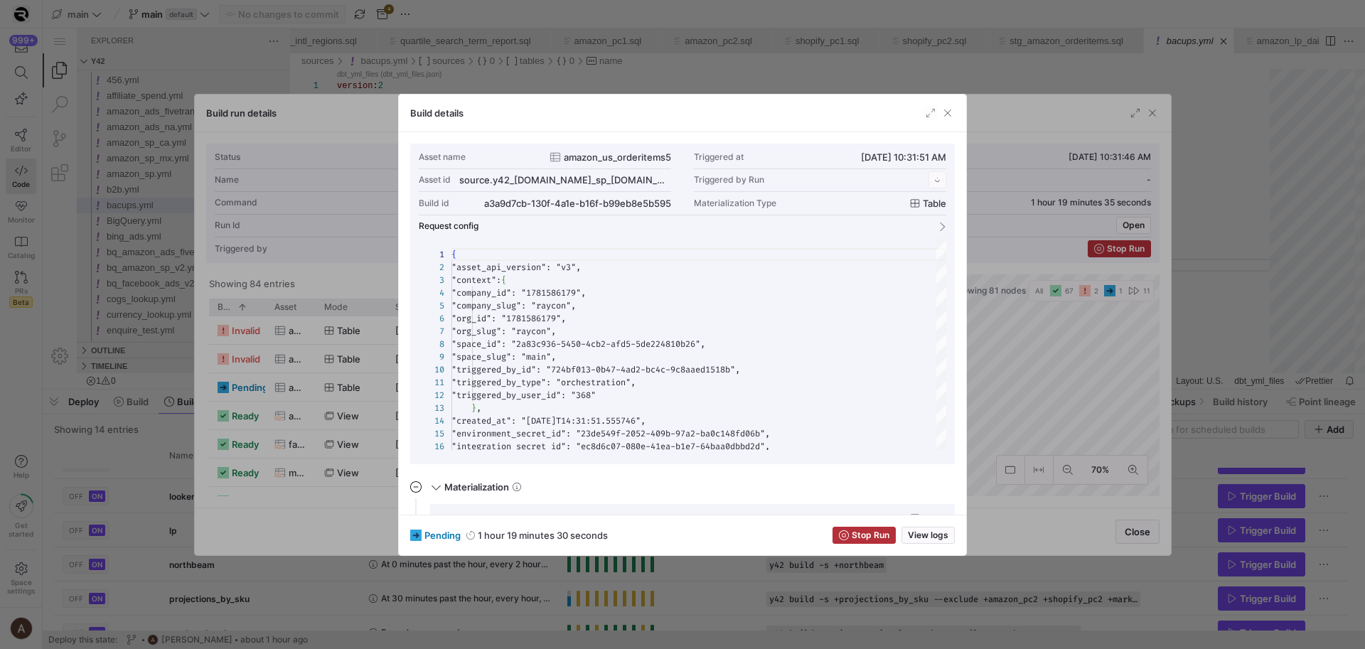
scroll to position [128, 0]
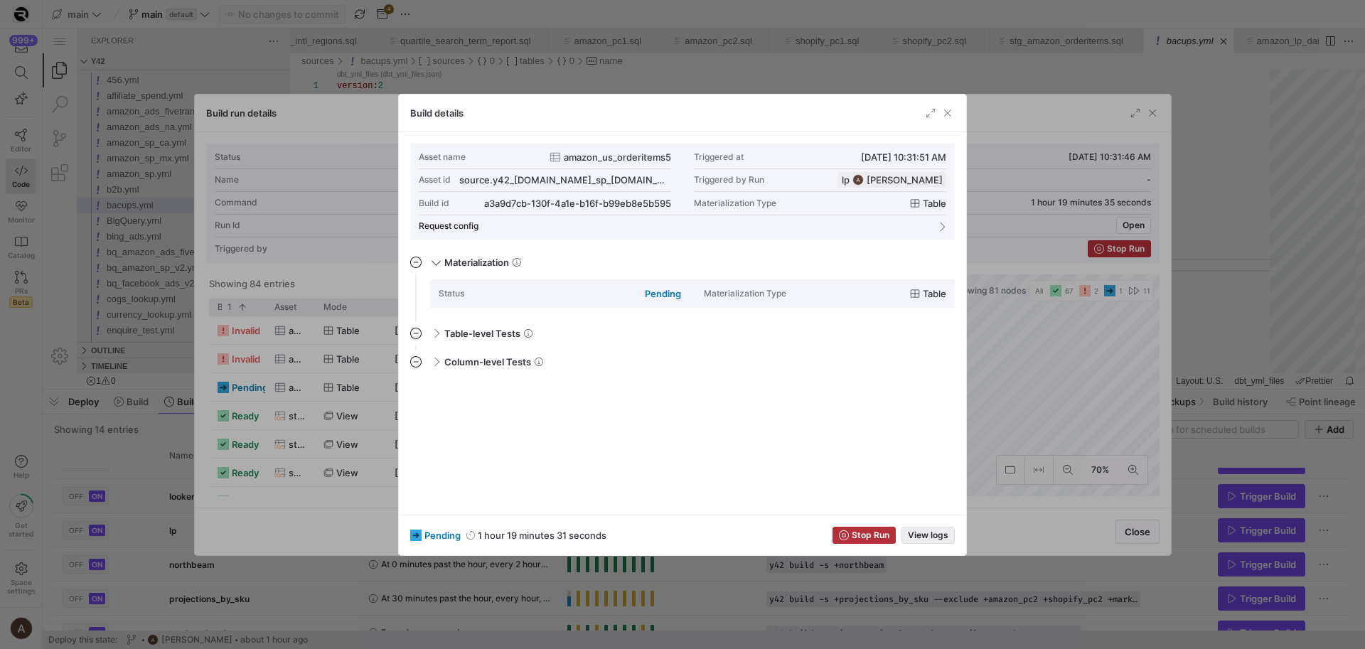
click at [939, 531] on span "View logs" at bounding box center [928, 536] width 41 height 10
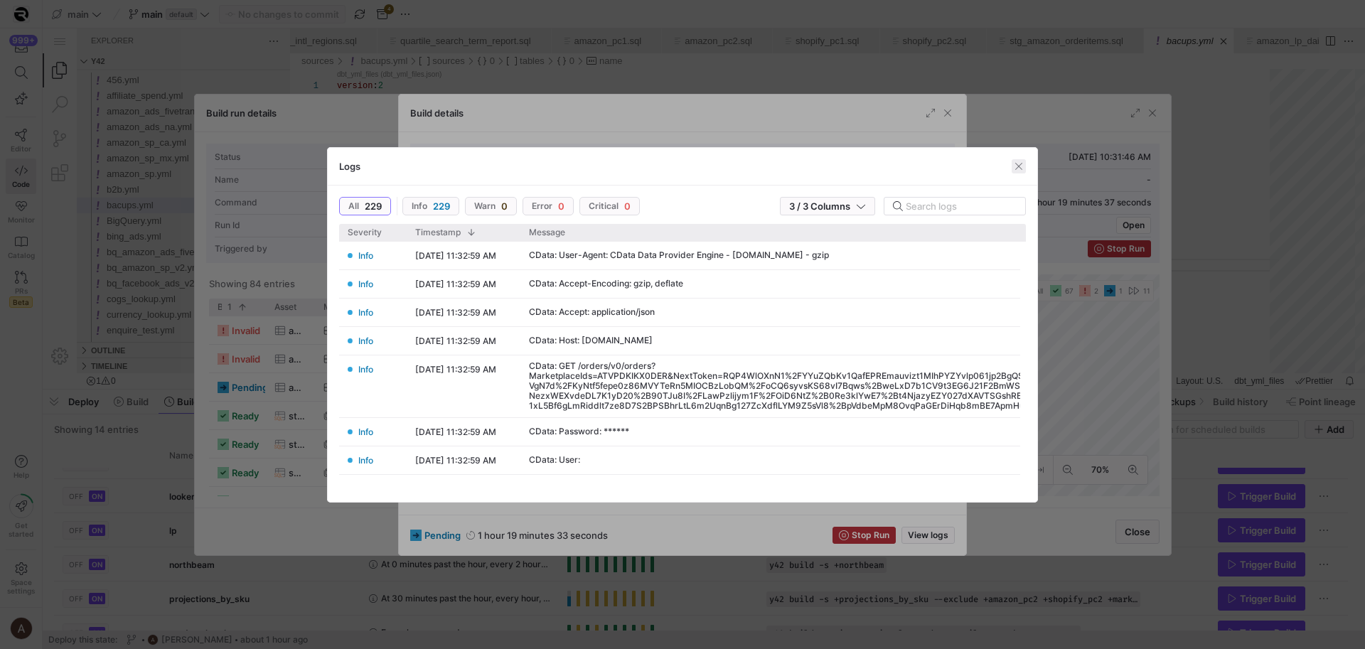
click at [1020, 171] on span "button" at bounding box center [1019, 166] width 14 height 14
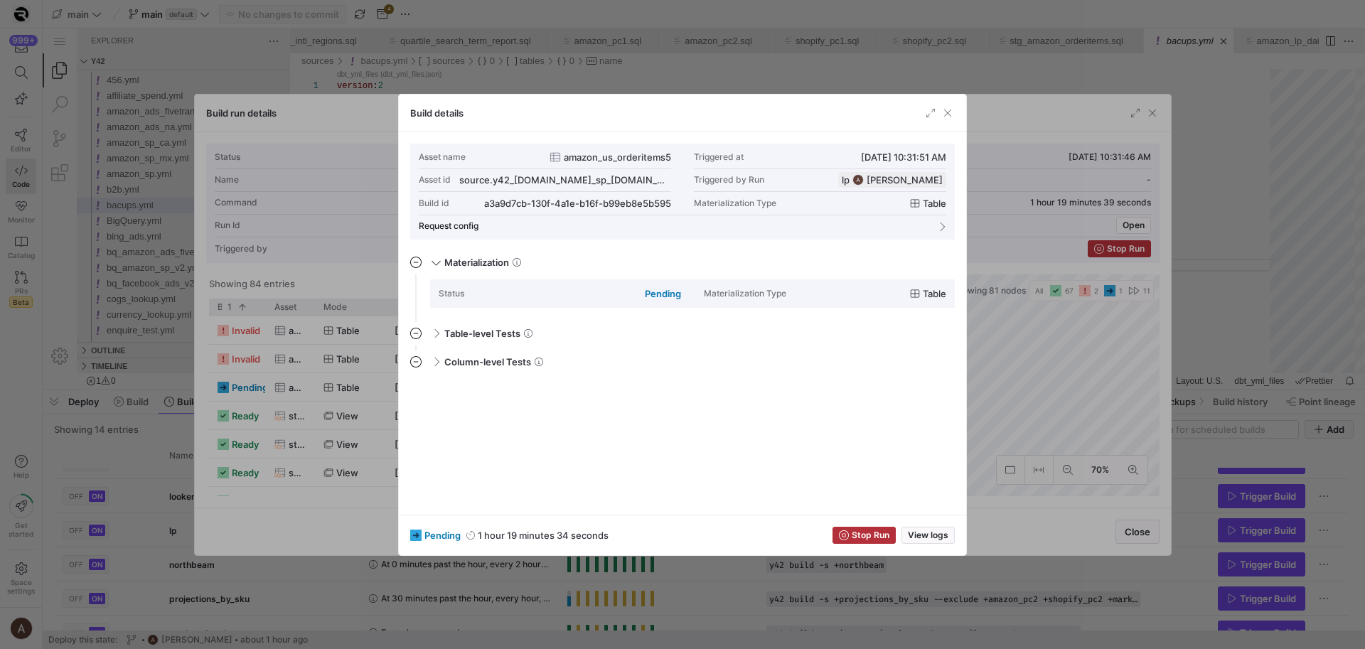
click at [947, 122] on div "Build details" at bounding box center [682, 114] width 567 height 38
click at [947, 113] on span "button" at bounding box center [948, 113] width 14 height 14
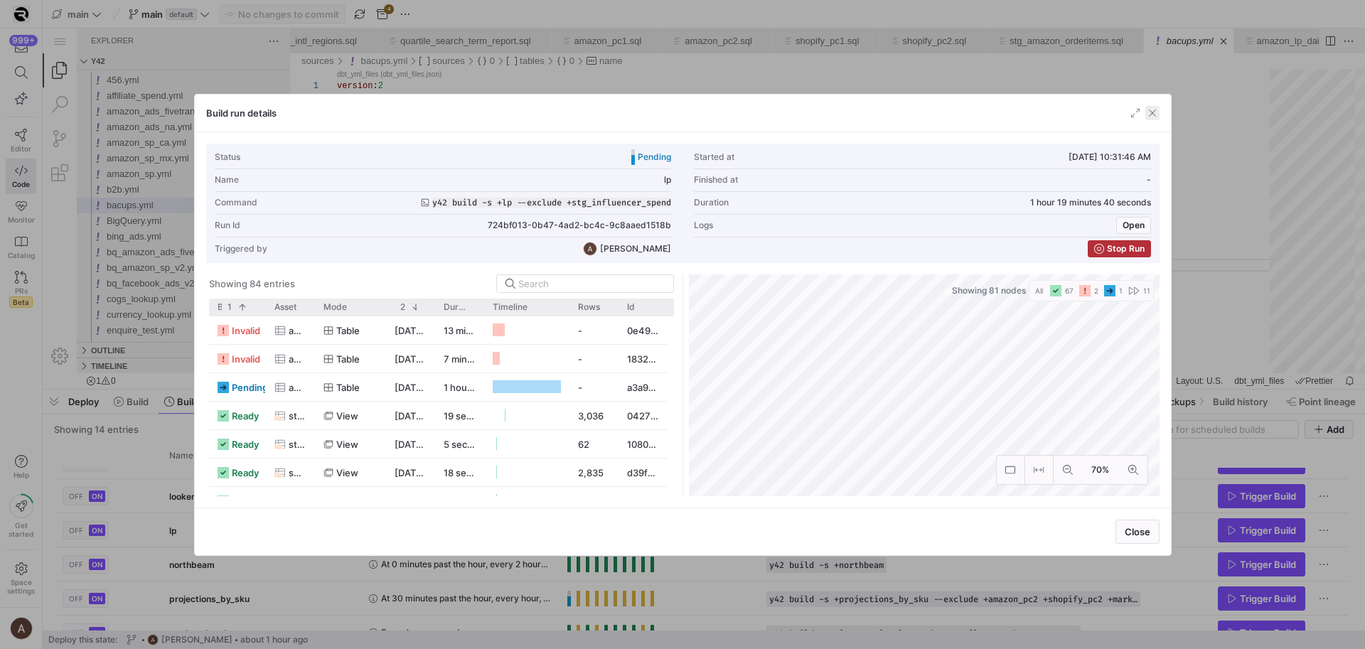
click at [1153, 113] on span "button" at bounding box center [1153, 113] width 14 height 14
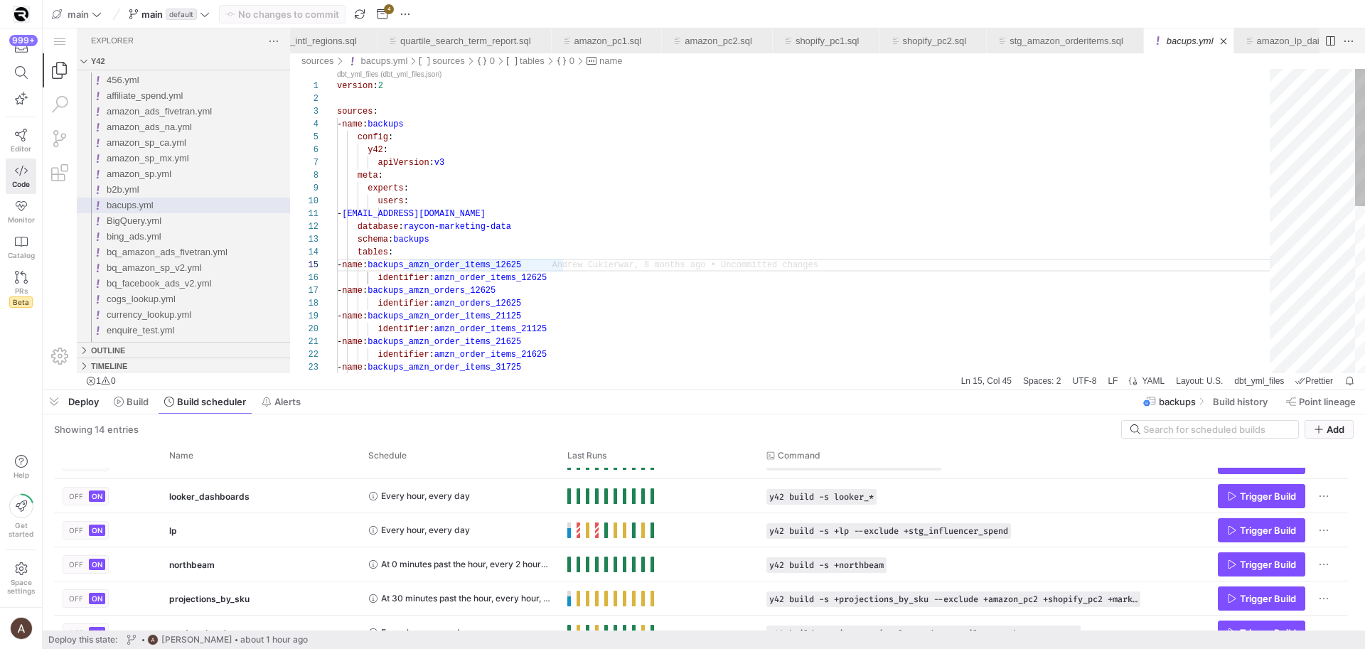
type textarea "version: 2 sources: - name: backups config: y42: apiVersion: v3 meta: experts: …"
click at [1132, 87] on div "version : 2 sources : - name : backups config : y42 : apiVersion : v3 meta : ex…" at bounding box center [808, 405] width 943 height 673
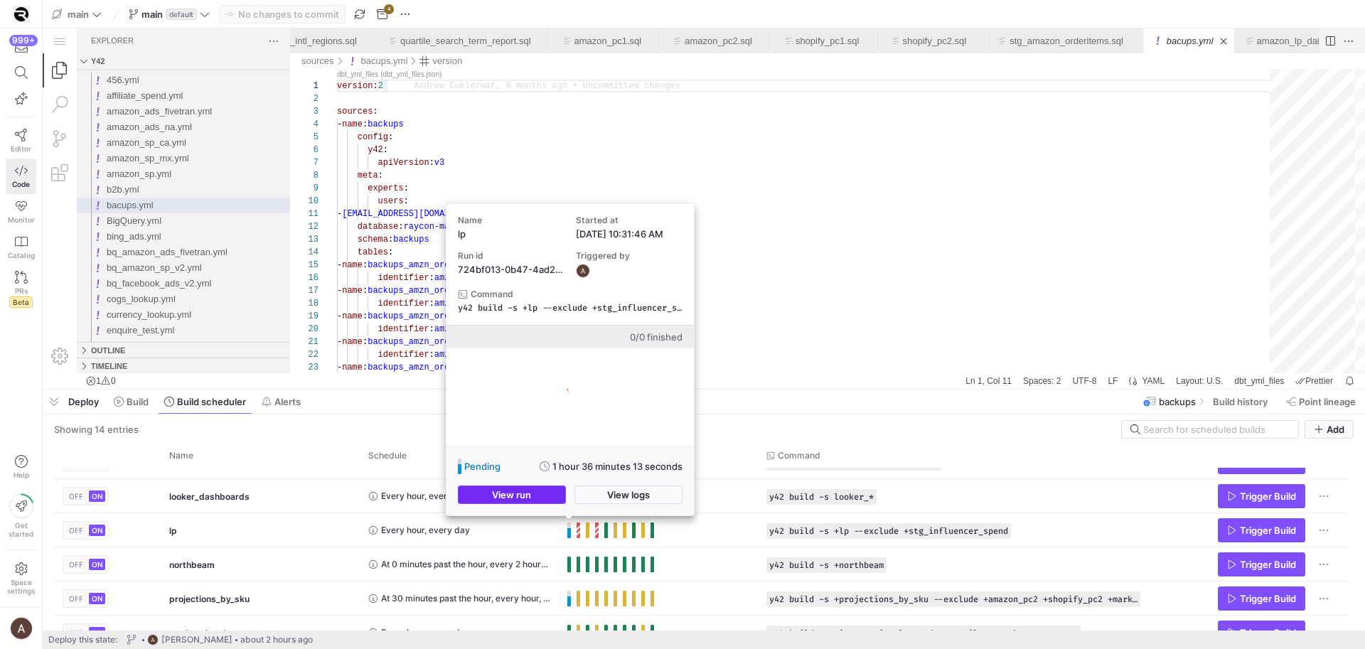
click at [550, 496] on span "button" at bounding box center [512, 494] width 107 height 17
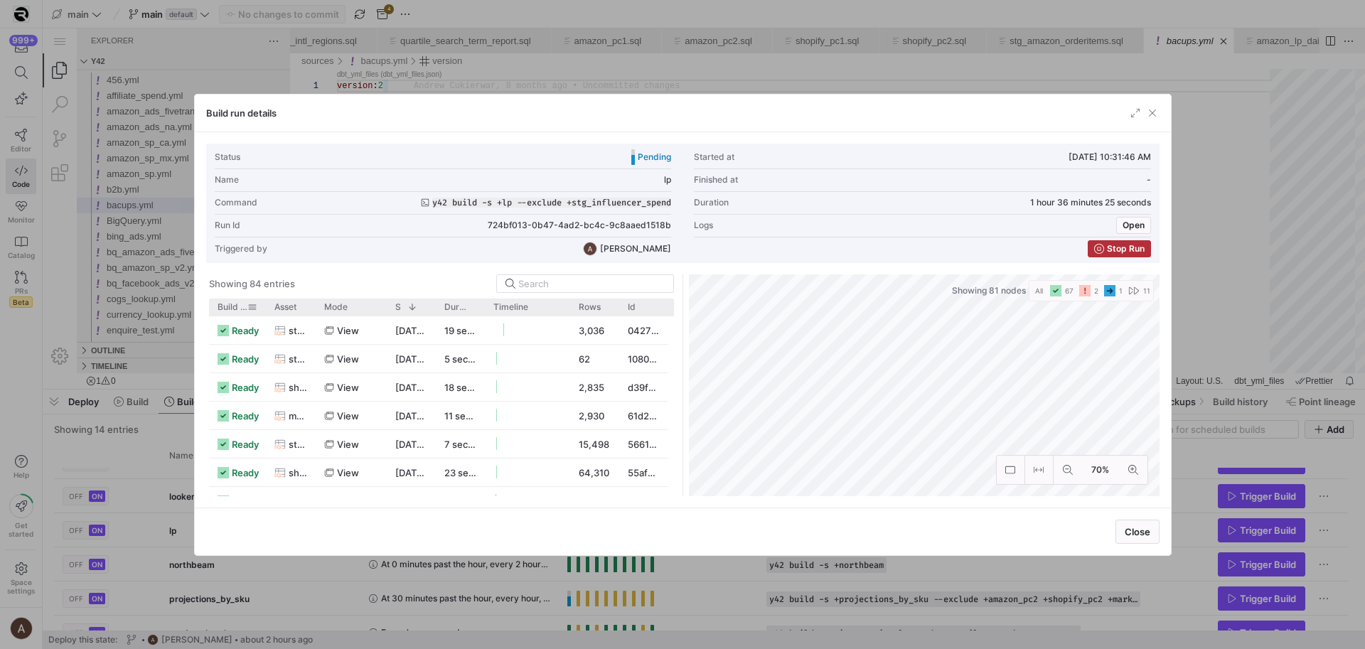
click at [229, 310] on span "Build status" at bounding box center [233, 307] width 30 height 10
